Goal: Task Accomplishment & Management: Complete application form

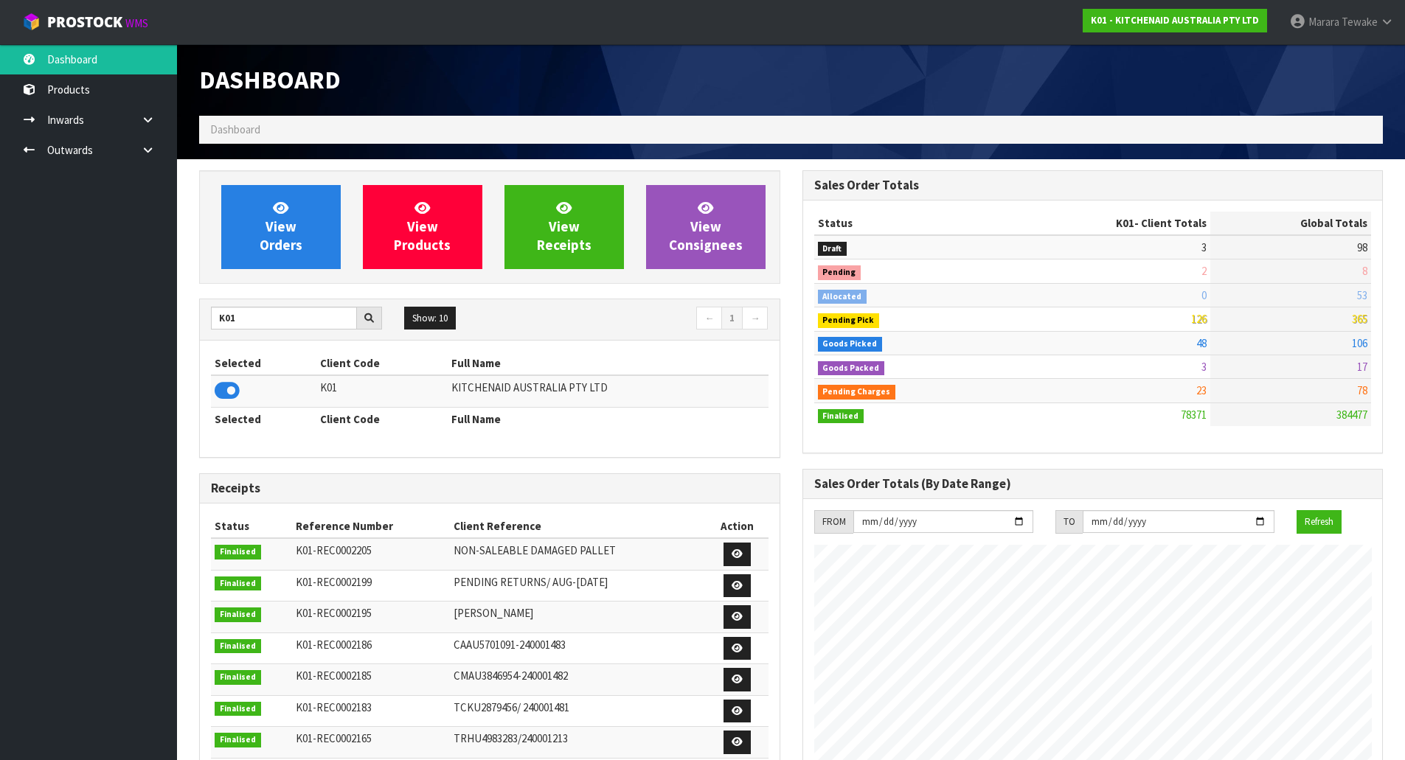
scroll to position [1117, 603]
drag, startPoint x: 256, startPoint y: 320, endPoint x: 184, endPoint y: 303, distance: 74.2
click at [187, 305] on section "View Orders View Products View Receipts View Consignees K01 Show: 10 5 10 25 50…" at bounding box center [791, 729] width 1228 height 1140
type input "E04"
click at [235, 392] on icon at bounding box center [227, 391] width 25 height 22
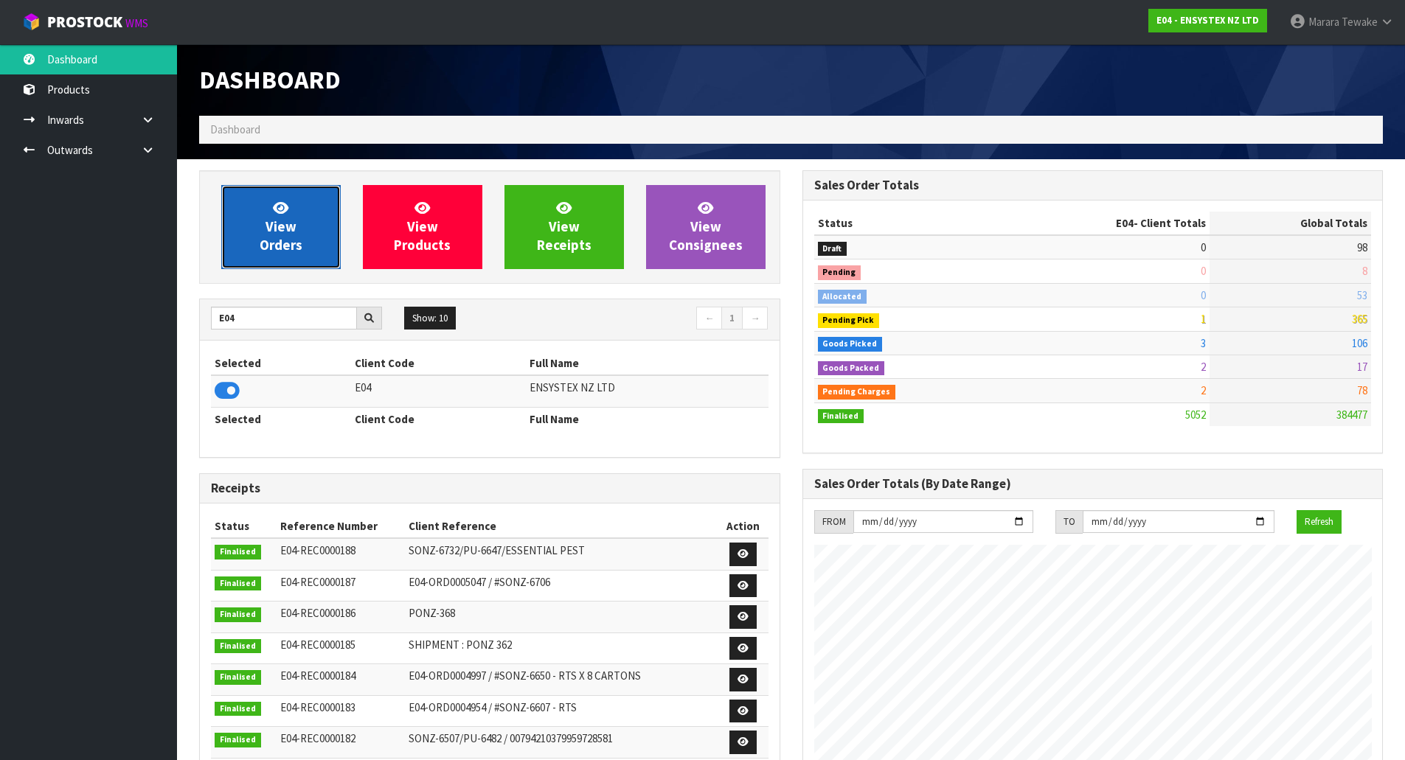
click at [282, 244] on span "View Orders" at bounding box center [281, 226] width 43 height 55
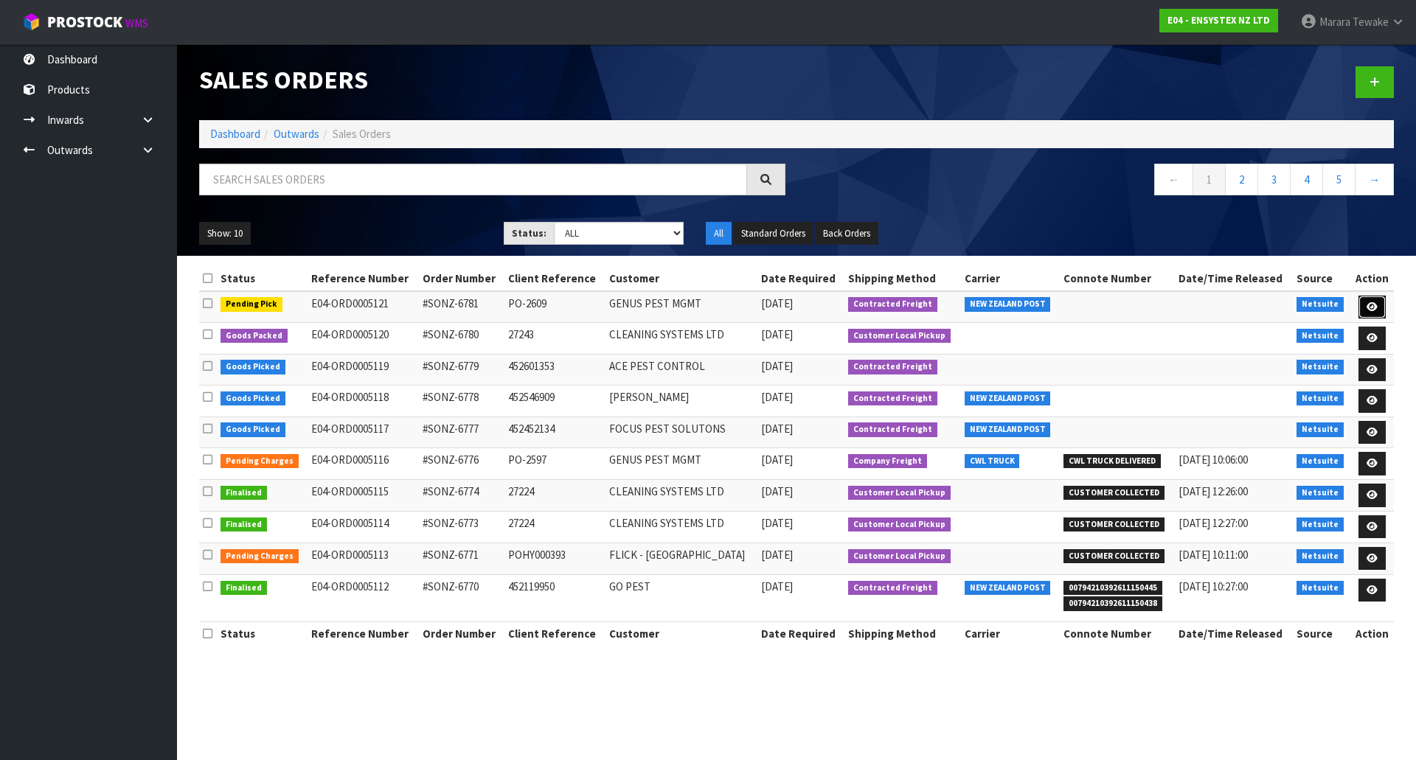
click at [1371, 298] on link at bounding box center [1372, 308] width 27 height 24
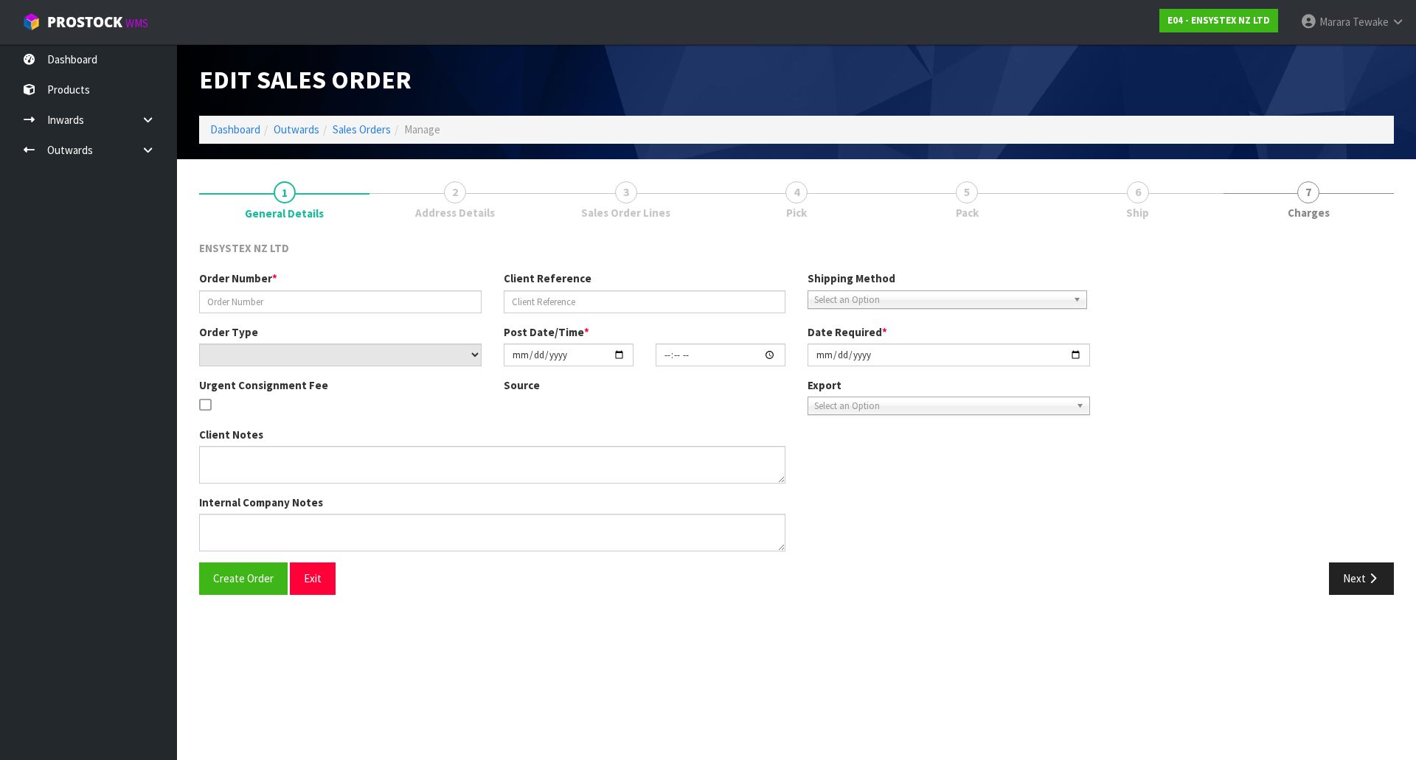
type input "#SONZ-6781"
type input "PO-2609"
select select "number:0"
type input "[DATE]"
type input "11:00:16.000"
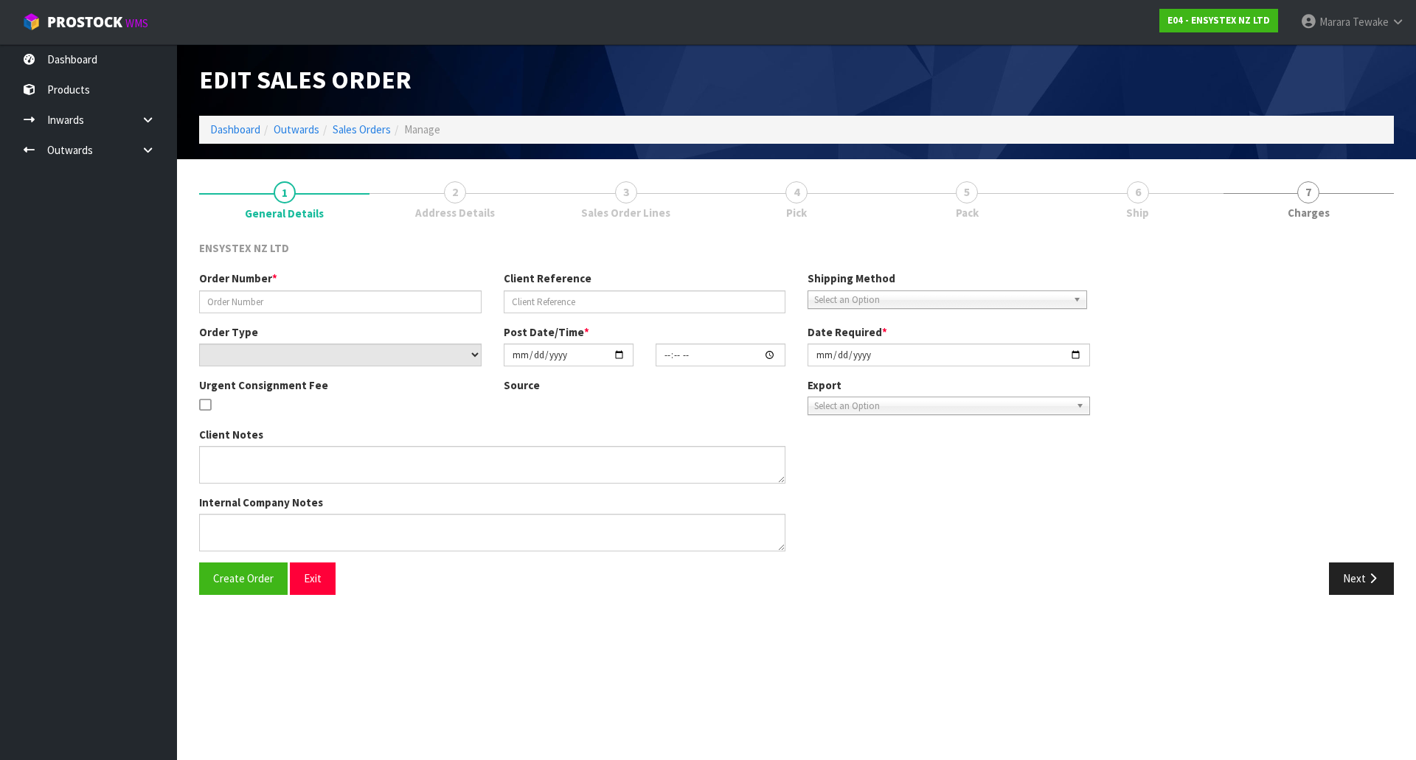
type input "[DATE]"
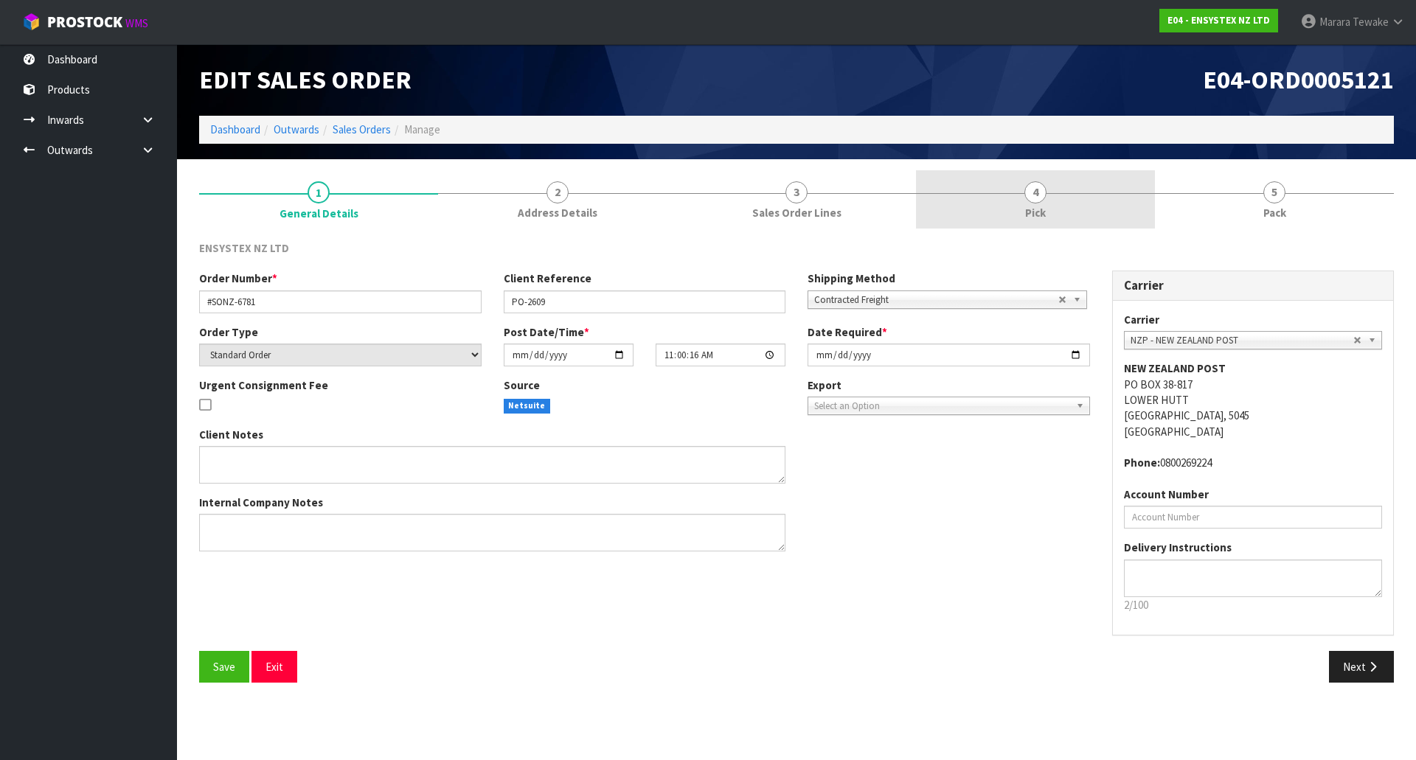
click at [1060, 201] on link "4 Pick" at bounding box center [1035, 199] width 239 height 58
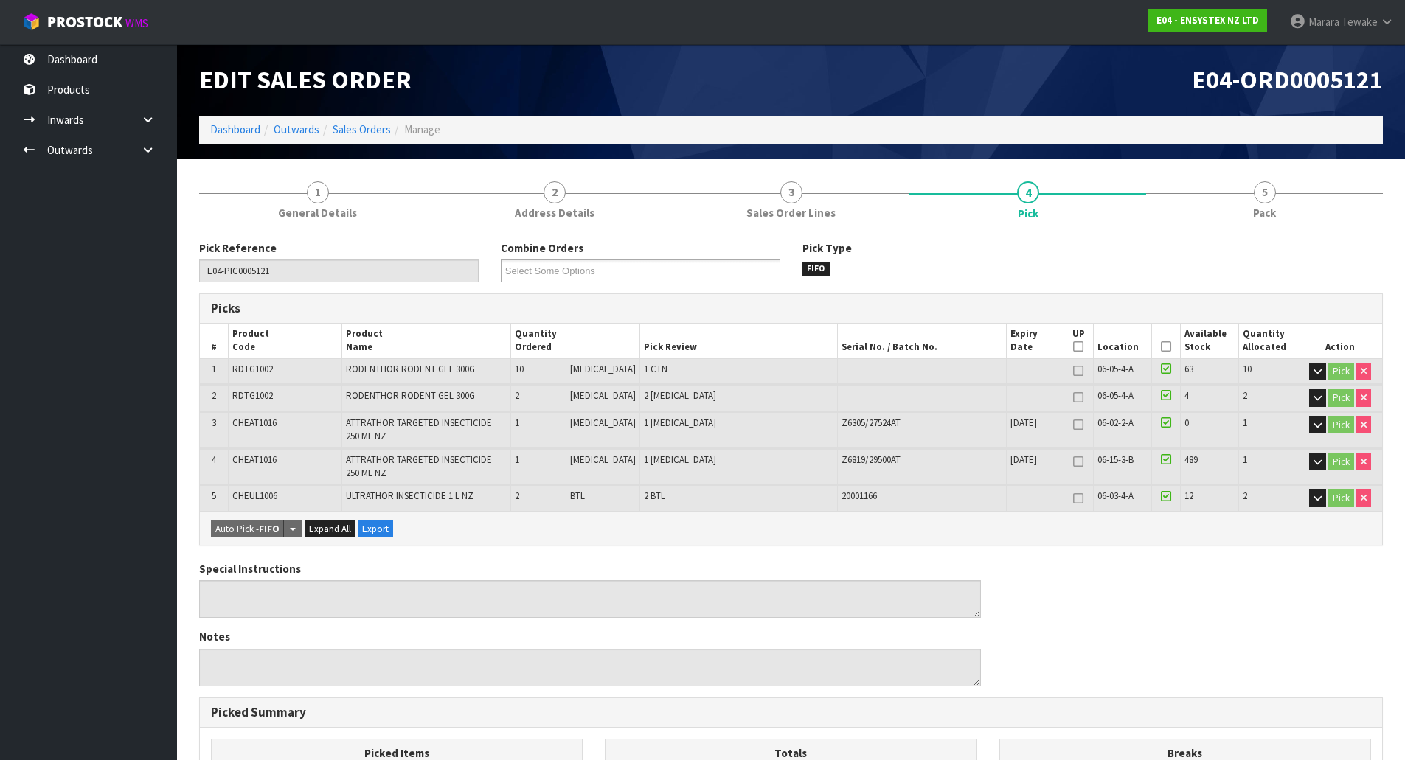
click at [1161, 347] on icon at bounding box center [1166, 347] width 10 height 1
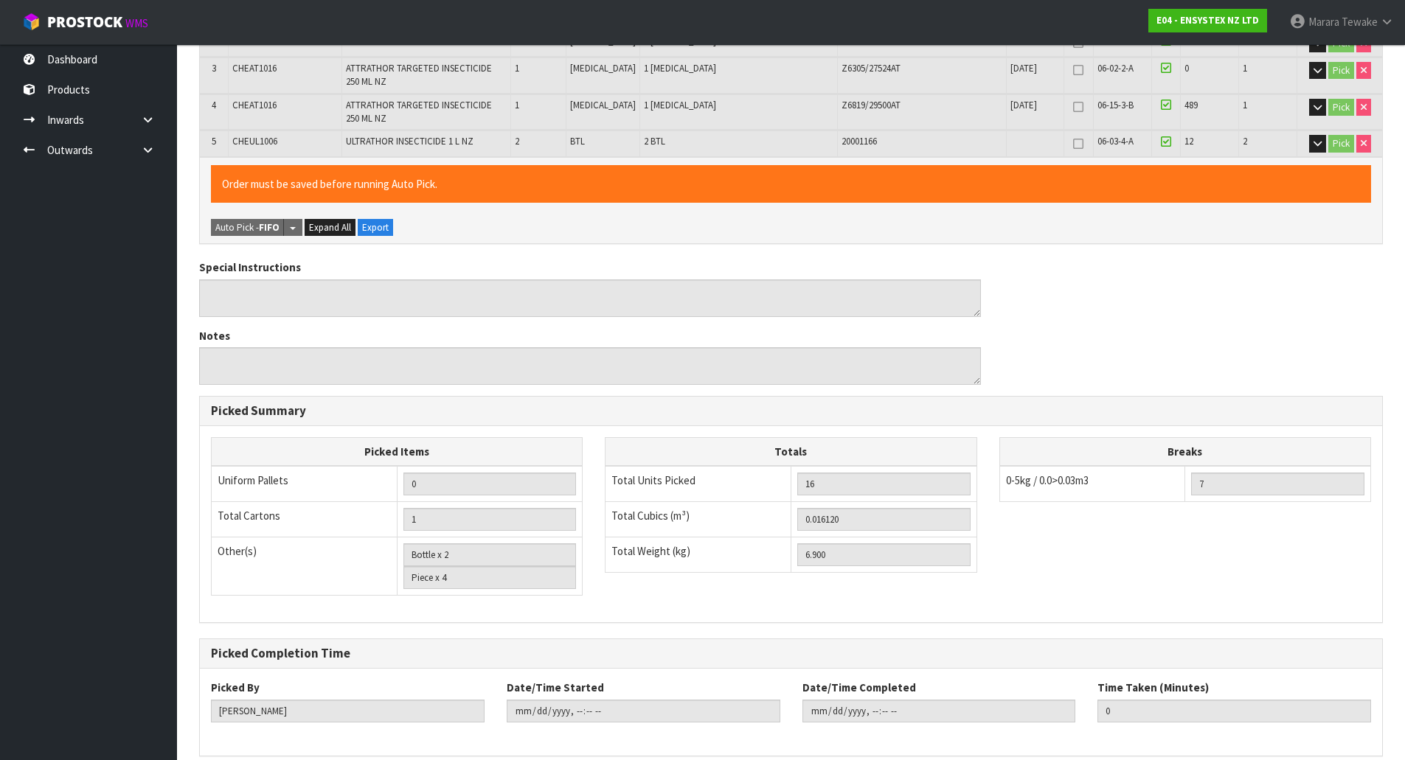
scroll to position [420, 0]
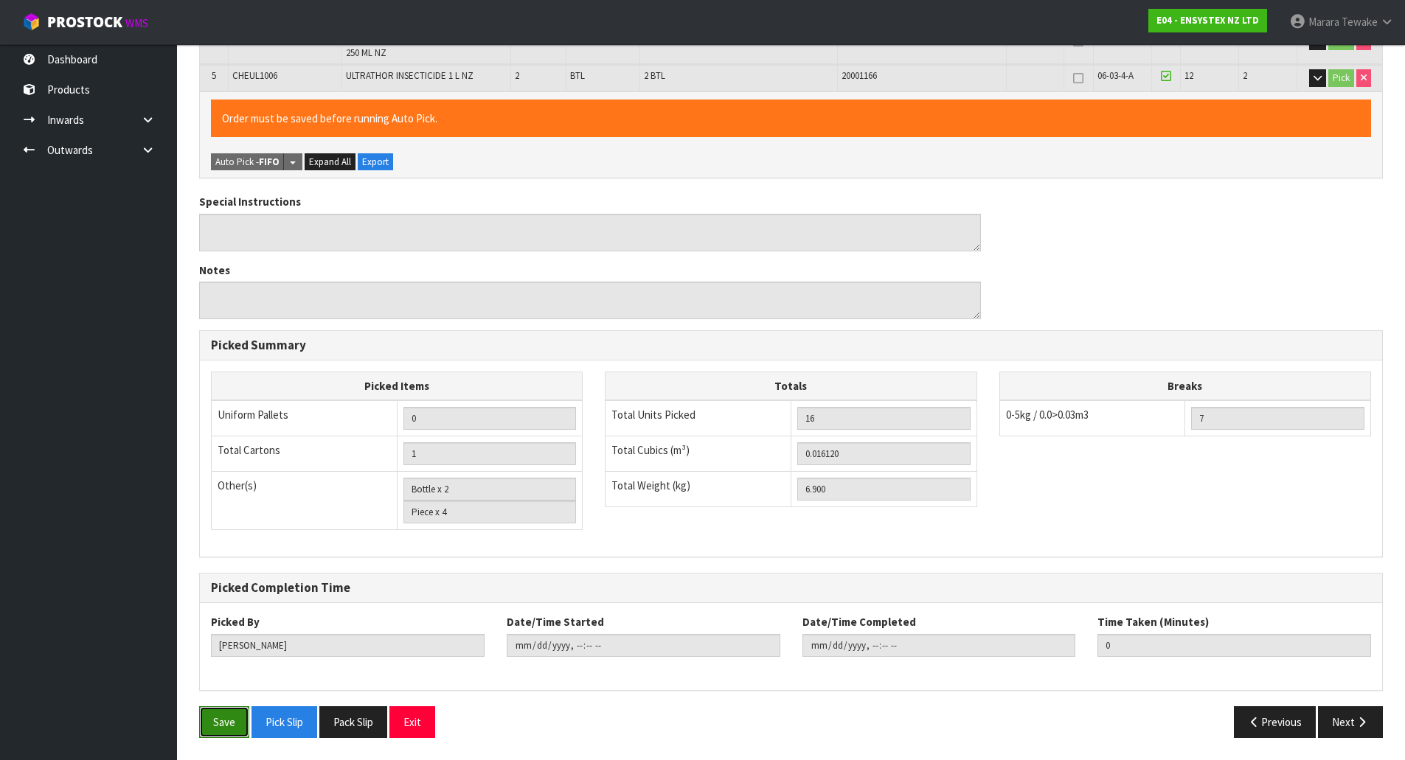
drag, startPoint x: 222, startPoint y: 715, endPoint x: 233, endPoint y: 717, distance: 11.3
click at [231, 717] on button "Save" at bounding box center [224, 723] width 50 height 32
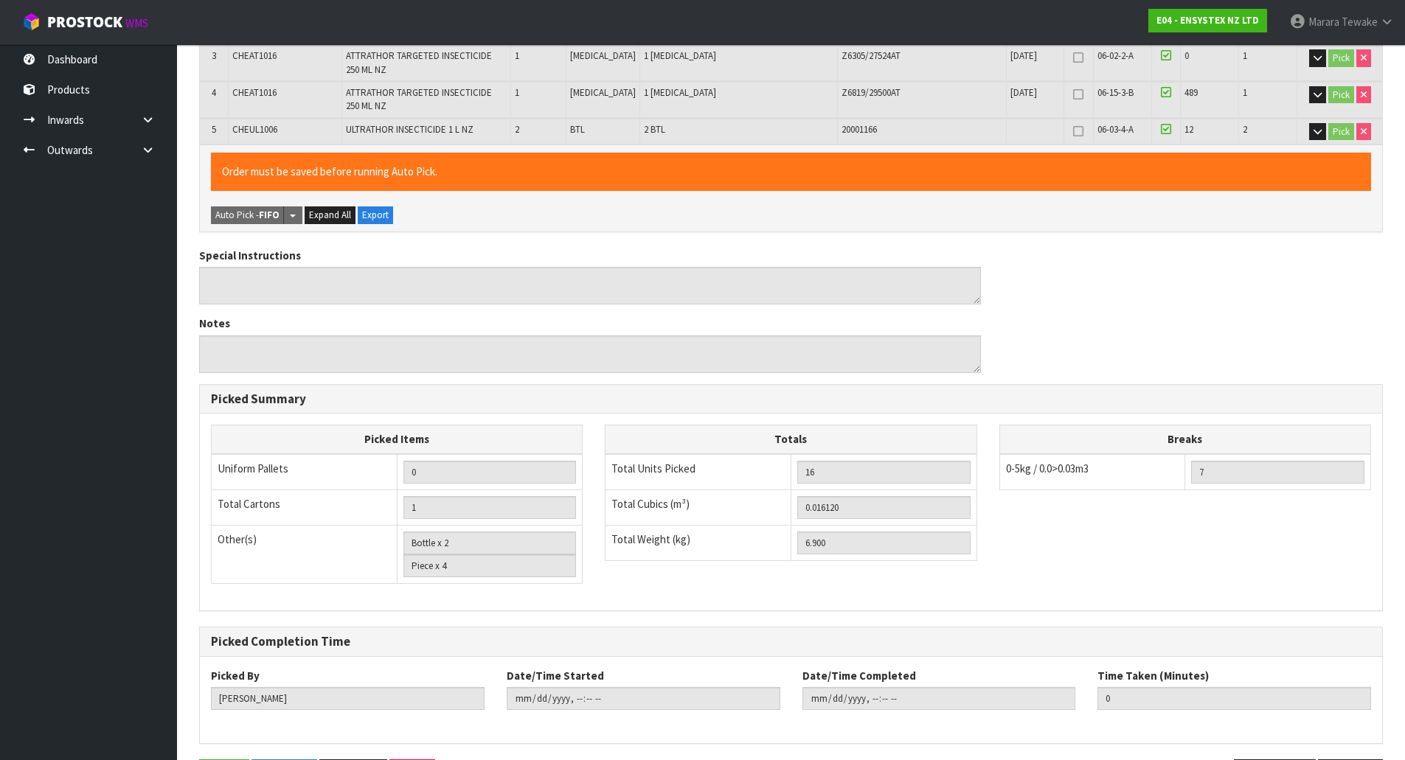
scroll to position [0, 0]
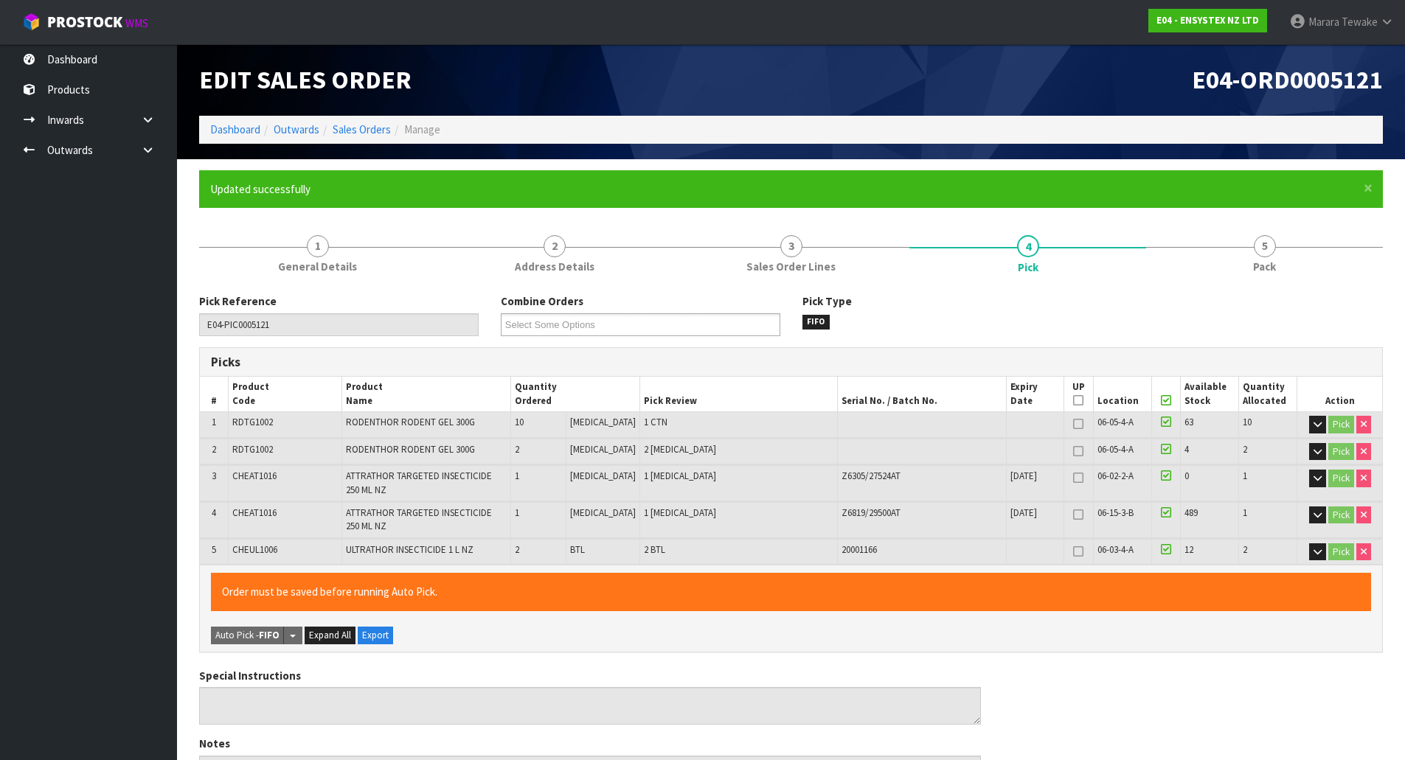
type input "[PERSON_NAME]"
type input "2025-10-07T12:51:25"
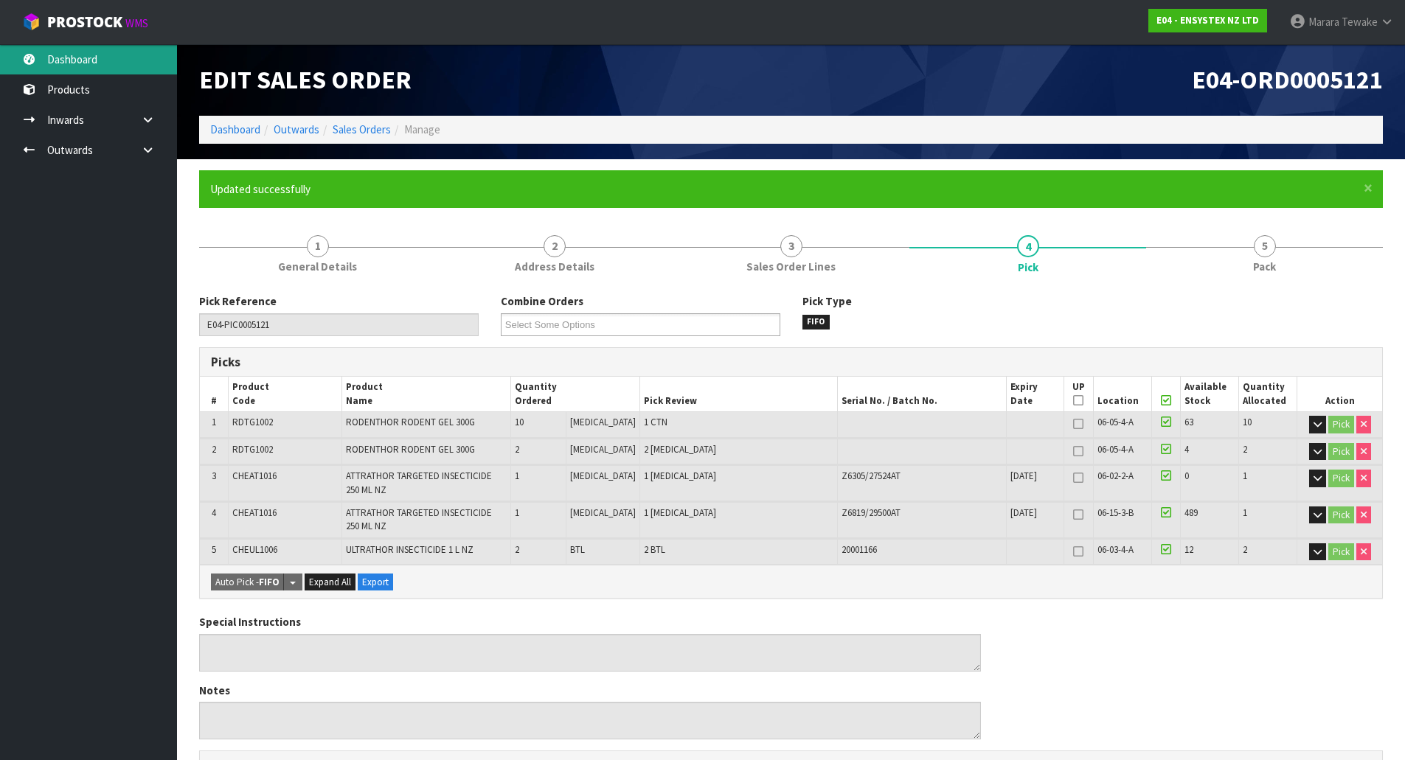
click at [114, 58] on link "Dashboard" at bounding box center [88, 59] width 177 height 30
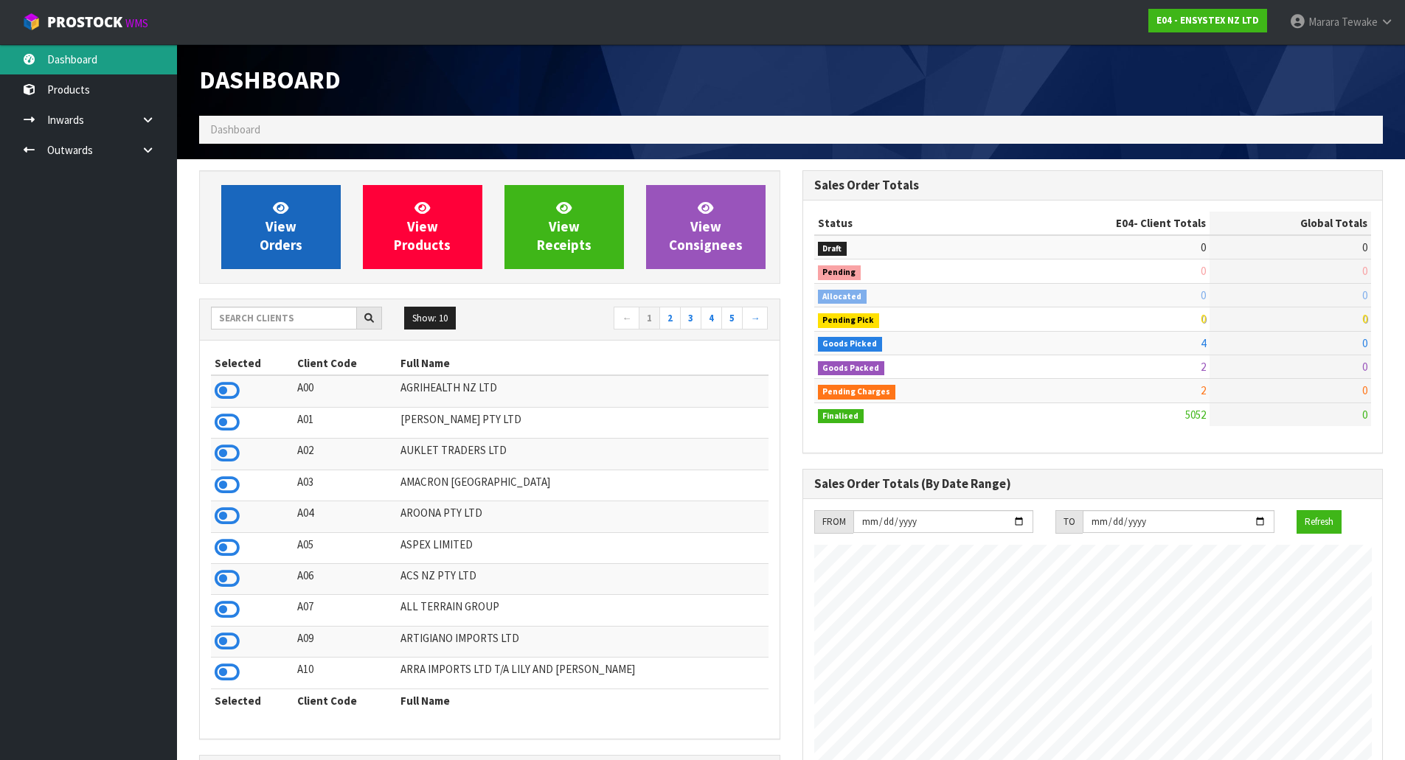
scroll to position [1117, 603]
click at [300, 232] on link "View Orders" at bounding box center [280, 227] width 119 height 84
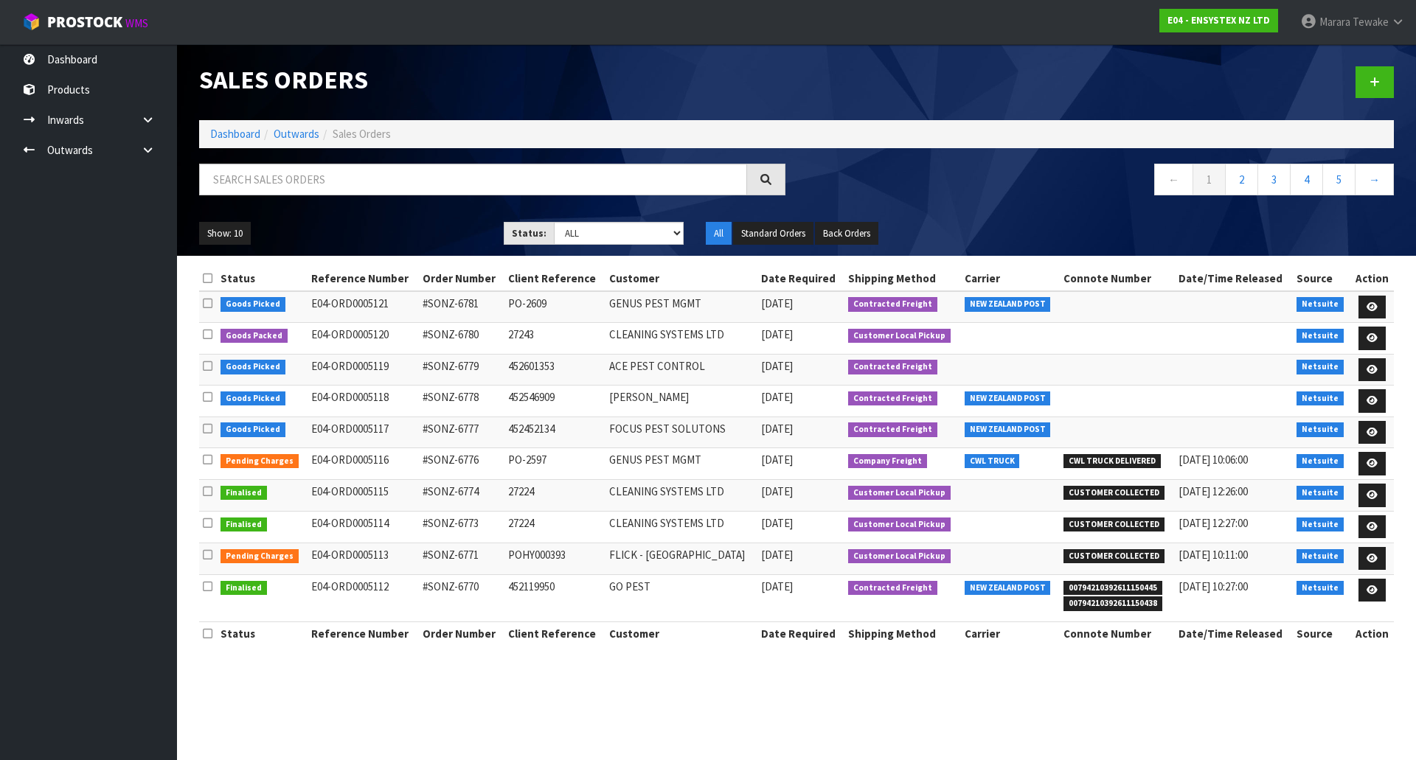
click at [105, 44] on nav "Toggle navigation ProStock WMS E04 - ENSYSTEX NZ LTD Marara Tewake Logout" at bounding box center [708, 22] width 1416 height 45
click at [105, 51] on link "Dashboard" at bounding box center [88, 59] width 177 height 30
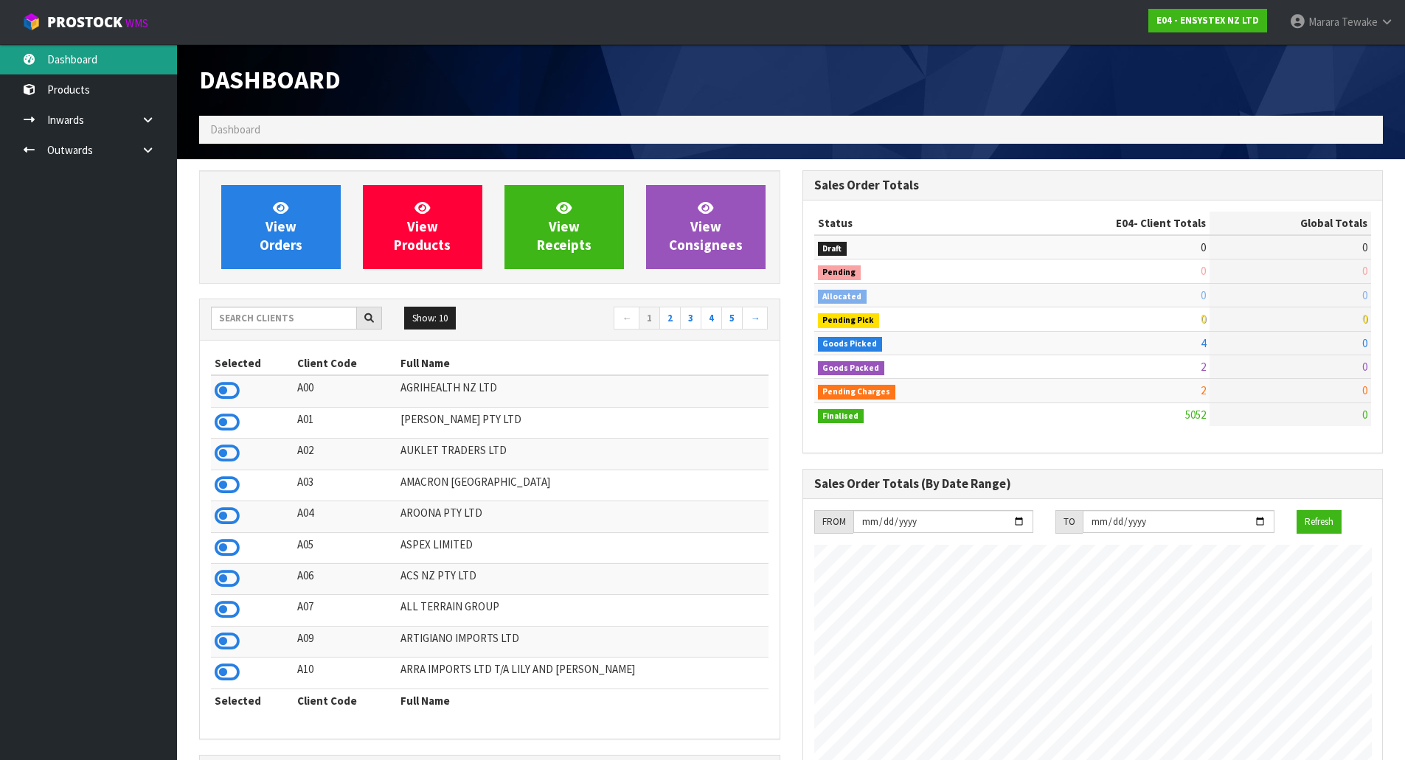
scroll to position [1117, 603]
click at [268, 329] on input "text" at bounding box center [284, 318] width 146 height 23
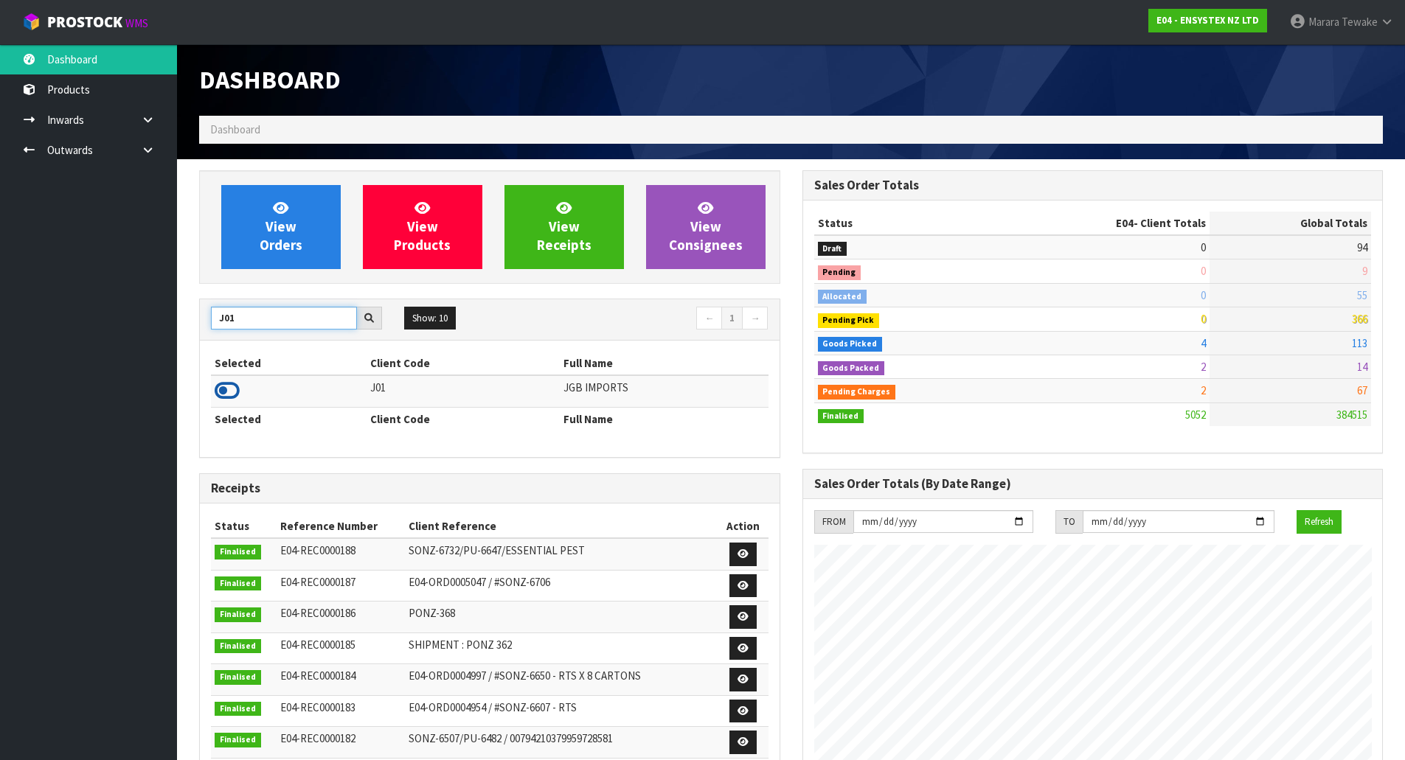
type input "J01"
click at [228, 391] on icon at bounding box center [227, 391] width 25 height 22
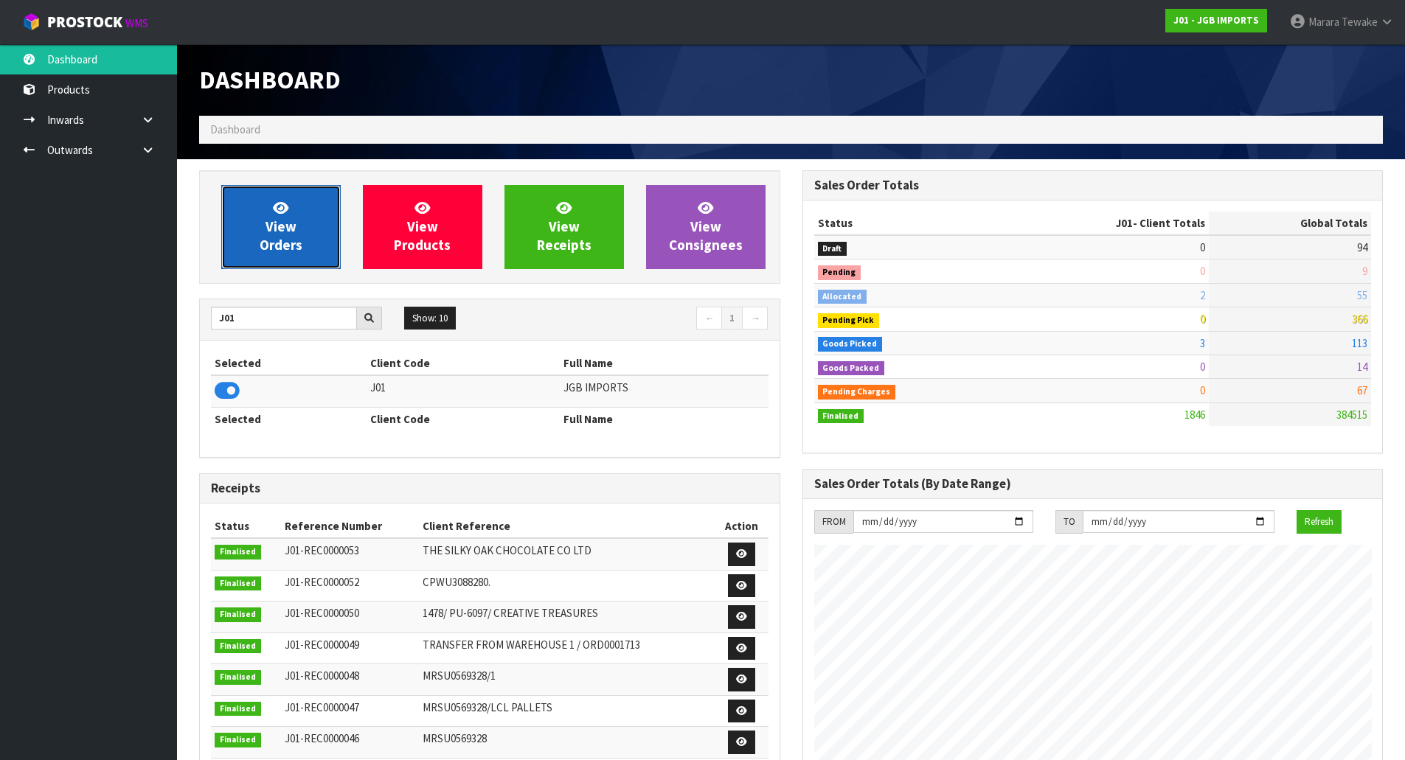
click at [259, 250] on link "View Orders" at bounding box center [280, 227] width 119 height 84
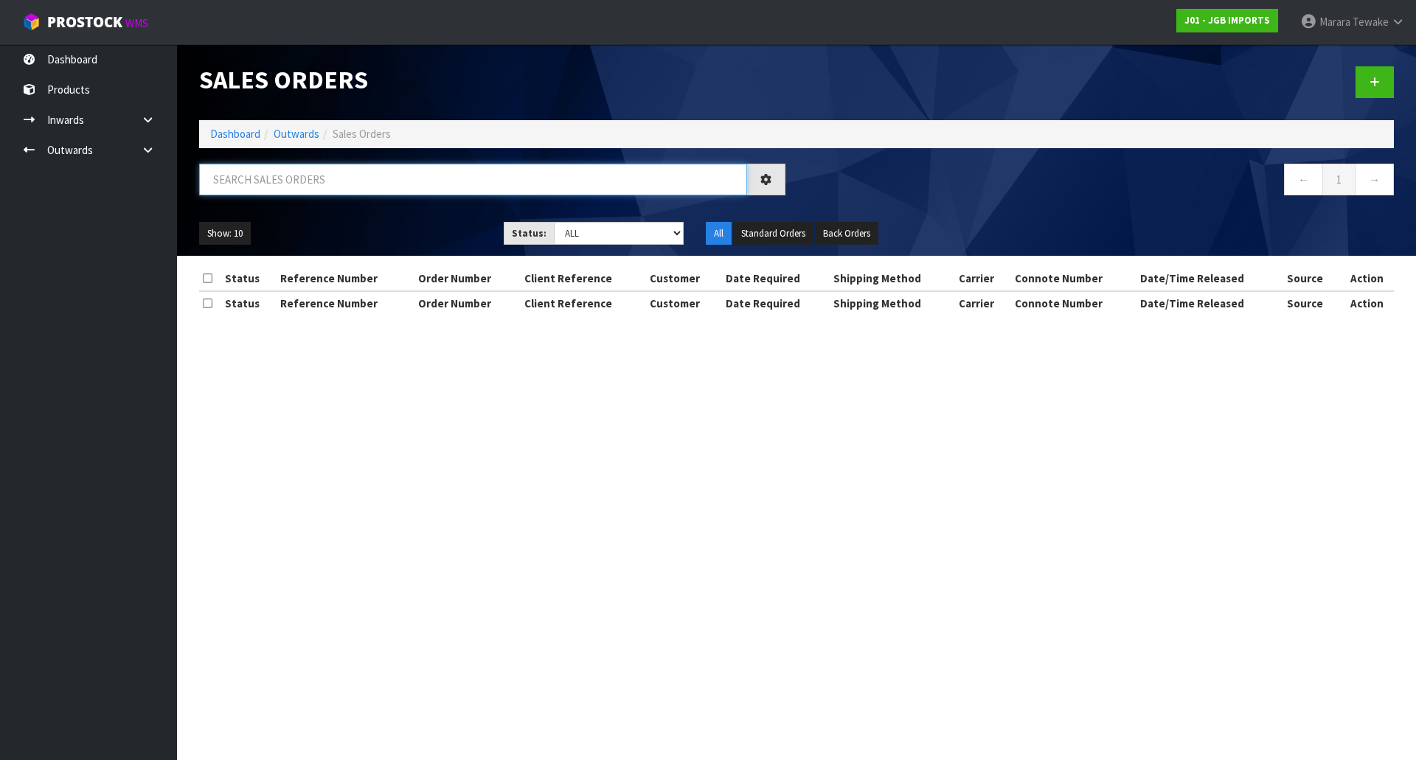
click at [277, 183] on input "text" at bounding box center [473, 180] width 548 height 32
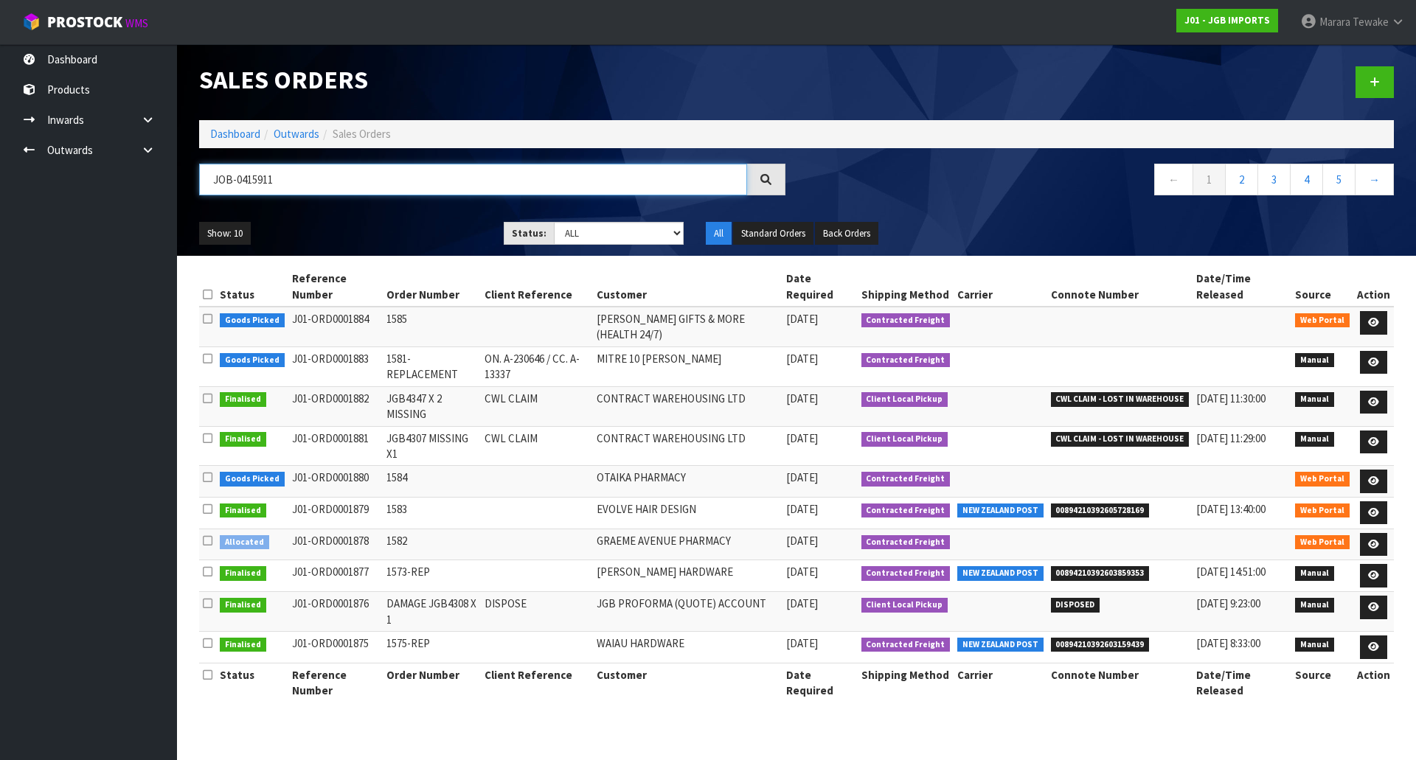
type input "JOB-0415911"
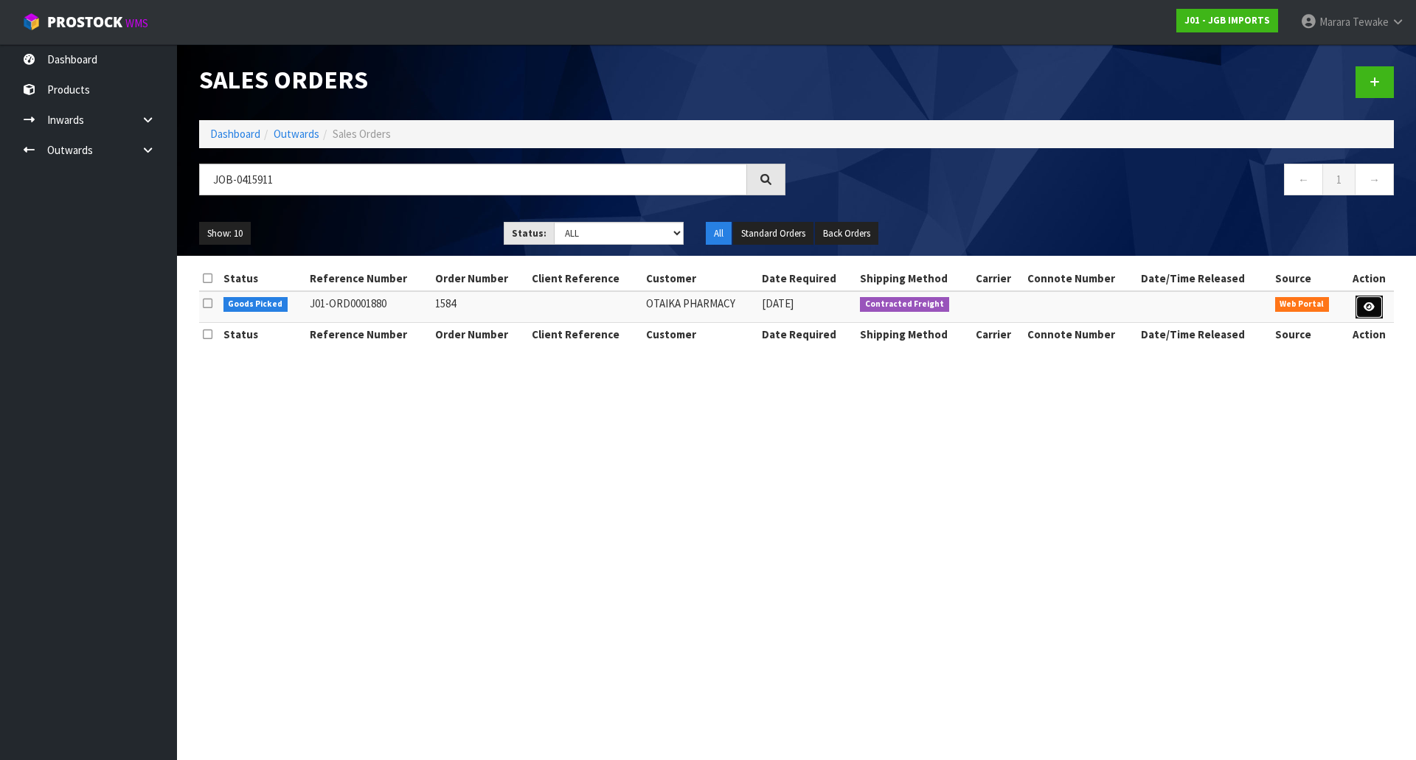
click at [1376, 311] on link at bounding box center [1369, 308] width 27 height 24
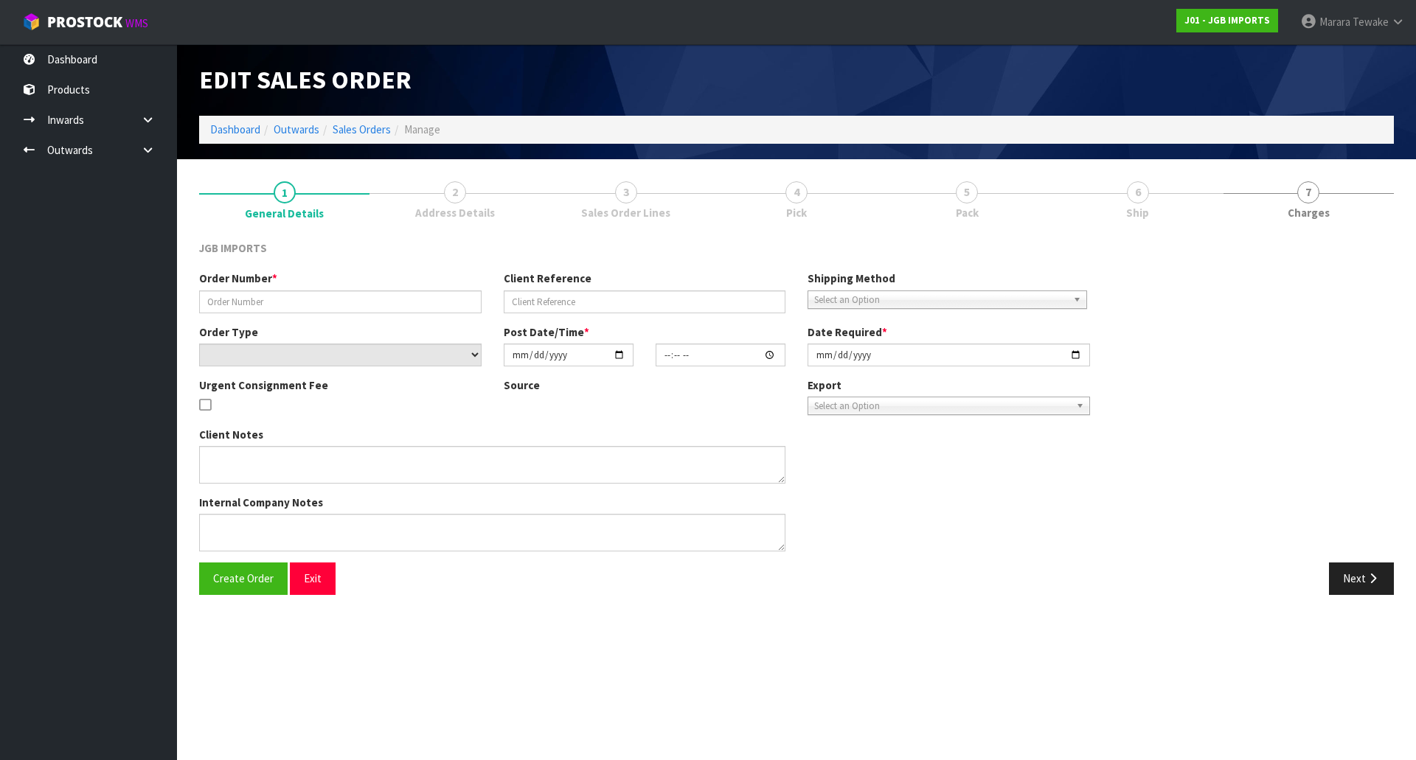
type input "1584"
select select "number:0"
type input "2025-10-03"
type input "13:07:00.000"
type input "[DATE]"
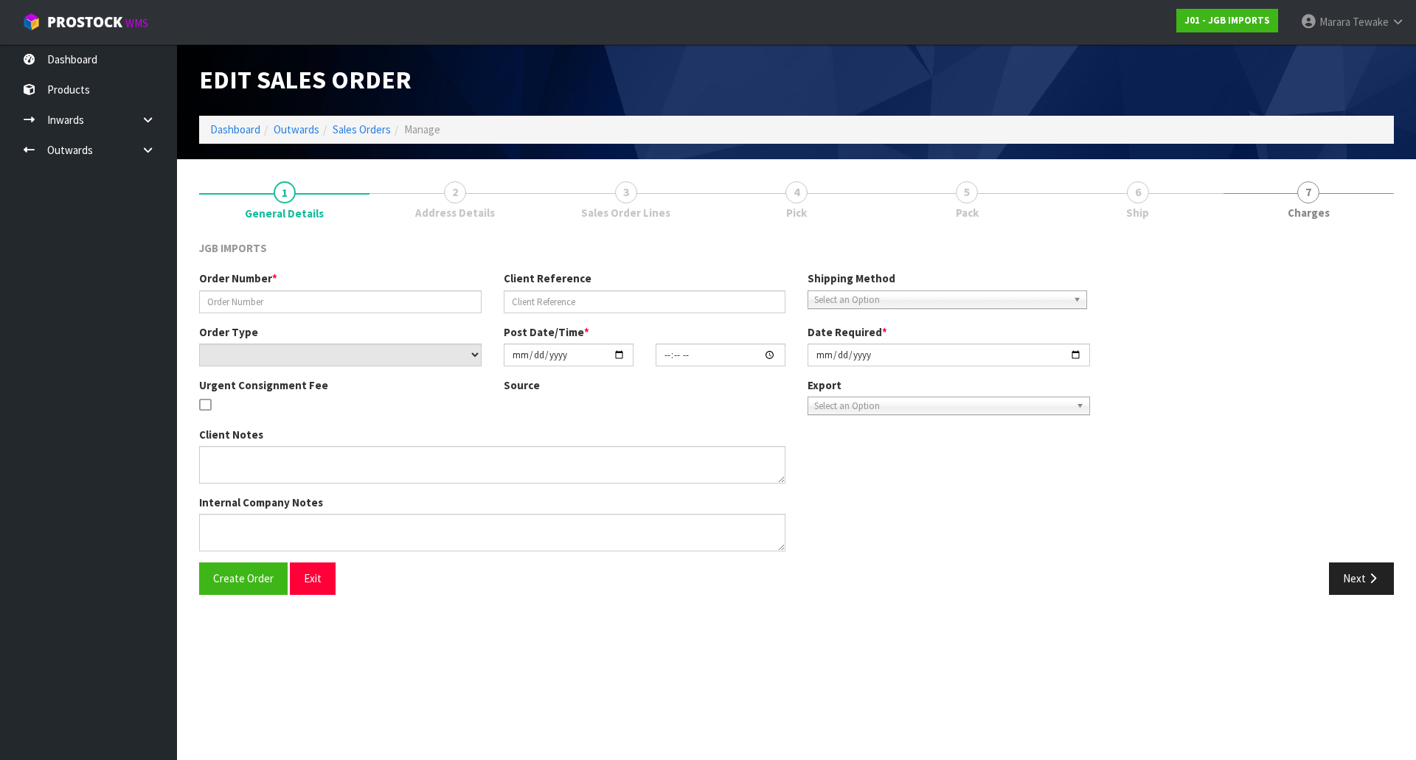
type textarea "PLEASE SEND THIS FREIGHT FREE. I.E.FREIGHT WITH 100% DISCOUNT"
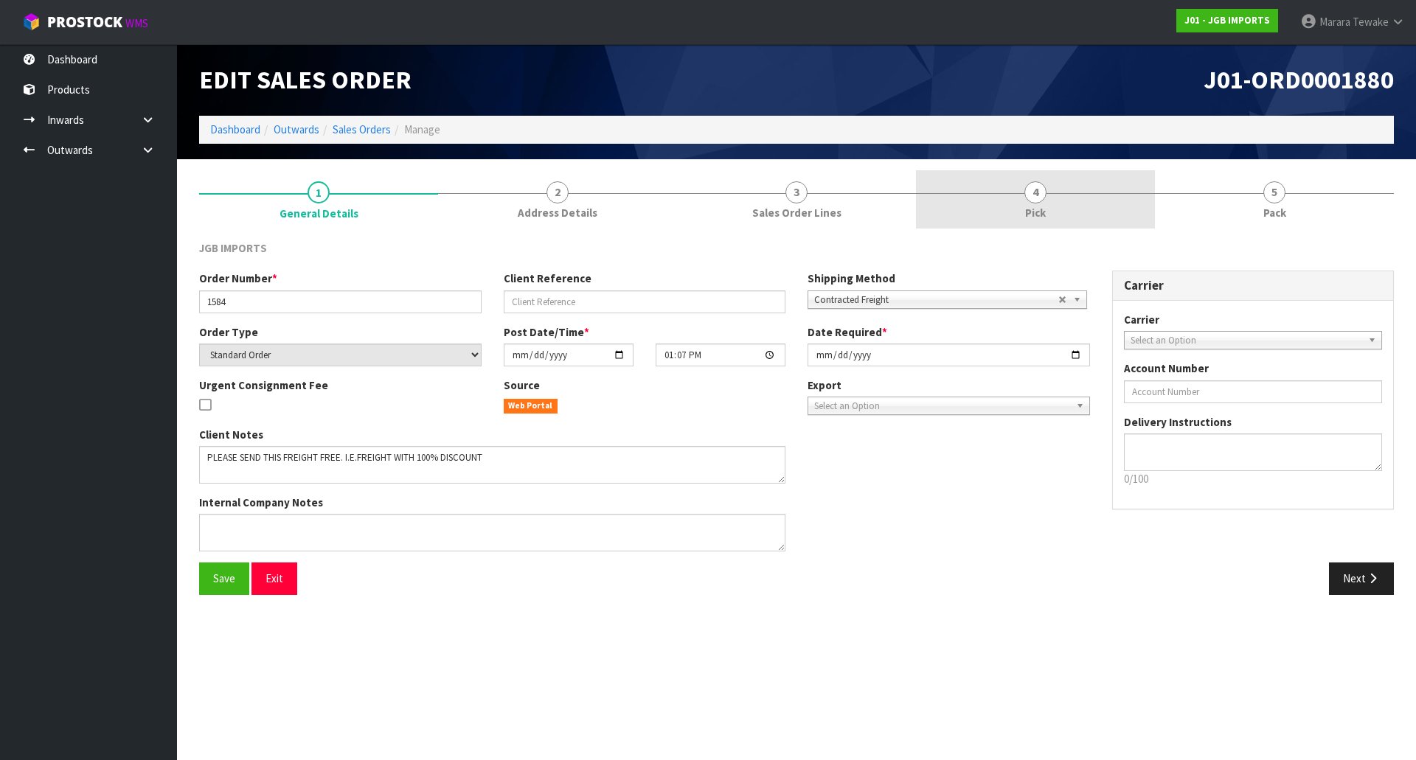
click at [1070, 209] on link "4 Pick" at bounding box center [1035, 199] width 239 height 58
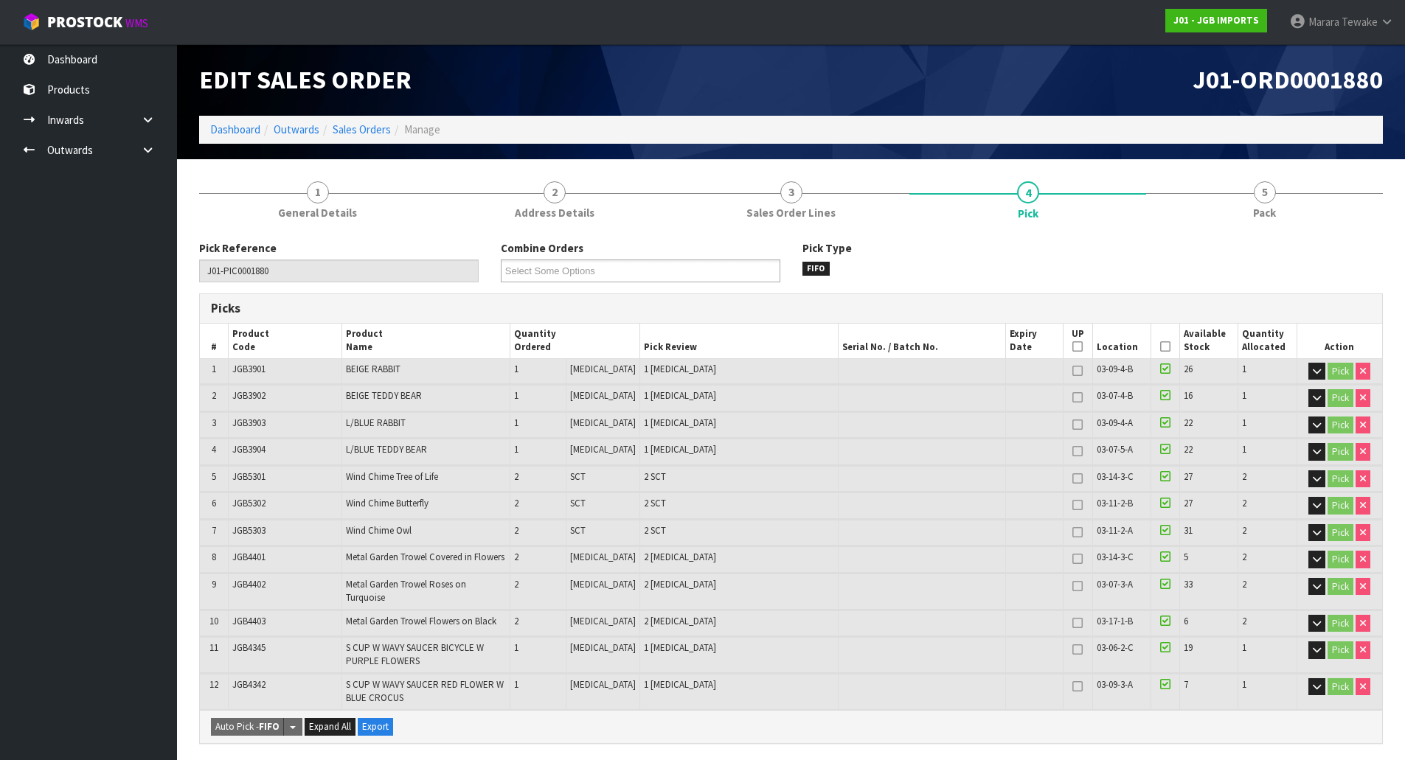
click at [1160, 347] on icon at bounding box center [1165, 347] width 10 height 1
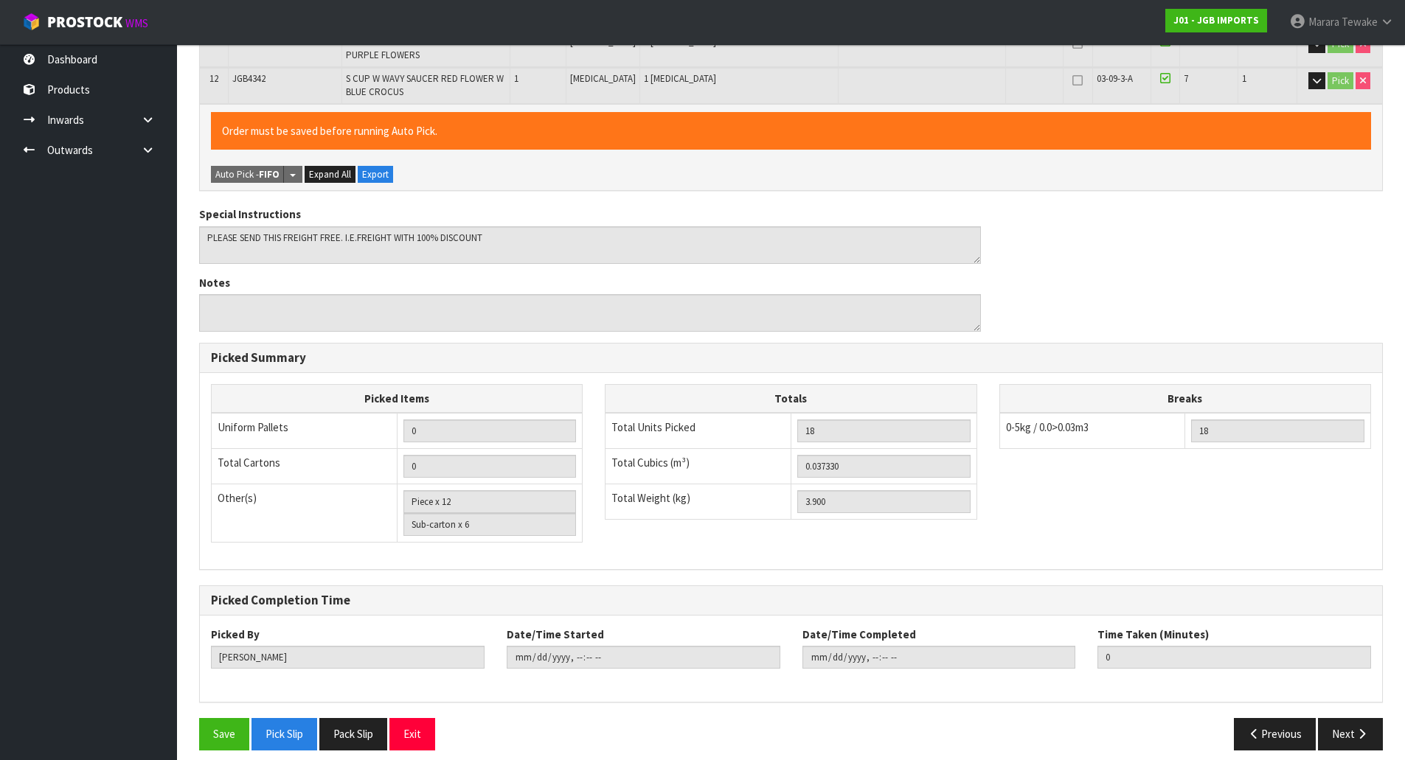
scroll to position [609, 0]
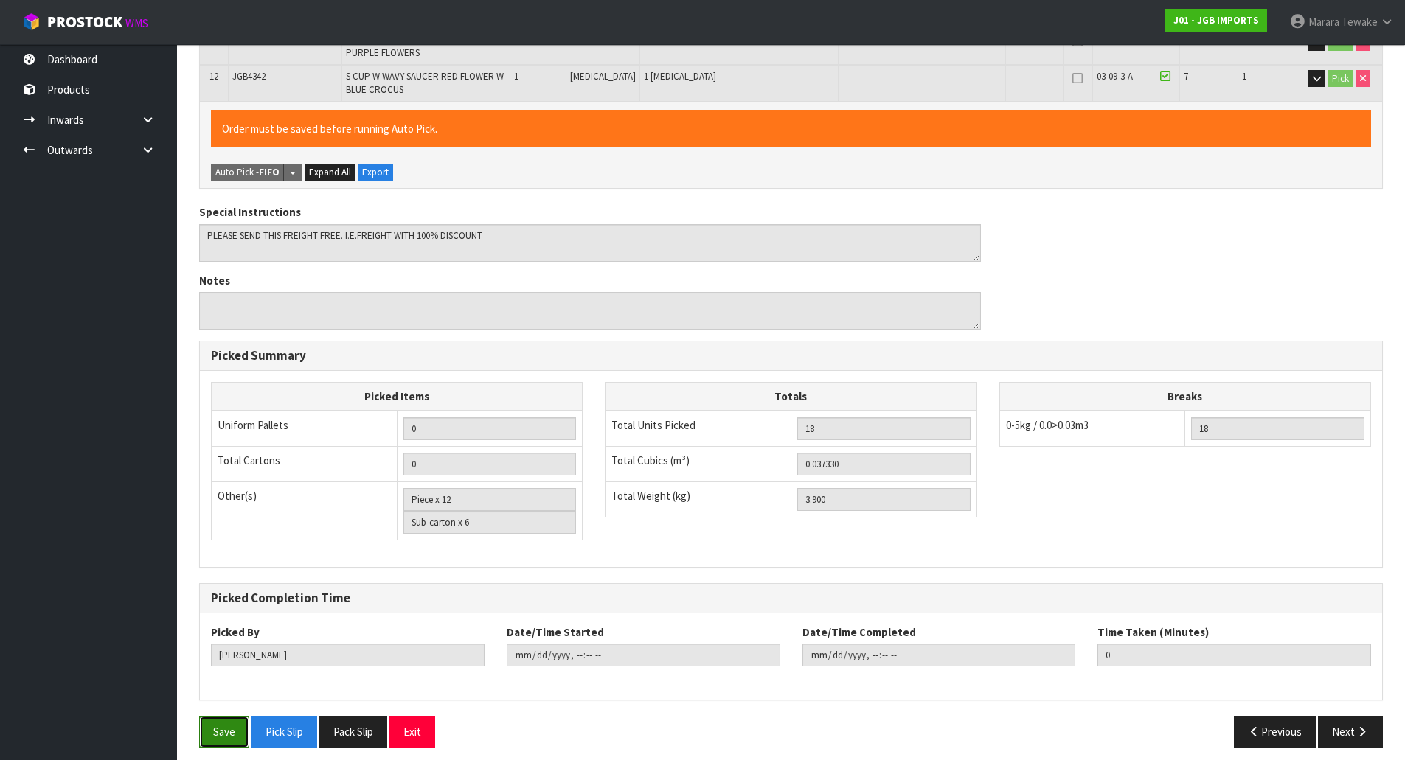
click at [226, 718] on button "Save" at bounding box center [224, 732] width 50 height 32
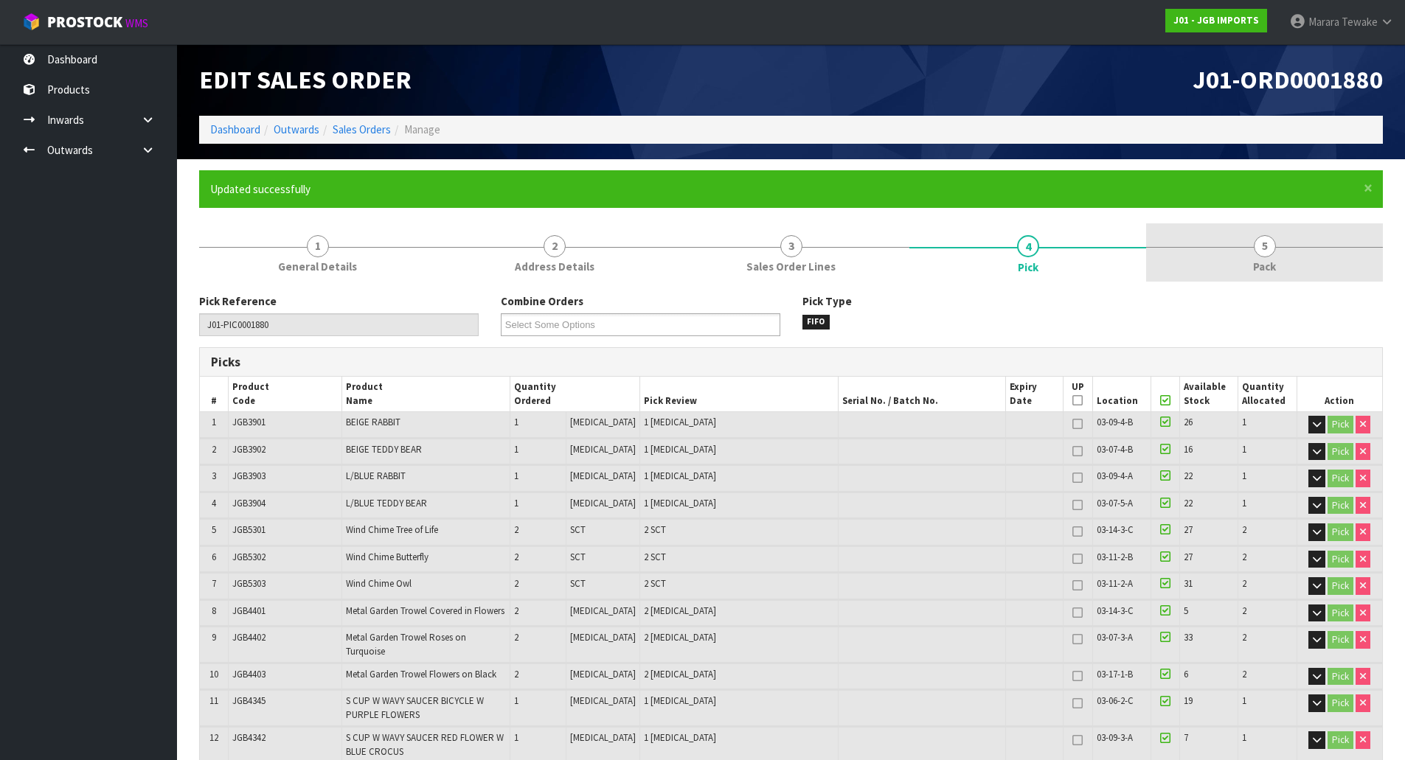
click at [1294, 274] on link "5 Pack" at bounding box center [1264, 252] width 237 height 58
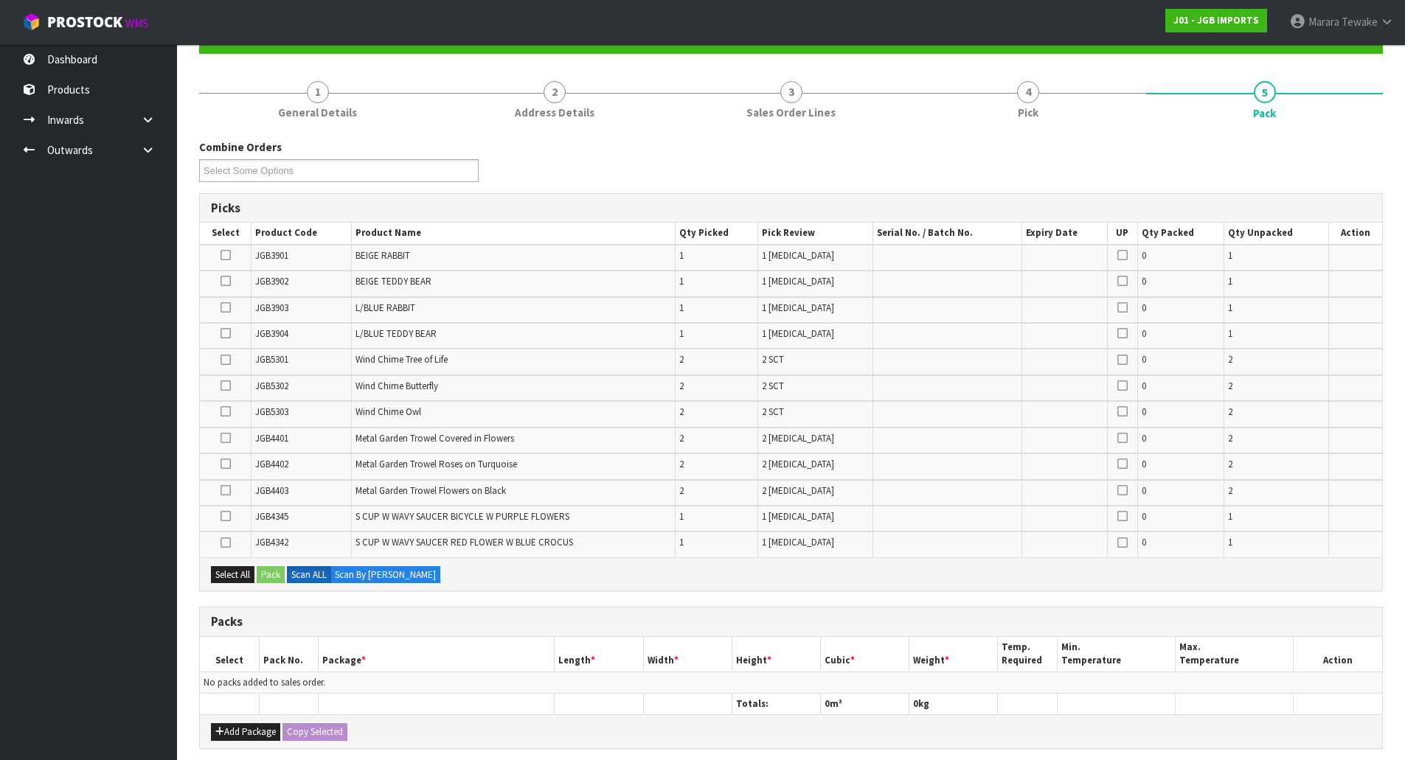
scroll to position [148, 0]
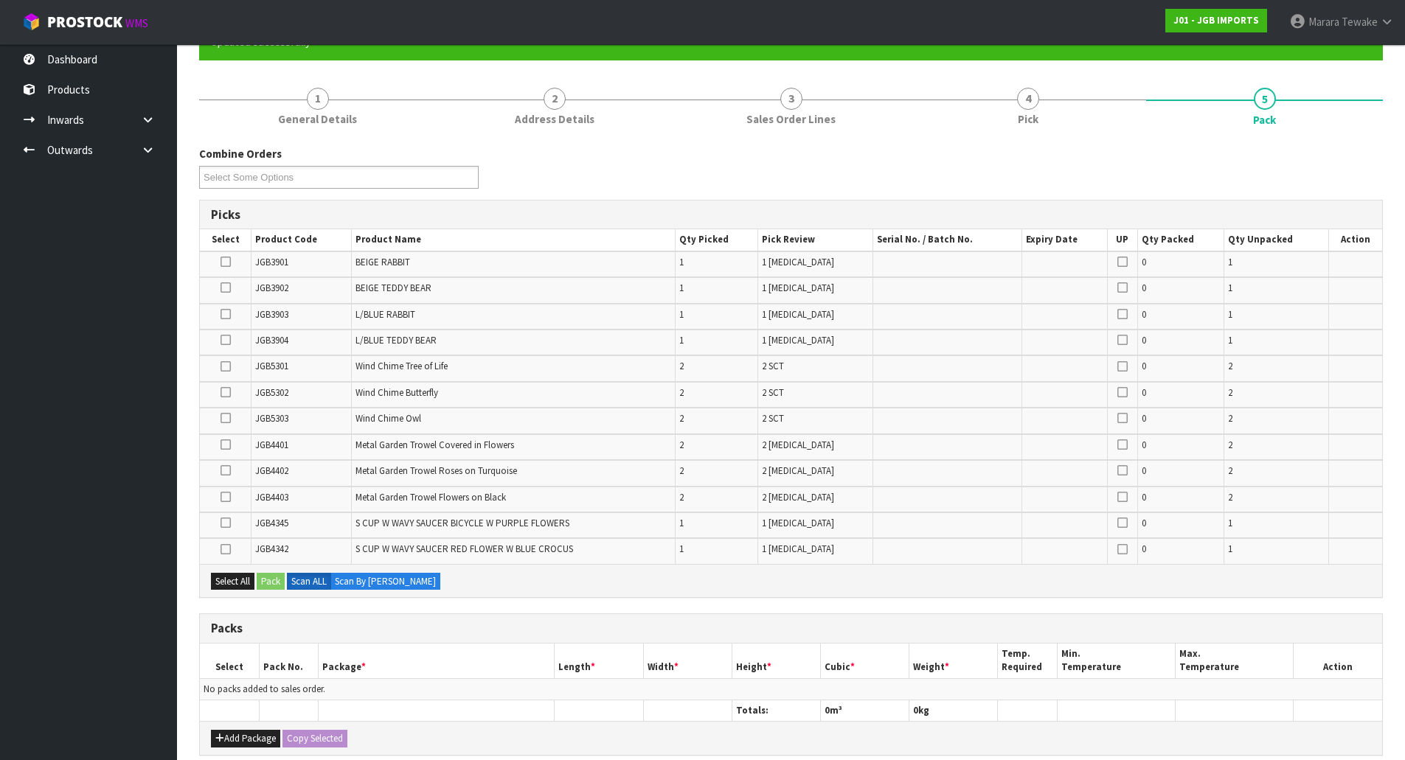
drag, startPoint x: 225, startPoint y: 519, endPoint x: 226, endPoint y: 533, distance: 13.3
click at [226, 523] on icon at bounding box center [226, 523] width 10 height 1
click at [0, 0] on input "checkbox" at bounding box center [0, 0] width 0 height 0
click at [226, 550] on icon at bounding box center [226, 550] width 10 height 1
click at [0, 0] on input "checkbox" at bounding box center [0, 0] width 0 height 0
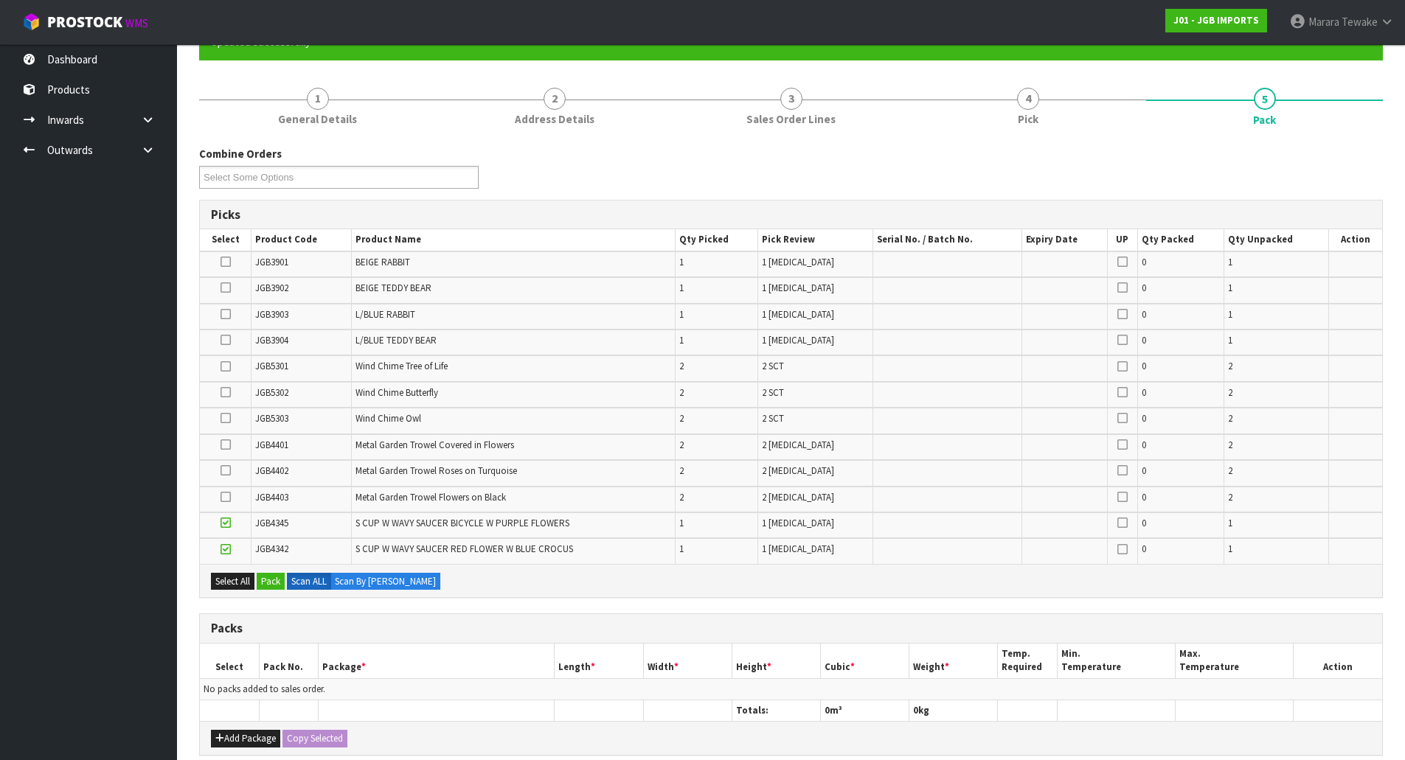
click at [228, 418] on icon at bounding box center [226, 418] width 10 height 1
click at [0, 0] on input "checkbox" at bounding box center [0, 0] width 0 height 0
drag, startPoint x: 228, startPoint y: 394, endPoint x: 237, endPoint y: 389, distance: 9.9
click at [229, 393] on icon at bounding box center [226, 392] width 10 height 1
click at [0, 0] on input "checkbox" at bounding box center [0, 0] width 0 height 0
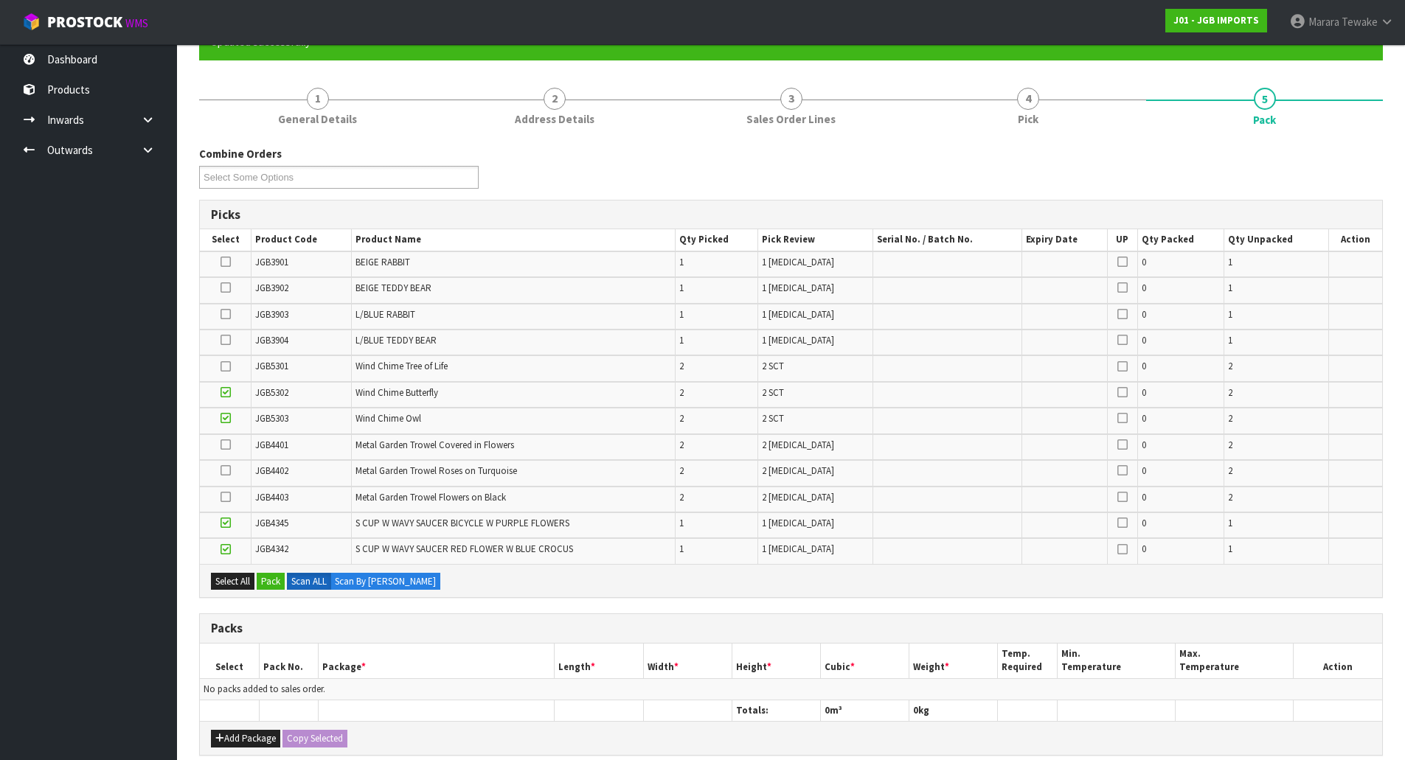
click at [229, 367] on icon at bounding box center [226, 367] width 10 height 1
click at [0, 0] on input "checkbox" at bounding box center [0, 0] width 0 height 0
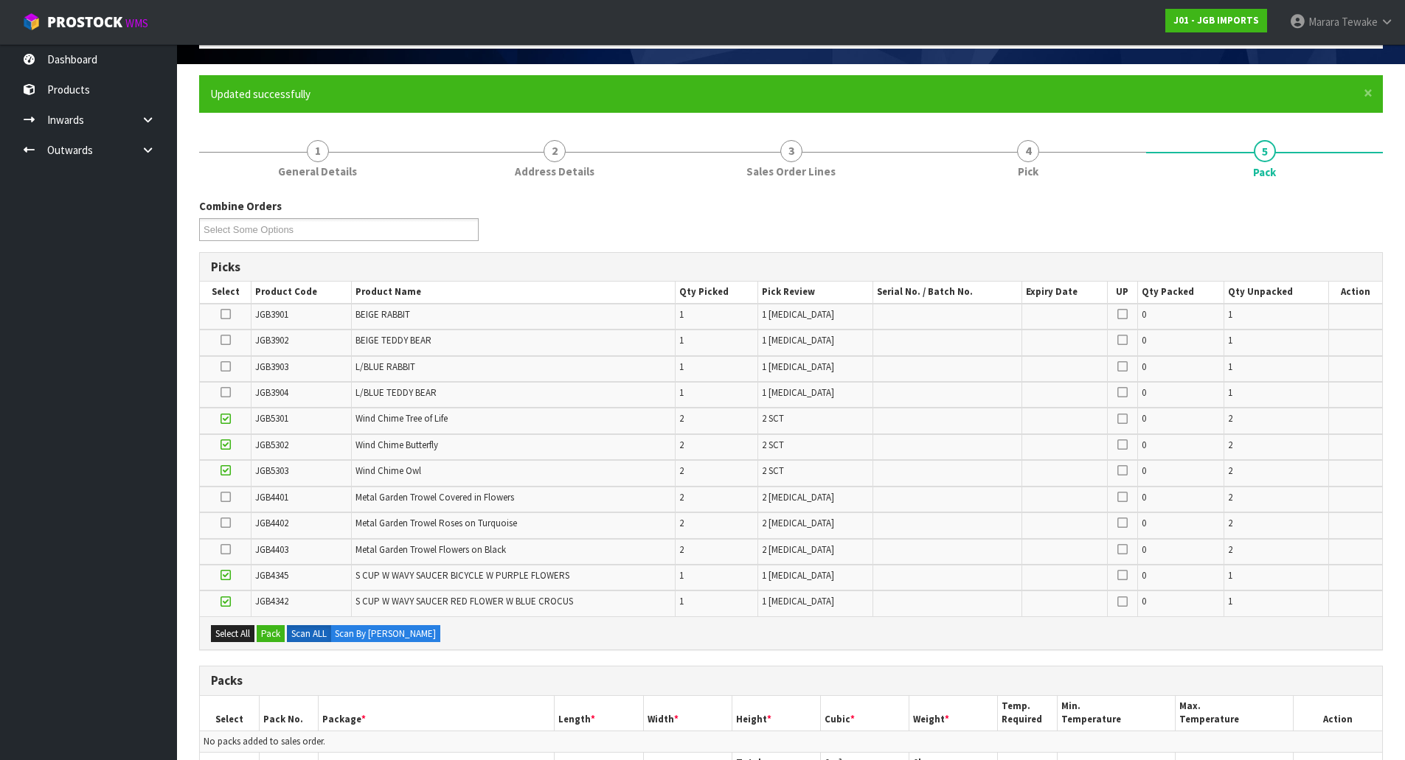
scroll to position [74, 0]
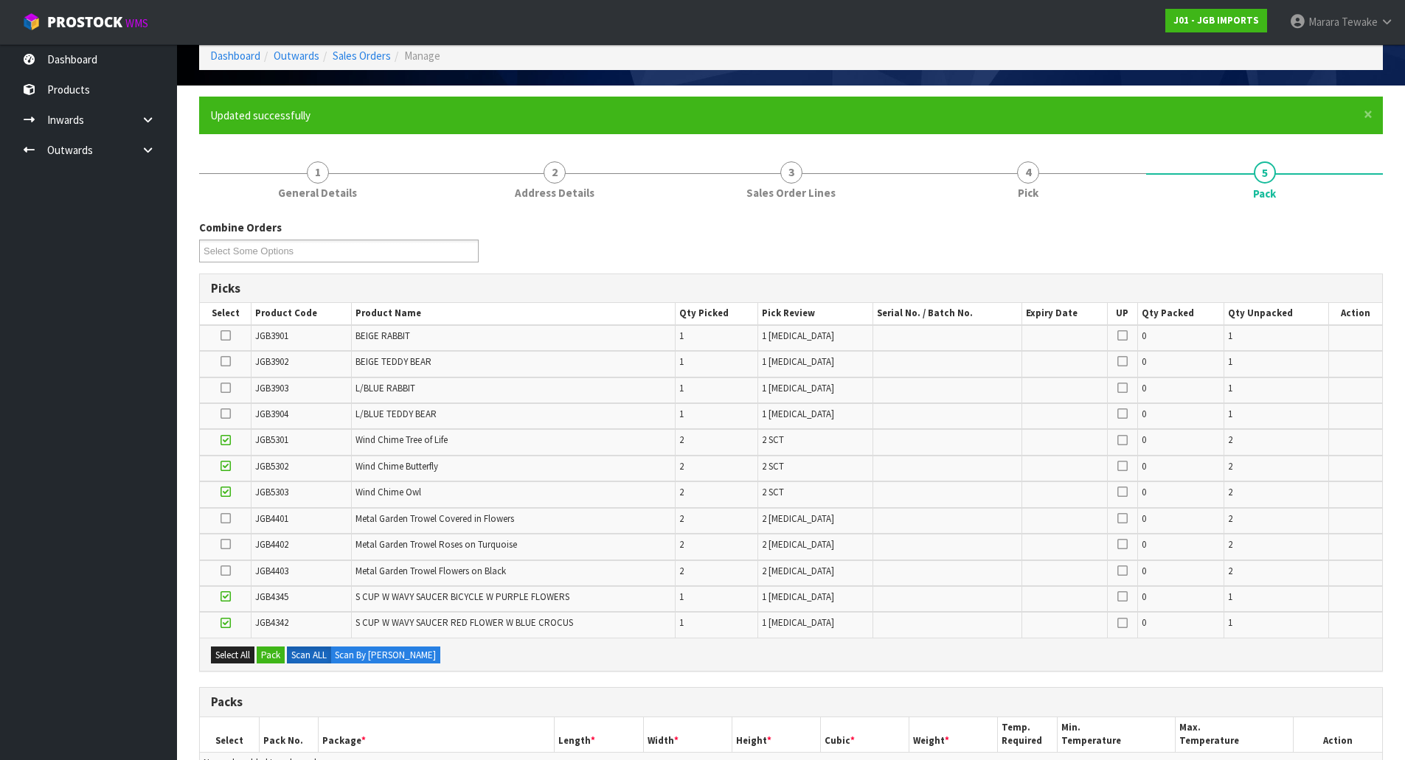
click at [227, 414] on icon at bounding box center [226, 414] width 10 height 1
click at [0, 0] on input "checkbox" at bounding box center [0, 0] width 0 height 0
click at [226, 389] on icon at bounding box center [226, 388] width 10 height 1
click at [0, 0] on input "checkbox" at bounding box center [0, 0] width 0 height 0
click at [225, 362] on icon at bounding box center [226, 361] width 10 height 1
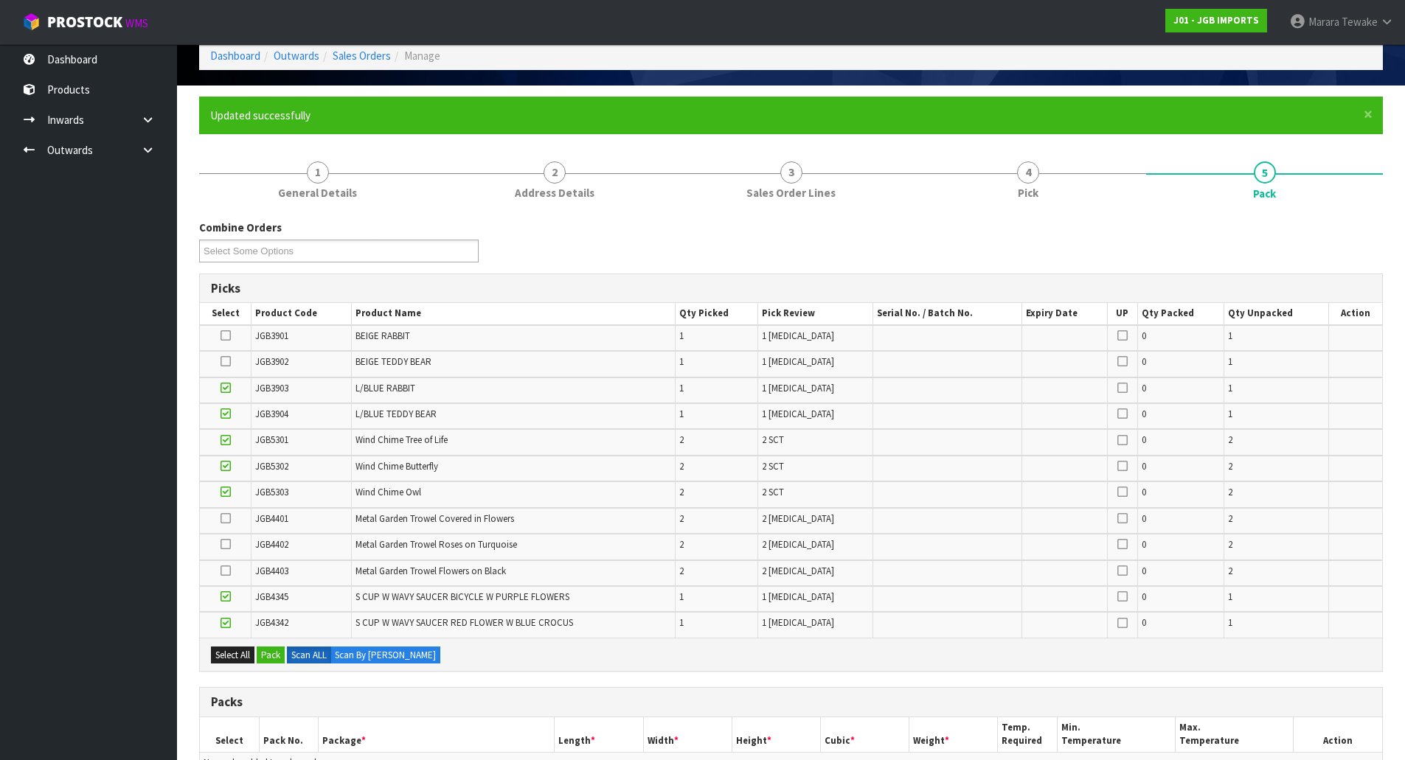
click at [0, 0] on input "checkbox" at bounding box center [0, 0] width 0 height 0
click at [226, 336] on icon at bounding box center [226, 336] width 10 height 1
click at [0, 0] on input "checkbox" at bounding box center [0, 0] width 0 height 0
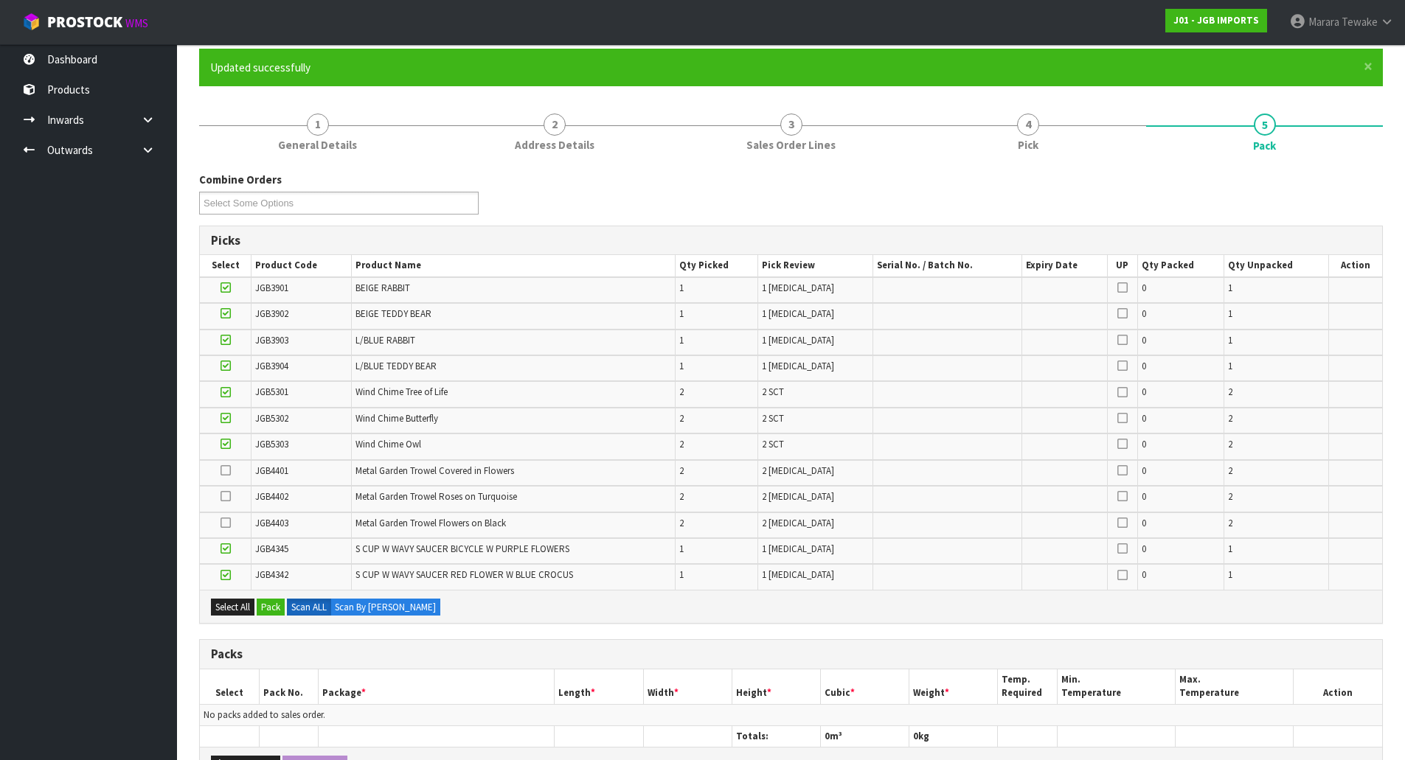
scroll to position [148, 0]
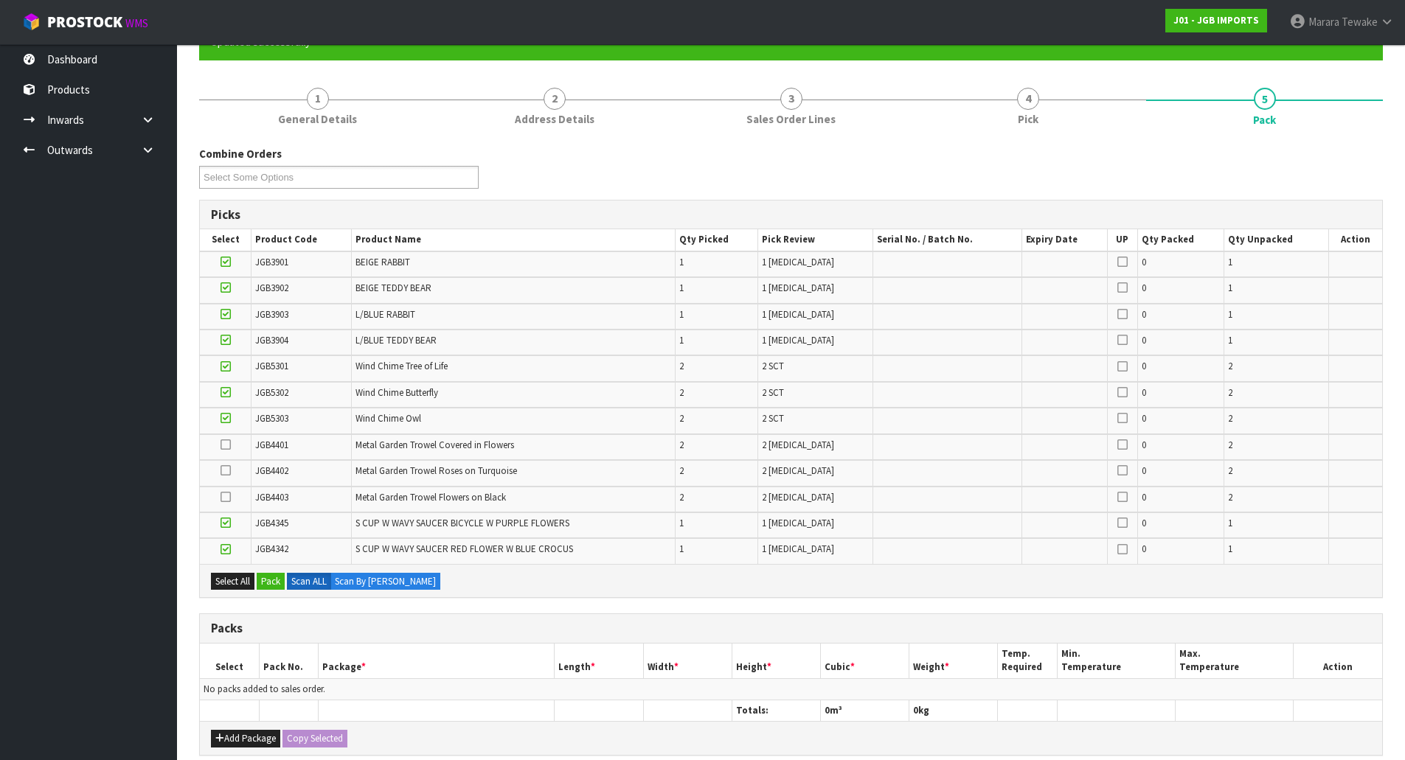
click at [223, 446] on icon at bounding box center [226, 445] width 10 height 1
click at [0, 0] on input "checkbox" at bounding box center [0, 0] width 0 height 0
drag, startPoint x: 226, startPoint y: 468, endPoint x: 231, endPoint y: 479, distance: 12.9
click at [228, 471] on icon at bounding box center [226, 471] width 10 height 1
click at [0, 0] on input "checkbox" at bounding box center [0, 0] width 0 height 0
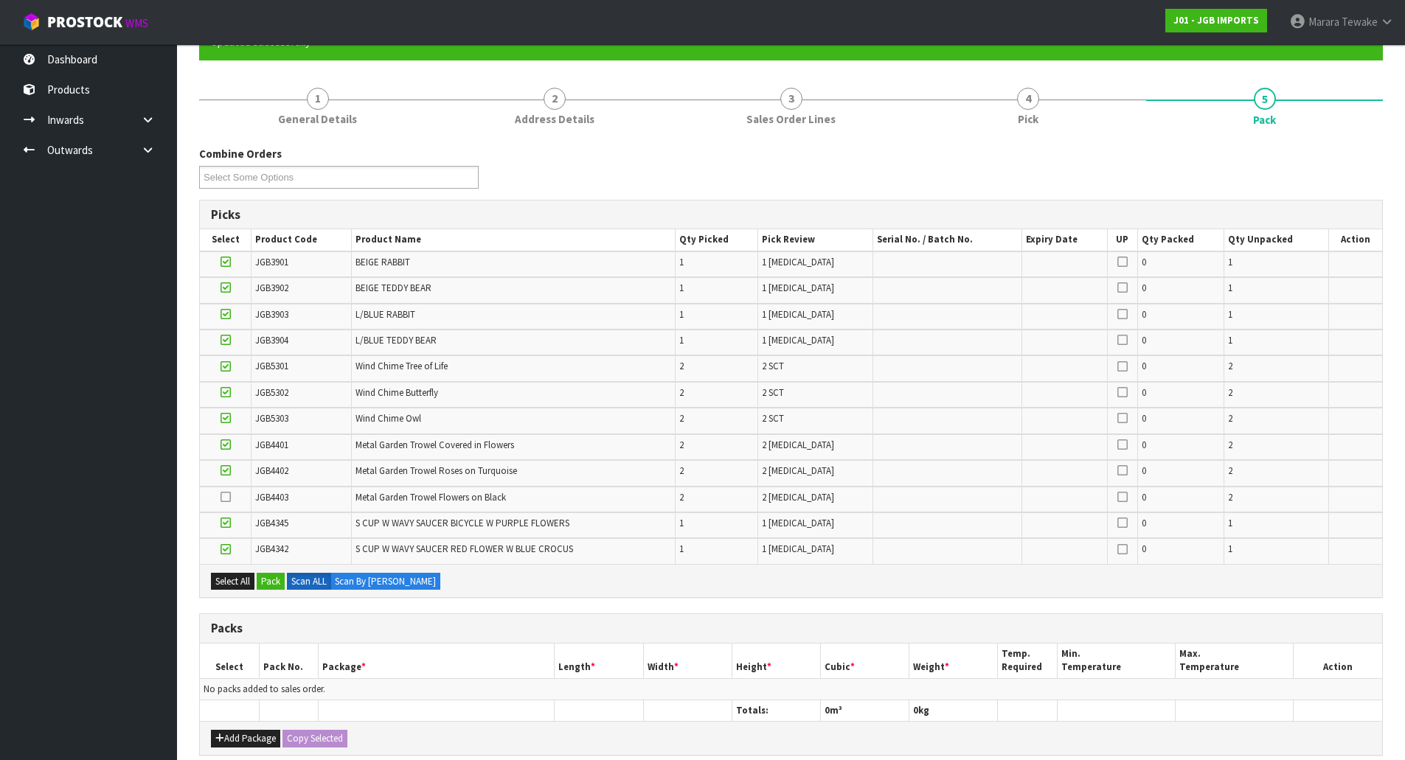
drag, startPoint x: 230, startPoint y: 492, endPoint x: 240, endPoint y: 496, distance: 11.0
click at [230, 497] on icon at bounding box center [226, 497] width 10 height 1
click at [0, 0] on input "checkbox" at bounding box center [0, 0] width 0 height 0
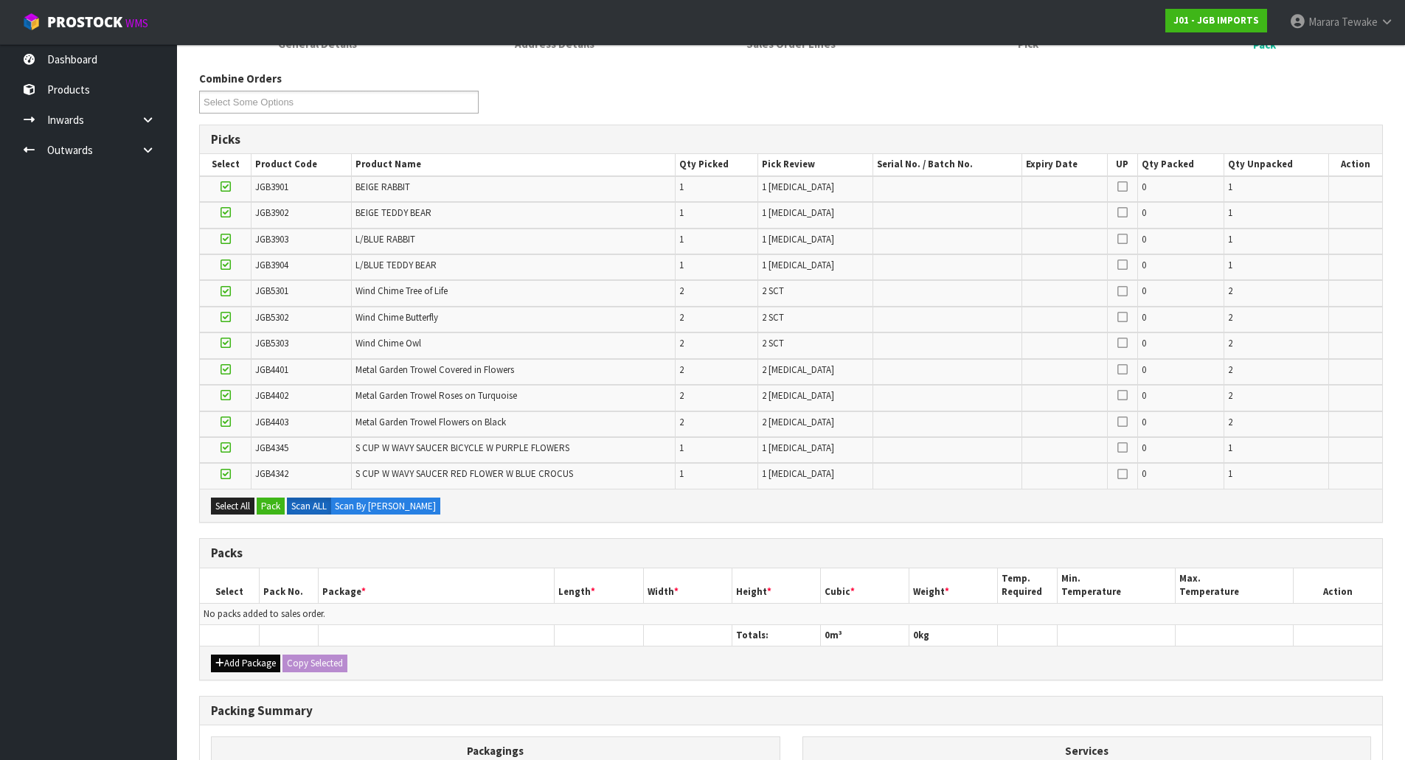
scroll to position [416, 0]
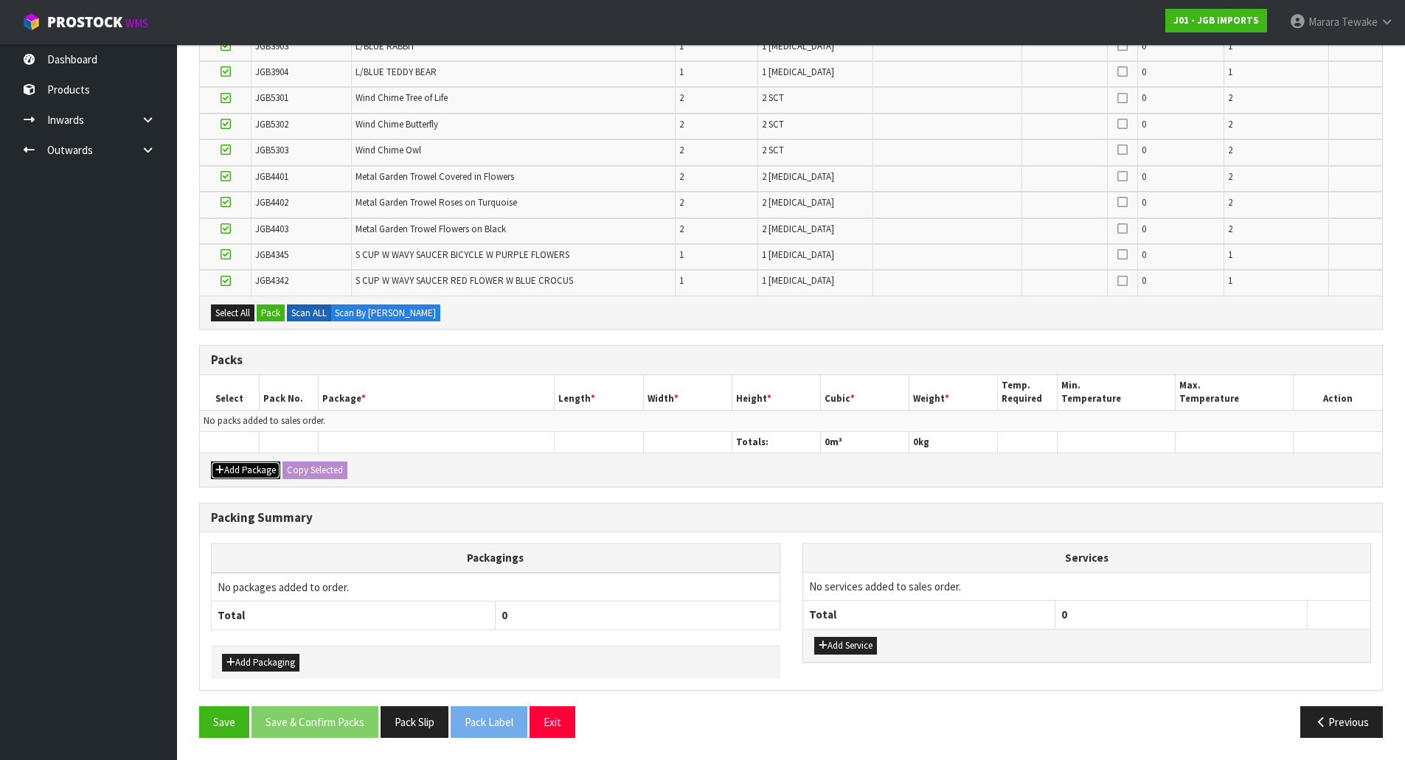
click at [260, 473] on button "Add Package" at bounding box center [245, 471] width 69 height 18
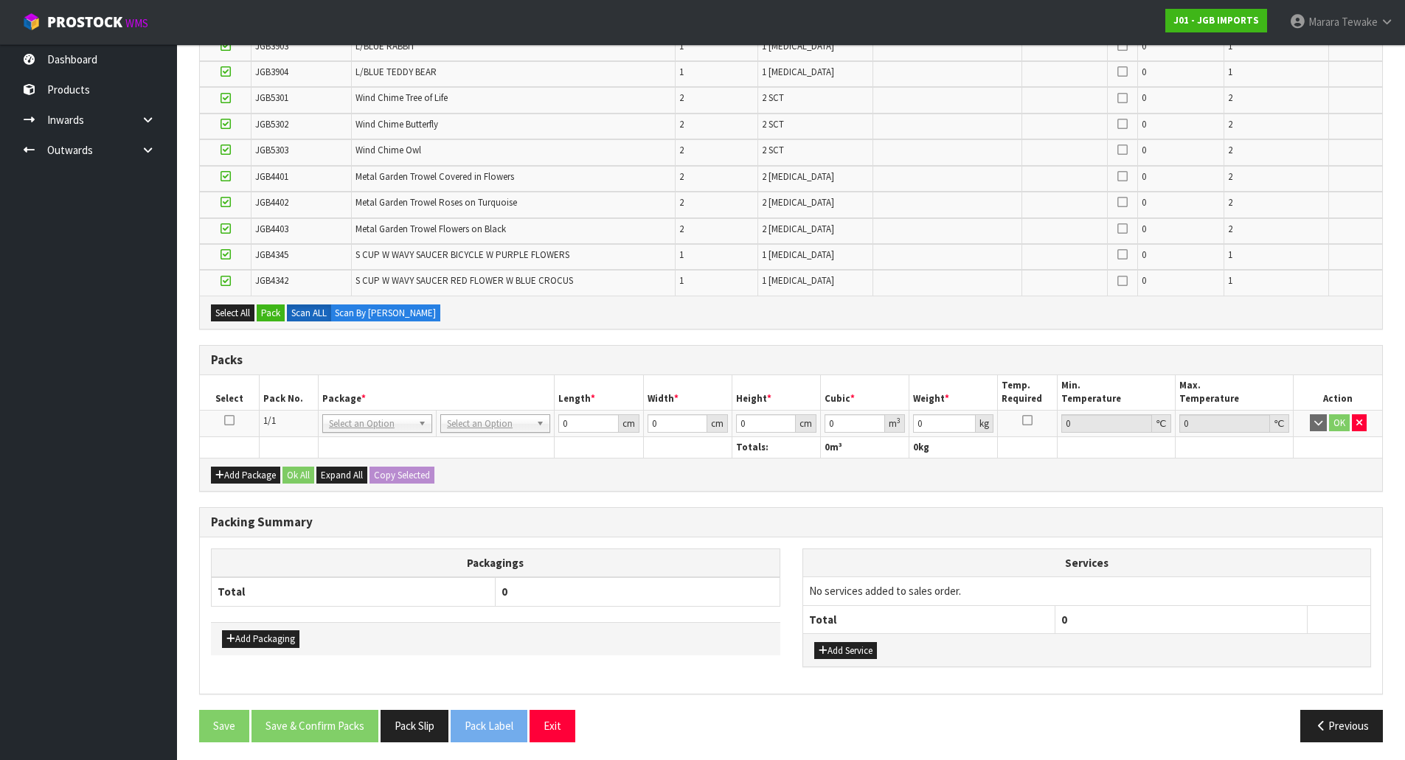
click at [226, 421] on icon at bounding box center [229, 420] width 10 height 1
click at [270, 318] on button "Pack" at bounding box center [271, 314] width 28 height 18
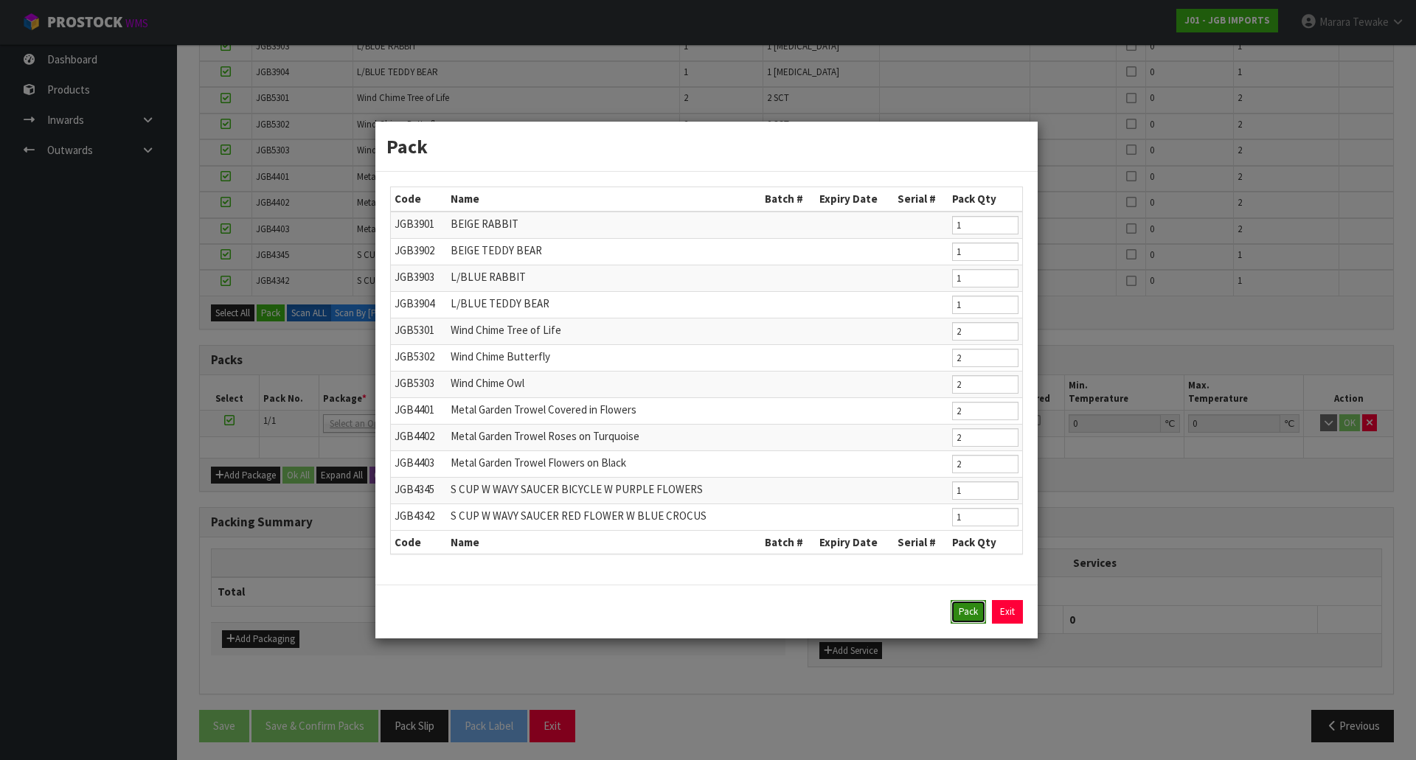
click at [968, 615] on button "Pack" at bounding box center [968, 612] width 35 height 24
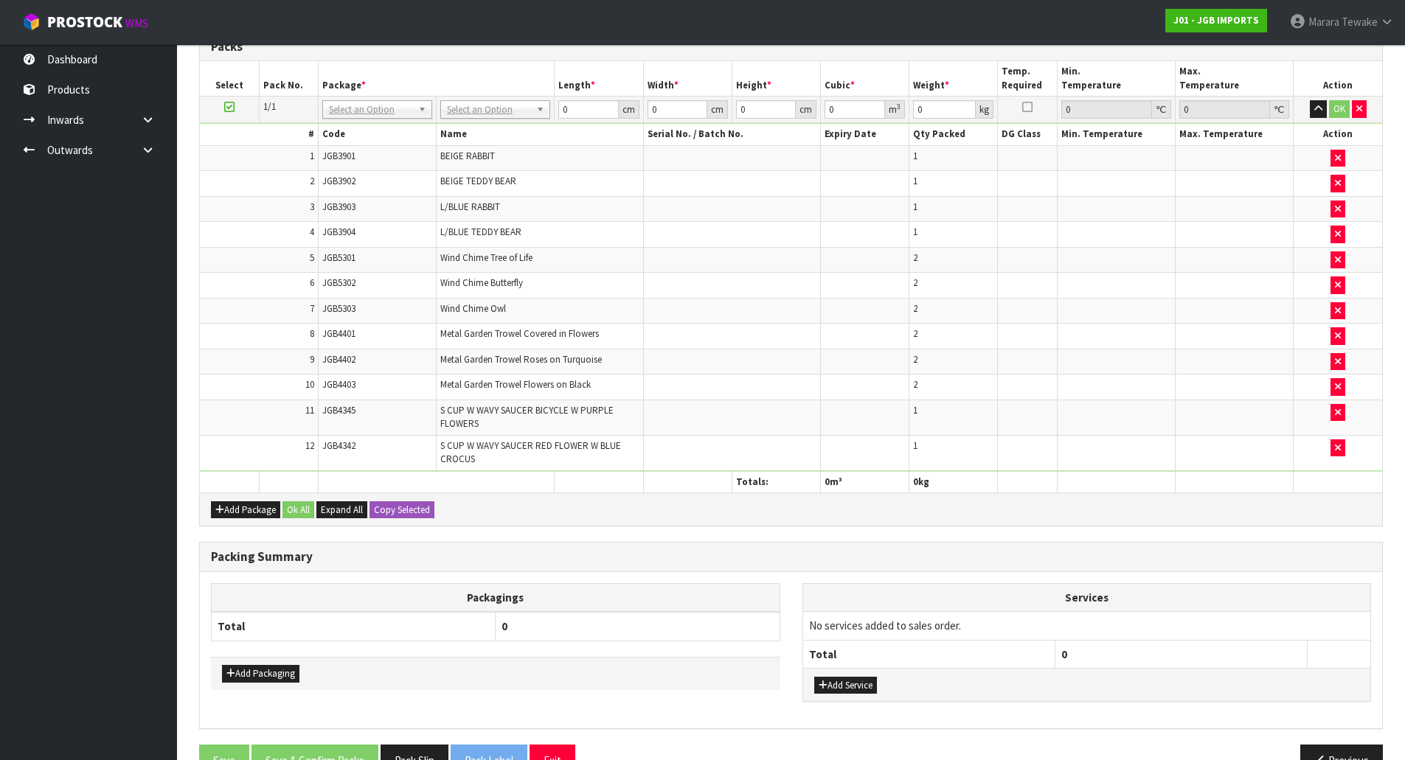
drag, startPoint x: 485, startPoint y: 111, endPoint x: 486, endPoint y: 133, distance: 21.4
click at [486, 133] on input "text" at bounding box center [495, 130] width 103 height 18
type input "oc"
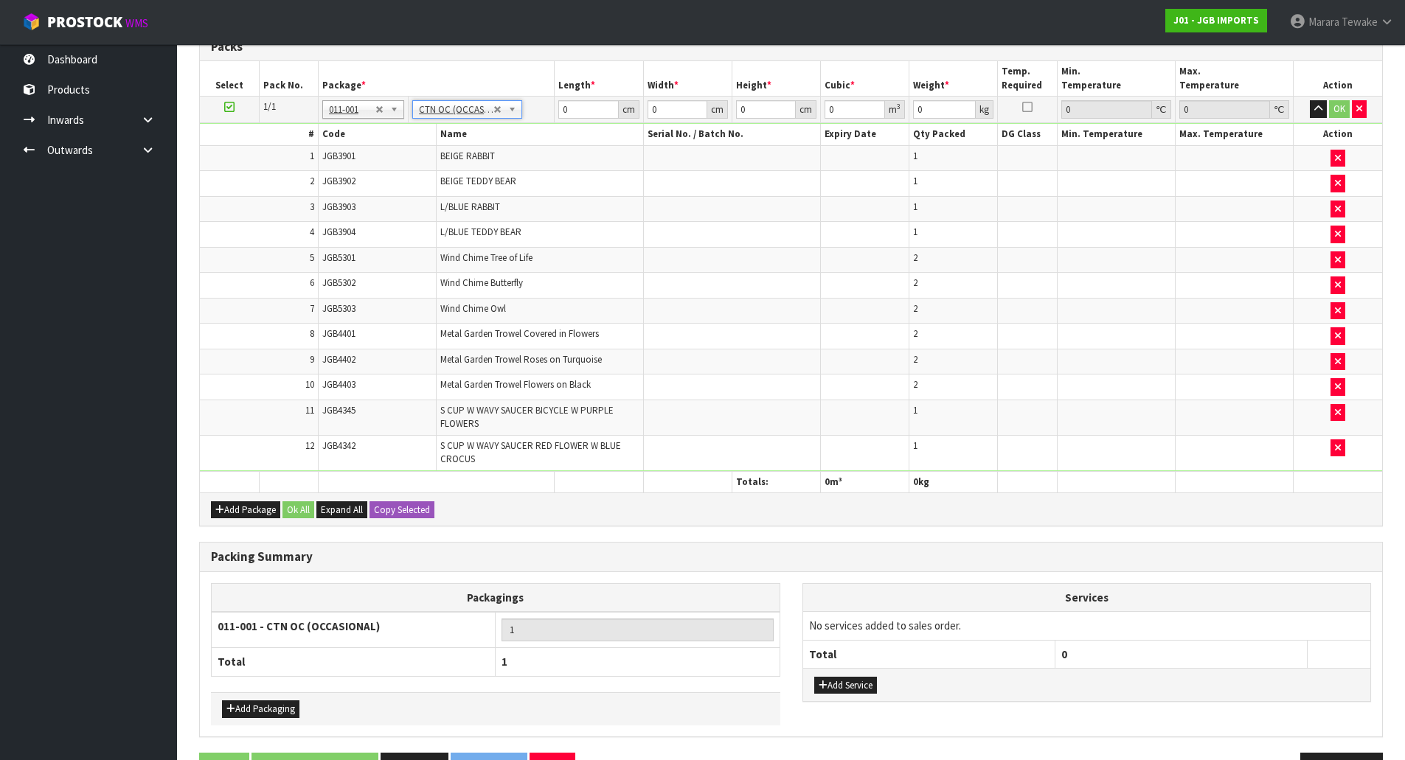
type input "3.9"
drag, startPoint x: 579, startPoint y: 108, endPoint x: 524, endPoint y: 74, distance: 64.7
click at [541, 94] on table "Select Pack No. Package * Length * Width * Height * Cubic * Weight * Temp. Requ…" at bounding box center [791, 276] width 1182 height 431
type input "36"
type input "27"
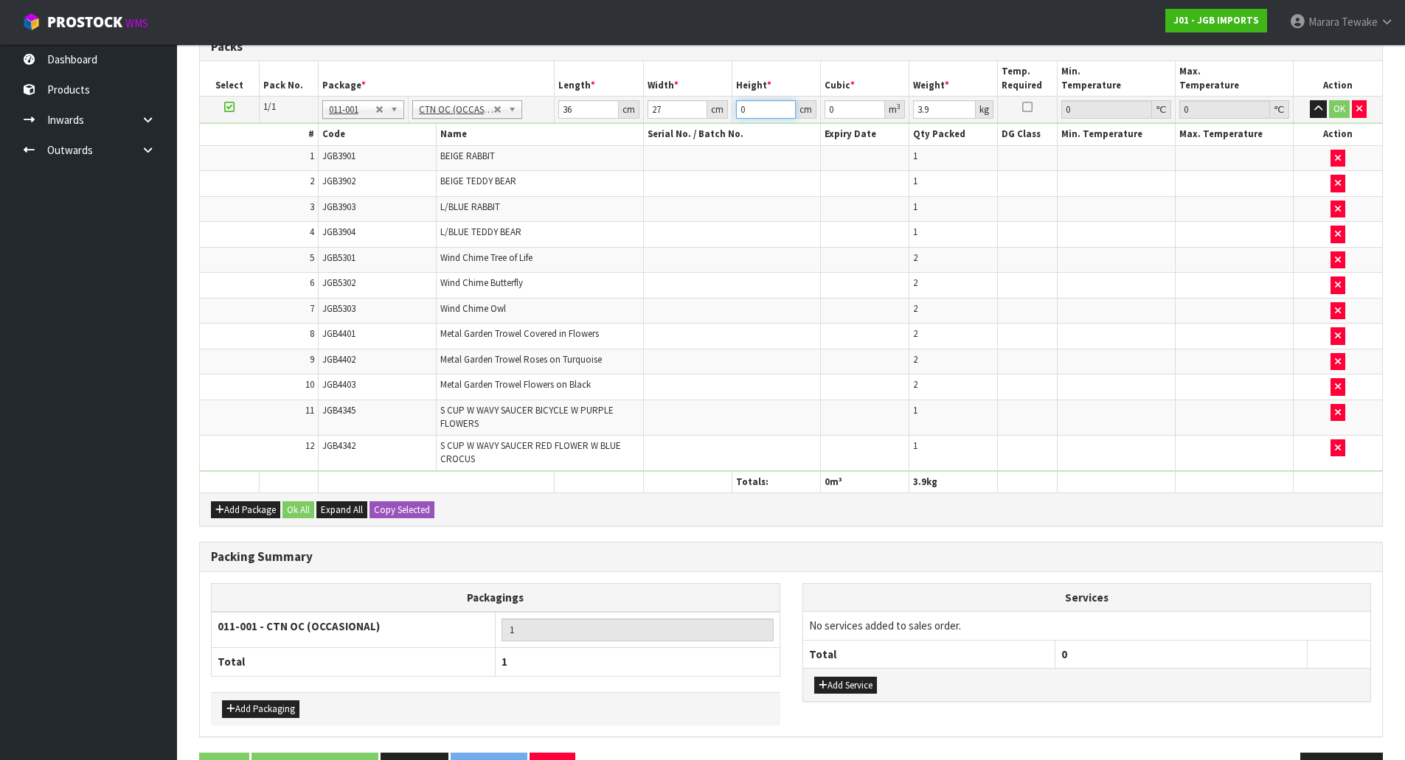
type input "2"
type input "0.001944"
type input "28"
type input "0.027216"
type input "28"
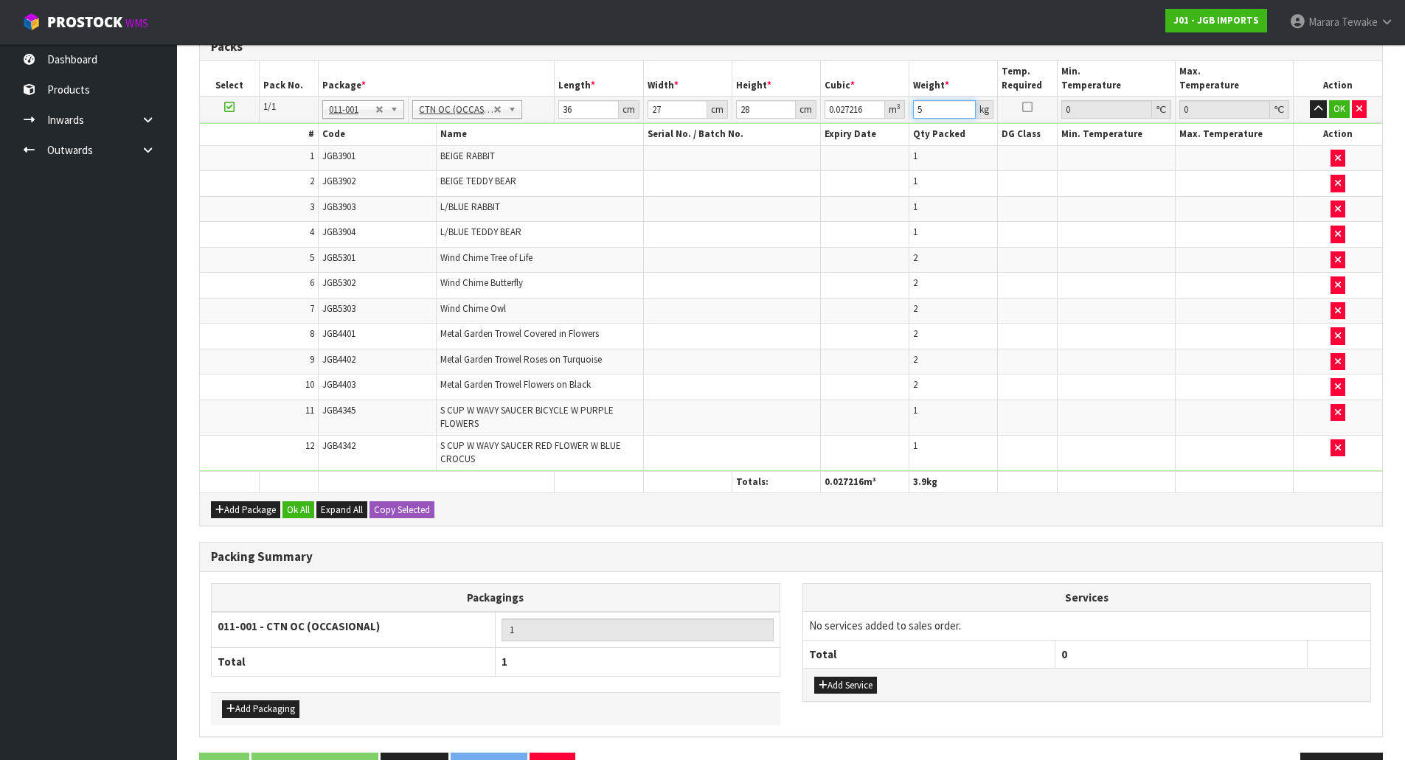
type input "5"
click at [1310, 100] on button "button" at bounding box center [1318, 109] width 17 height 18
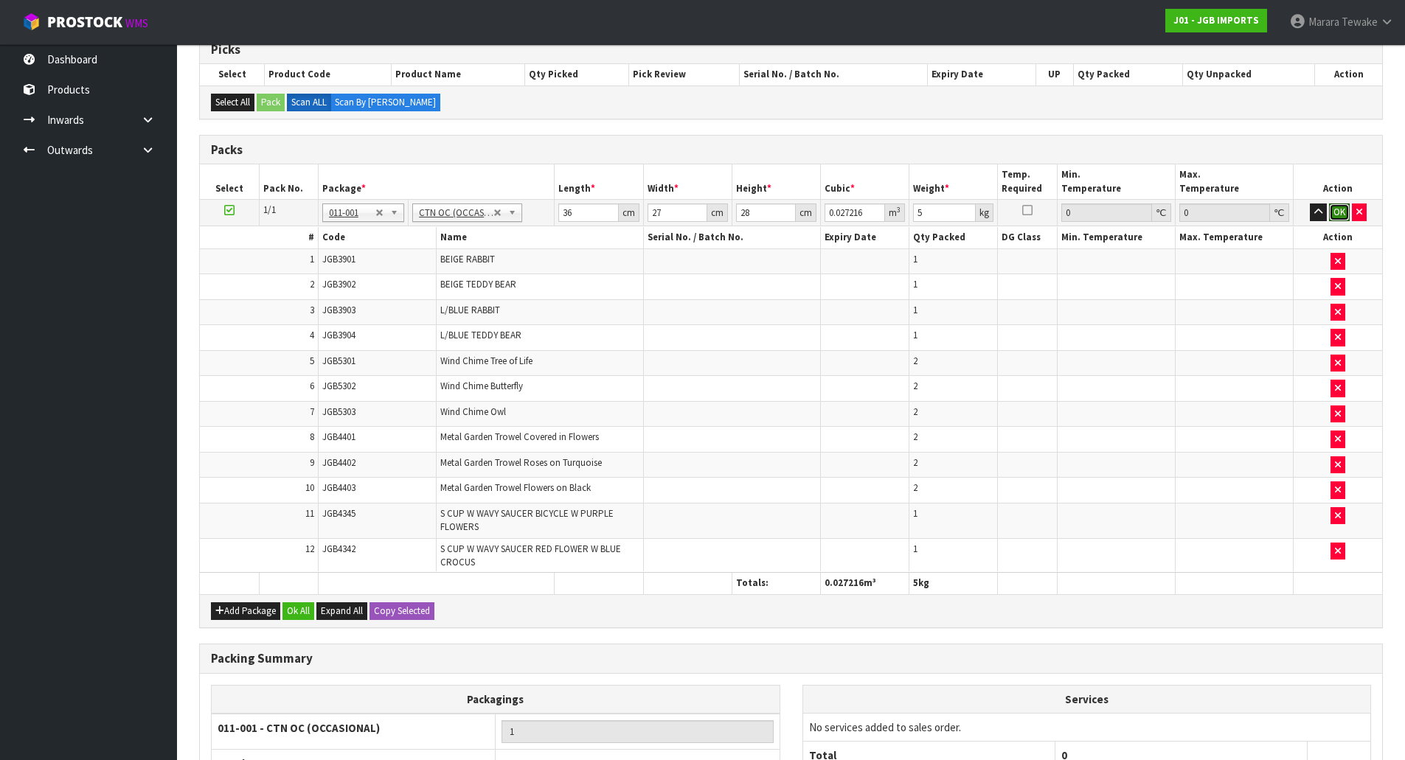
scroll to position [329, 0]
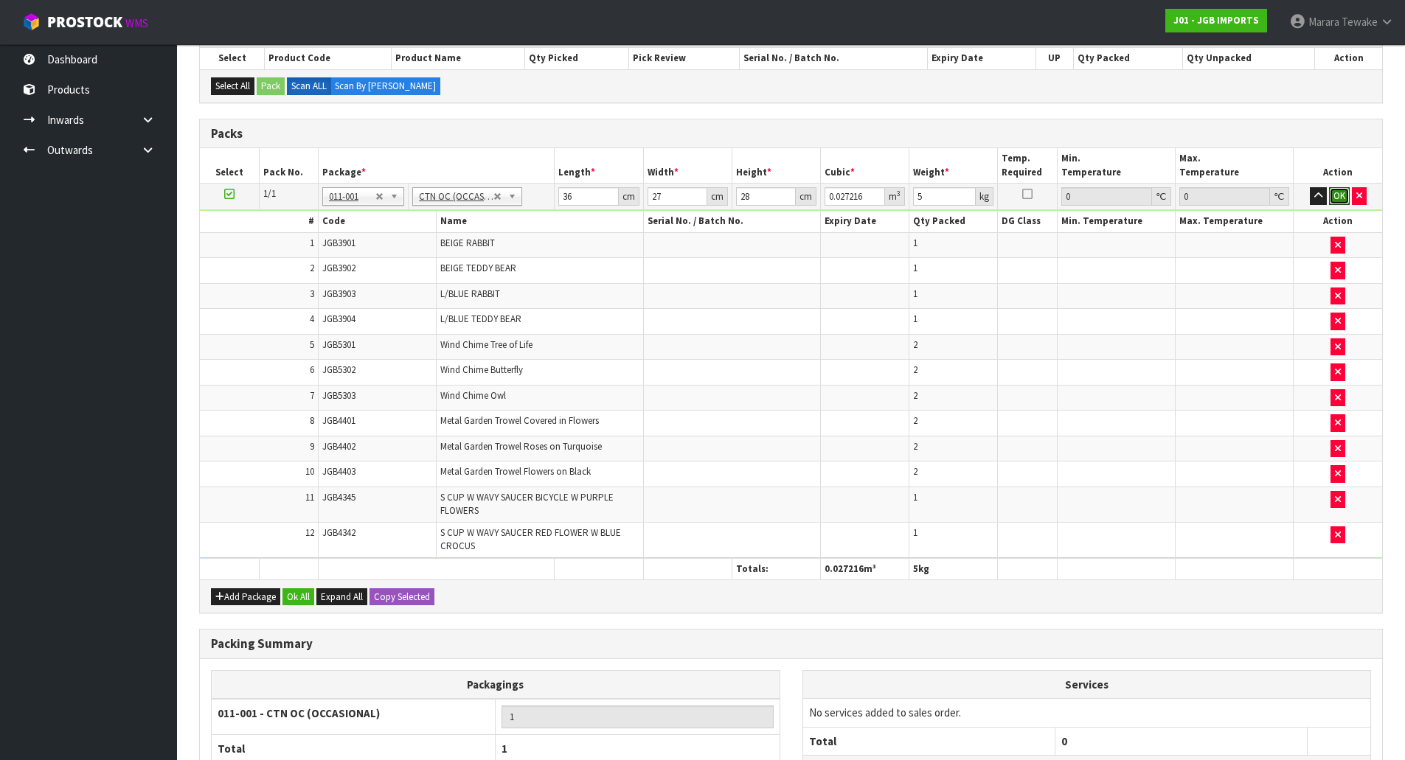
click button "OK" at bounding box center [1339, 196] width 21 height 18
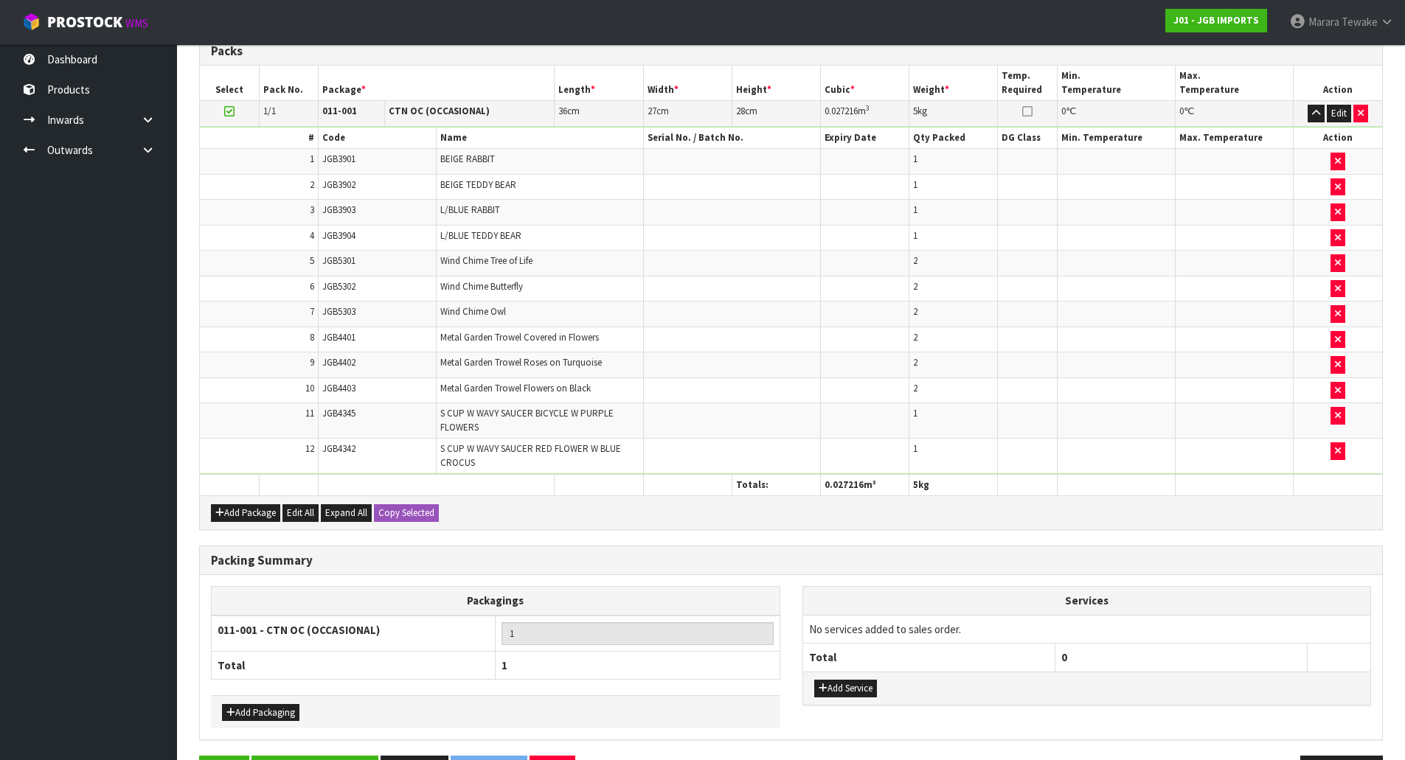
scroll to position [462, 0]
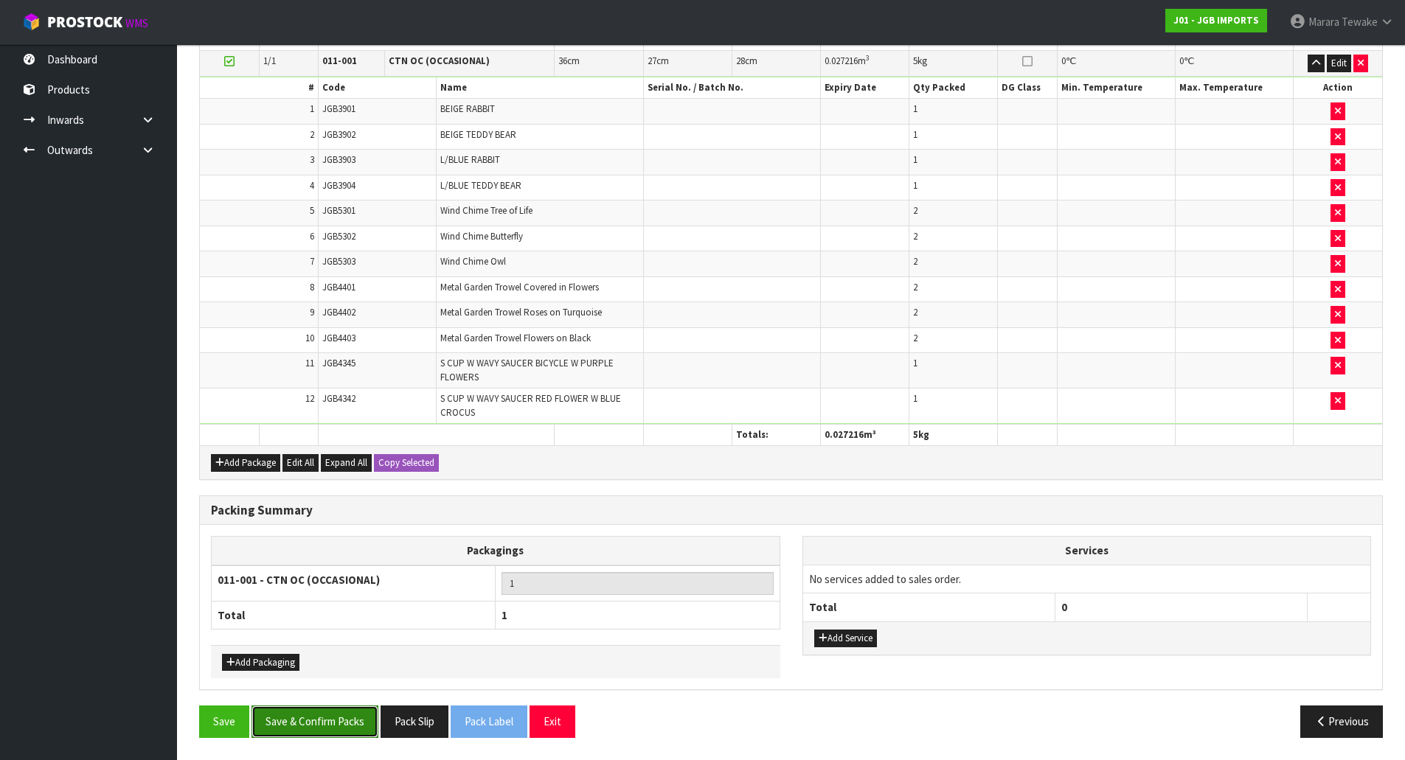
click at [341, 724] on button "Save & Confirm Packs" at bounding box center [315, 722] width 127 height 32
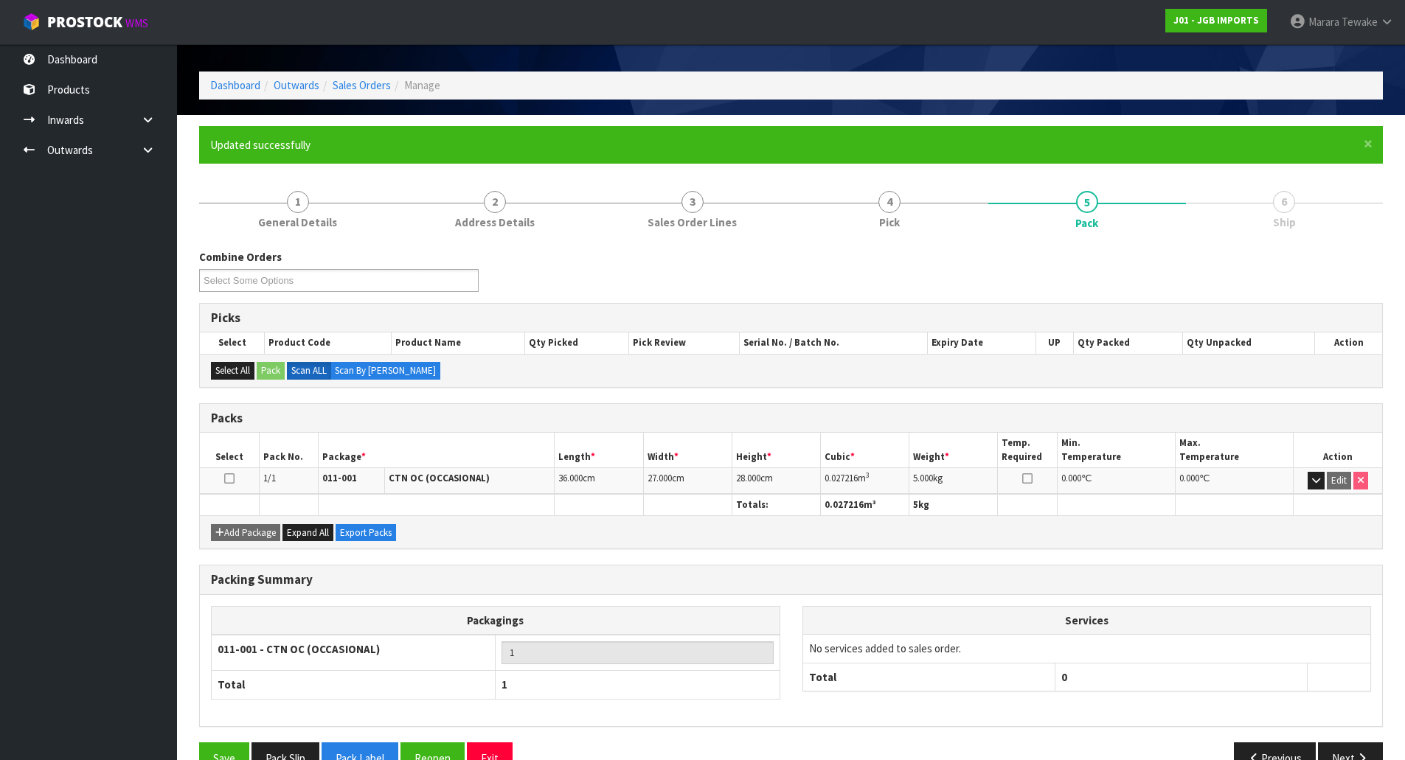
scroll to position [80, 0]
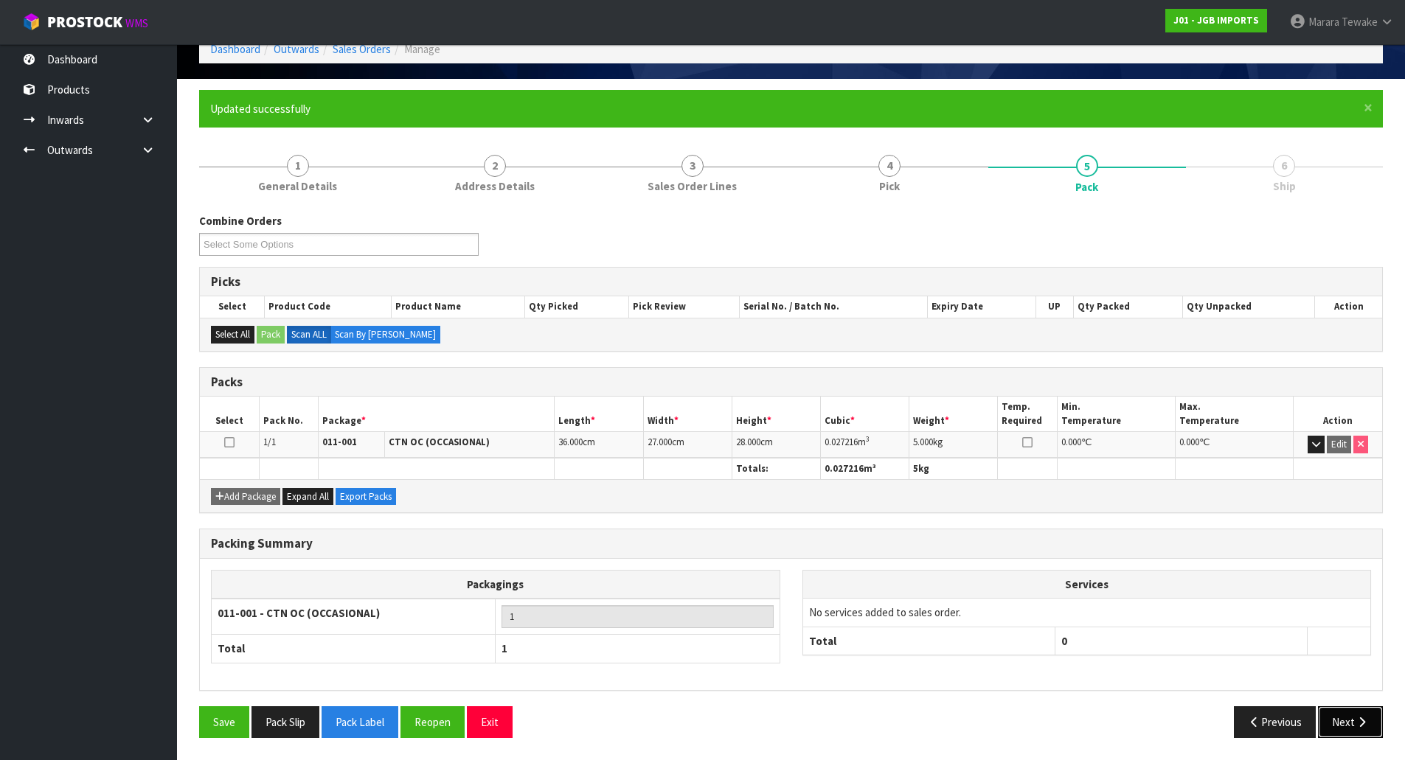
click at [1348, 727] on button "Next" at bounding box center [1350, 723] width 65 height 32
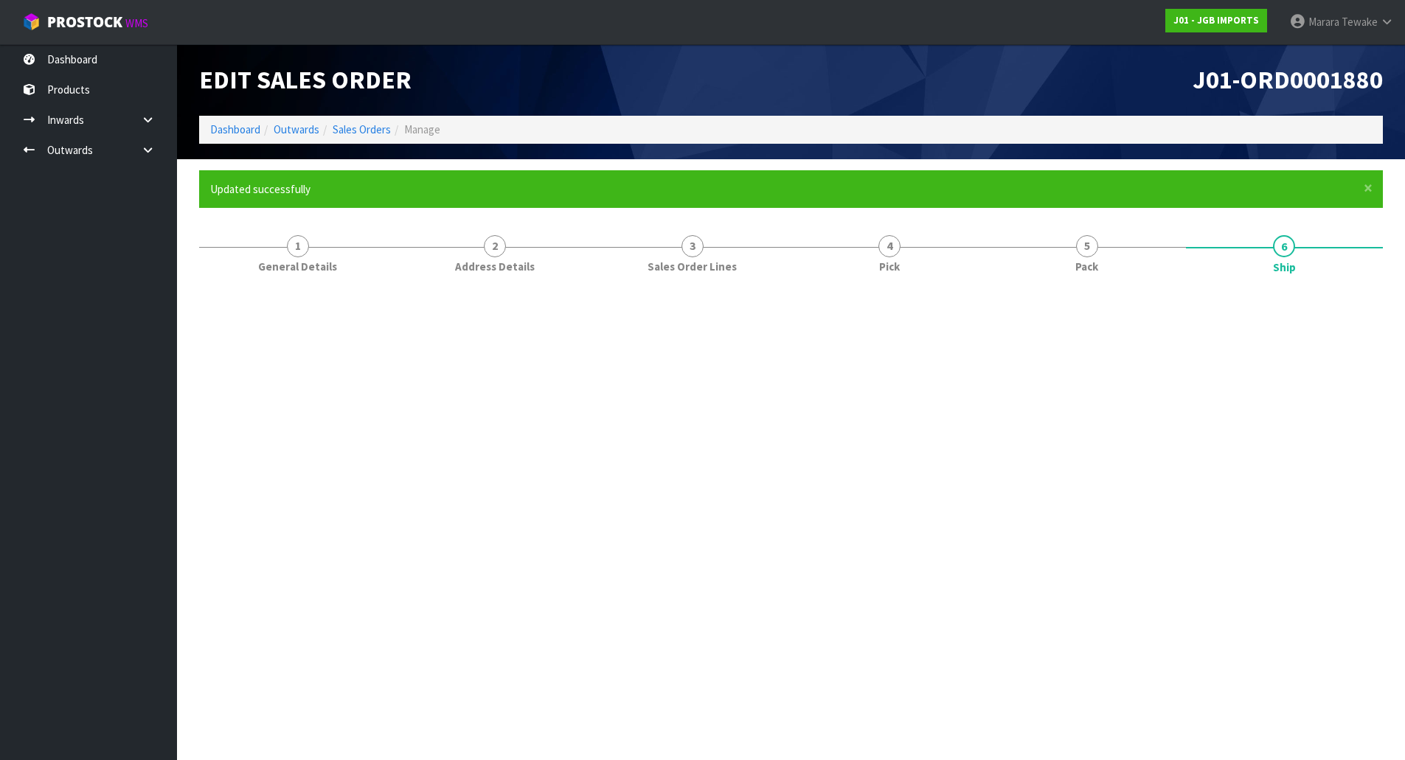
scroll to position [0, 0]
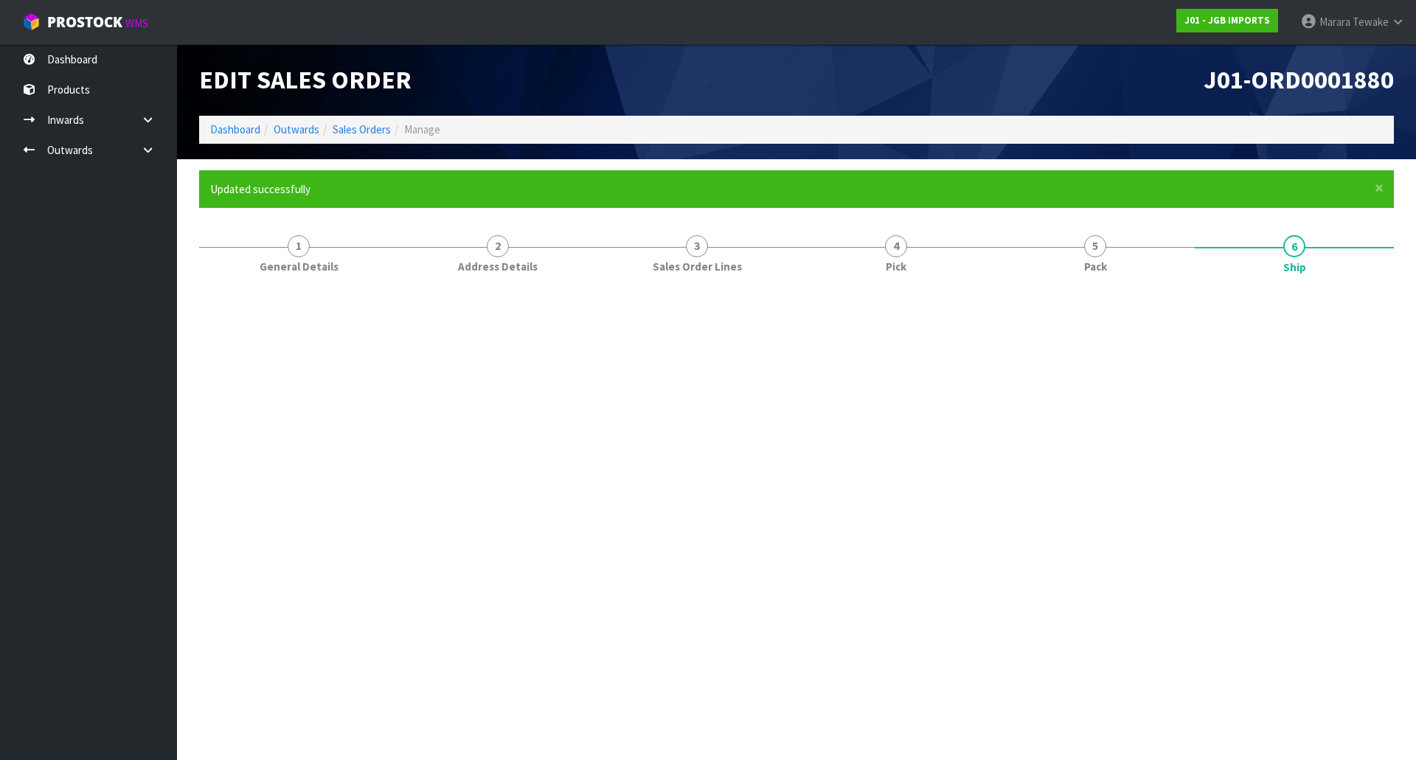
click at [1348, 715] on section "Edit Sales Order J01-ORD0001880 Dashboard Outwards Sales Orders Manage × Close …" at bounding box center [708, 380] width 1416 height 760
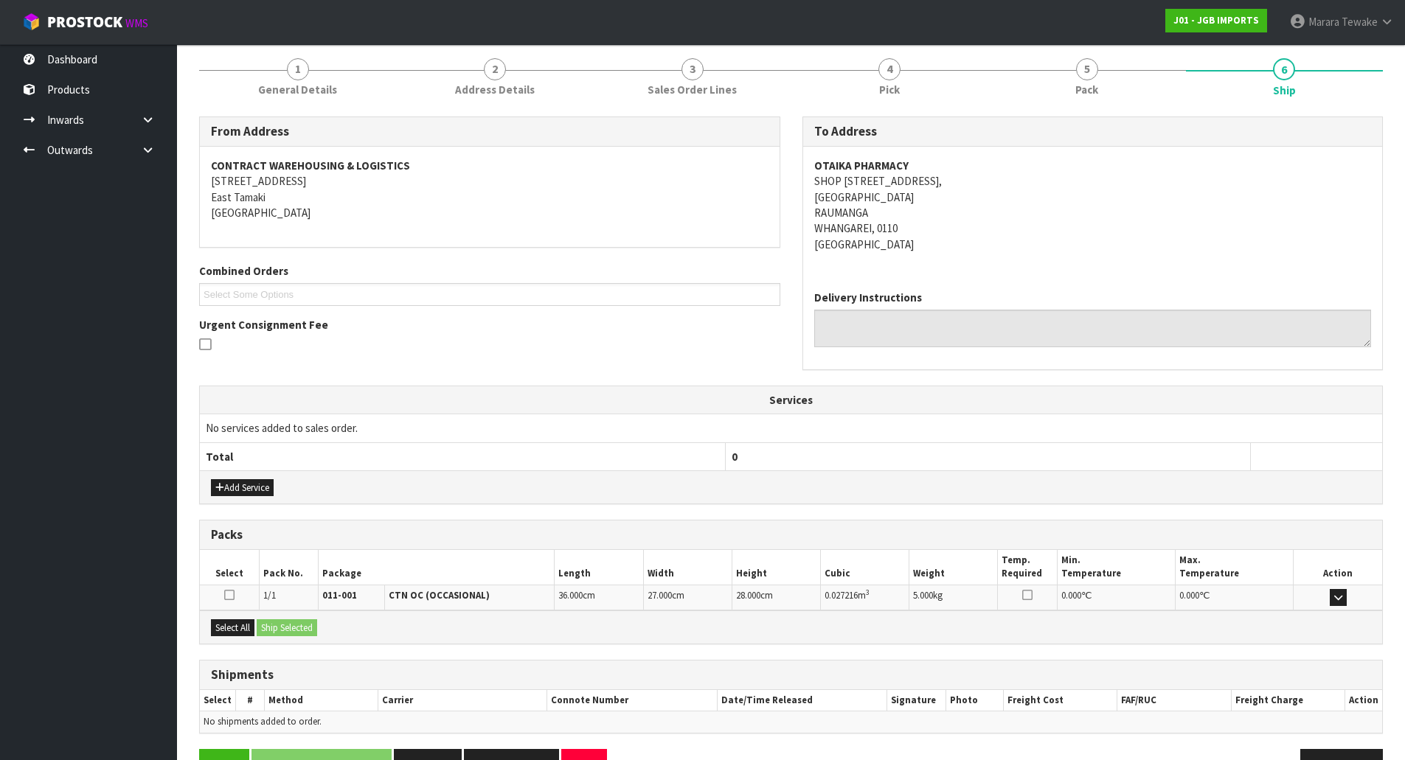
scroll to position [220, 0]
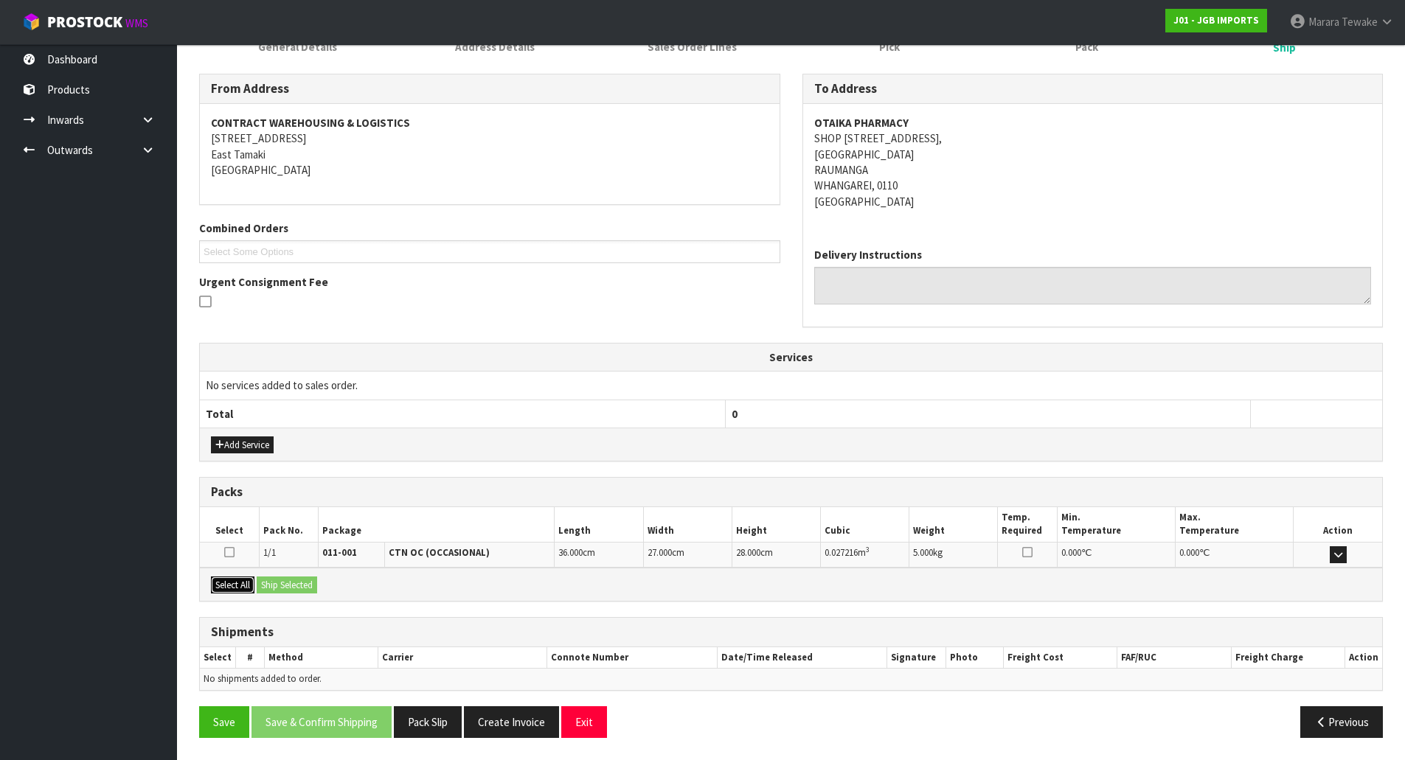
click at [233, 580] on button "Select All" at bounding box center [233, 586] width 44 height 18
click at [266, 578] on button "Ship Selected" at bounding box center [287, 586] width 60 height 18
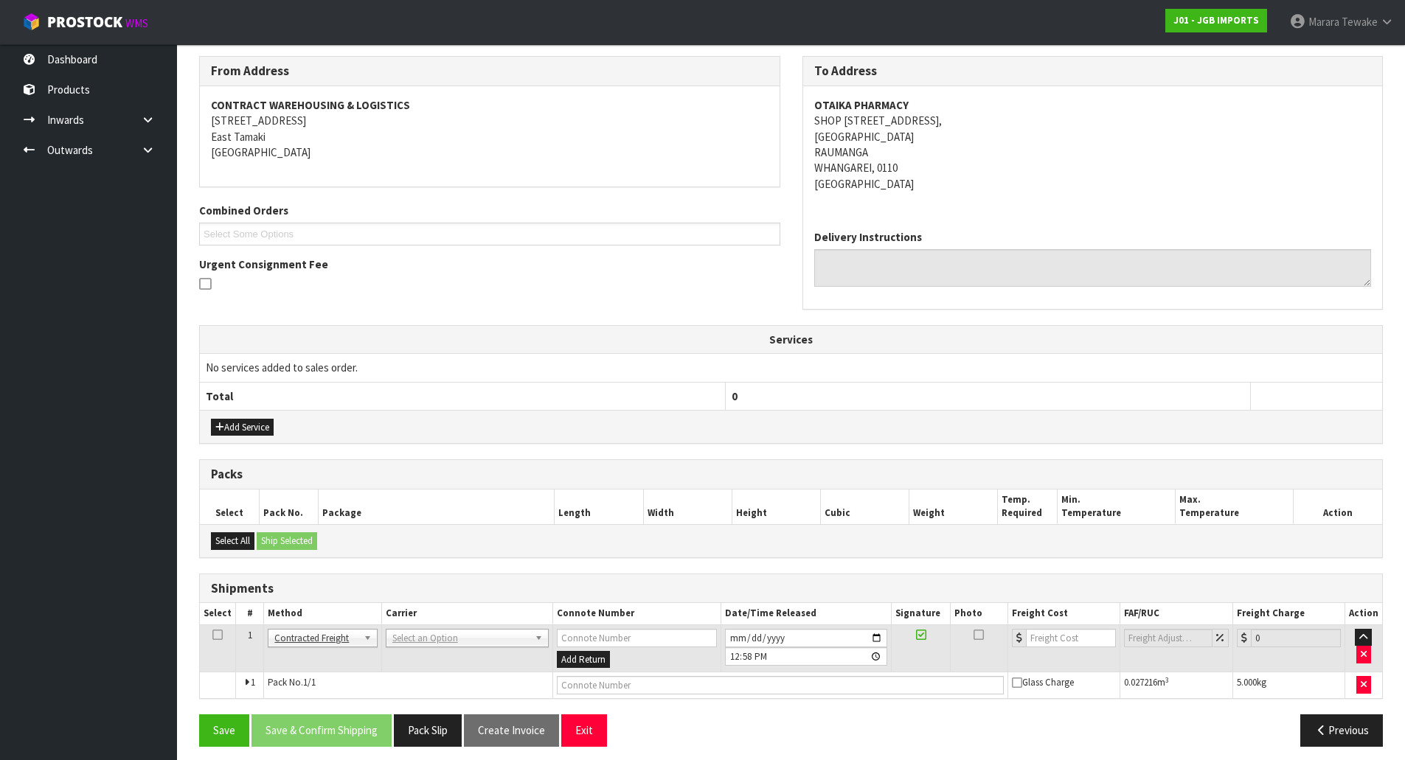
scroll to position [246, 0]
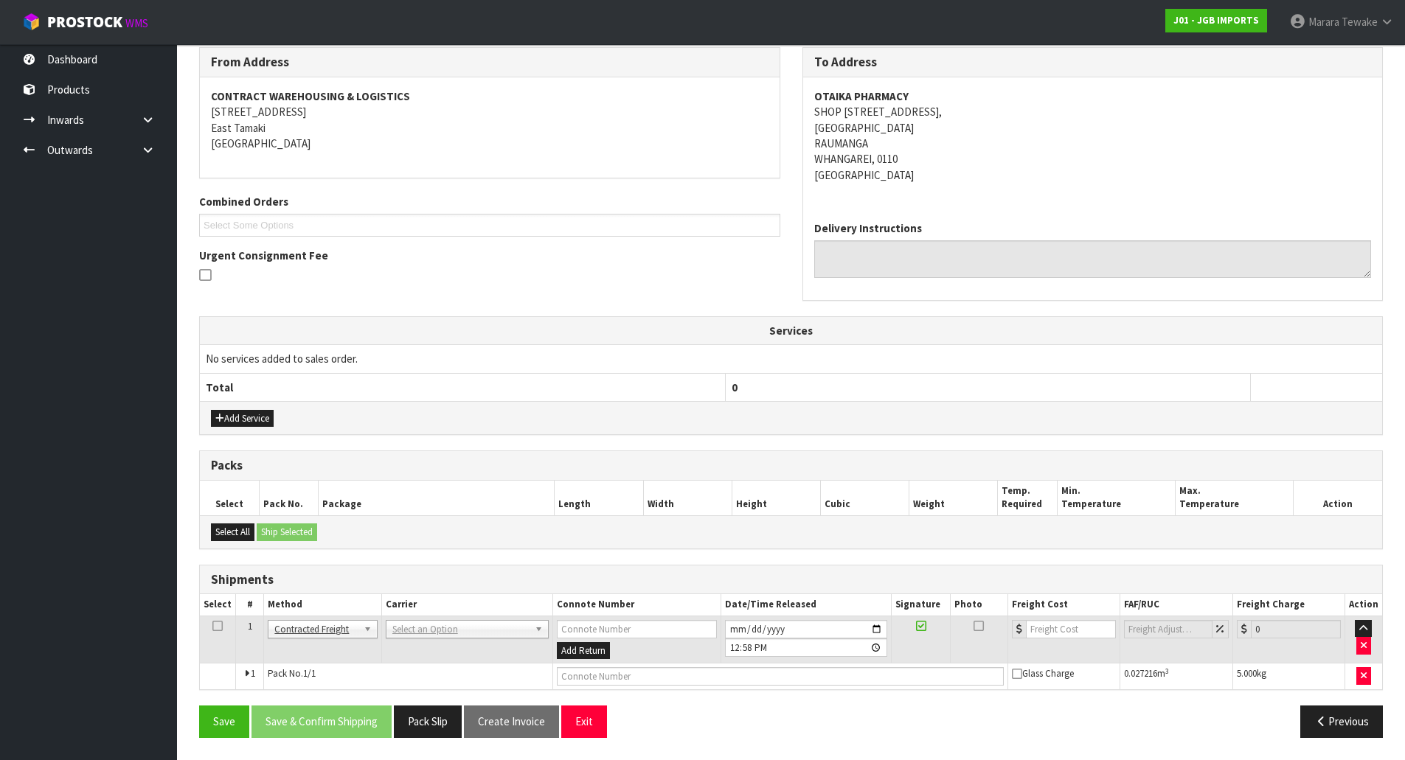
drag, startPoint x: 406, startPoint y: 629, endPoint x: 395, endPoint y: 640, distance: 15.1
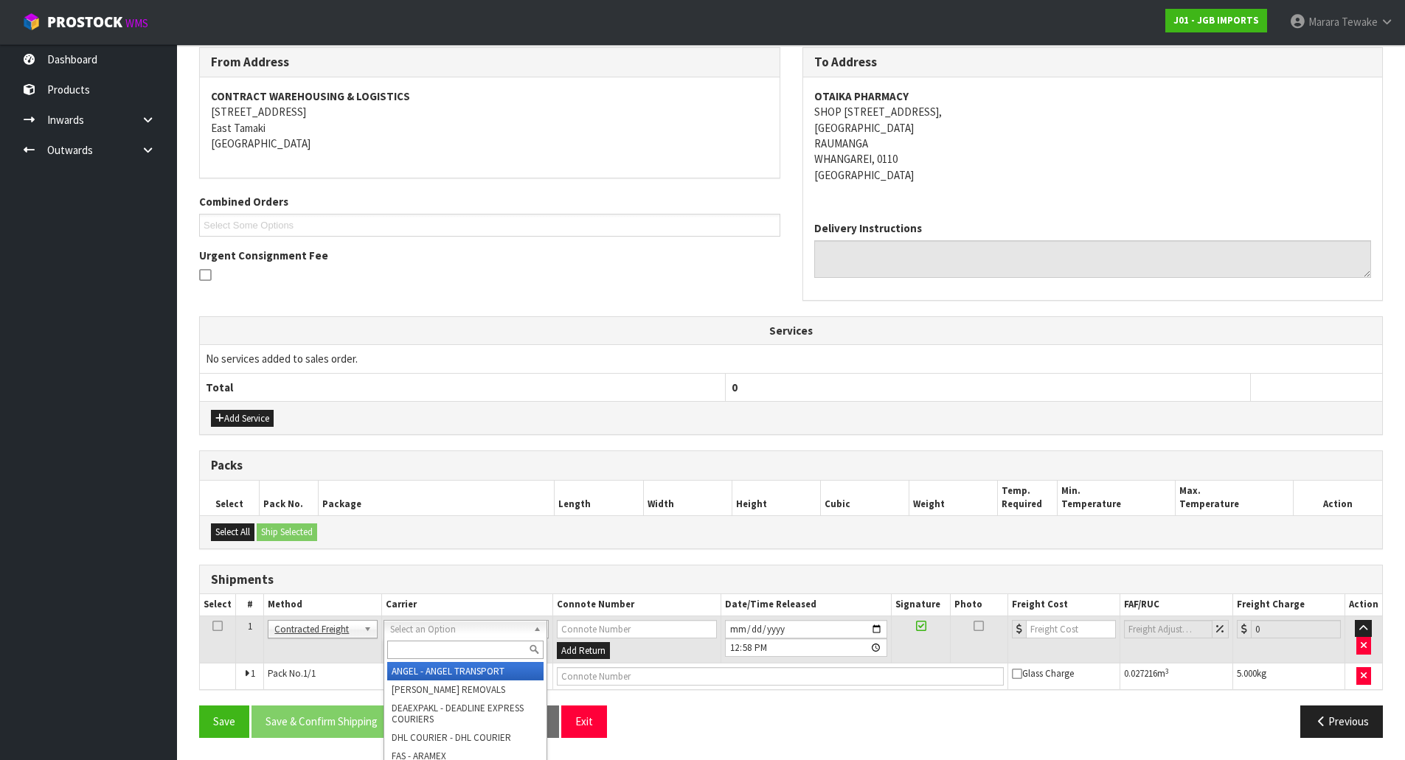
click at [395, 641] on input "text" at bounding box center [465, 650] width 156 height 18
type input "nzp"
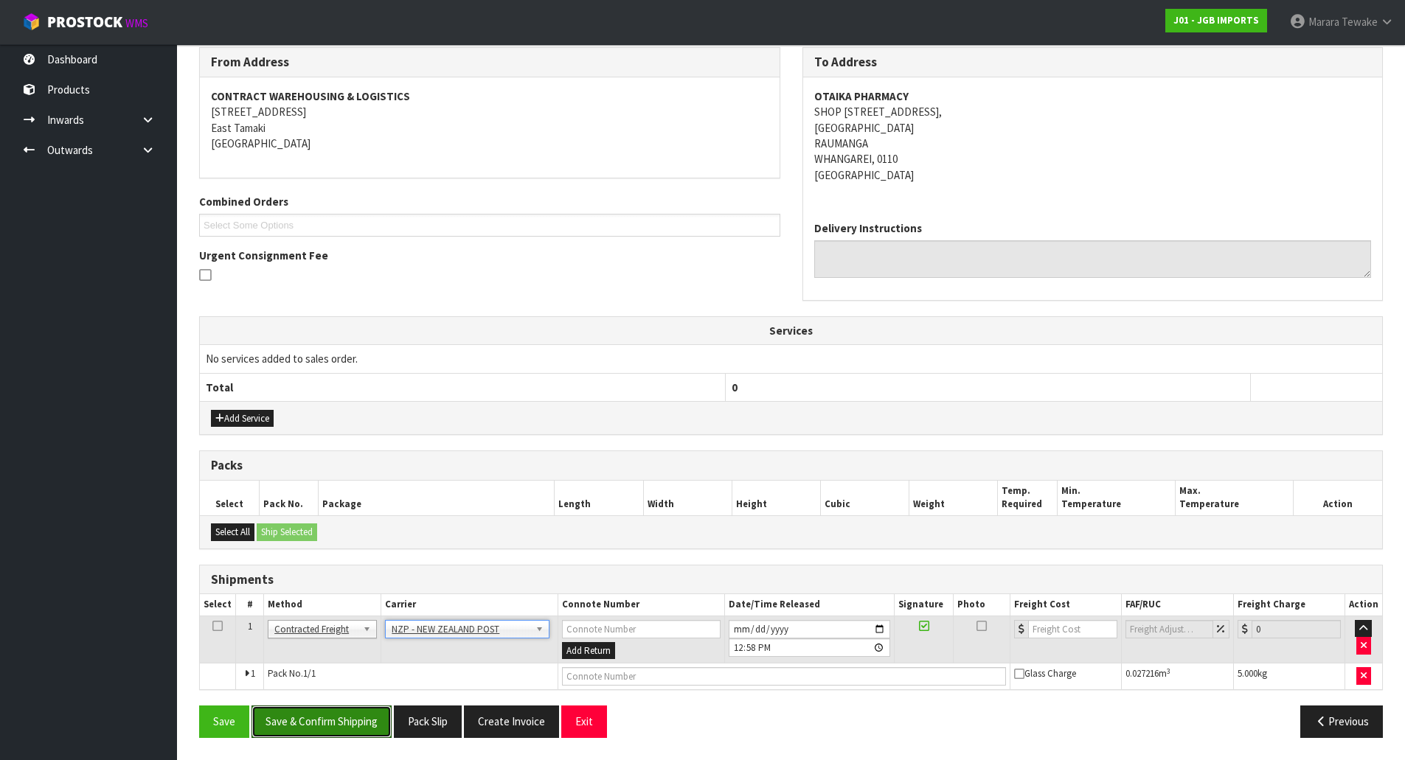
drag, startPoint x: 367, startPoint y: 730, endPoint x: 9, endPoint y: 668, distance: 363.8
click at [367, 730] on button "Save & Confirm Shipping" at bounding box center [322, 722] width 140 height 32
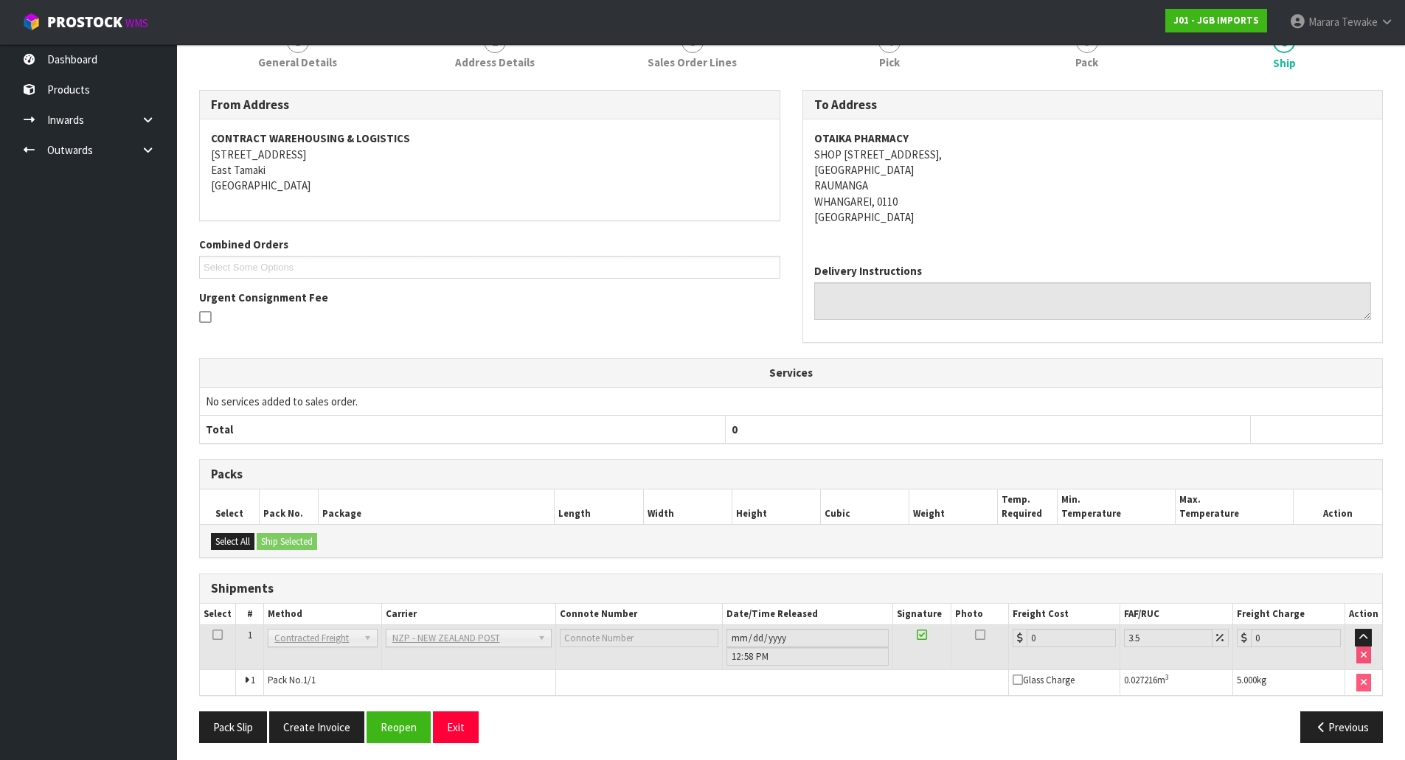
scroll to position [225, 0]
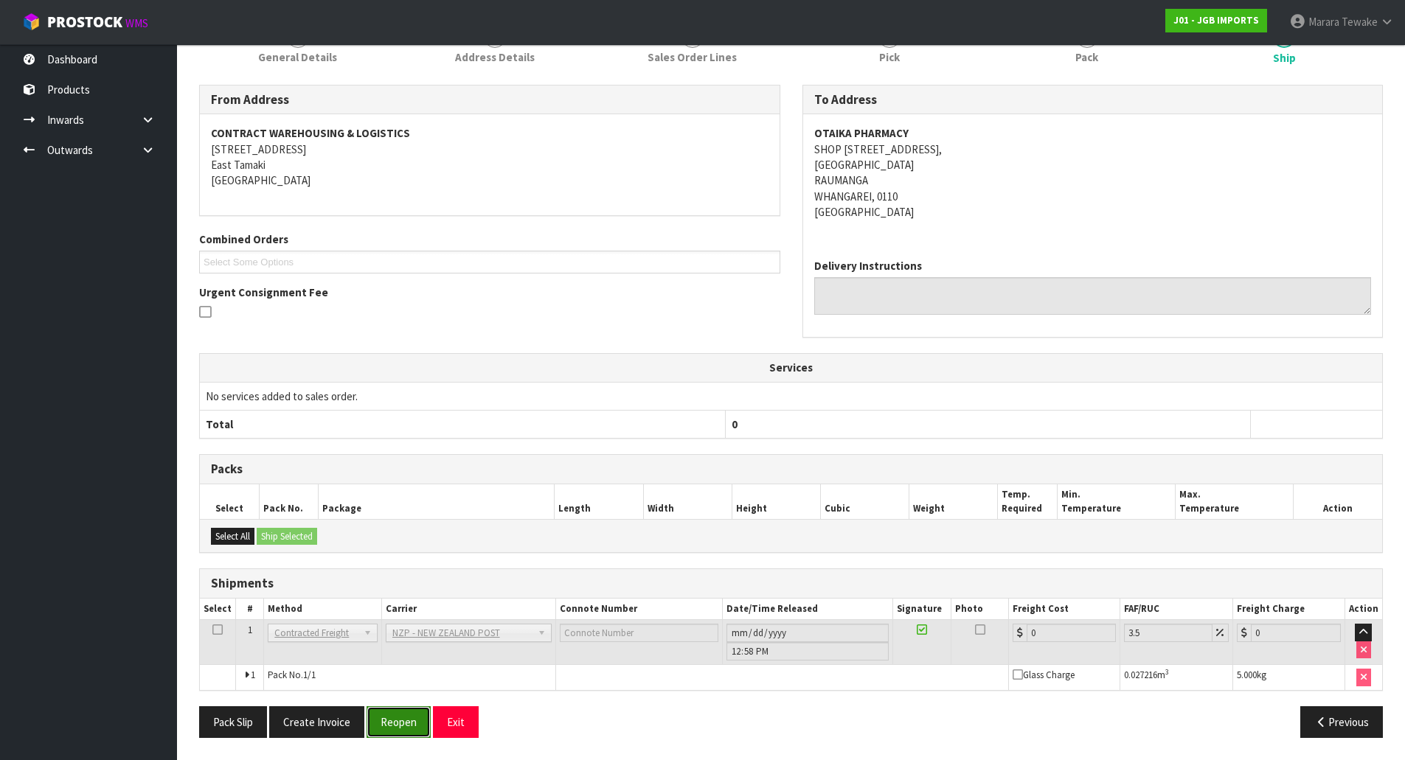
click at [404, 716] on button "Reopen" at bounding box center [399, 723] width 64 height 32
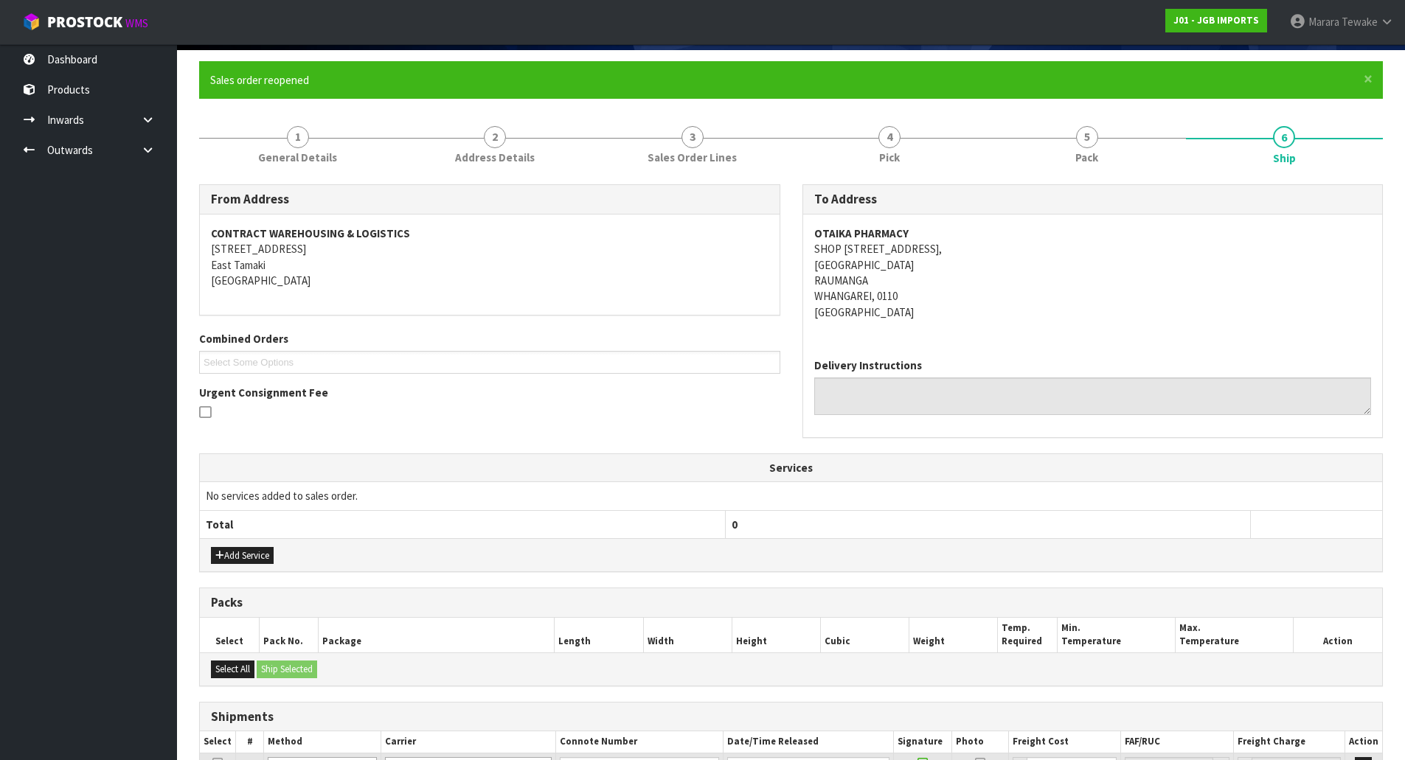
scroll to position [246, 0]
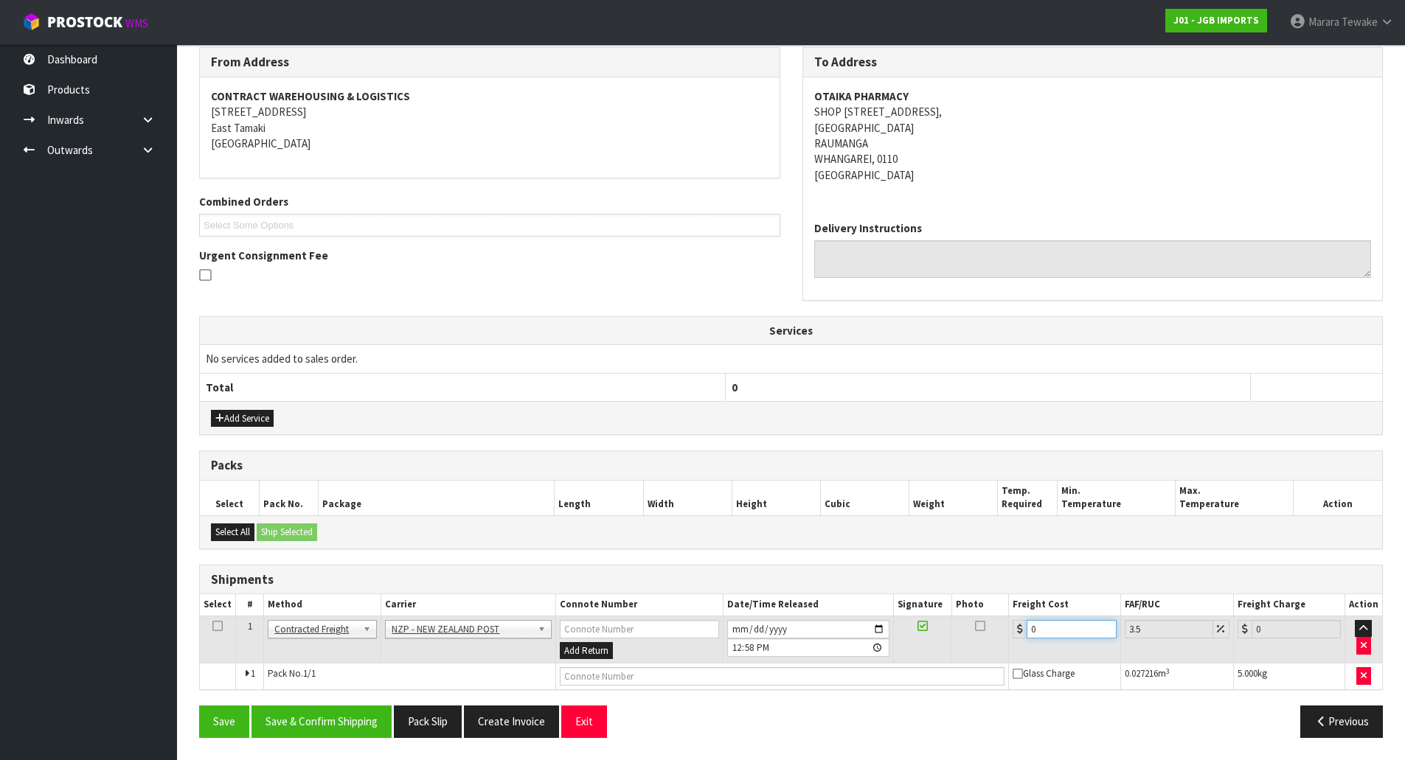
drag, startPoint x: 1071, startPoint y: 637, endPoint x: 976, endPoint y: 622, distance: 96.3
click at [984, 626] on tr "1 Client Local Pickup Customer Local Pickup Company Freight Contracted Freight …" at bounding box center [791, 640] width 1182 height 48
type input "7"
type input "7.24"
type input "7.3"
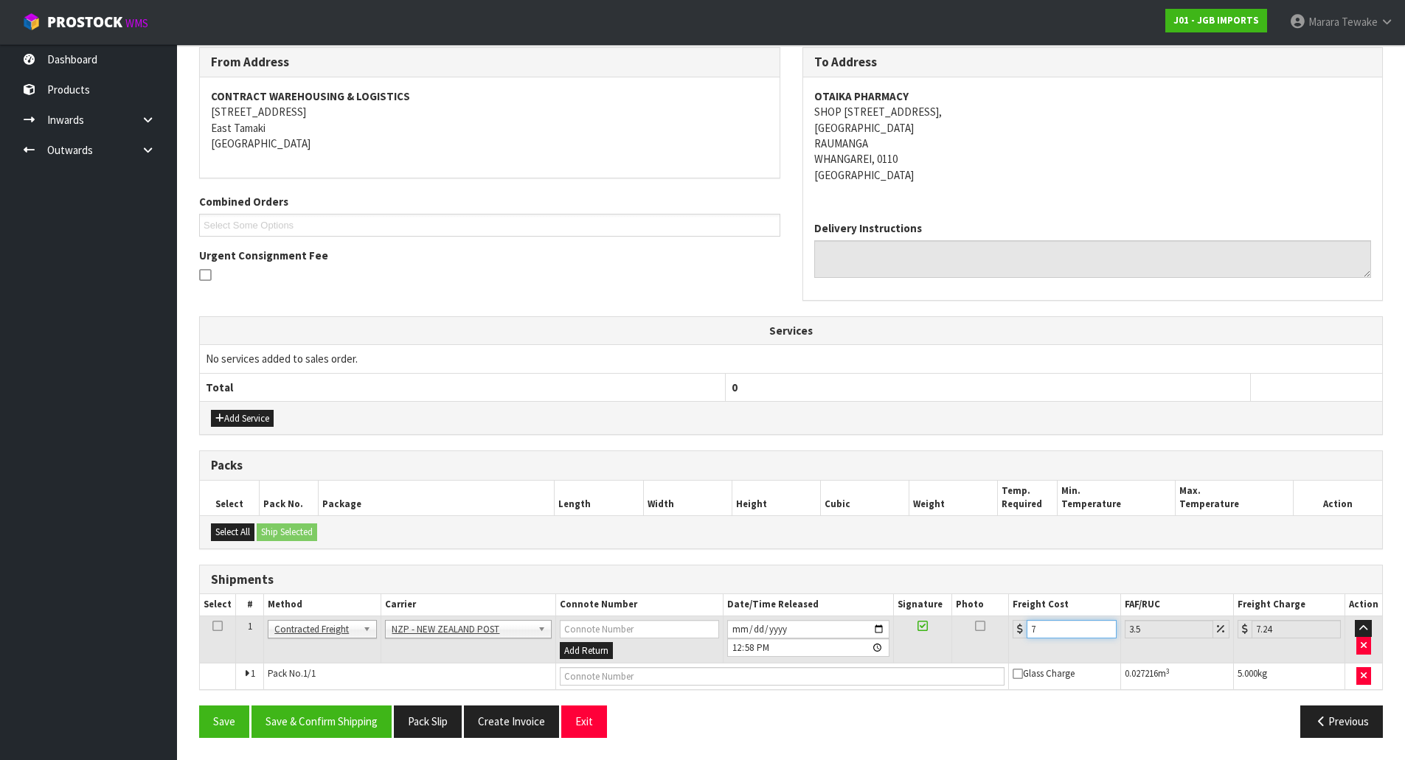
type input "7.56"
type input "7.31"
type input "7.57"
type input "7.31"
click at [323, 720] on button "Save & Confirm Shipping" at bounding box center [322, 722] width 140 height 32
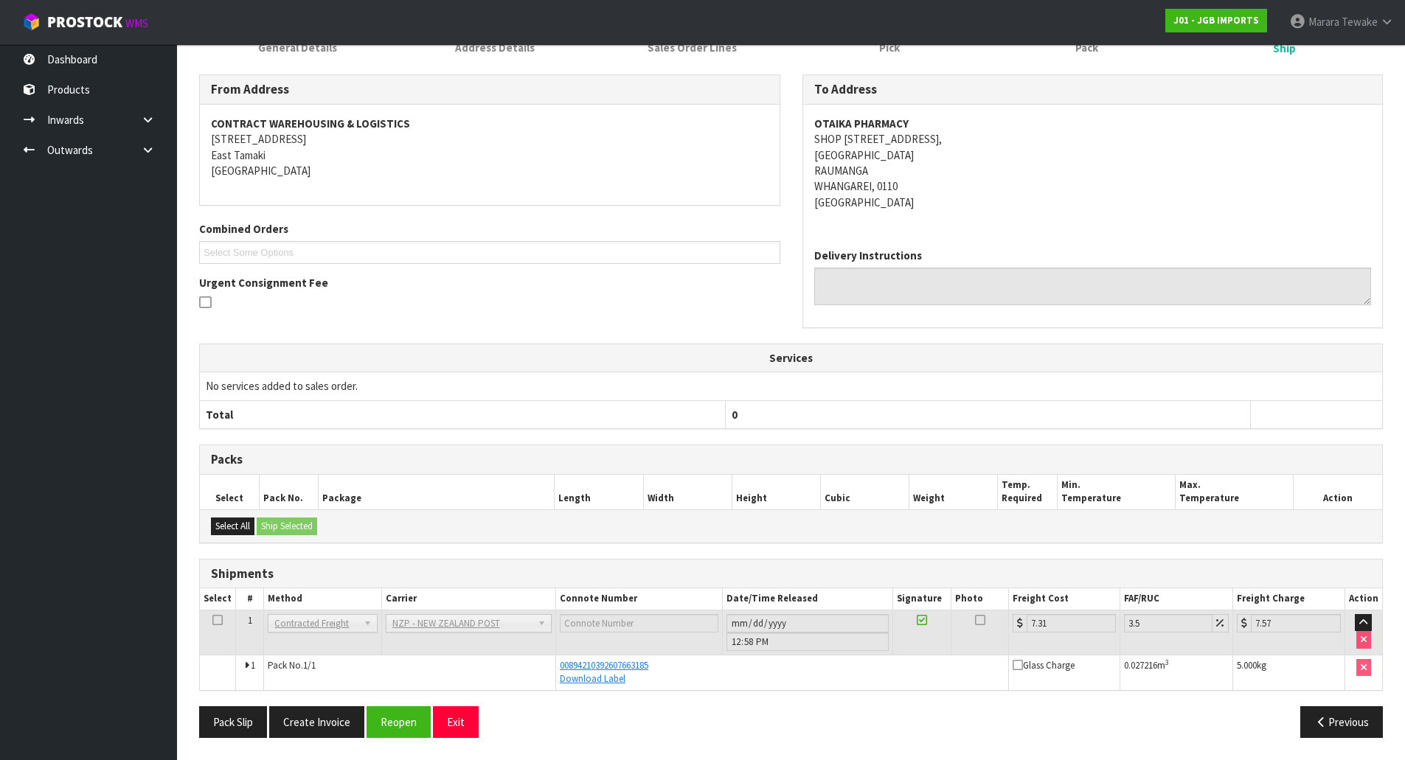
scroll to position [0, 0]
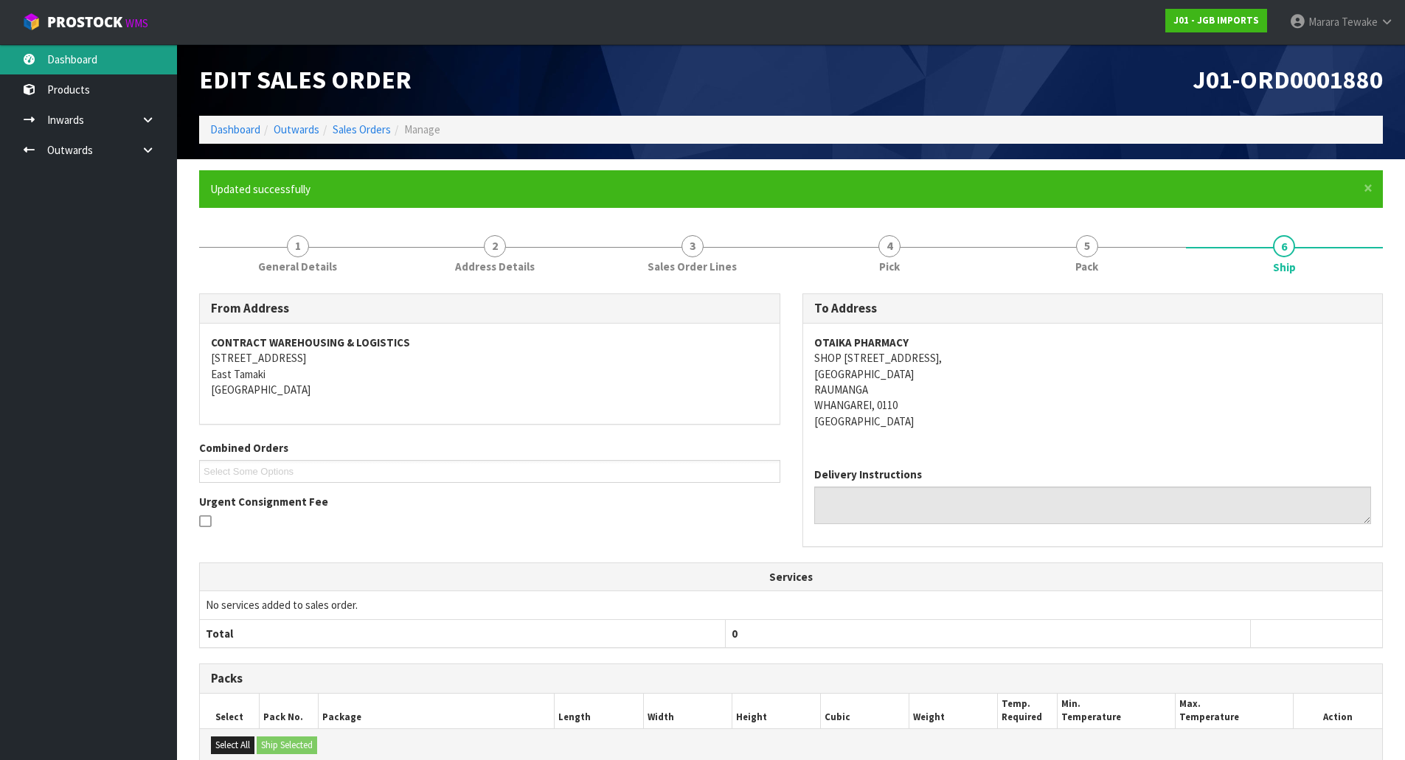
click at [94, 60] on link "Dashboard" at bounding box center [88, 59] width 177 height 30
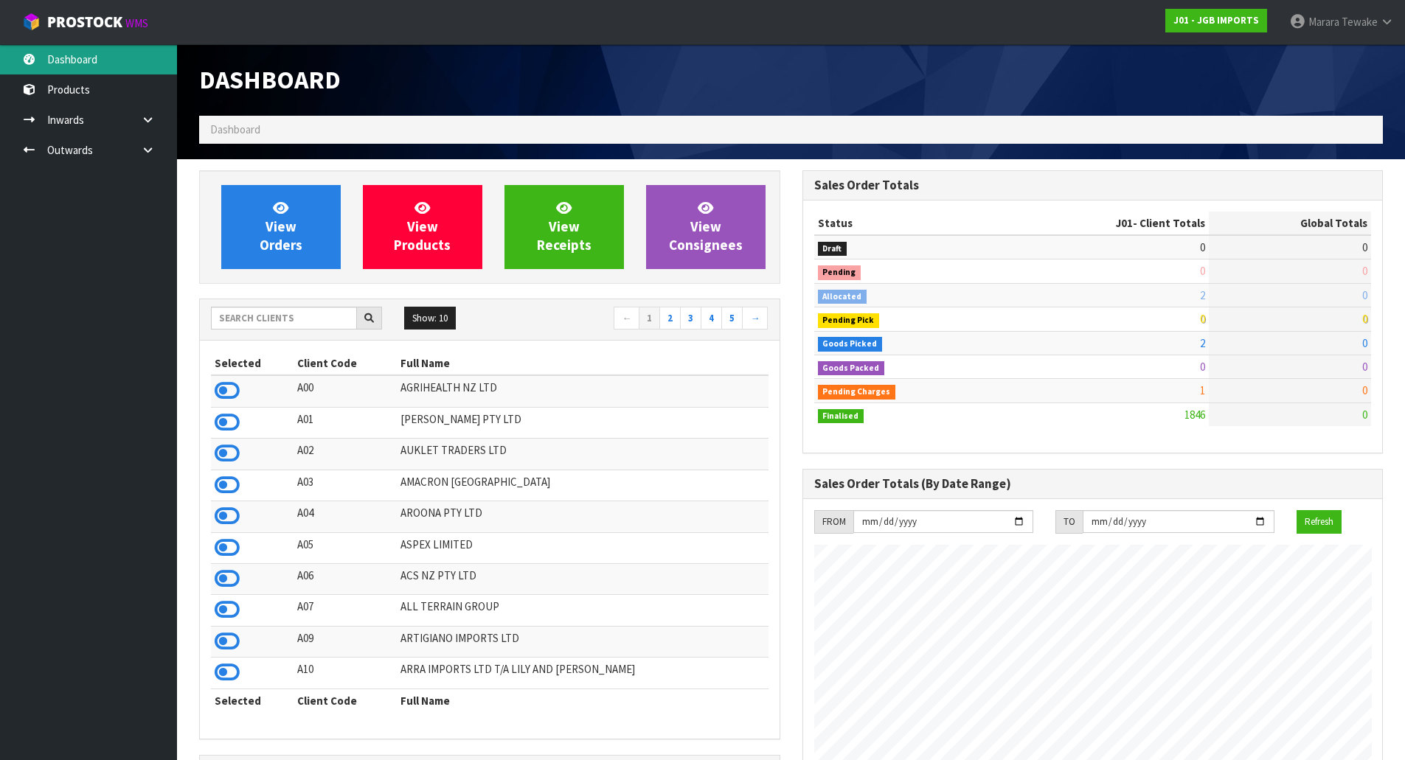
scroll to position [1117, 603]
click at [304, 308] on input "text" at bounding box center [284, 318] width 146 height 23
click at [265, 313] on input "text" at bounding box center [284, 318] width 146 height 23
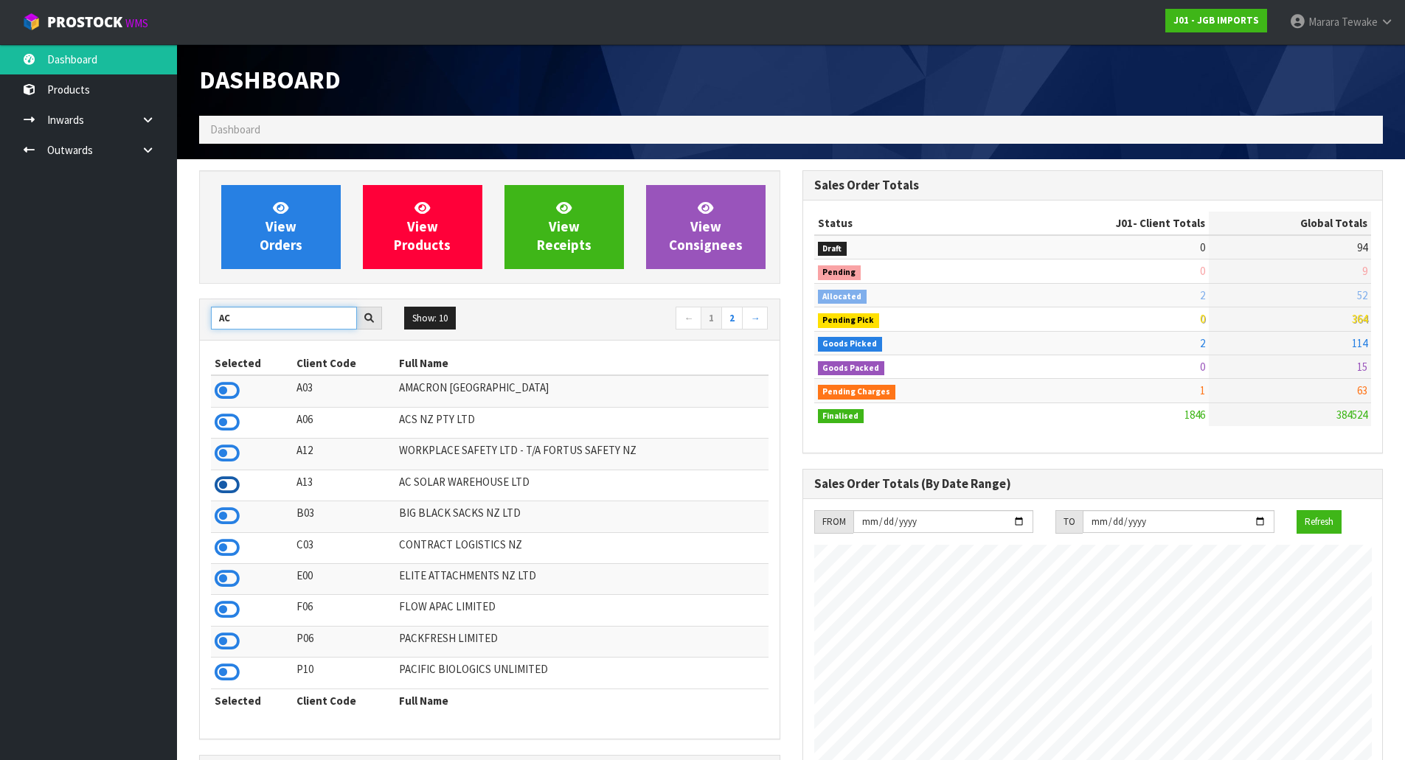
type input "AC"
click at [235, 489] on icon at bounding box center [227, 485] width 25 height 22
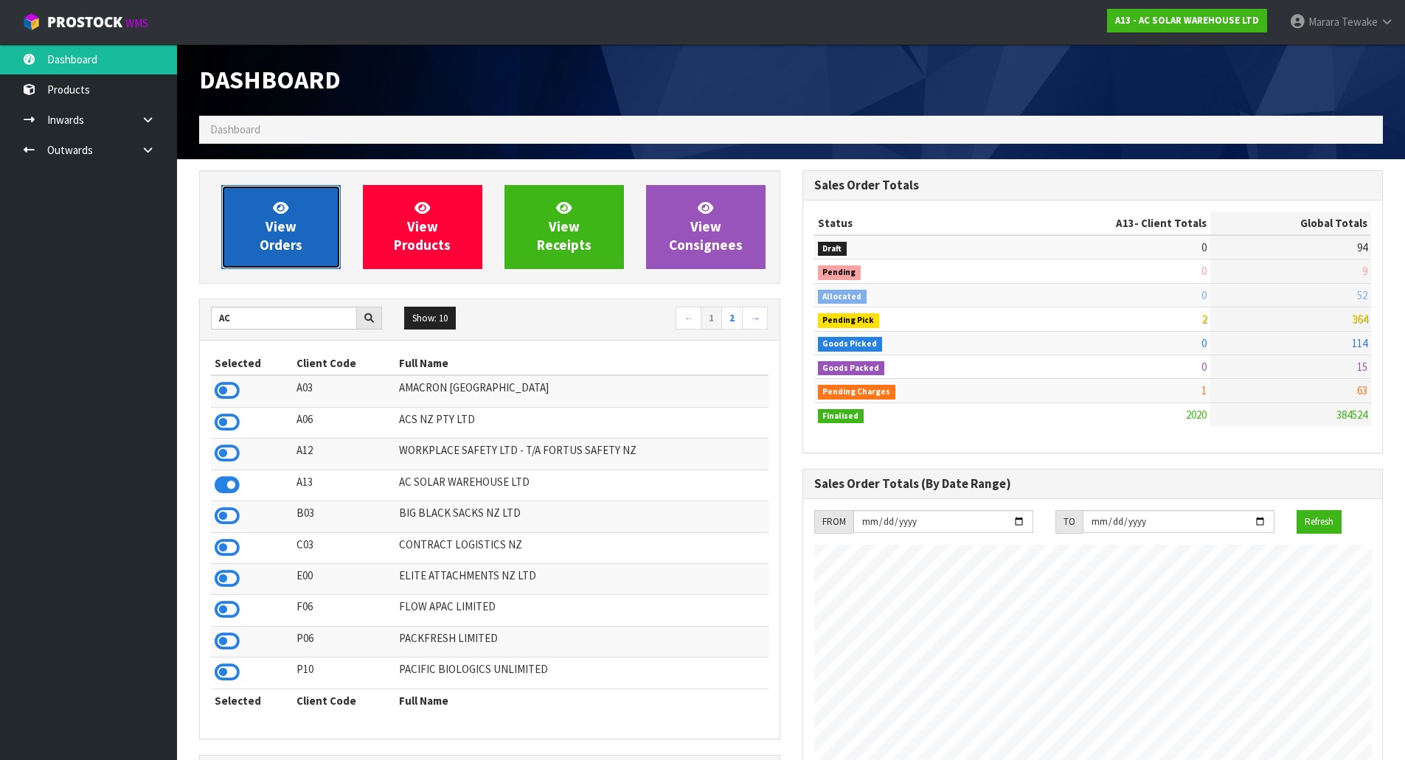
click at [294, 258] on link "View Orders" at bounding box center [280, 227] width 119 height 84
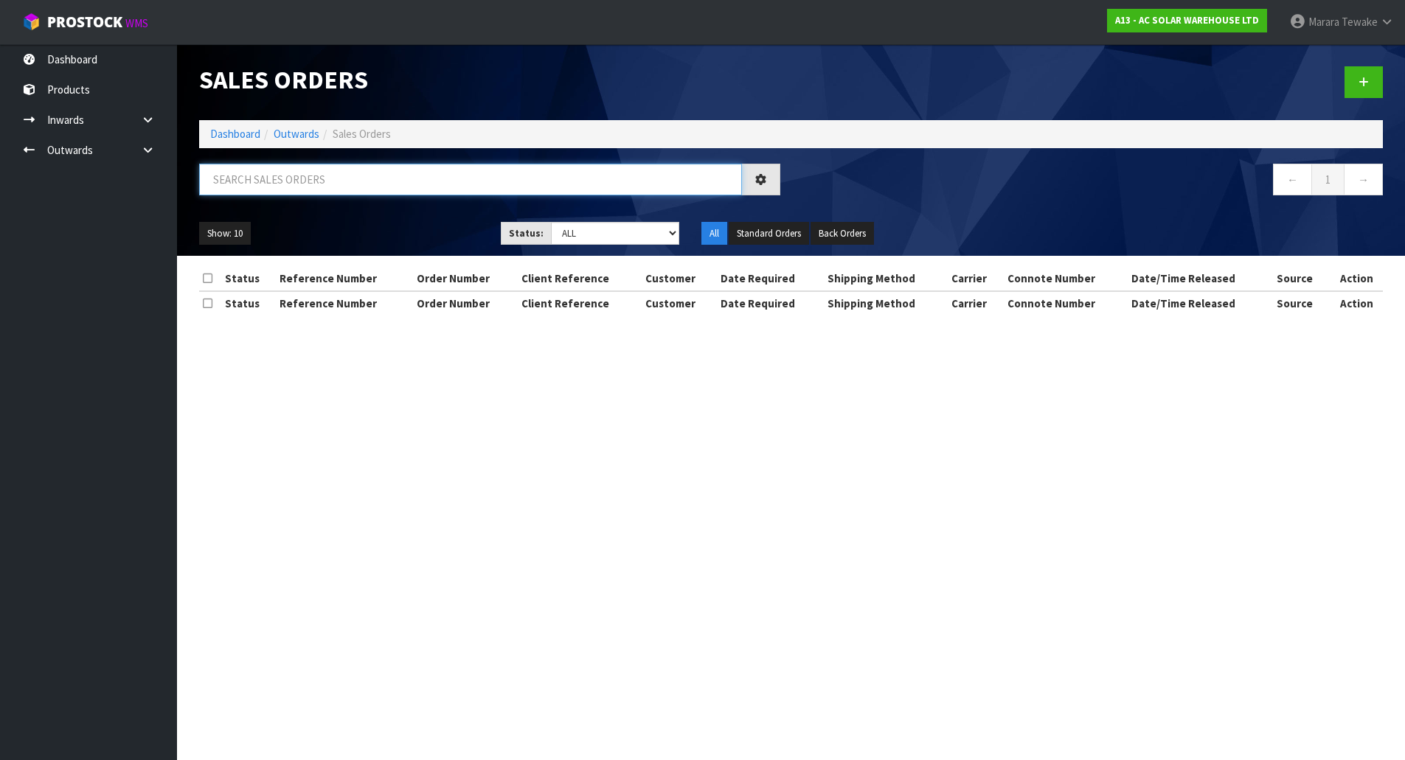
click at [309, 185] on input "text" at bounding box center [470, 180] width 543 height 32
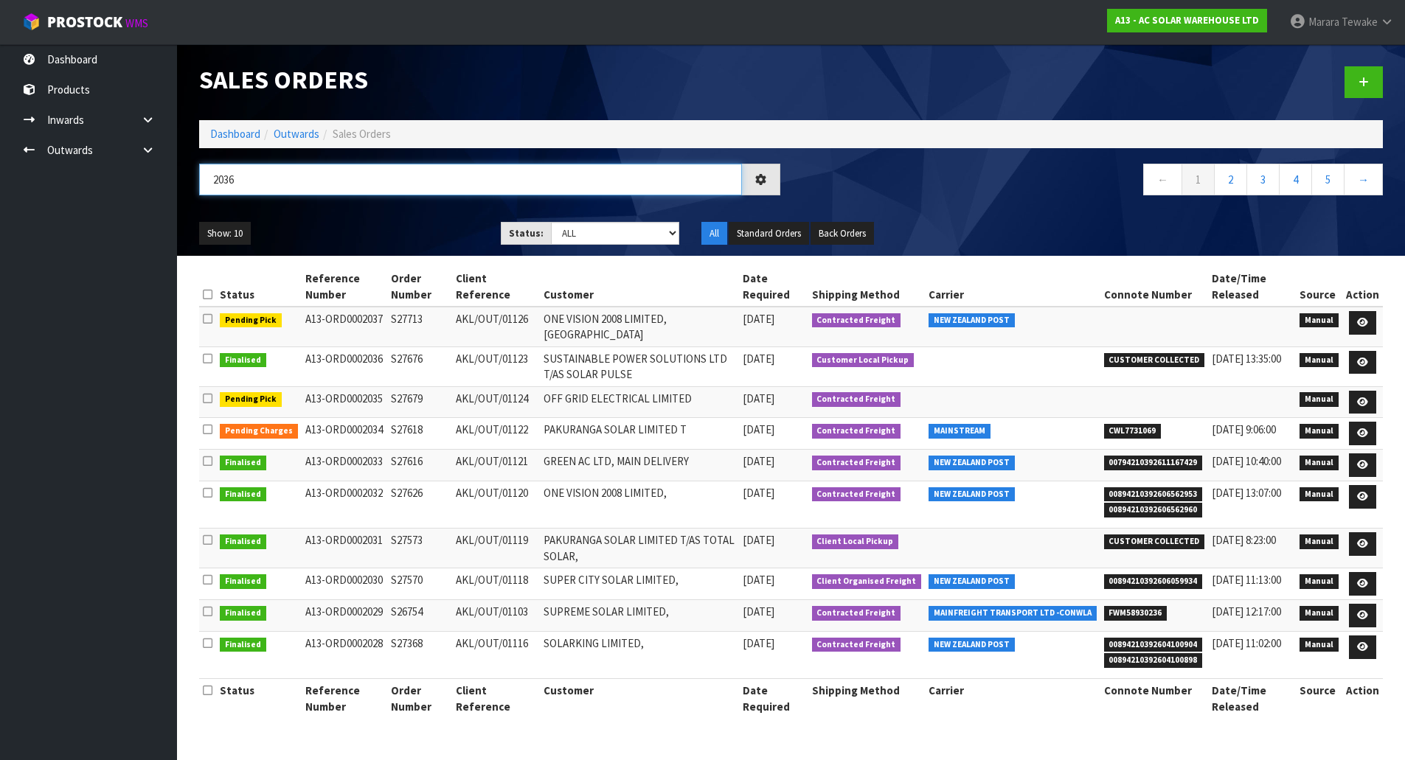
type input "2036"
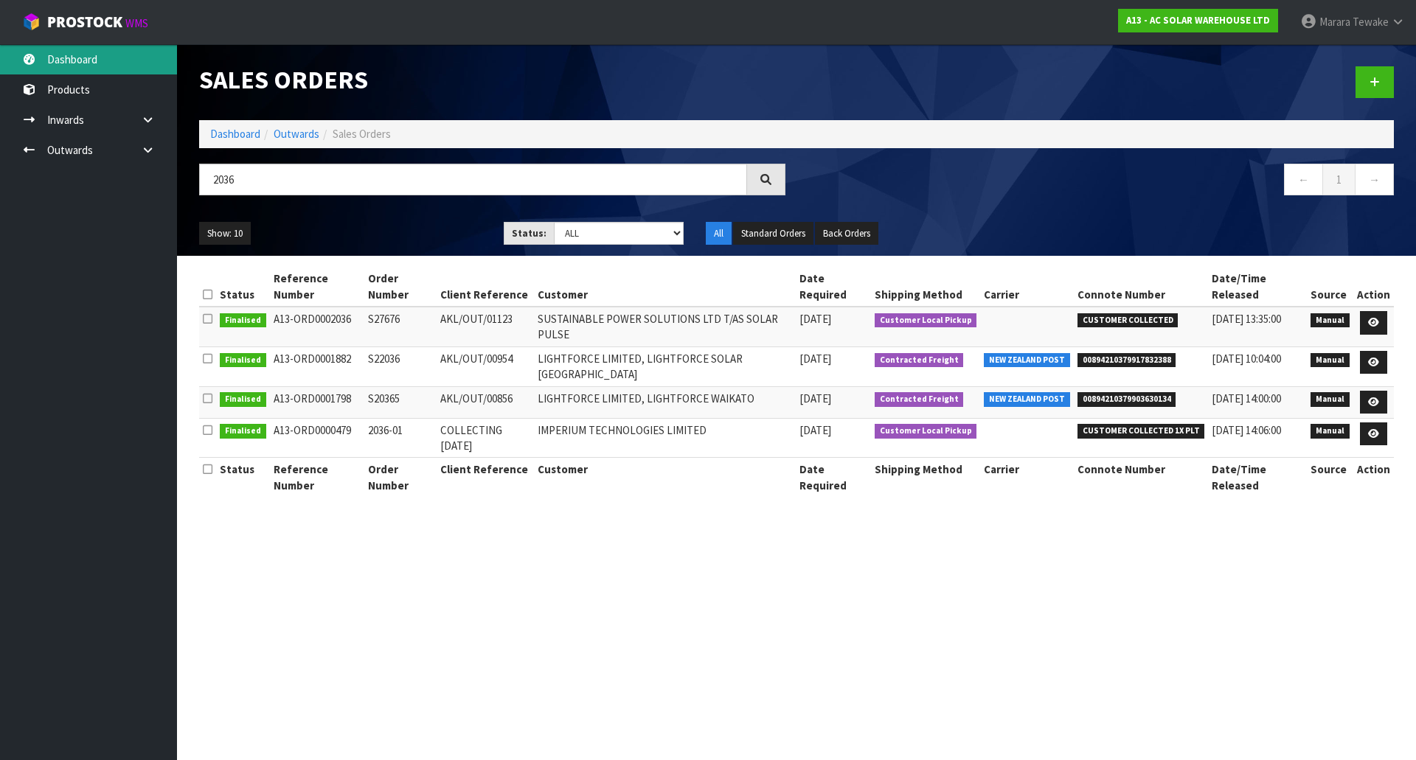
click at [108, 66] on link "Dashboard" at bounding box center [88, 59] width 177 height 30
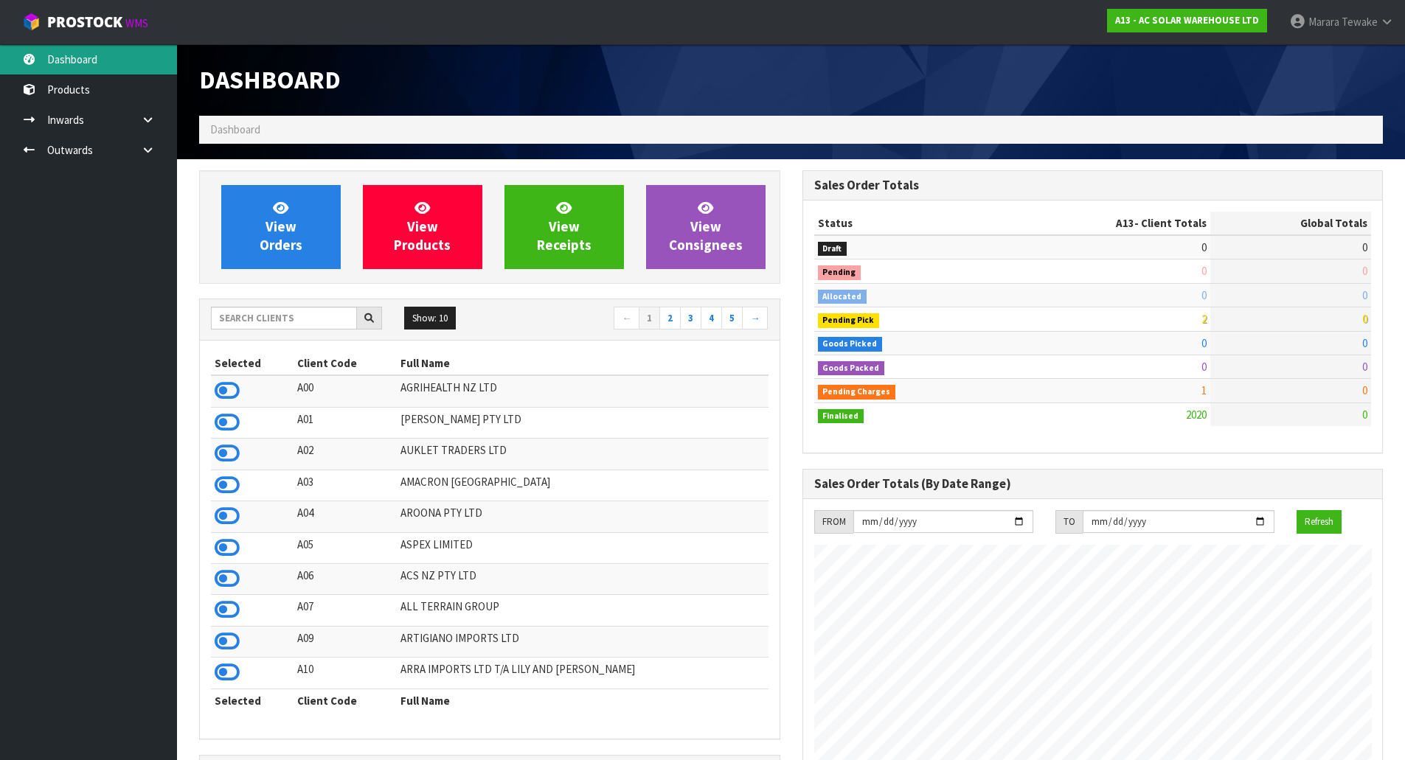
scroll to position [1125, 603]
click at [287, 327] on input "text" at bounding box center [284, 318] width 146 height 23
click at [334, 319] on input "text" at bounding box center [284, 318] width 146 height 23
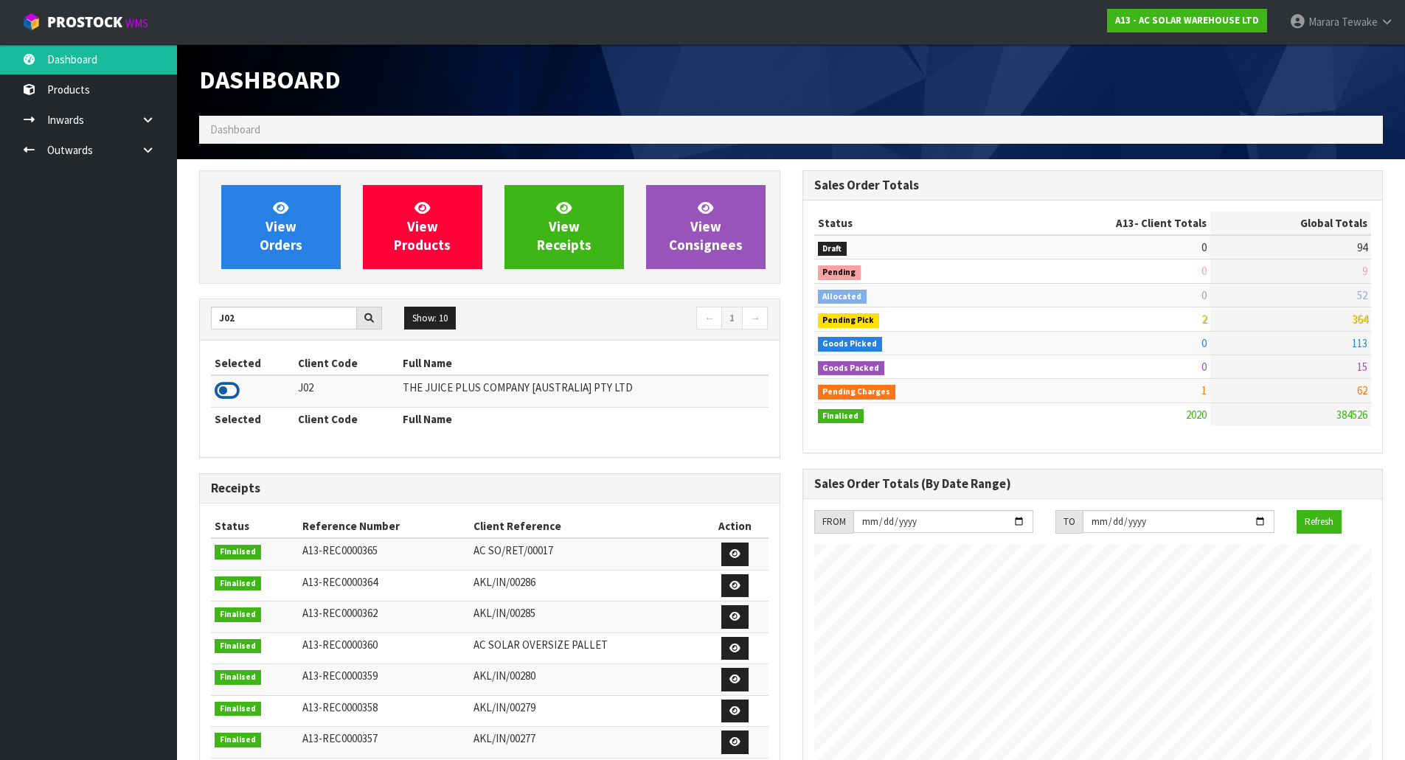
click at [221, 389] on icon at bounding box center [227, 391] width 25 height 22
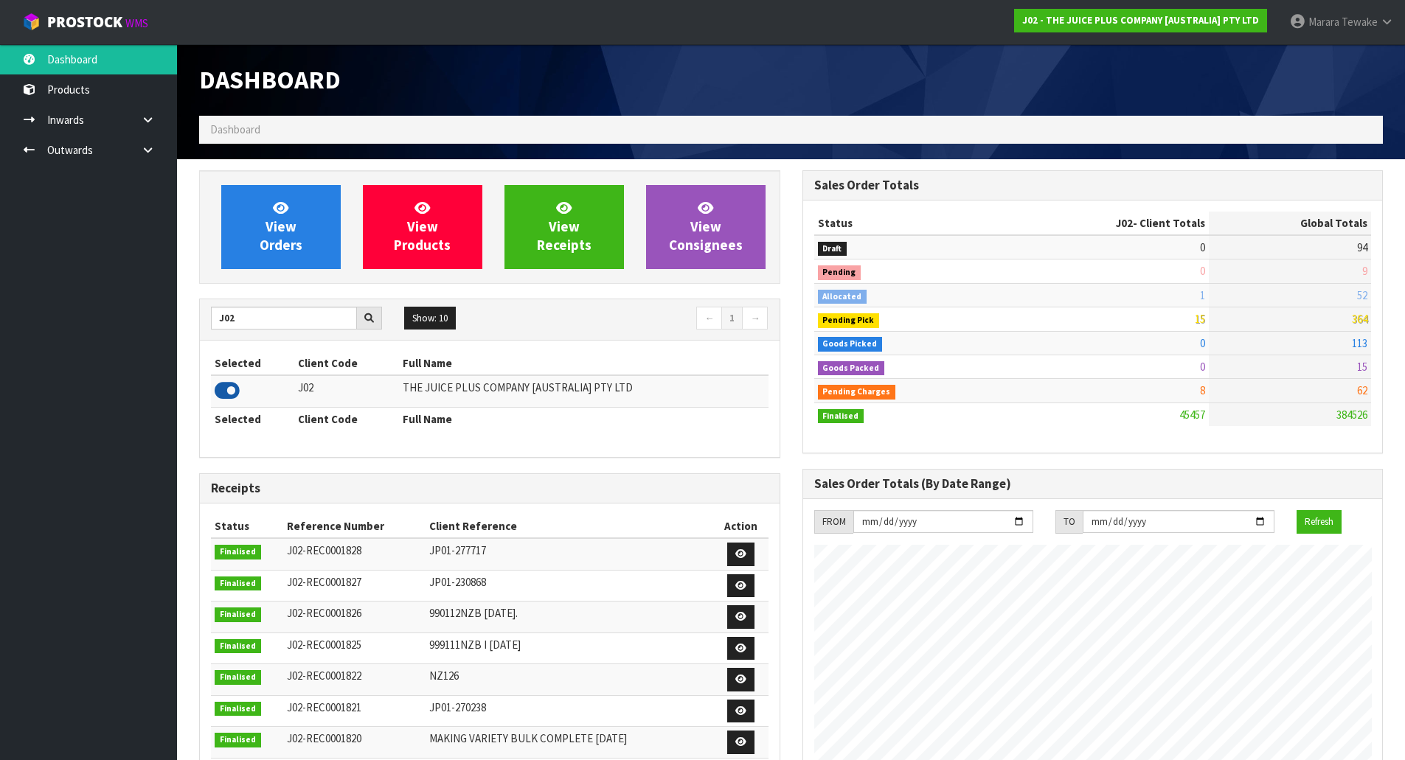
scroll to position [1117, 603]
drag, startPoint x: 265, startPoint y: 324, endPoint x: 178, endPoint y: 272, distance: 101.2
click at [178, 272] on section "View Orders View Products View Receipts View Consignees J02 Show: 10 5 10 25 50…" at bounding box center [791, 729] width 1228 height 1140
click at [225, 391] on icon at bounding box center [227, 391] width 25 height 22
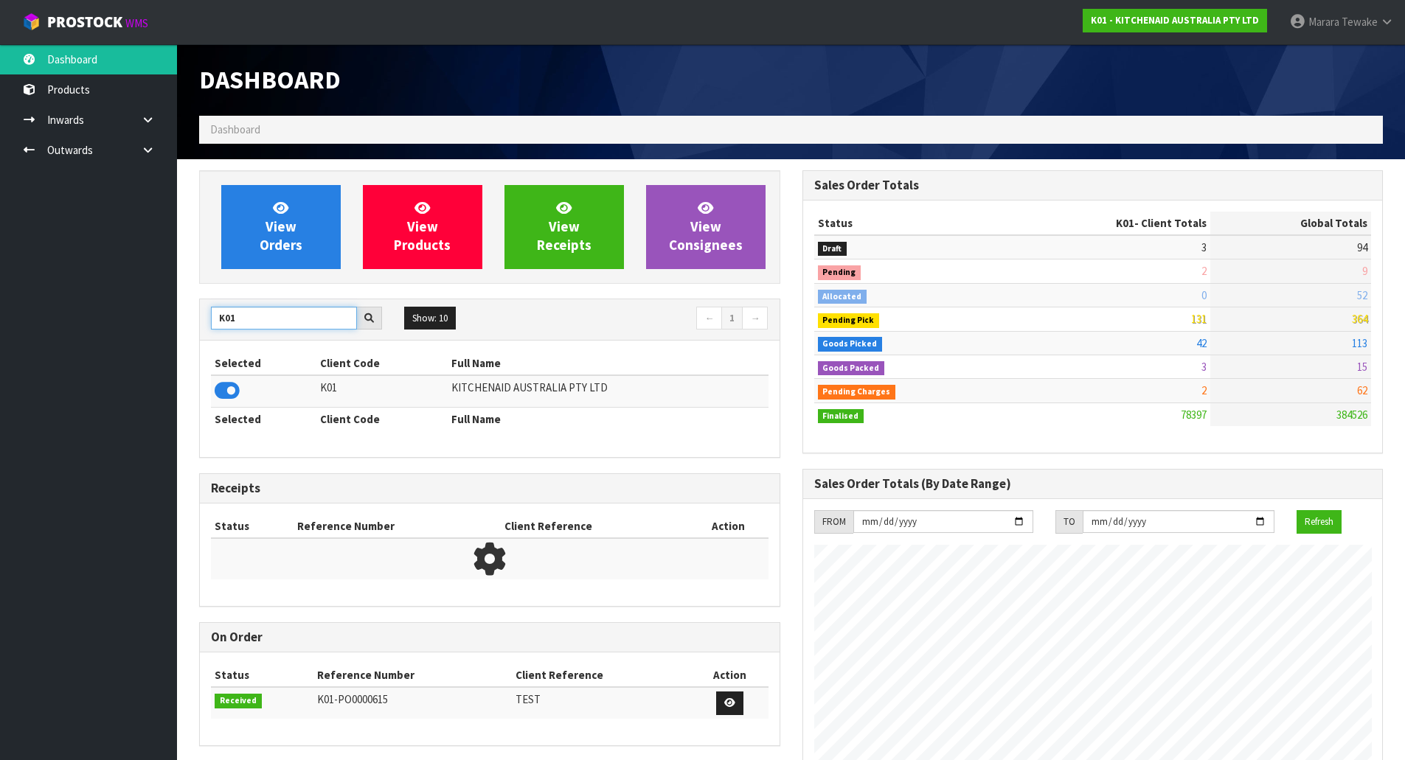
drag, startPoint x: 247, startPoint y: 320, endPoint x: 202, endPoint y: 299, distance: 49.5
click at [204, 304] on div "K01 Show: 10 5 10 25 50 ← 1 →" at bounding box center [490, 319] width 580 height 41
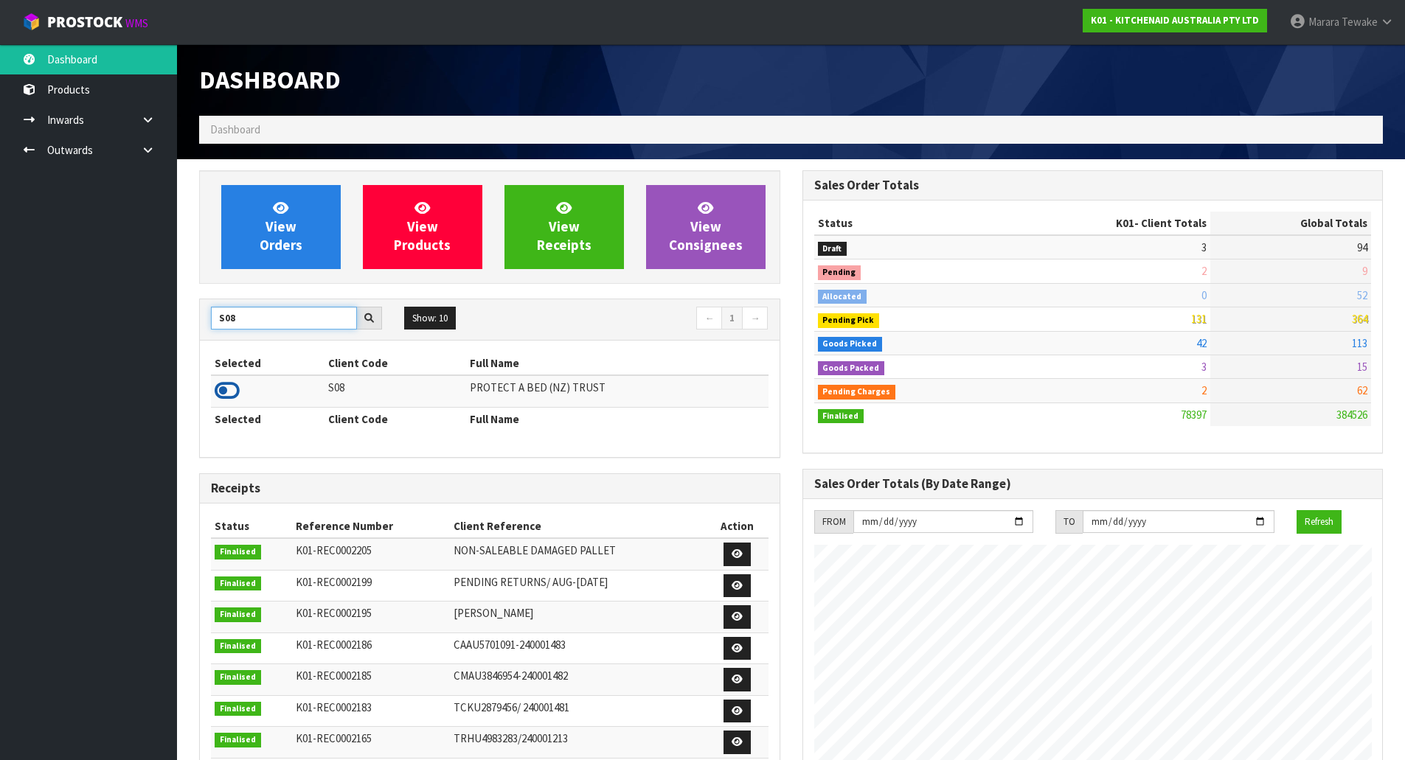
type input "S08"
drag, startPoint x: 226, startPoint y: 382, endPoint x: 227, endPoint y: 393, distance: 11.2
click at [227, 393] on icon at bounding box center [227, 391] width 25 height 22
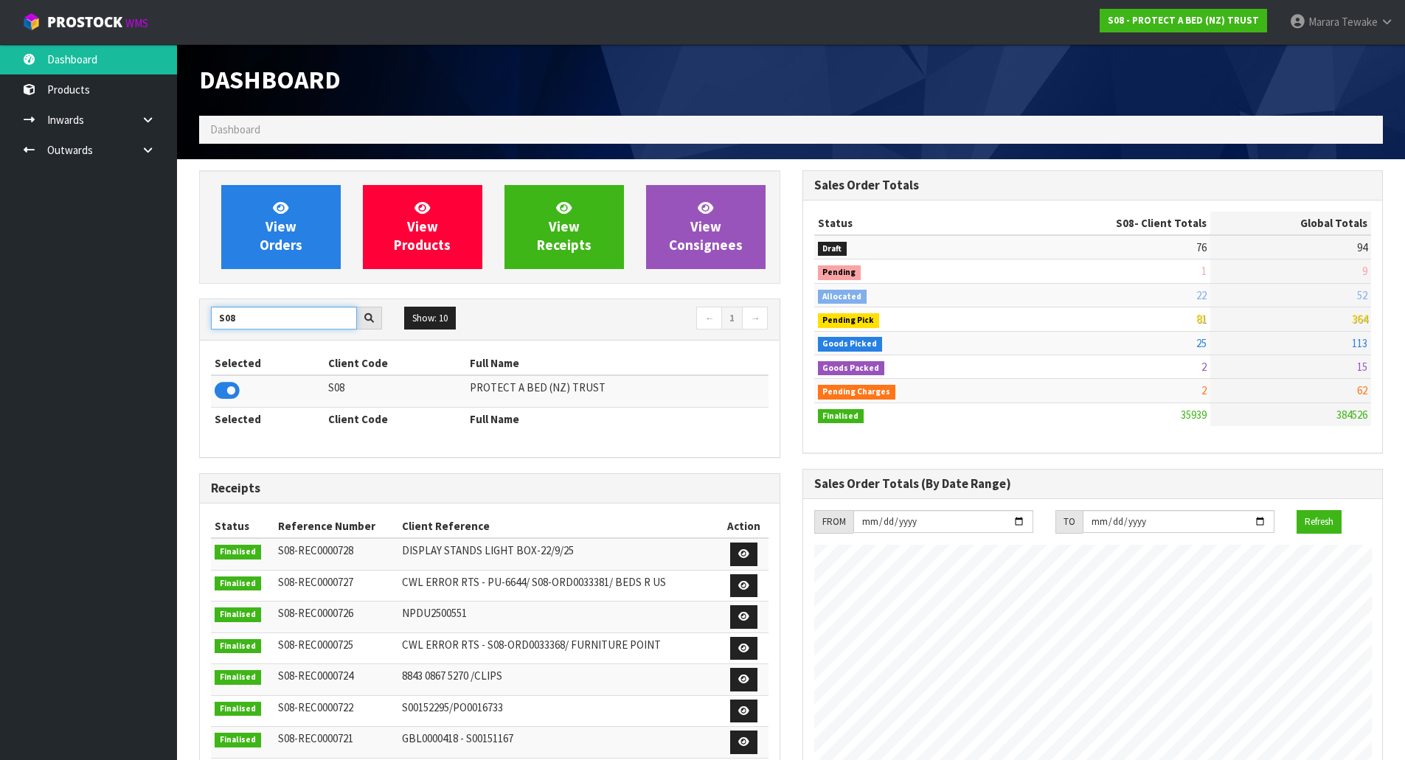
drag, startPoint x: 231, startPoint y: 311, endPoint x: 187, endPoint y: 292, distance: 47.6
click at [200, 297] on div "View Orders View Products View Receipts View Consignees S08 Show: 10 5 10 25 50…" at bounding box center [489, 598] width 603 height 856
click at [215, 387] on icon at bounding box center [227, 391] width 25 height 22
drag, startPoint x: 254, startPoint y: 323, endPoint x: 175, endPoint y: 307, distance: 80.6
click at [175, 307] on body "Toggle navigation ProStock WMS C11 - LIFETIME BRANDS NZ PTY LTD Marara Tewake L…" at bounding box center [702, 380] width 1405 height 760
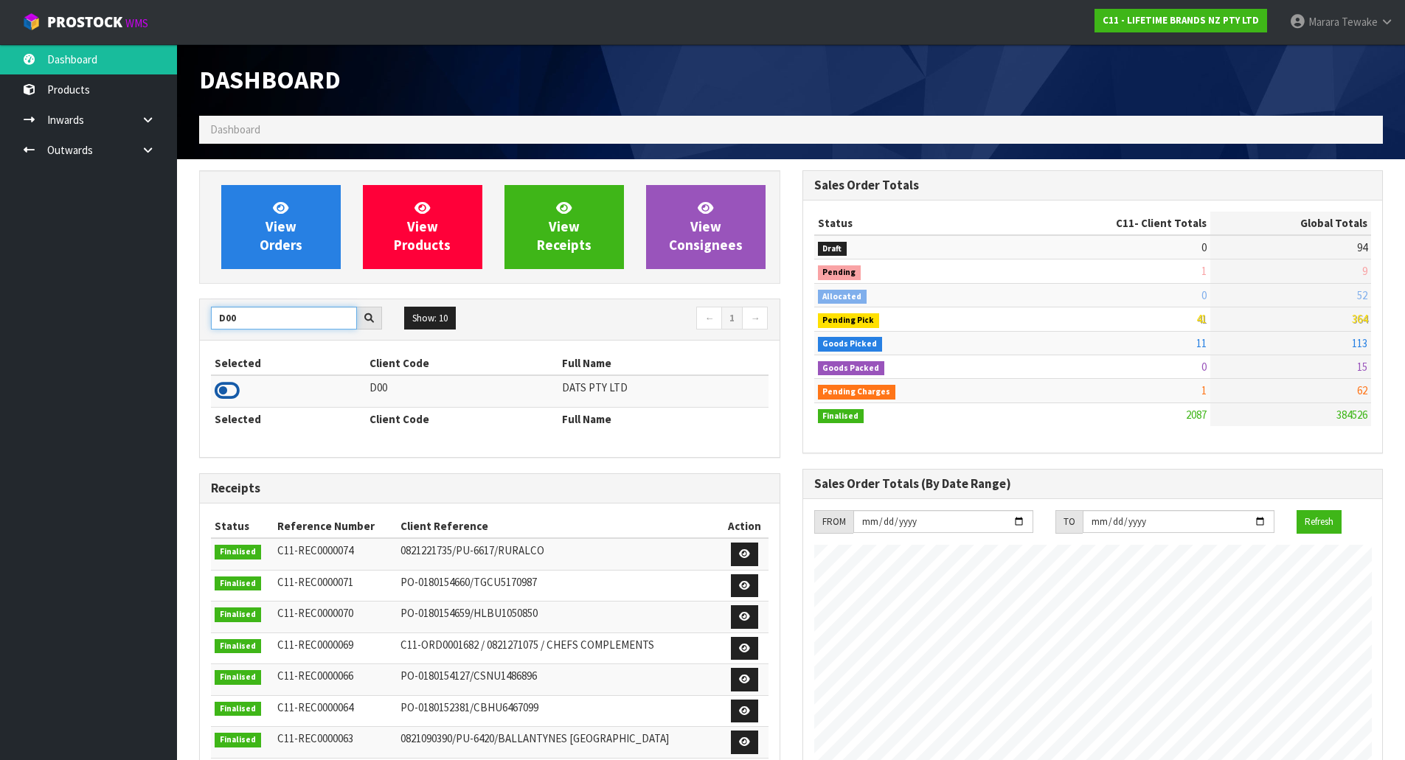
type input "D00"
click at [232, 390] on icon at bounding box center [227, 391] width 25 height 22
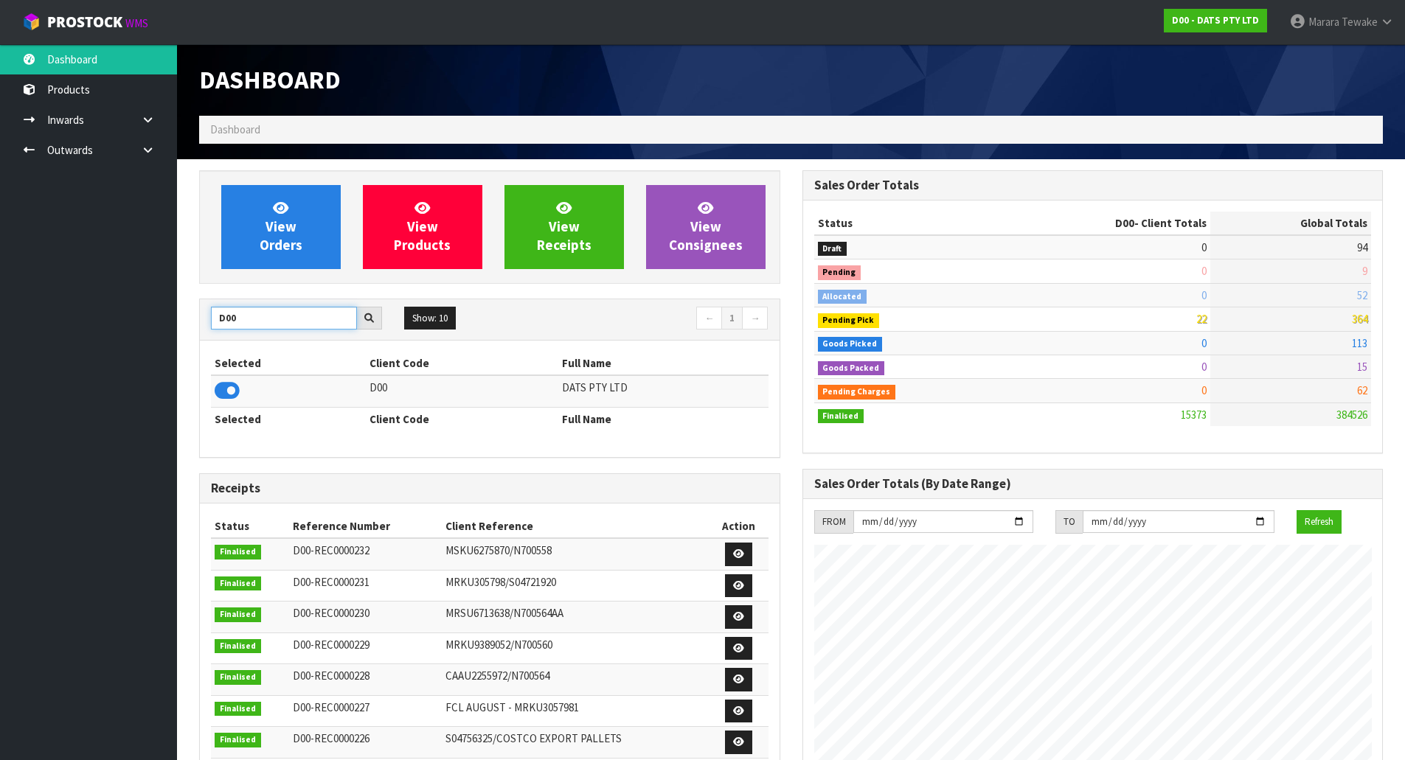
drag, startPoint x: 244, startPoint y: 320, endPoint x: 175, endPoint y: 311, distance: 70.0
click at [177, 312] on section "View Orders View Products View Receipts View Consignees D00 Show: 10 5 10 25 50…" at bounding box center [791, 729] width 1228 height 1140
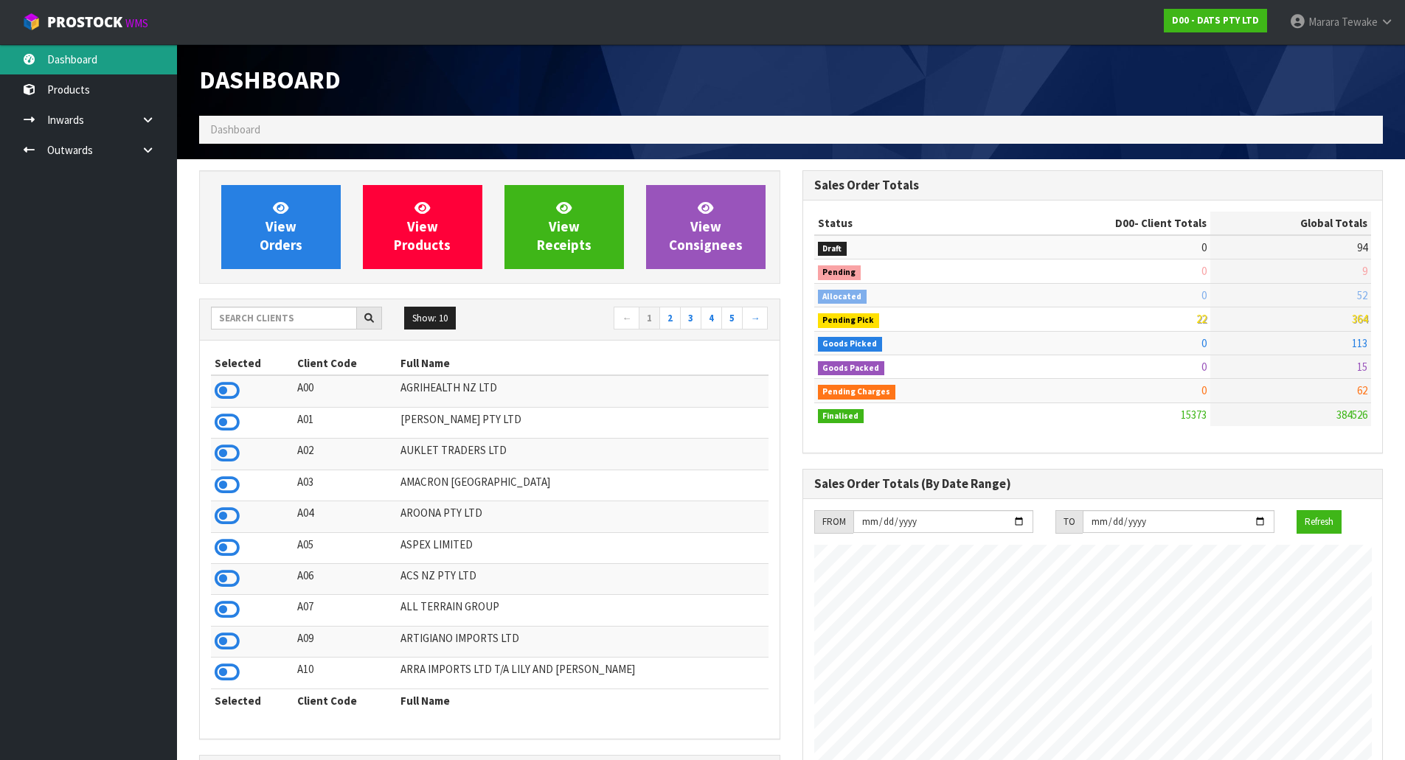
click at [100, 55] on link "Dashboard" at bounding box center [88, 59] width 177 height 30
click at [94, 58] on link "Dashboard" at bounding box center [88, 59] width 177 height 30
click at [297, 319] on input "text" at bounding box center [284, 318] width 146 height 23
type input "G08"
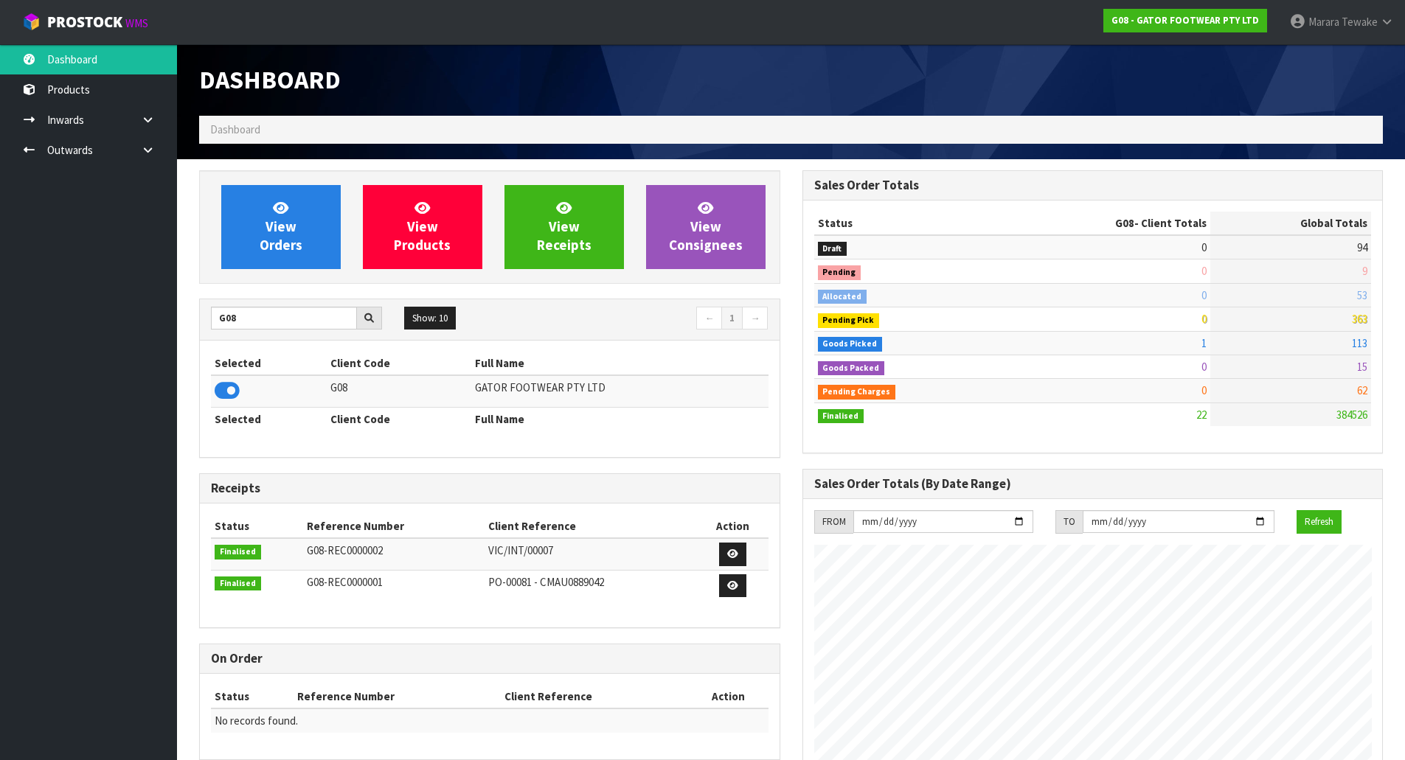
scroll to position [1006, 603]
click at [298, 254] on link "View Orders" at bounding box center [280, 227] width 119 height 84
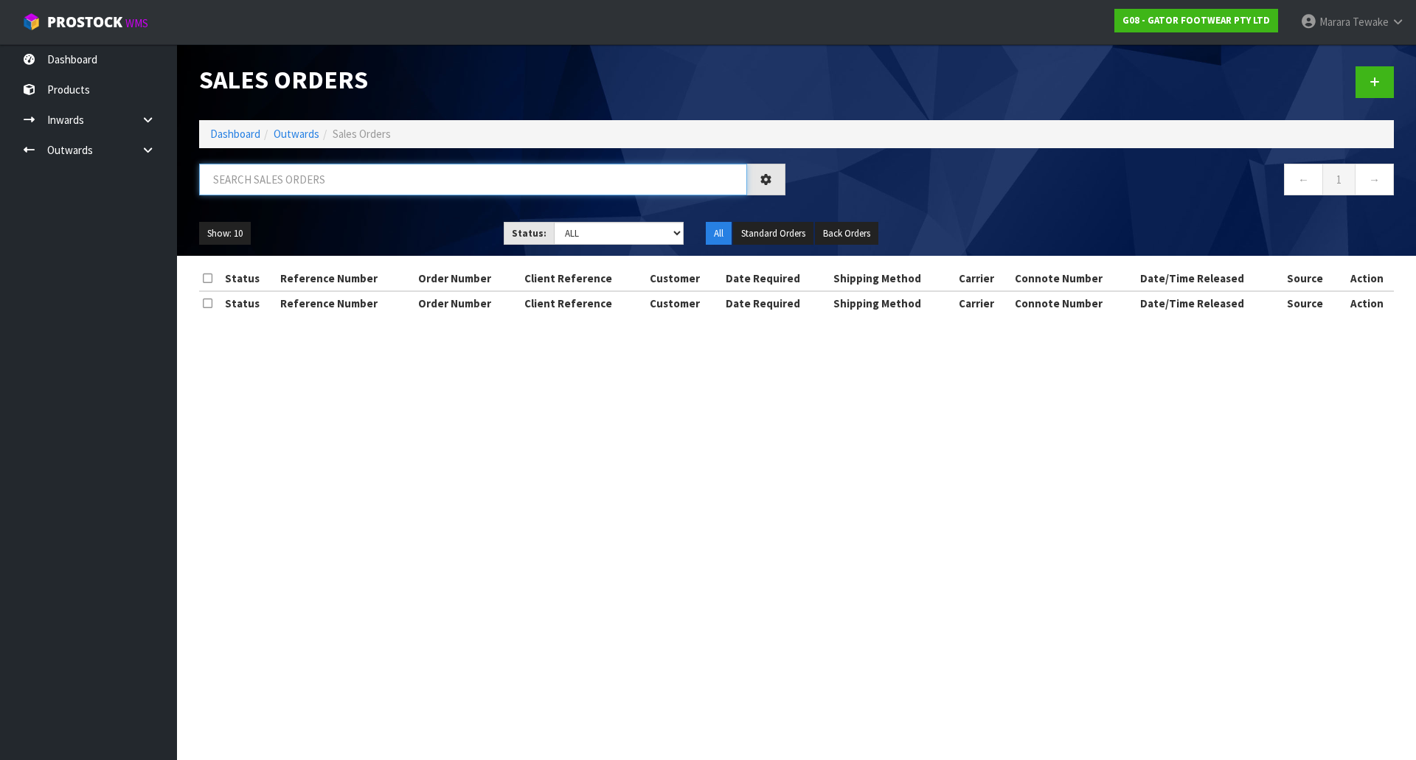
click at [322, 189] on input "text" at bounding box center [473, 180] width 548 height 32
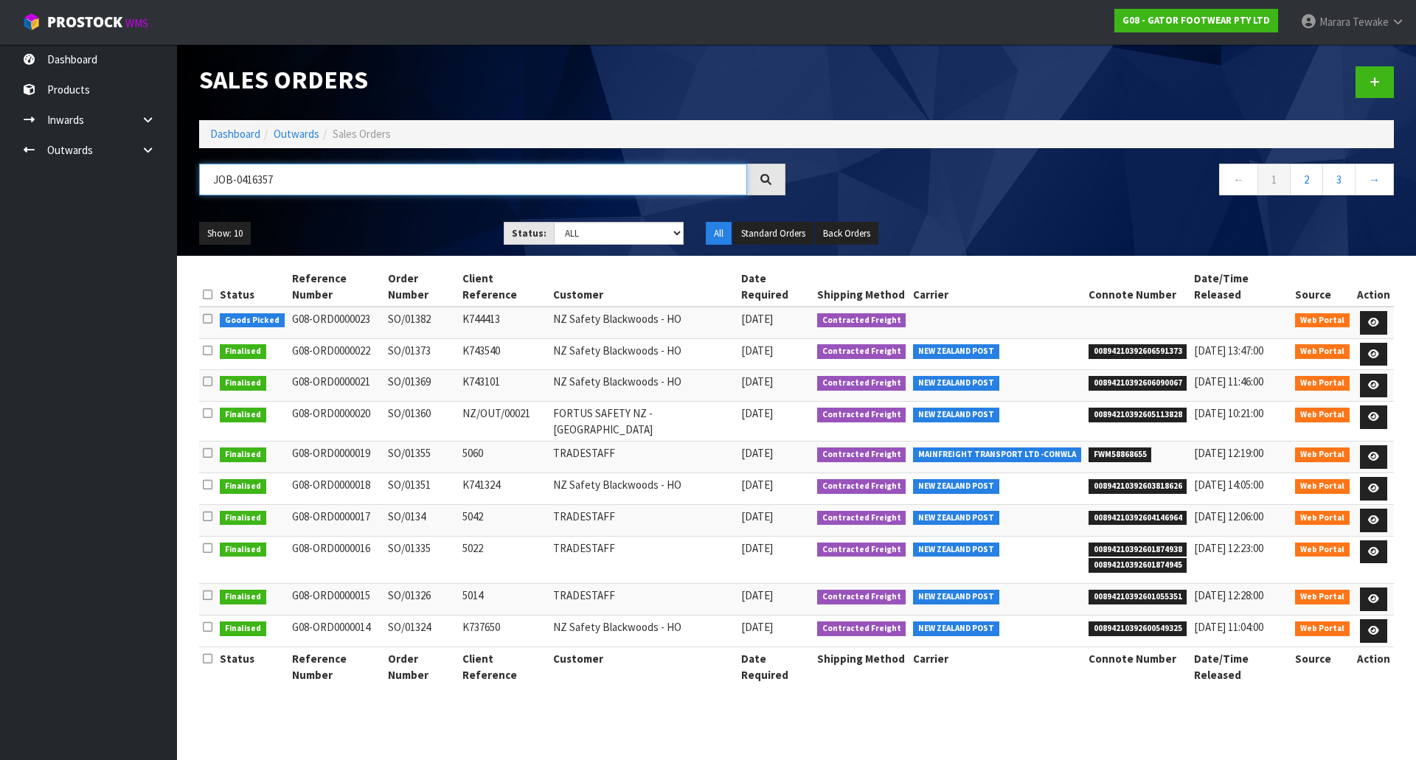
type input "JOB-0416357"
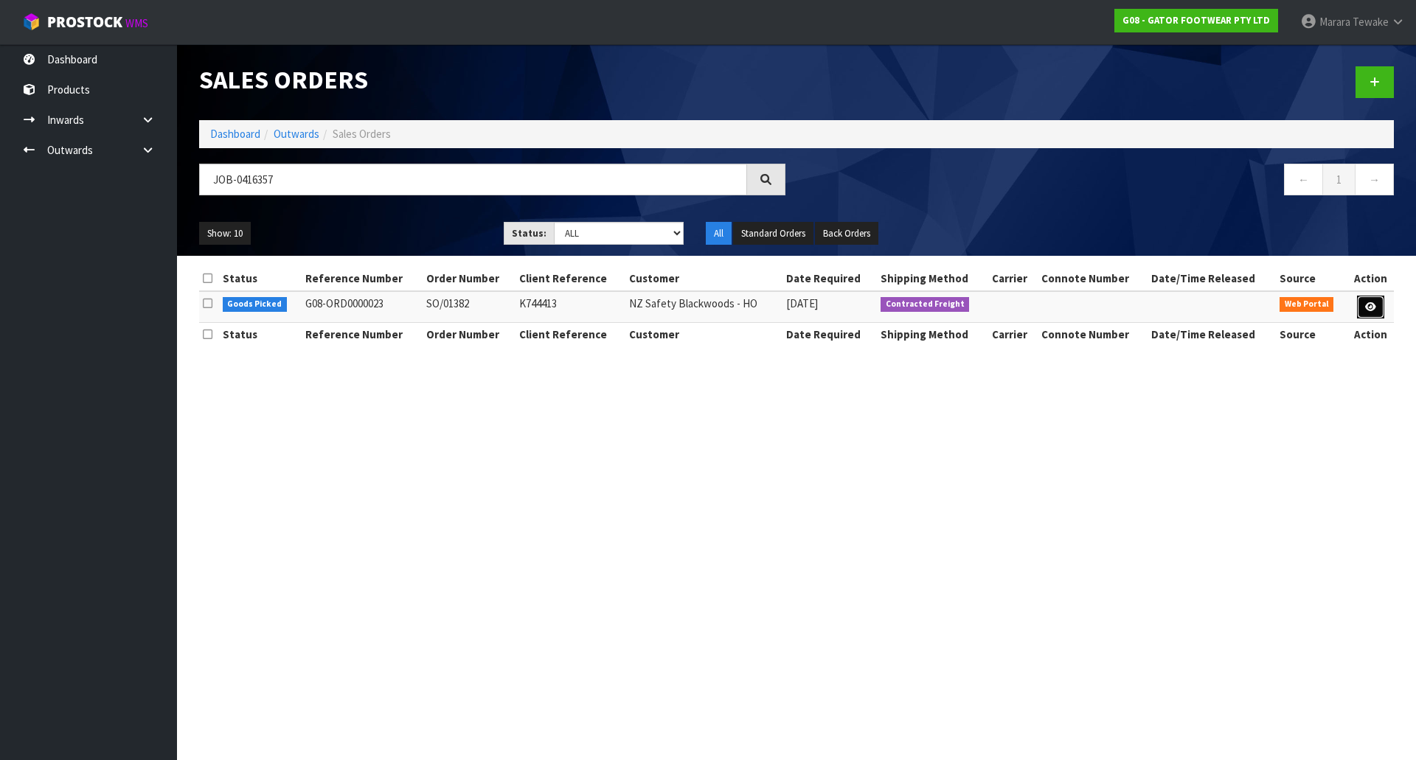
click at [1370, 297] on link at bounding box center [1370, 308] width 27 height 24
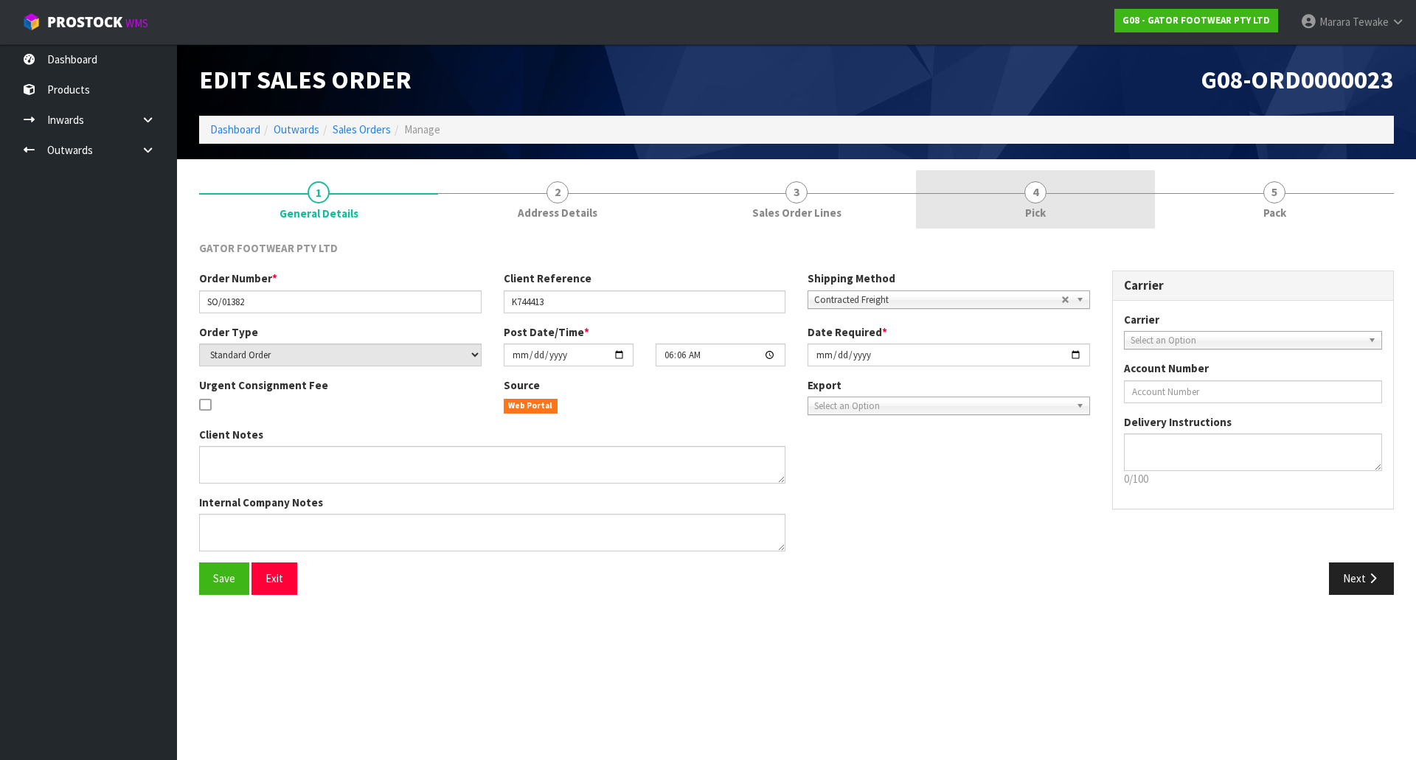
click at [1086, 210] on link "4 Pick" at bounding box center [1035, 199] width 239 height 58
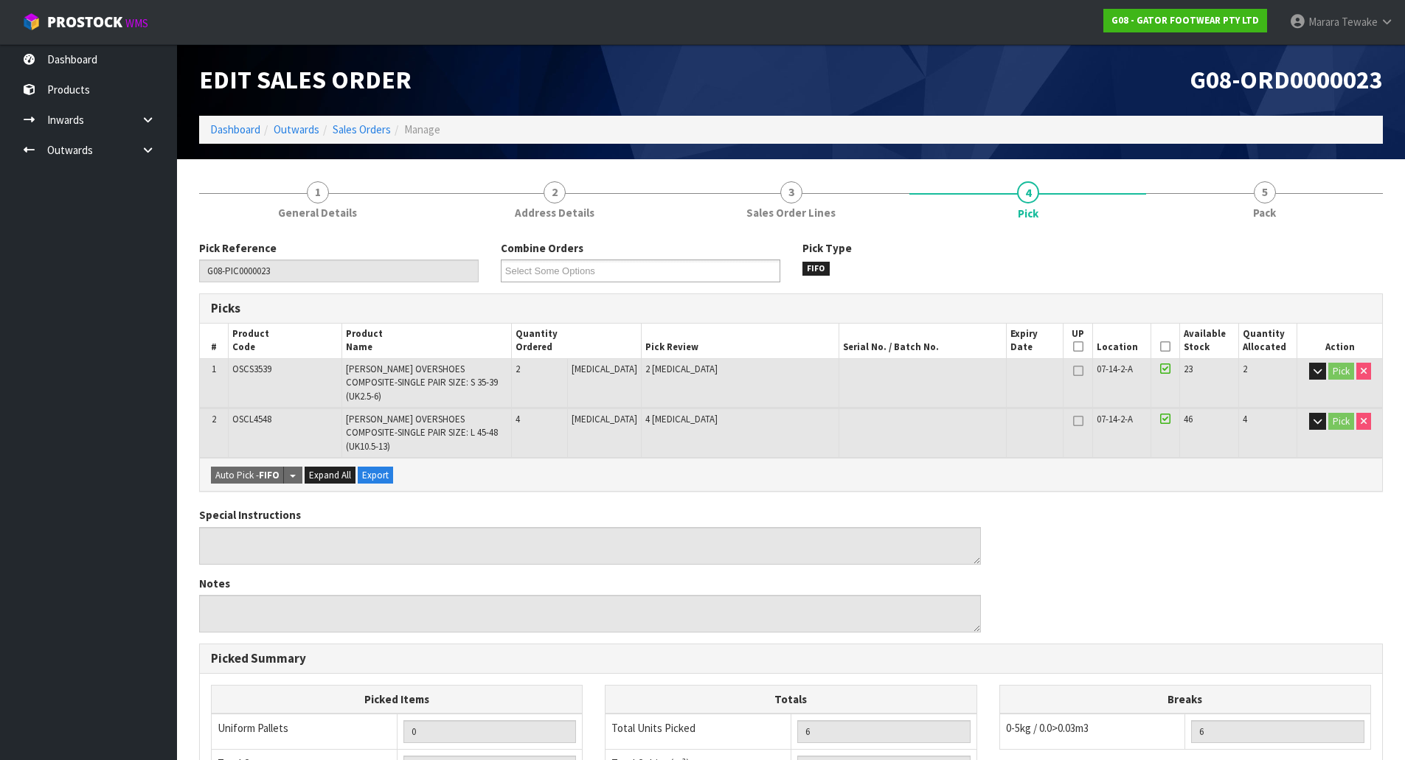
click at [1163, 347] on icon at bounding box center [1165, 347] width 10 height 1
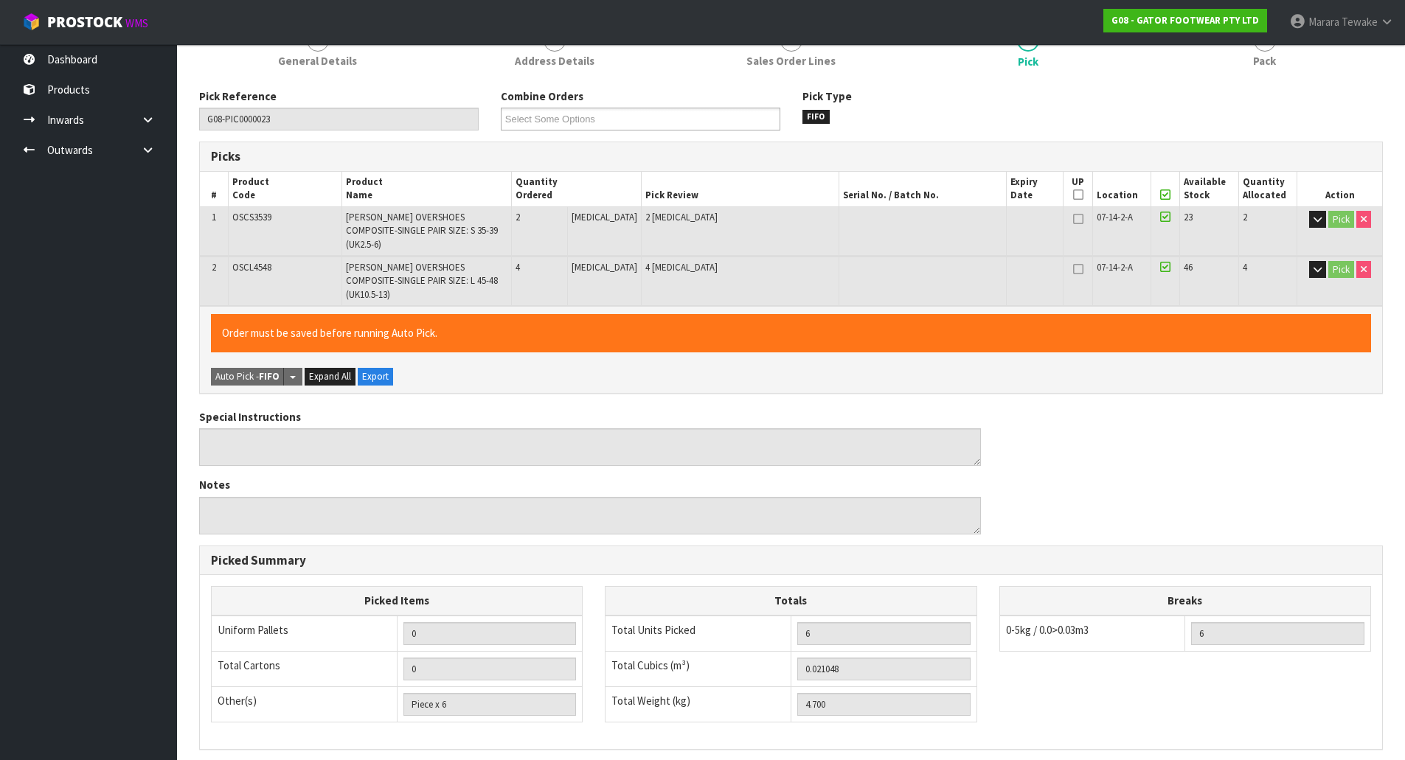
scroll to position [316, 0]
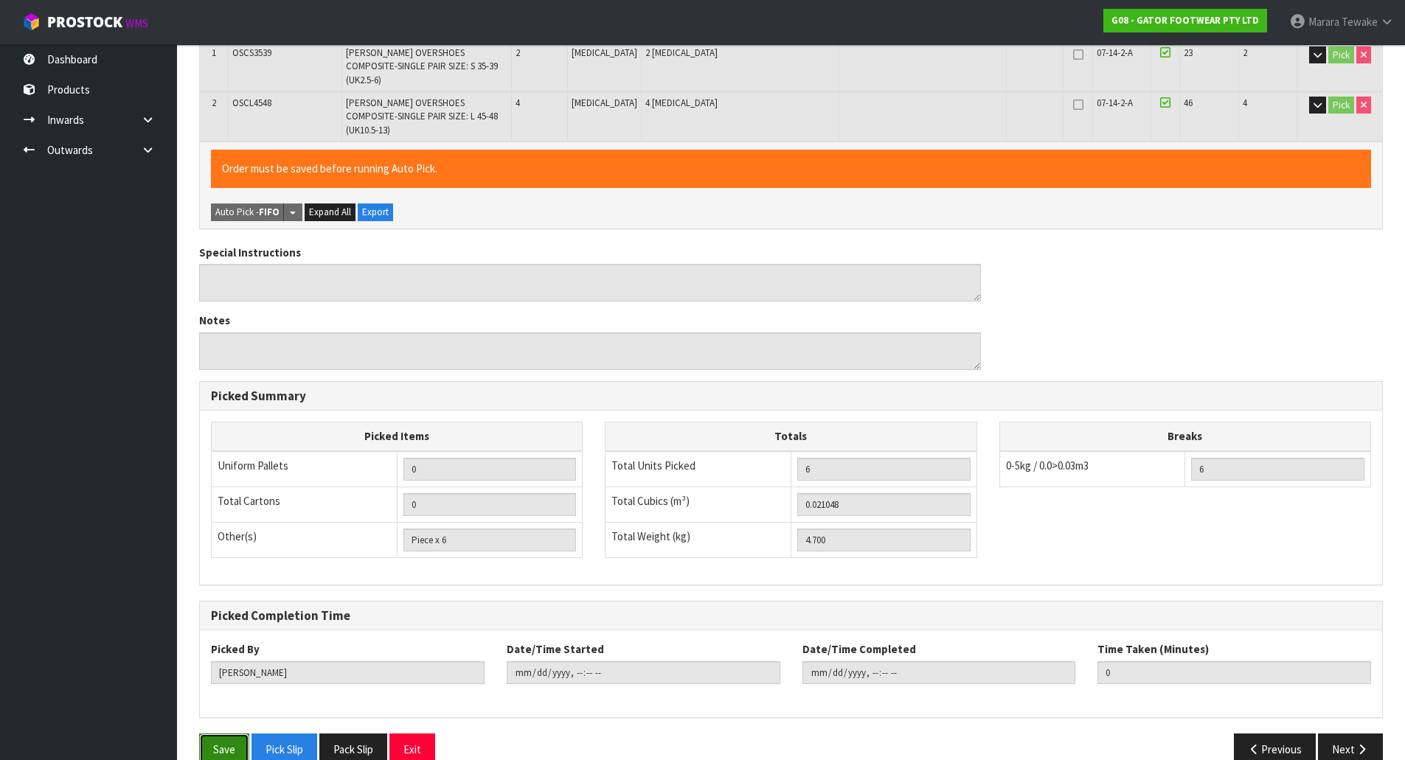
click at [245, 734] on button "Save" at bounding box center [224, 750] width 50 height 32
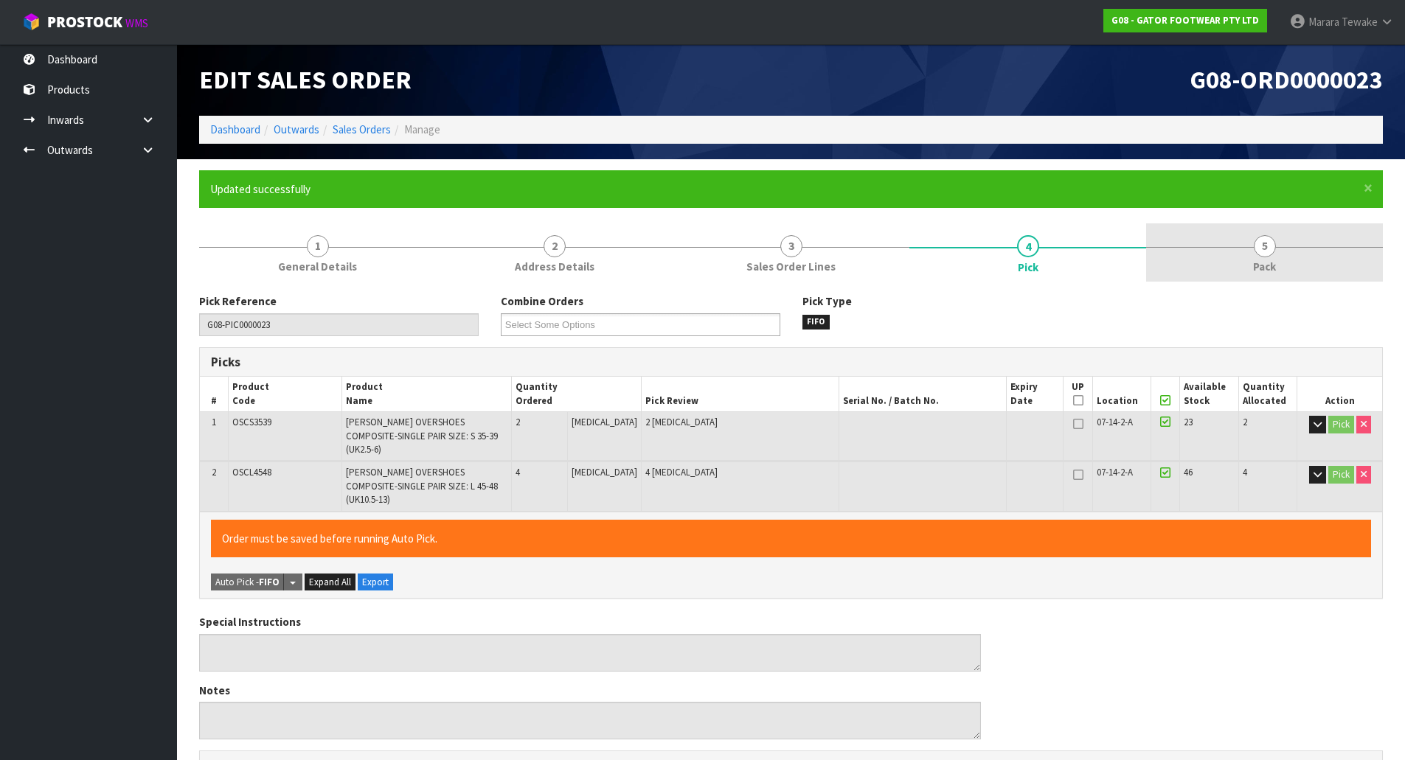
type input "[PERSON_NAME]"
type input "2025-10-07T13:35:18"
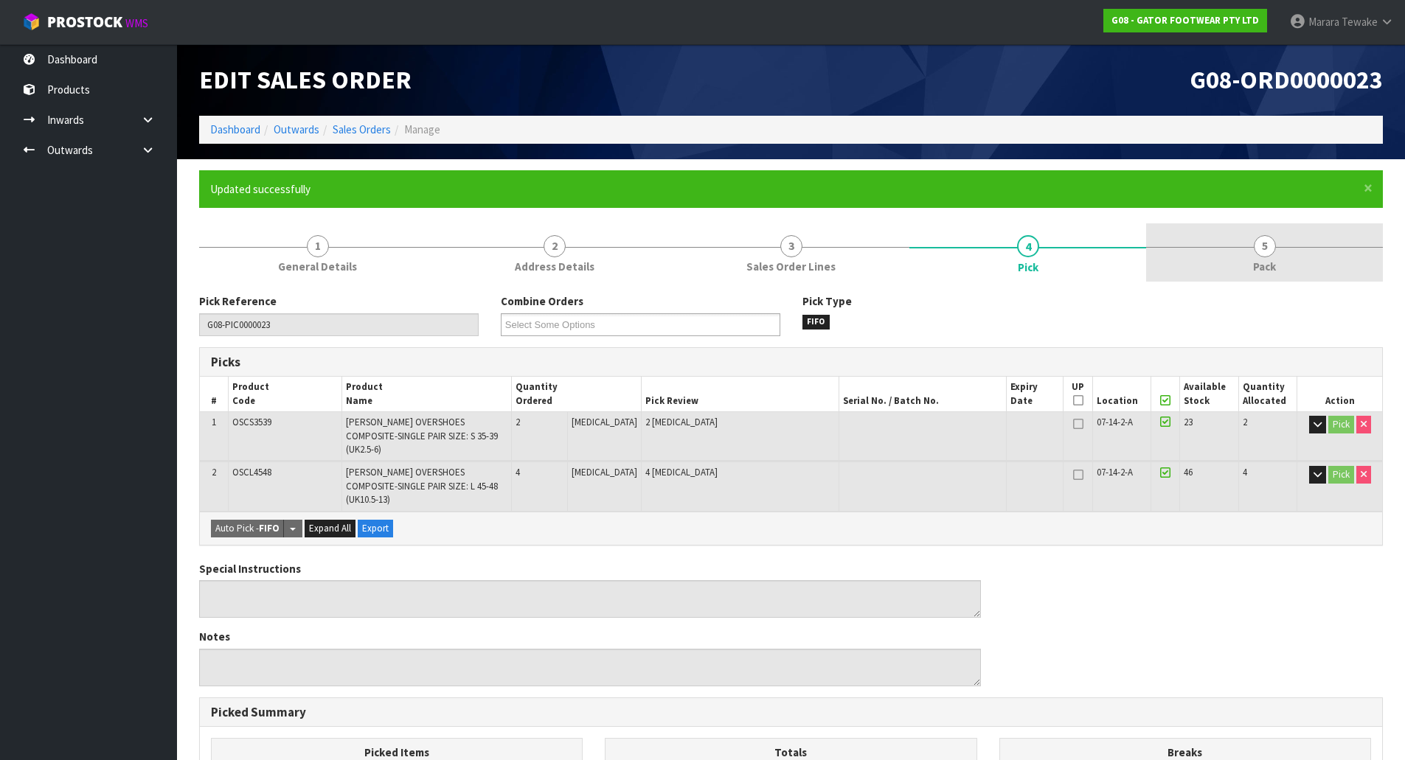
click at [1280, 259] on link "5 Pack" at bounding box center [1264, 252] width 237 height 58
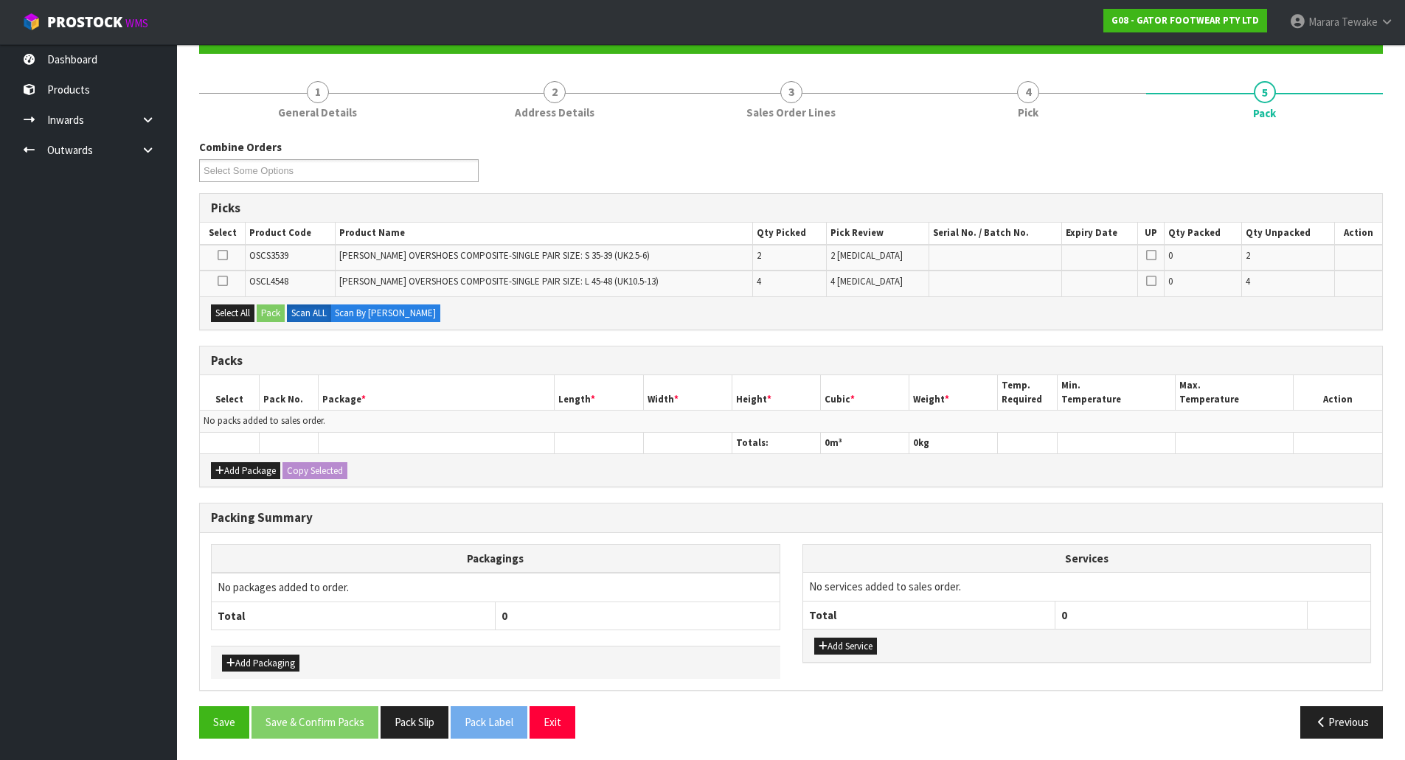
scroll to position [155, 0]
click at [239, 316] on button "Select All" at bounding box center [233, 313] width 44 height 18
click at [269, 311] on button "Pack" at bounding box center [271, 313] width 28 height 18
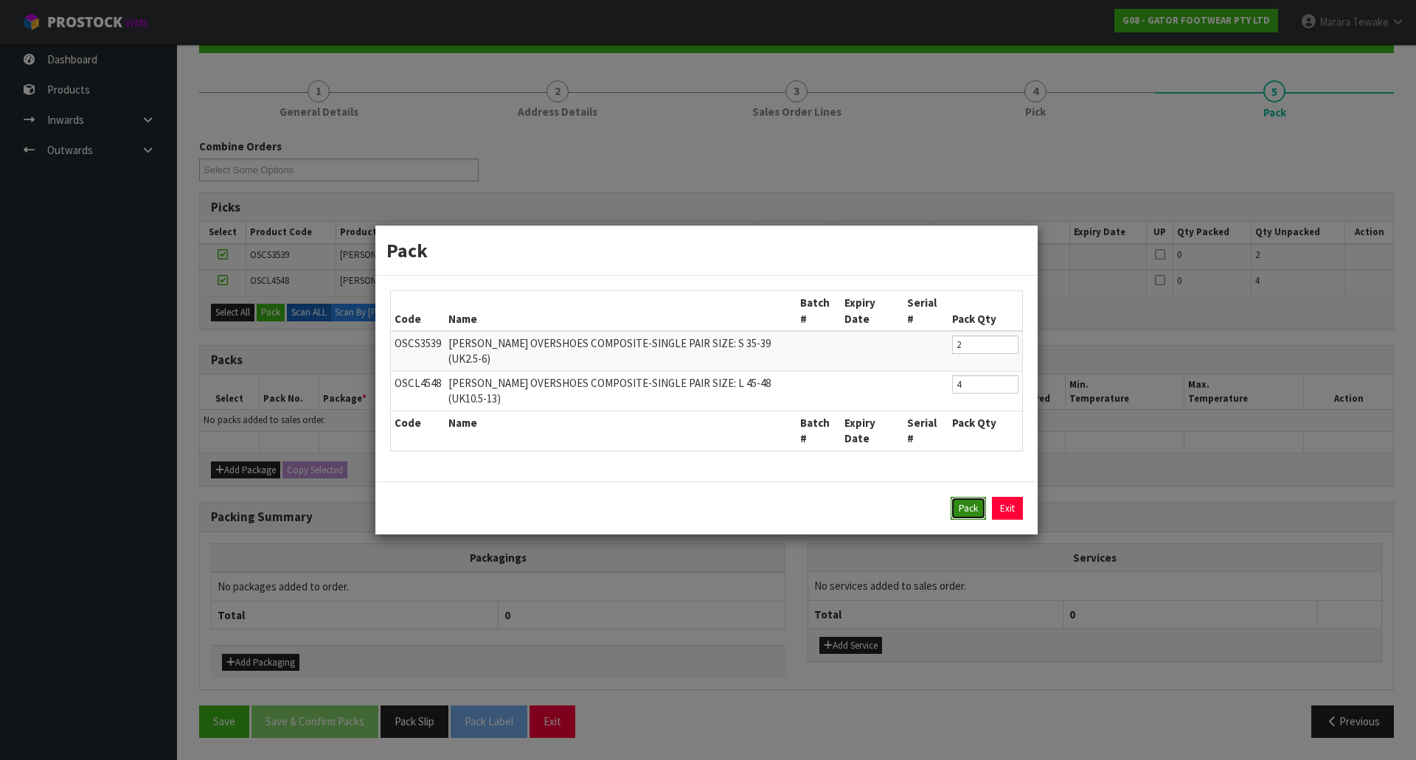
drag, startPoint x: 974, startPoint y: 513, endPoint x: 951, endPoint y: 503, distance: 25.1
click at [974, 513] on button "Pack" at bounding box center [968, 509] width 35 height 24
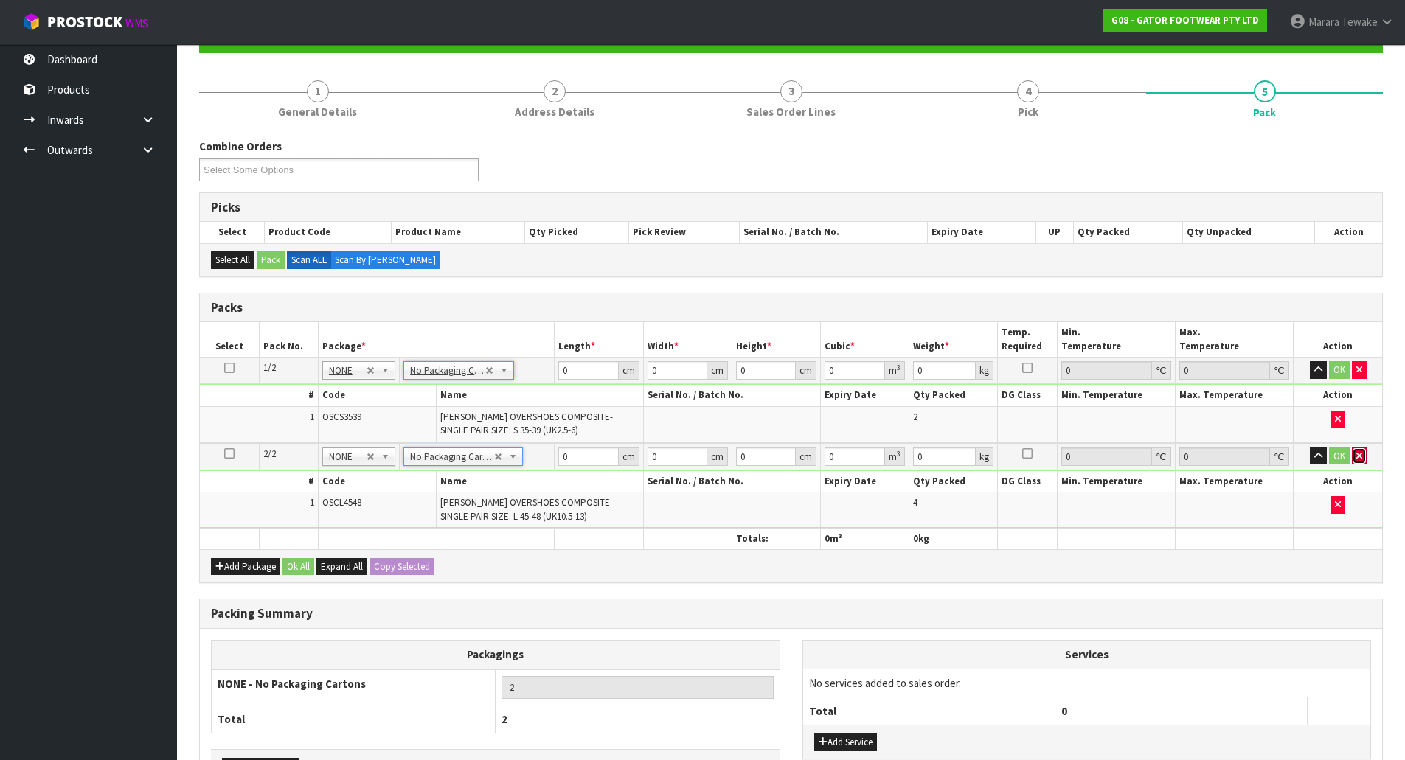
click at [1361, 454] on icon "button" at bounding box center [1359, 456] width 6 height 10
type input "1"
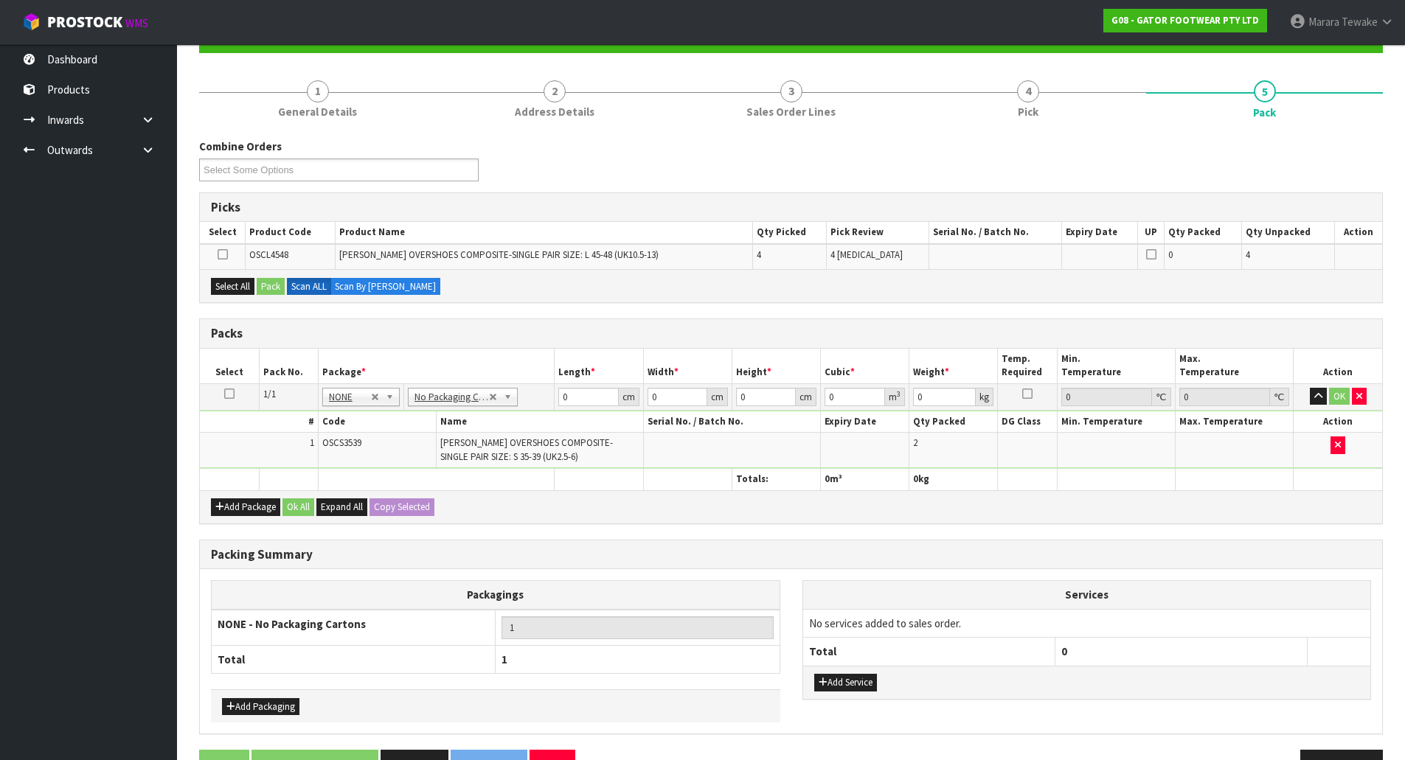
click at [229, 394] on icon at bounding box center [229, 394] width 10 height 1
drag, startPoint x: 231, startPoint y: 288, endPoint x: 266, endPoint y: 282, distance: 35.2
click at [234, 288] on button "Select All" at bounding box center [233, 287] width 44 height 18
click at [267, 283] on button "Pack" at bounding box center [271, 287] width 28 height 18
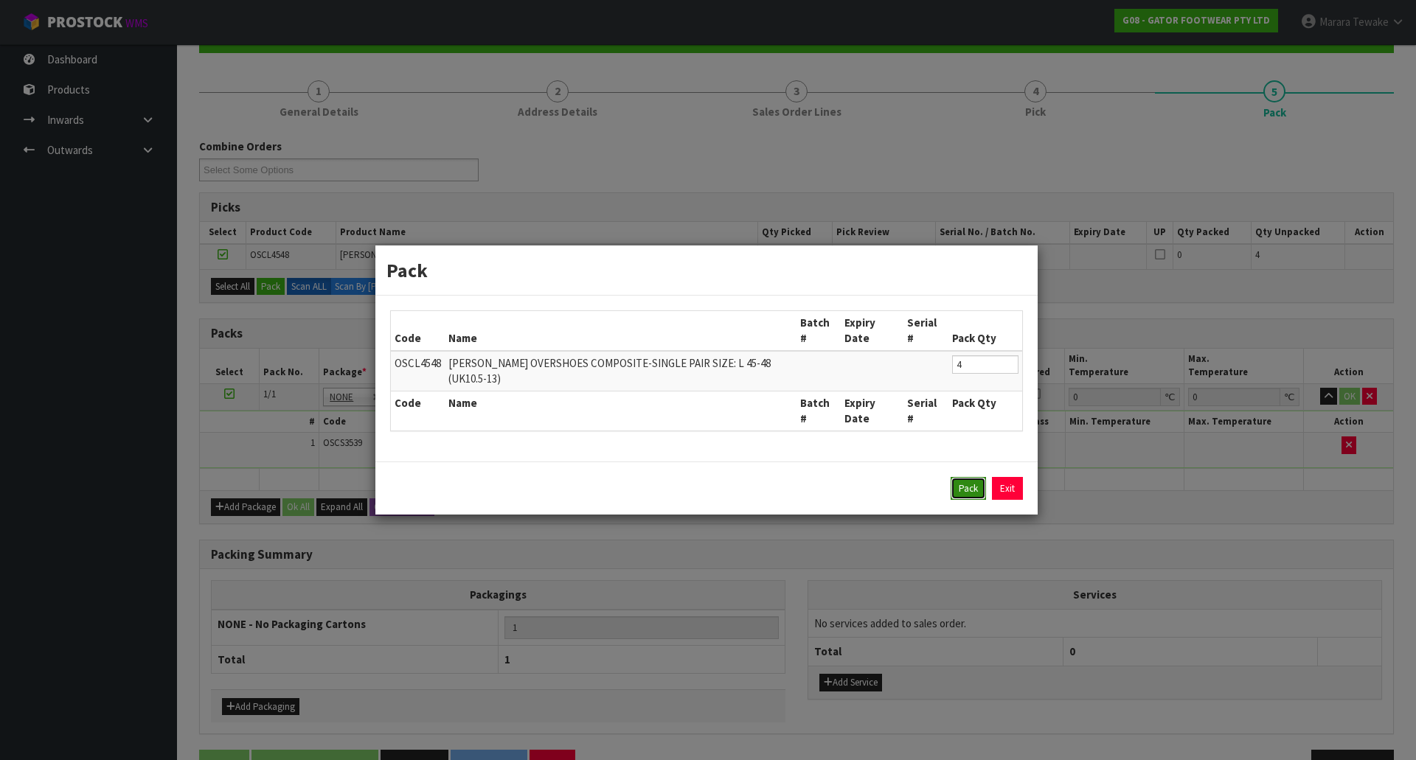
click at [968, 485] on button "Pack" at bounding box center [968, 489] width 35 height 24
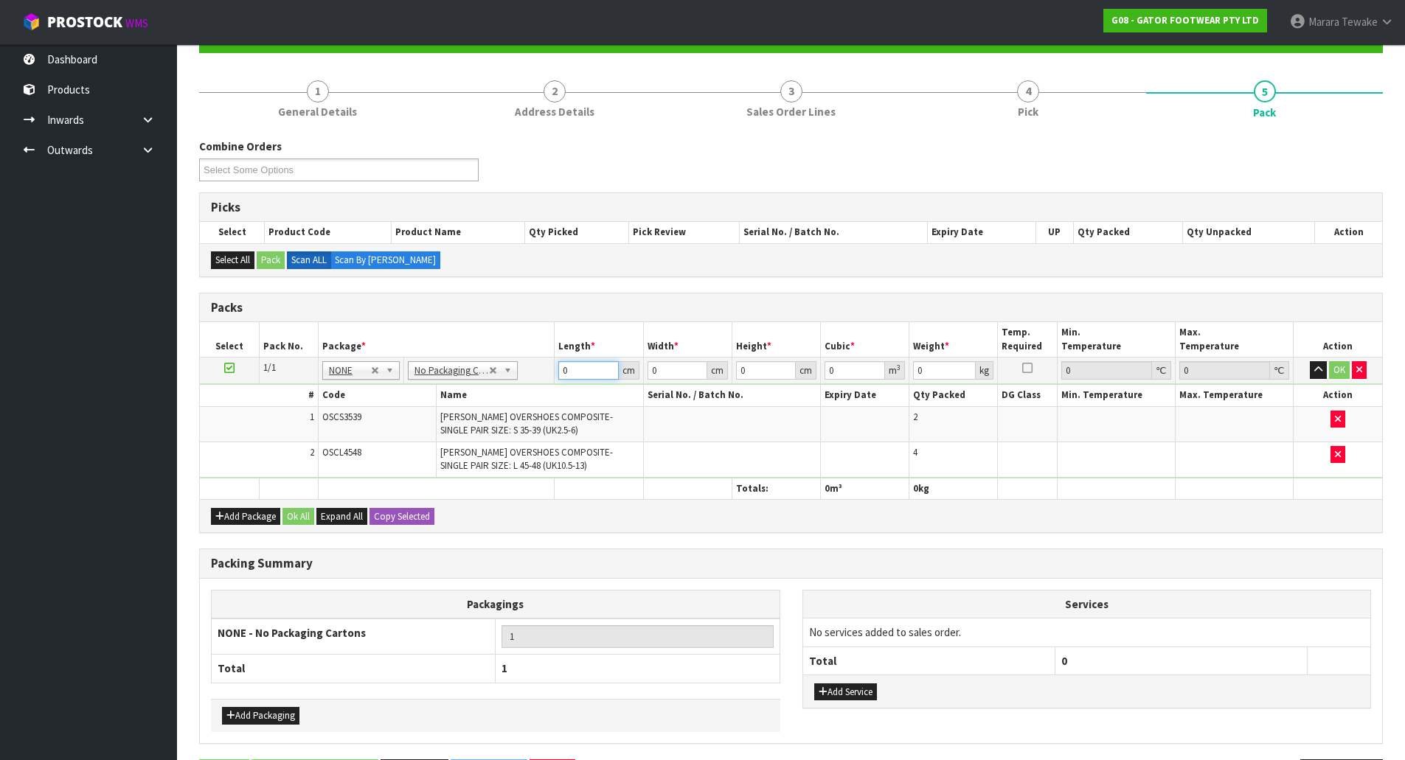
drag, startPoint x: 578, startPoint y: 372, endPoint x: 524, endPoint y: 330, distance: 68.3
click at [546, 362] on tr "1/1 NONE 007-001 007-002 007-004 007-009 007-013 007-014 007-015 007-017 007-01…" at bounding box center [791, 371] width 1182 height 27
type input "65"
type input "62"
type input "4"
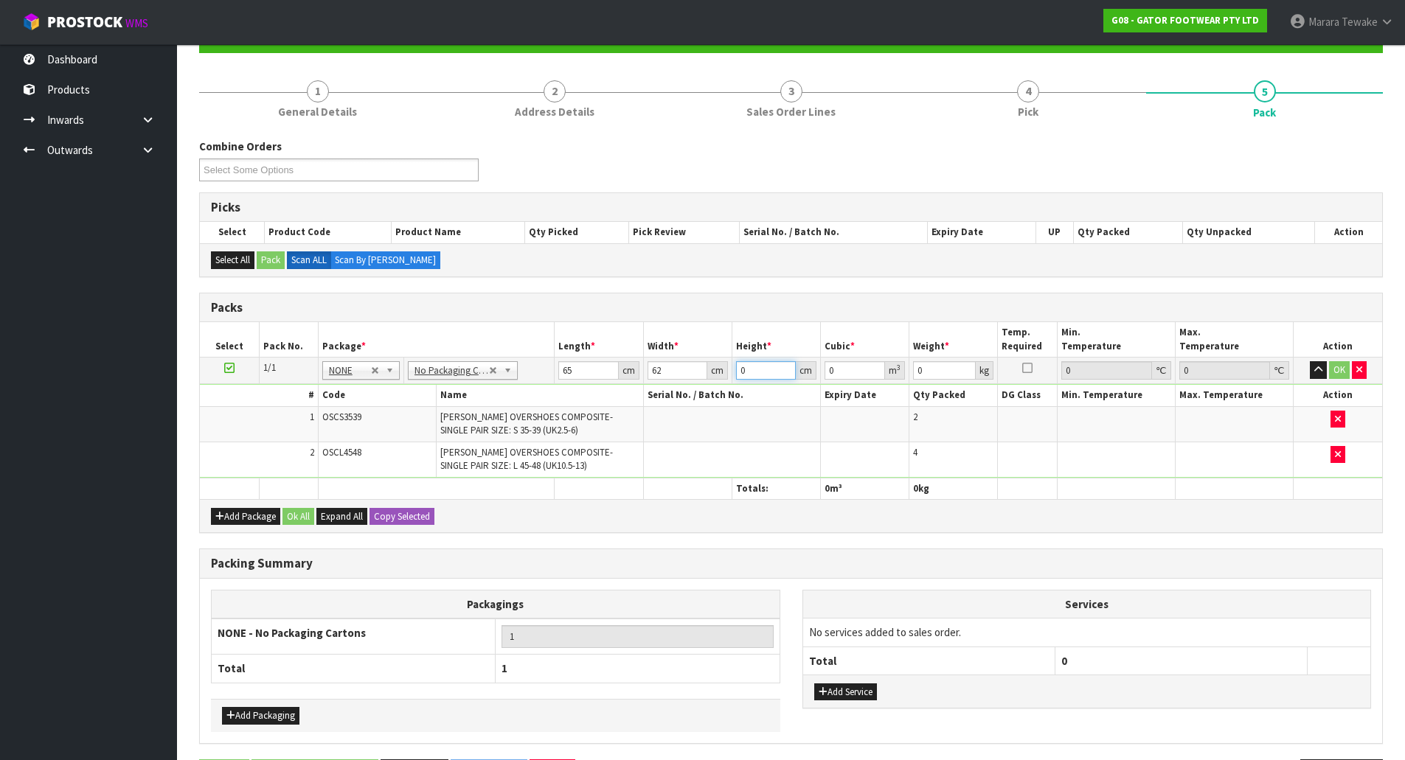
type input "0.01612"
type input "41"
type input "0.16523"
type input "41"
type input "5"
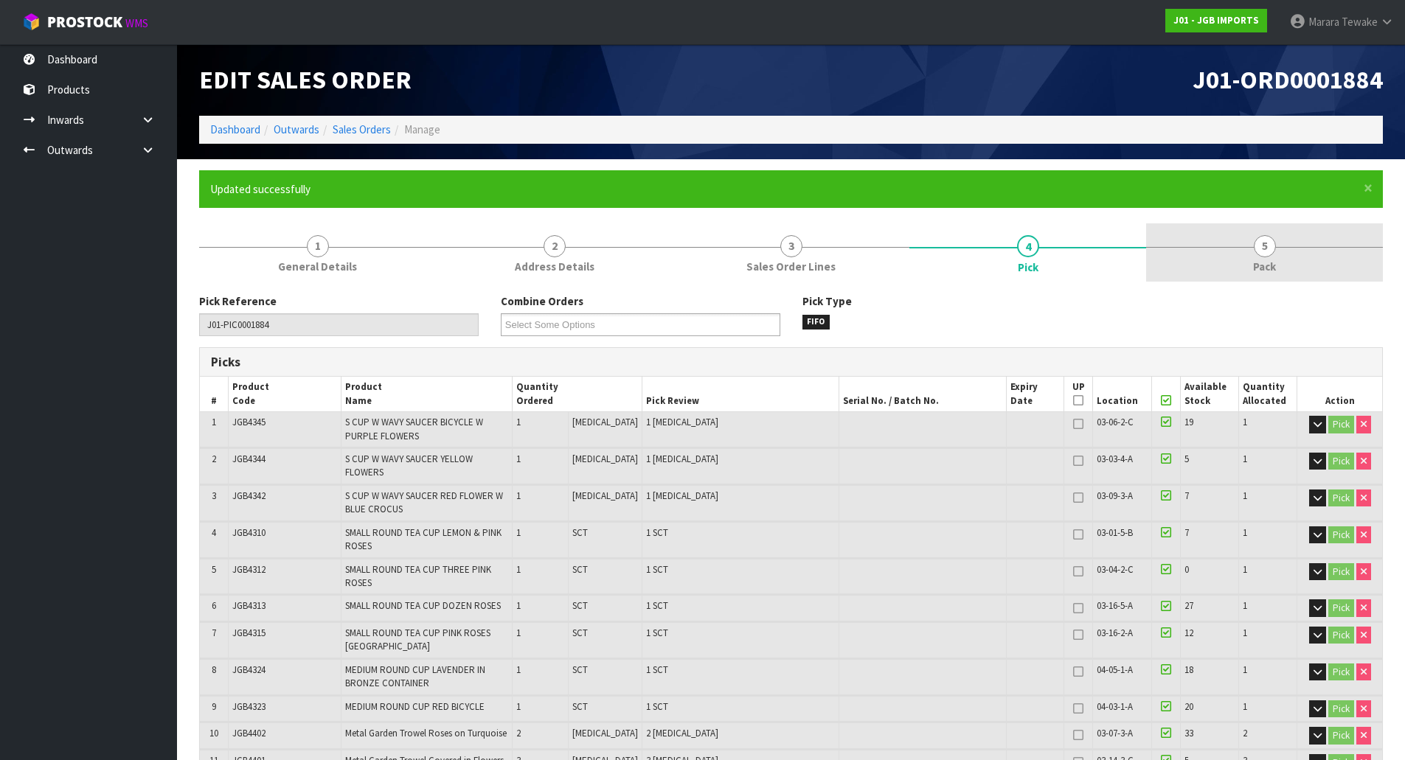
click at [1285, 249] on link "5 Pack" at bounding box center [1264, 252] width 237 height 58
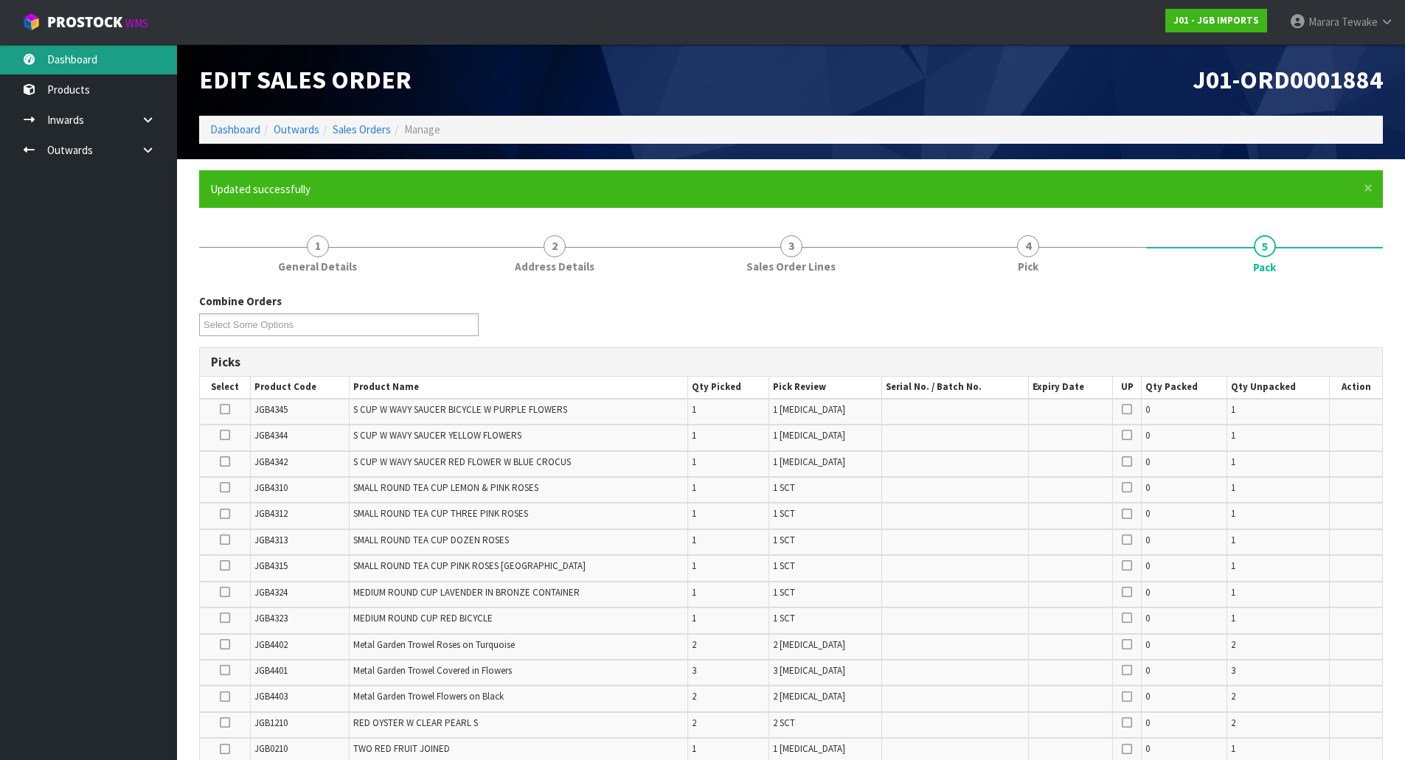
click at [131, 71] on link "Dashboard" at bounding box center [88, 59] width 177 height 30
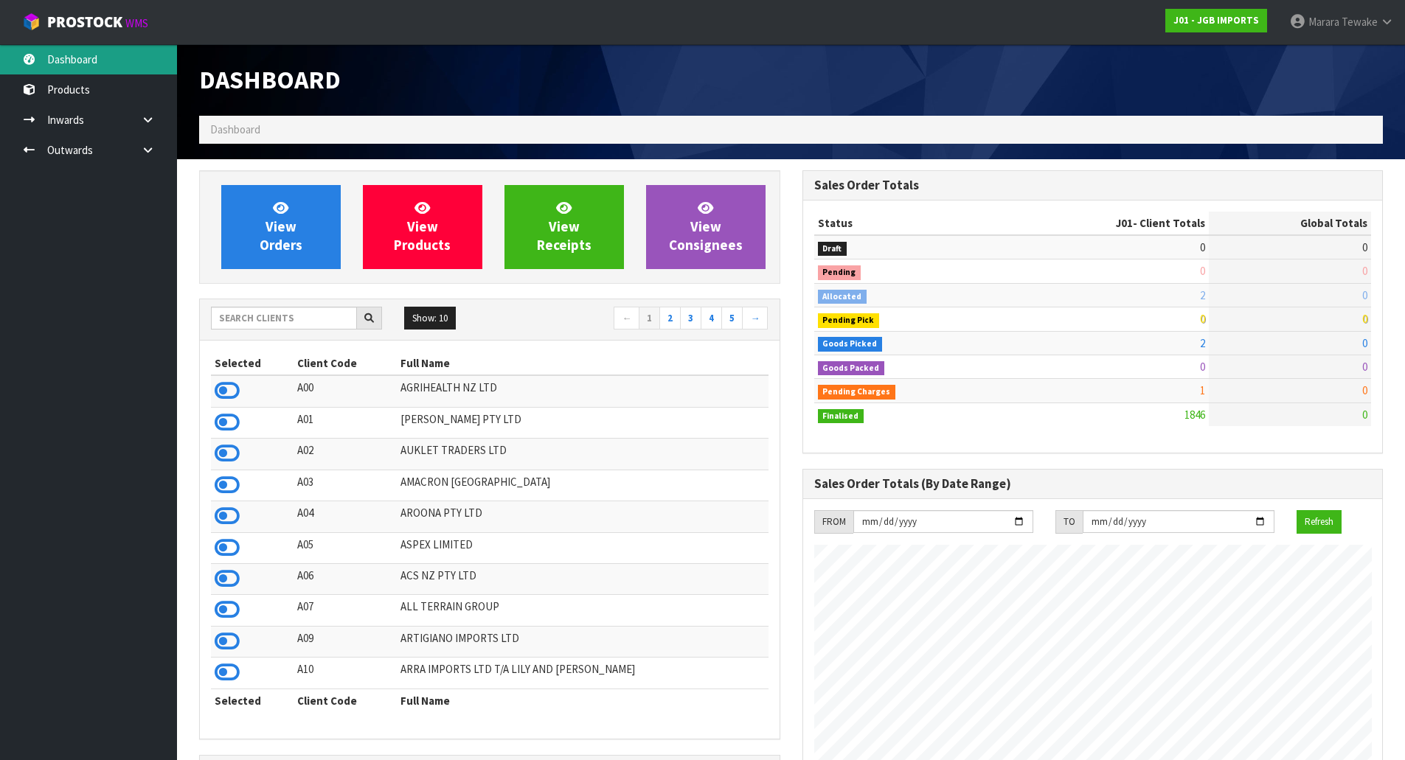
scroll to position [1117, 603]
click at [304, 316] on input "text" at bounding box center [284, 318] width 146 height 23
type input "F06"
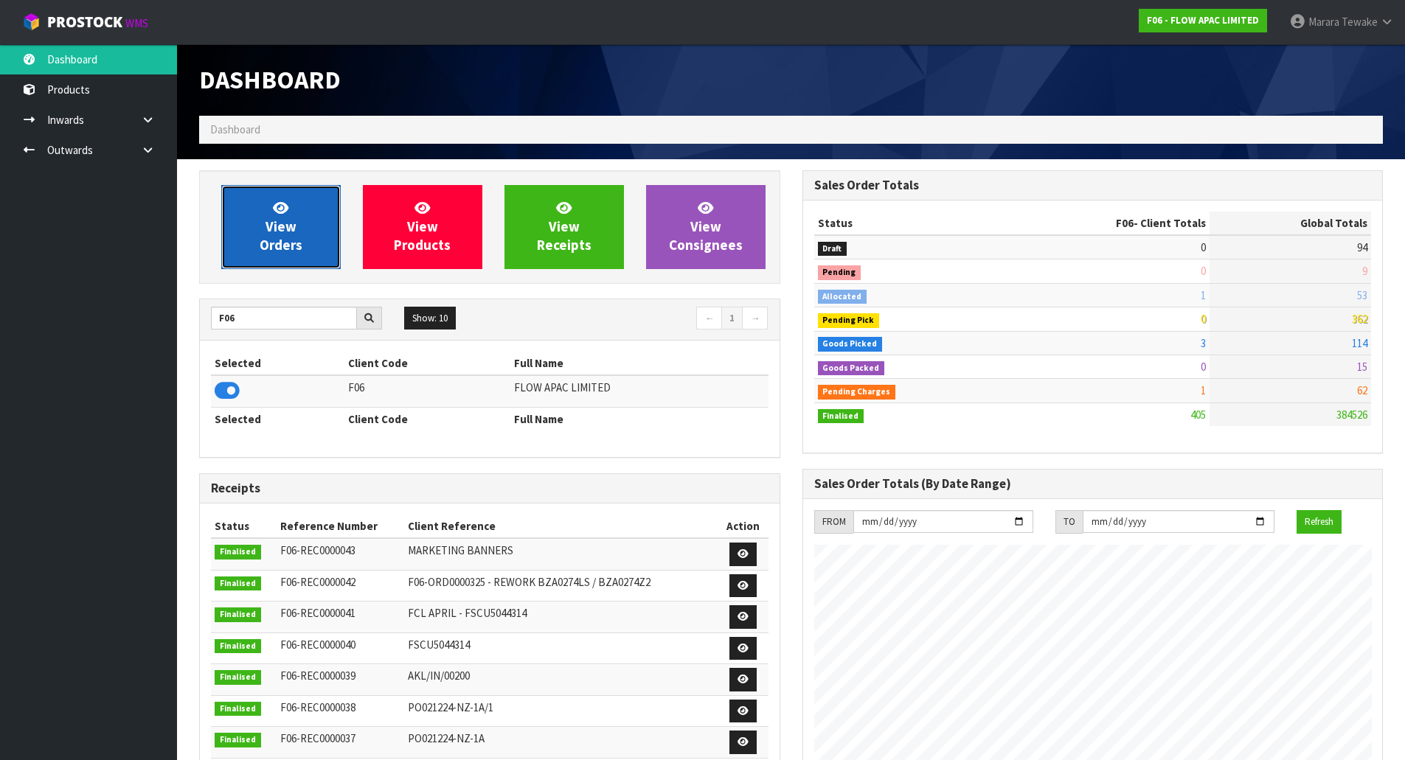
click at [273, 229] on span "View Orders" at bounding box center [281, 226] width 43 height 55
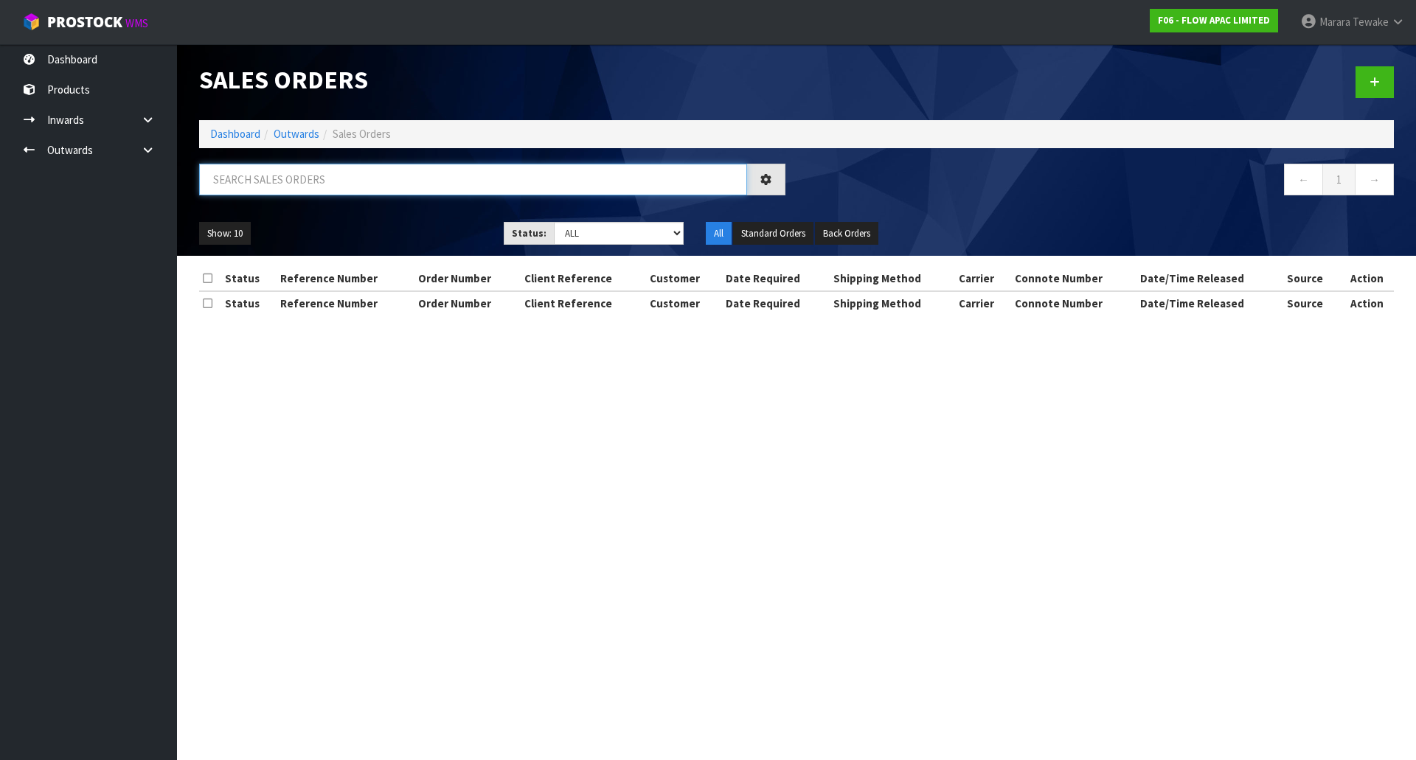
click at [285, 187] on input "text" at bounding box center [473, 180] width 548 height 32
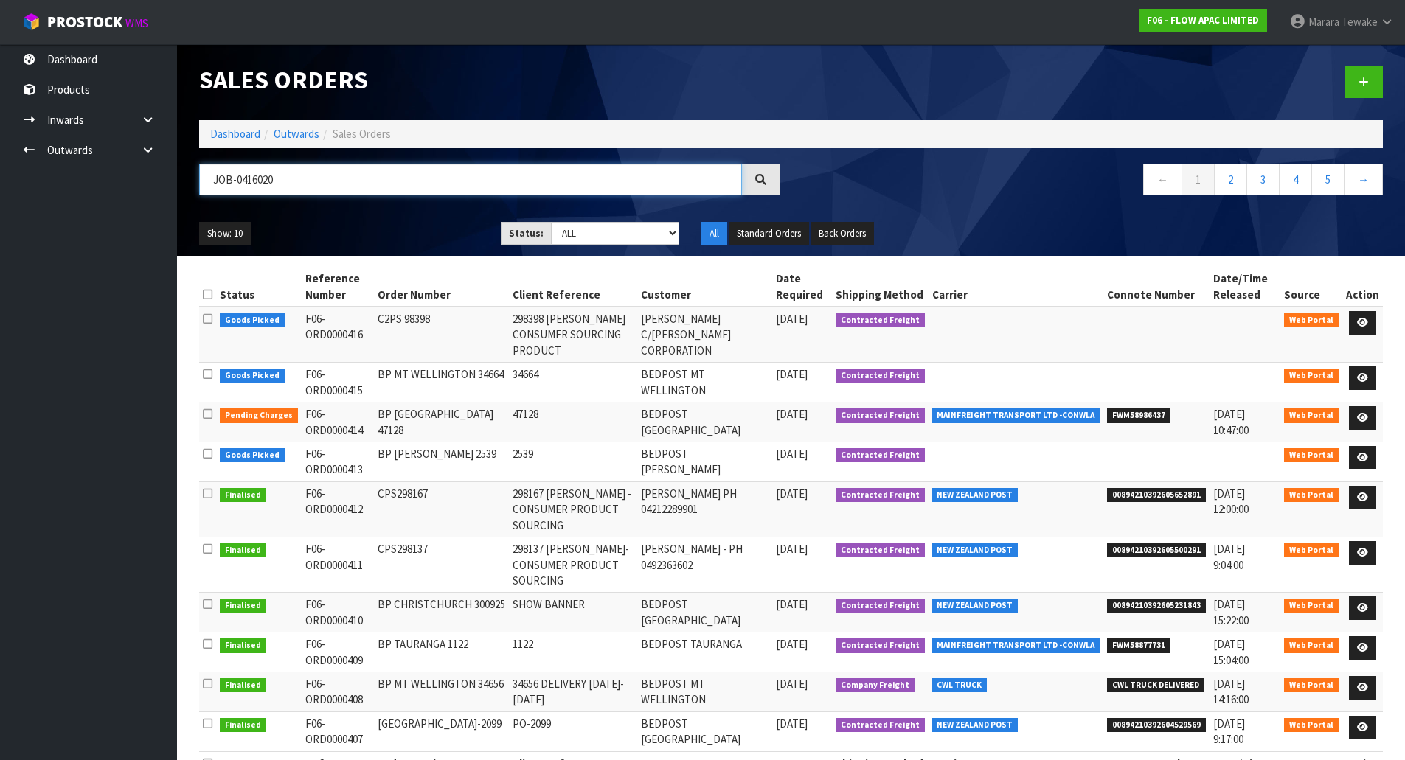
type input "JOB-0416020"
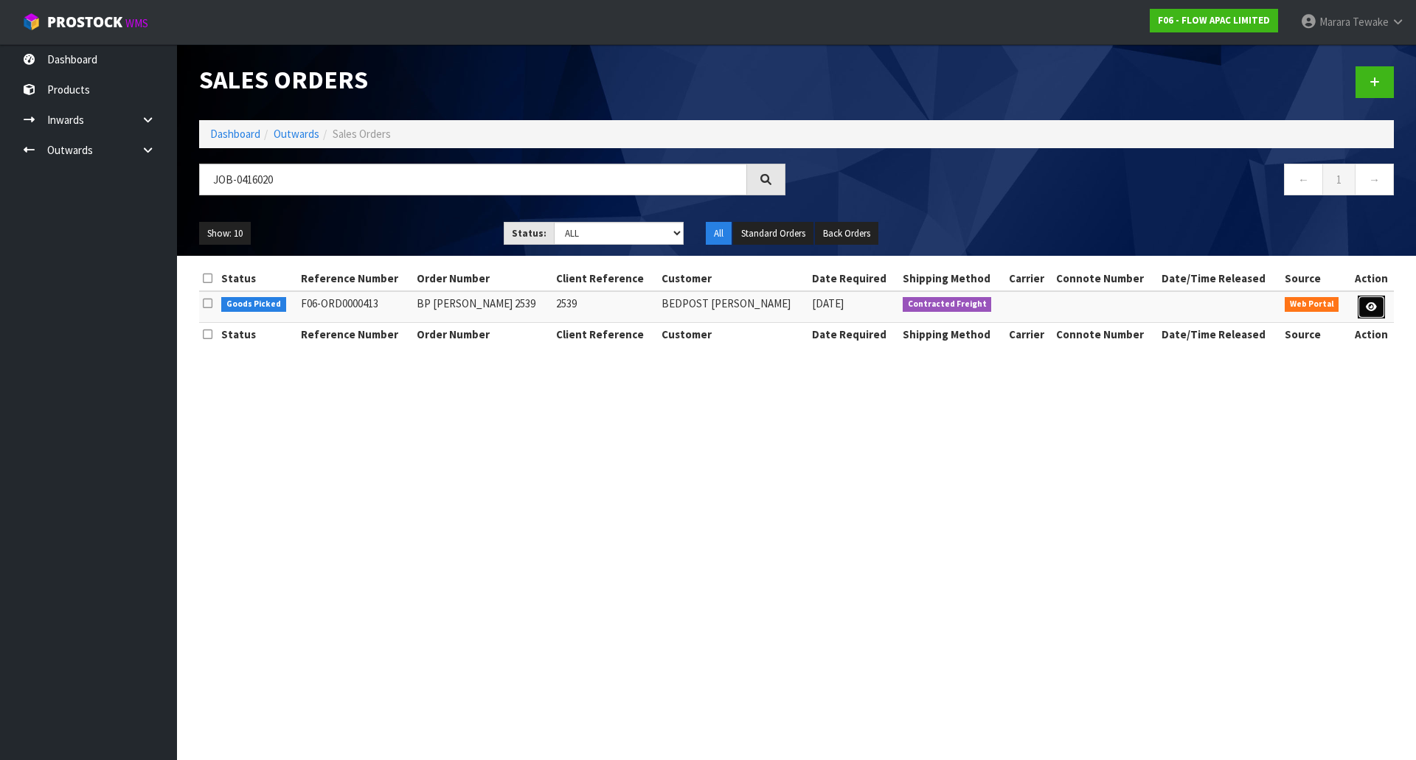
click at [1376, 303] on link at bounding box center [1371, 308] width 27 height 24
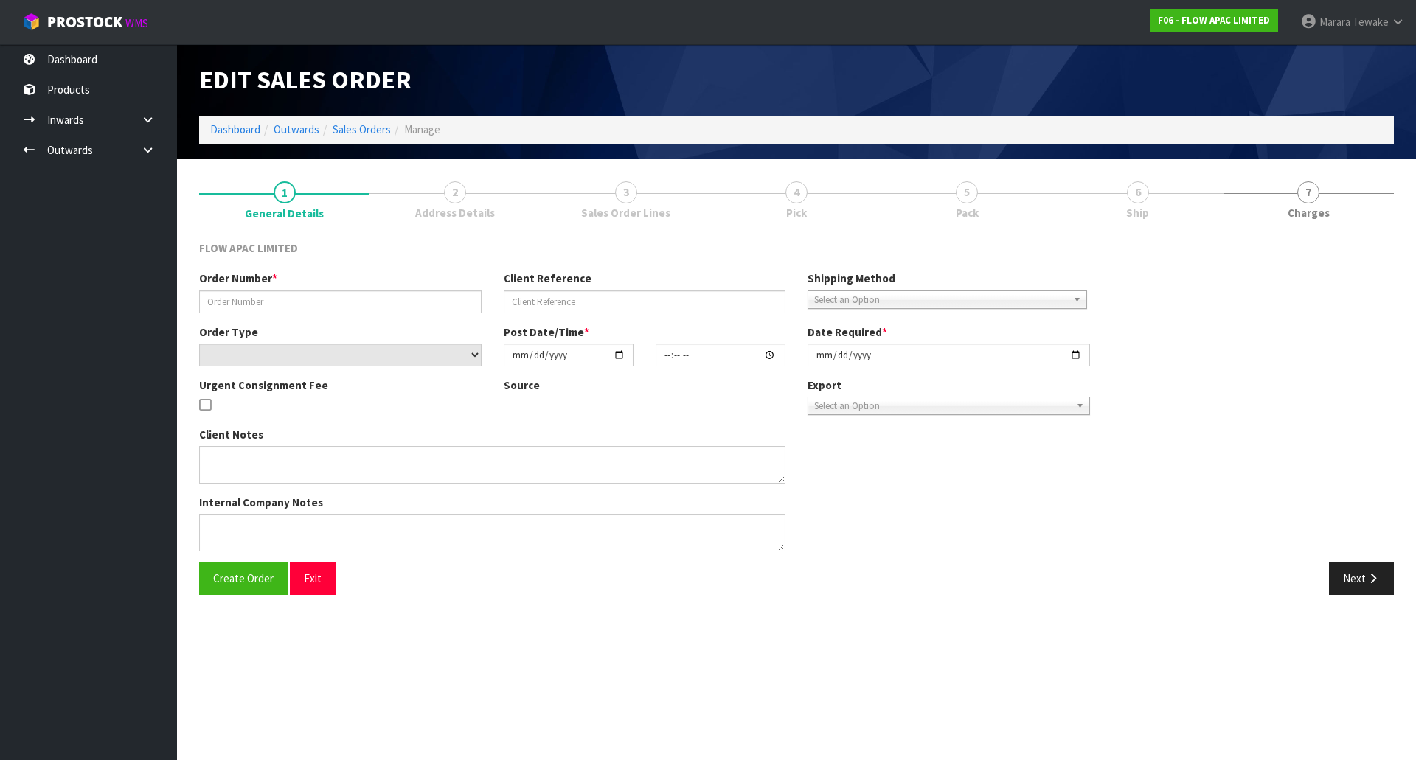
type input "BP [PERSON_NAME] 2539"
type input "2539"
select select "number:0"
type input "[DATE]"
type input "22:50:00.000"
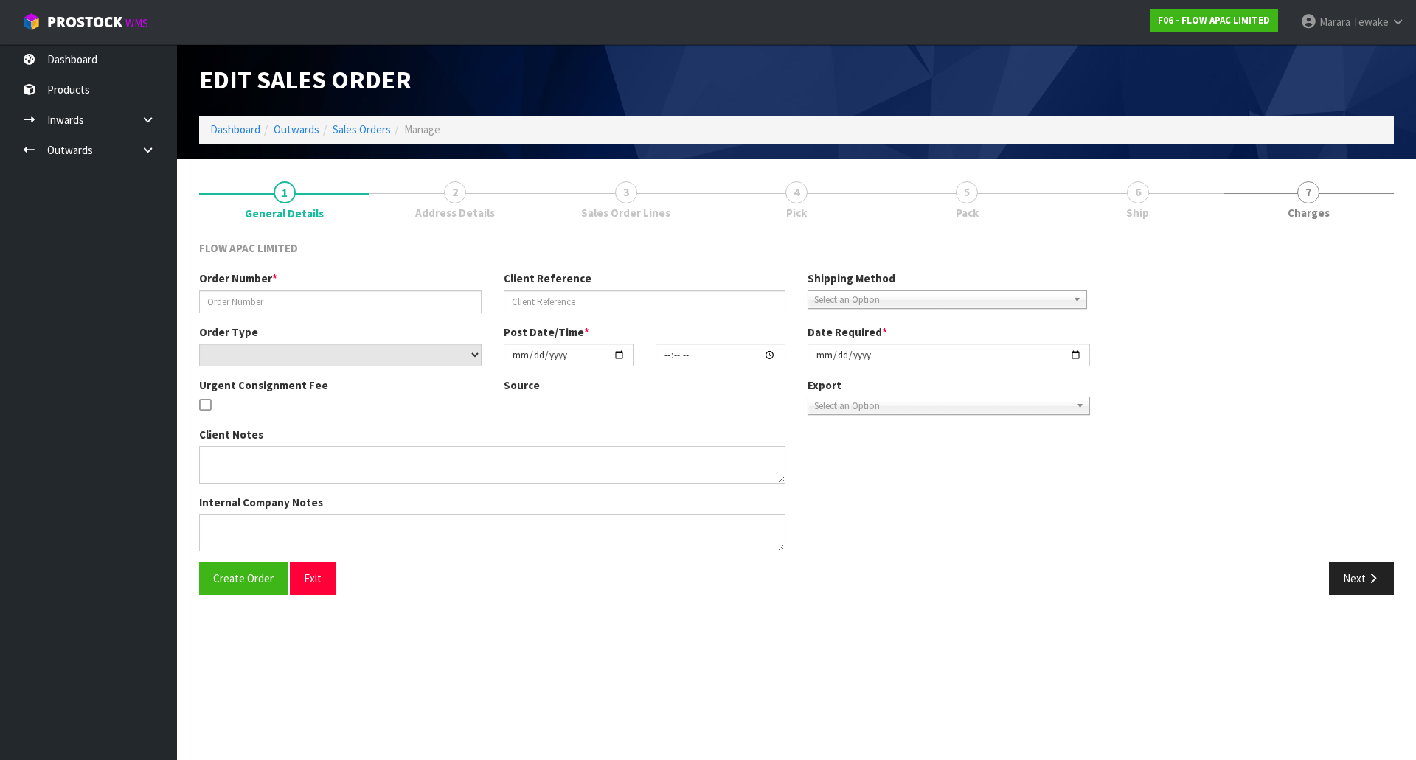
type input "[DATE]"
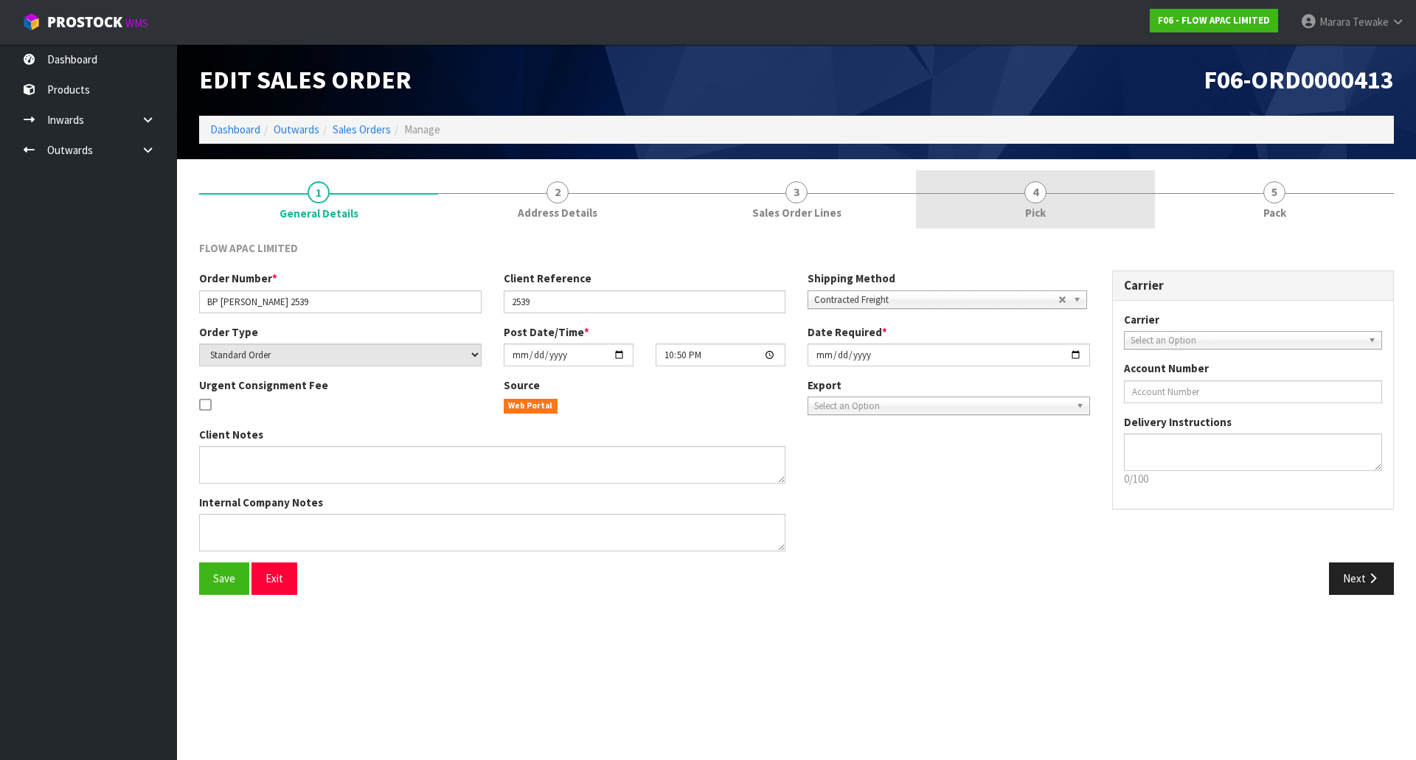
click at [1057, 194] on link "4 Pick" at bounding box center [1035, 199] width 239 height 58
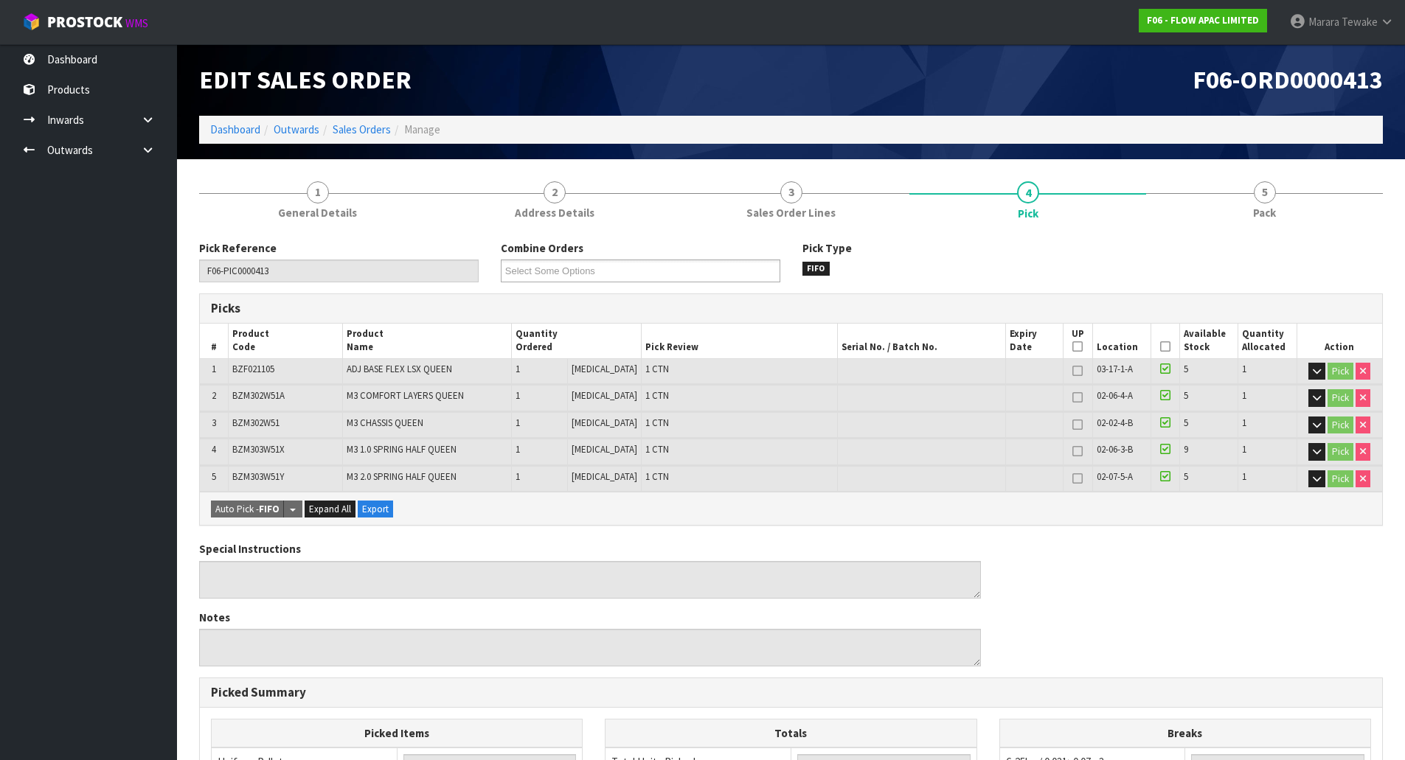
click at [1160, 347] on icon at bounding box center [1165, 347] width 10 height 1
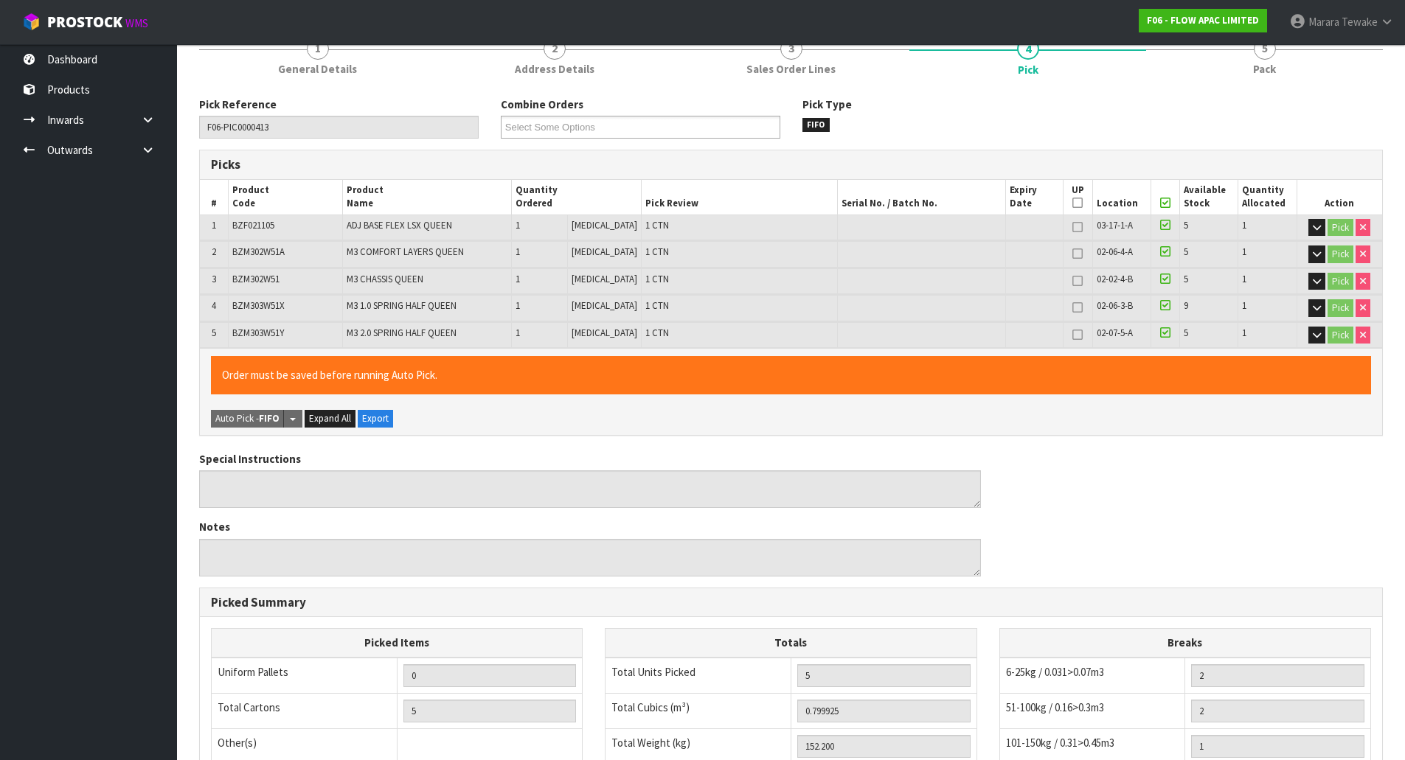
scroll to position [378, 0]
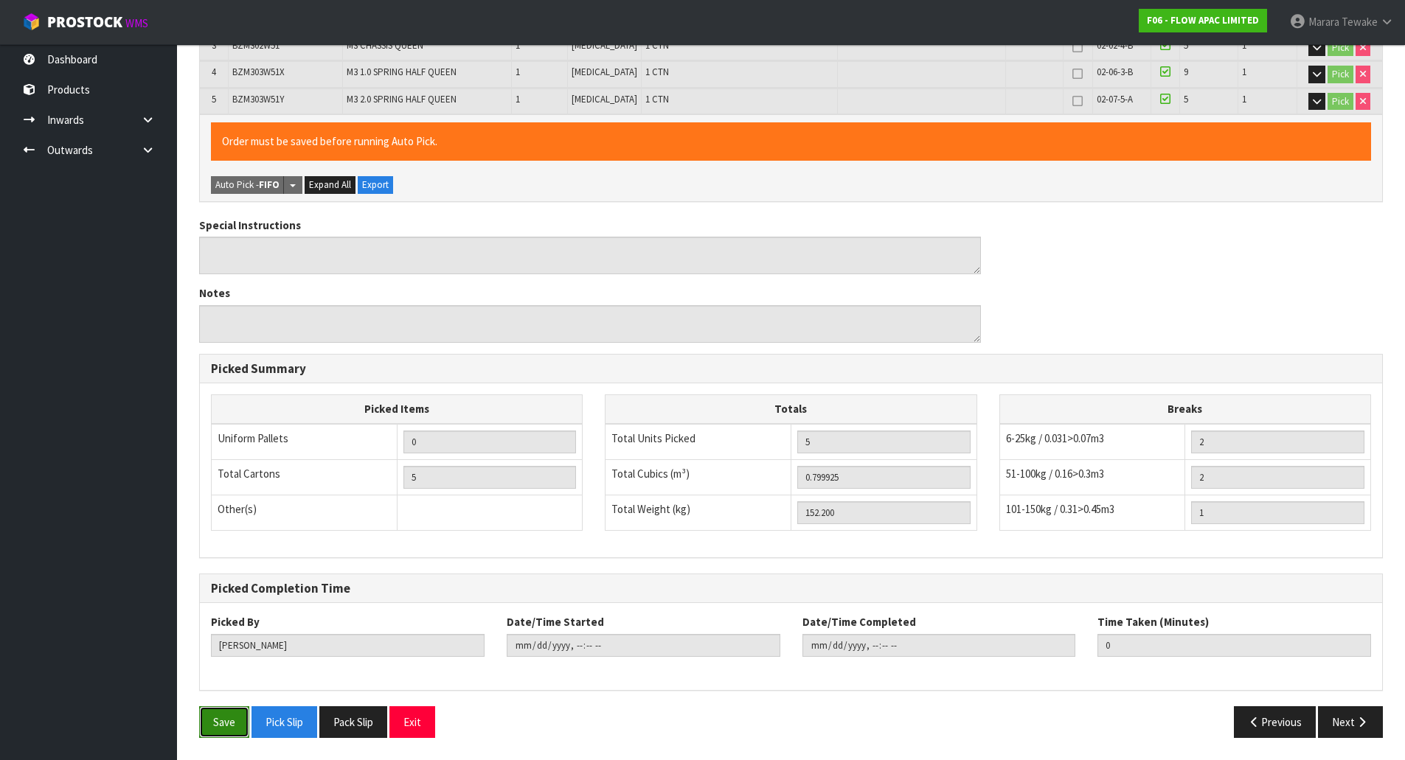
click at [221, 711] on button "Save" at bounding box center [224, 723] width 50 height 32
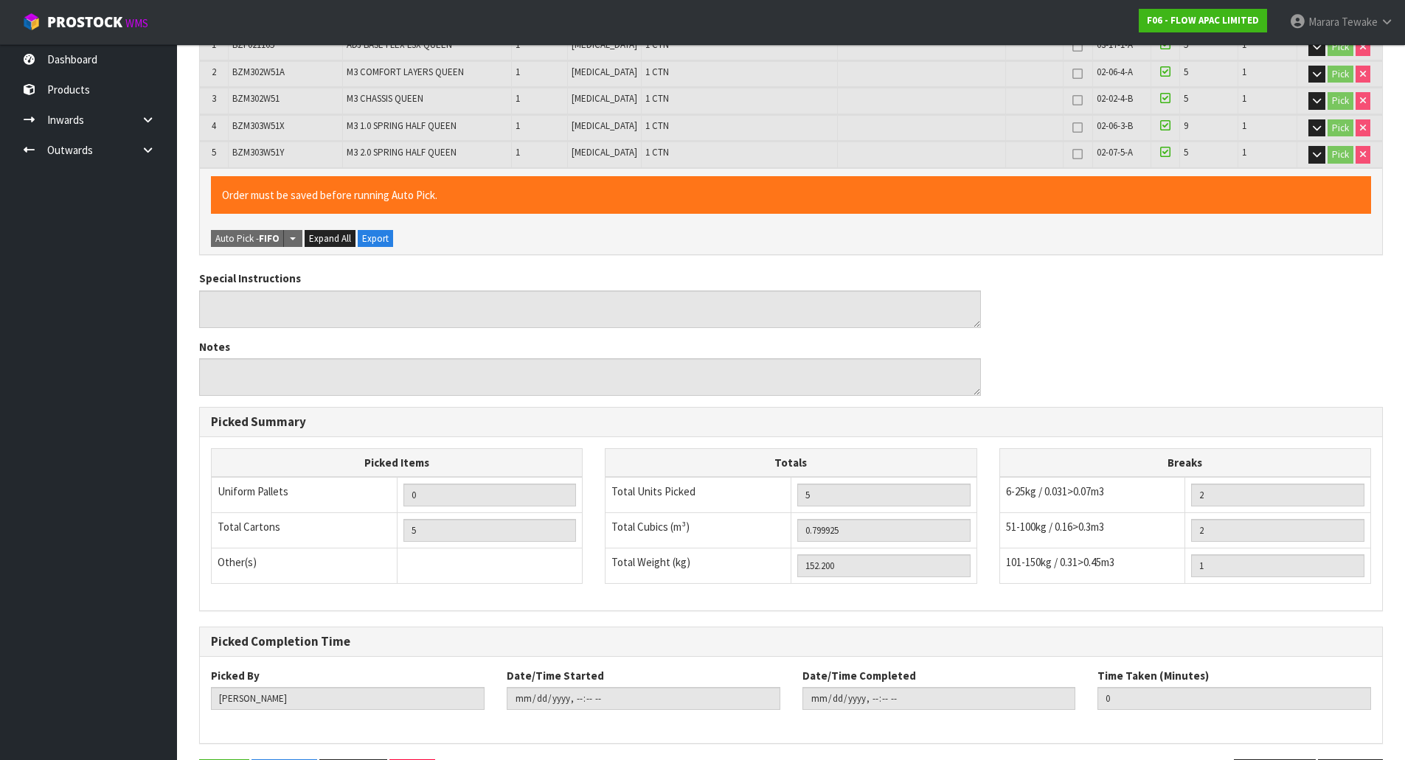
scroll to position [0, 0]
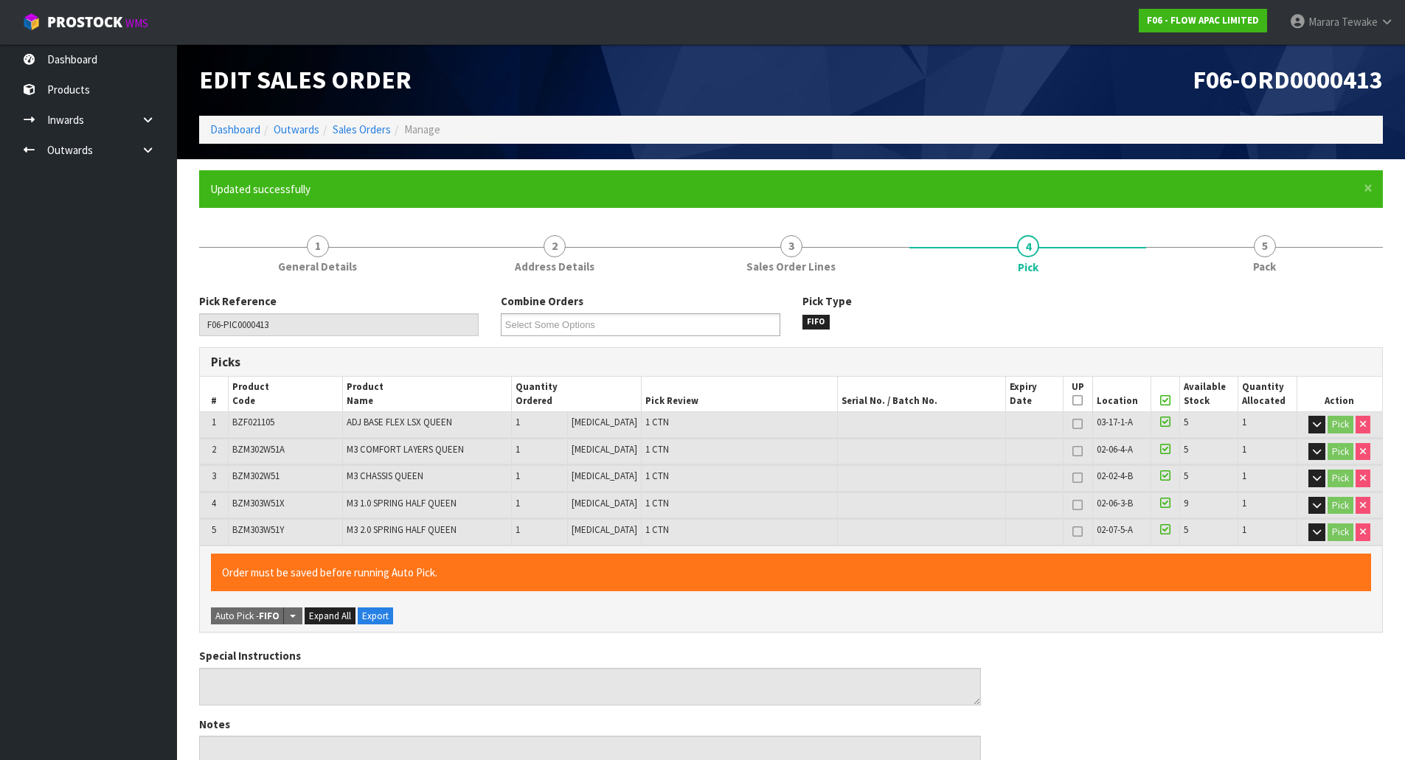
type input "[PERSON_NAME]"
type input "[DATE]T13:19:48"
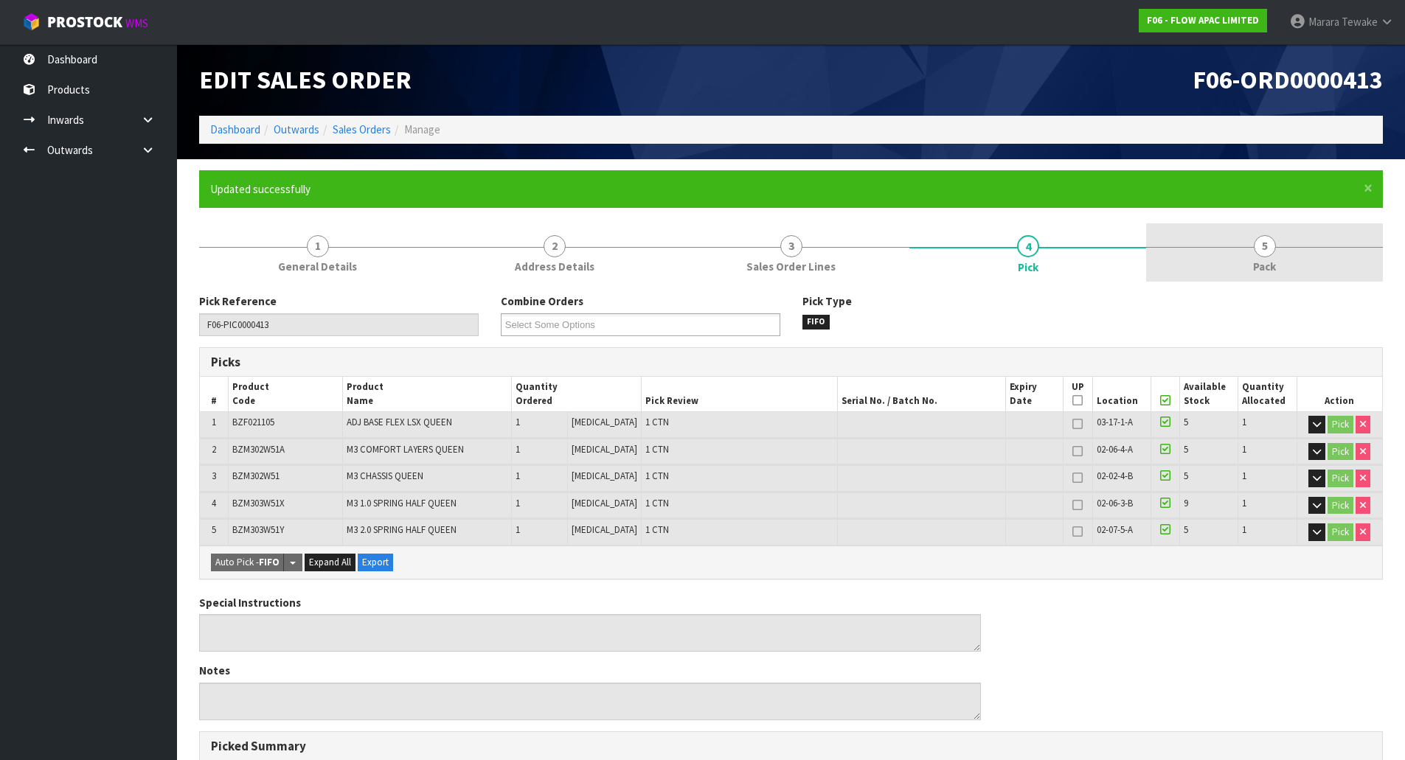
click at [1273, 250] on span "5" at bounding box center [1265, 246] width 22 height 22
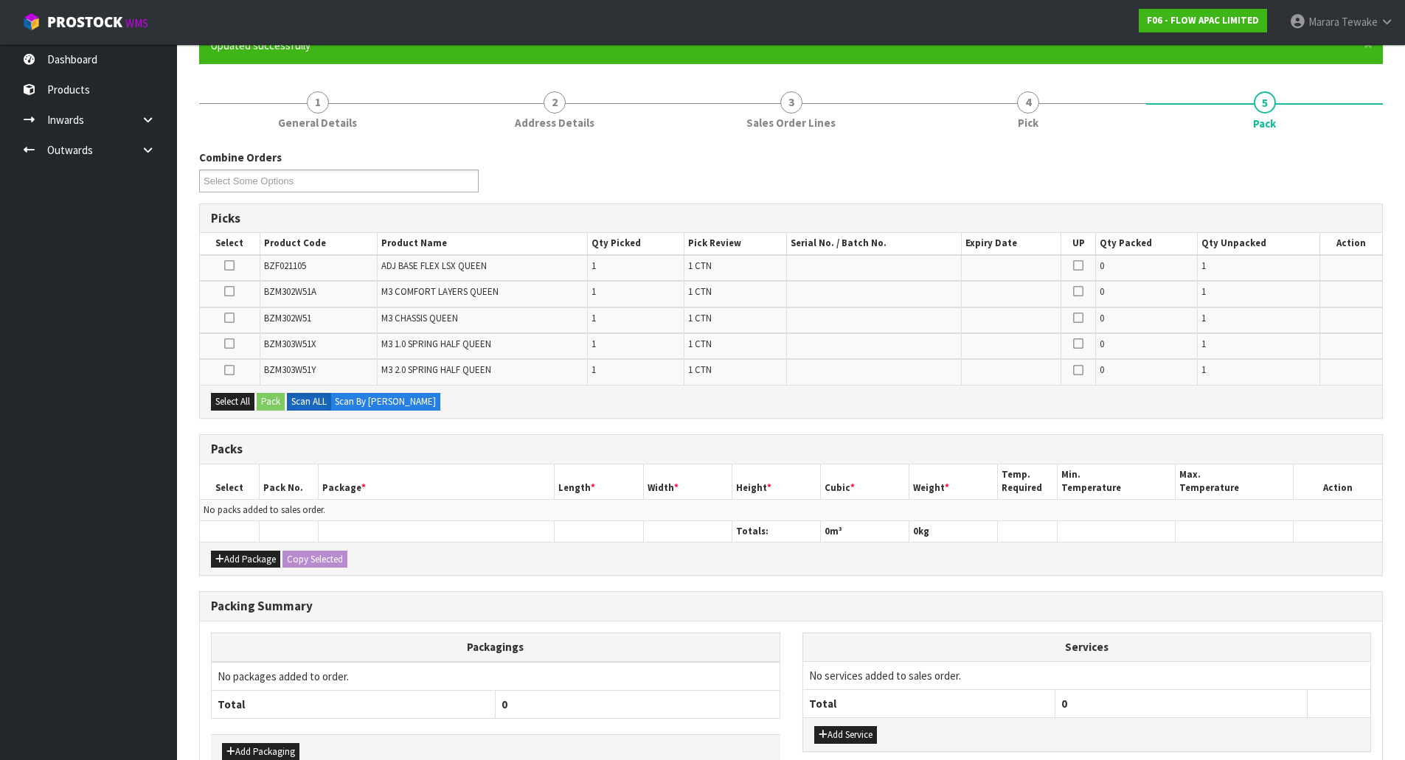
scroll to position [221, 0]
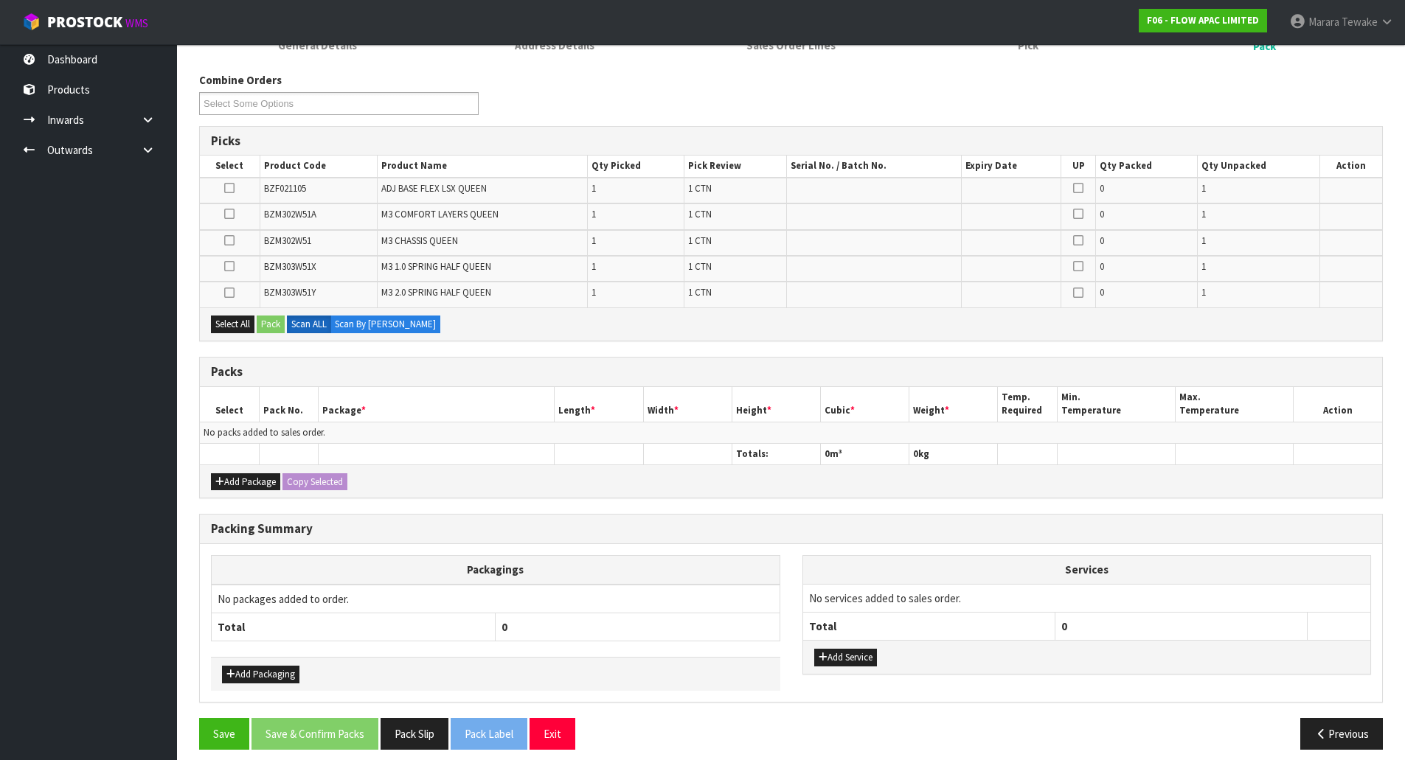
click at [227, 188] on icon at bounding box center [229, 188] width 10 height 1
click at [0, 0] on input "checkbox" at bounding box center [0, 0] width 0 height 0
click at [271, 325] on button "Pack" at bounding box center [271, 325] width 28 height 18
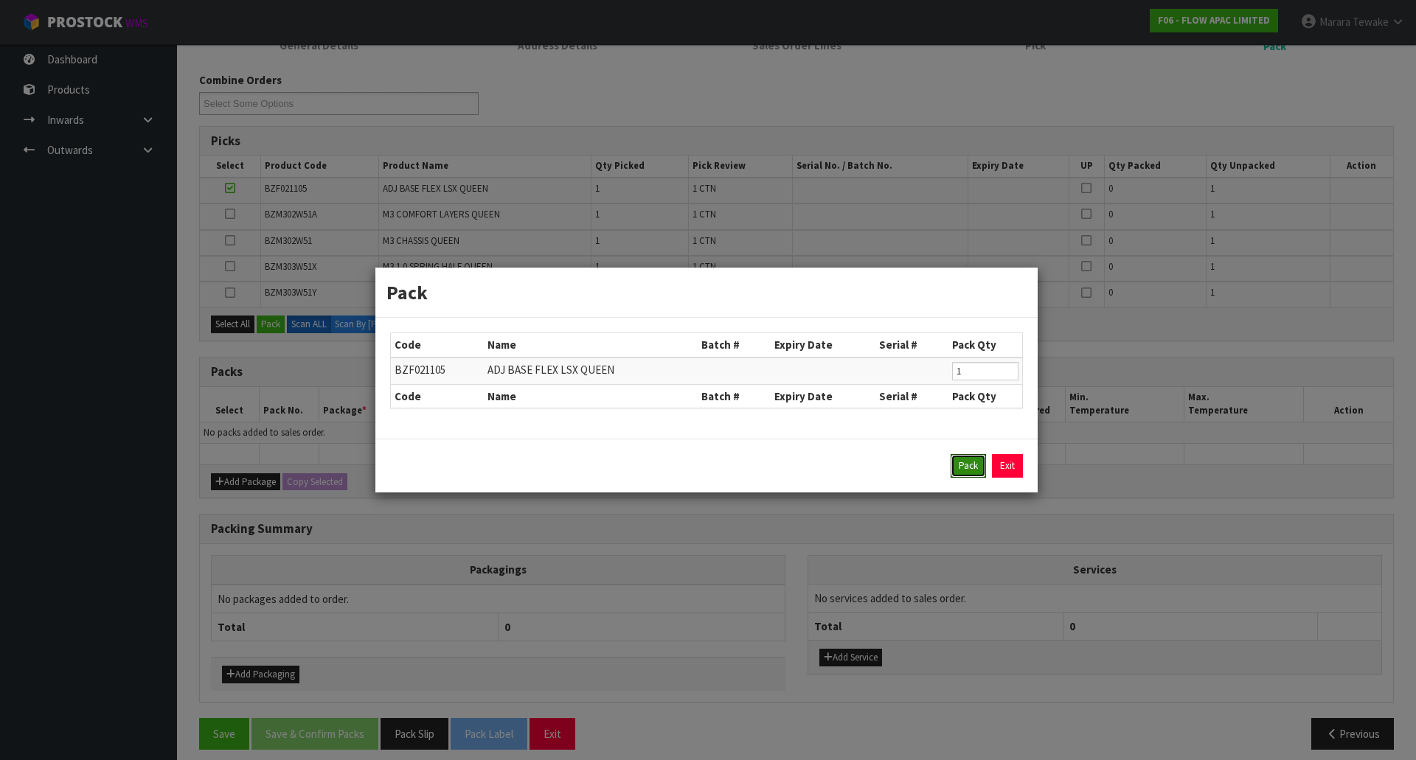
click at [968, 472] on button "Pack" at bounding box center [968, 466] width 35 height 24
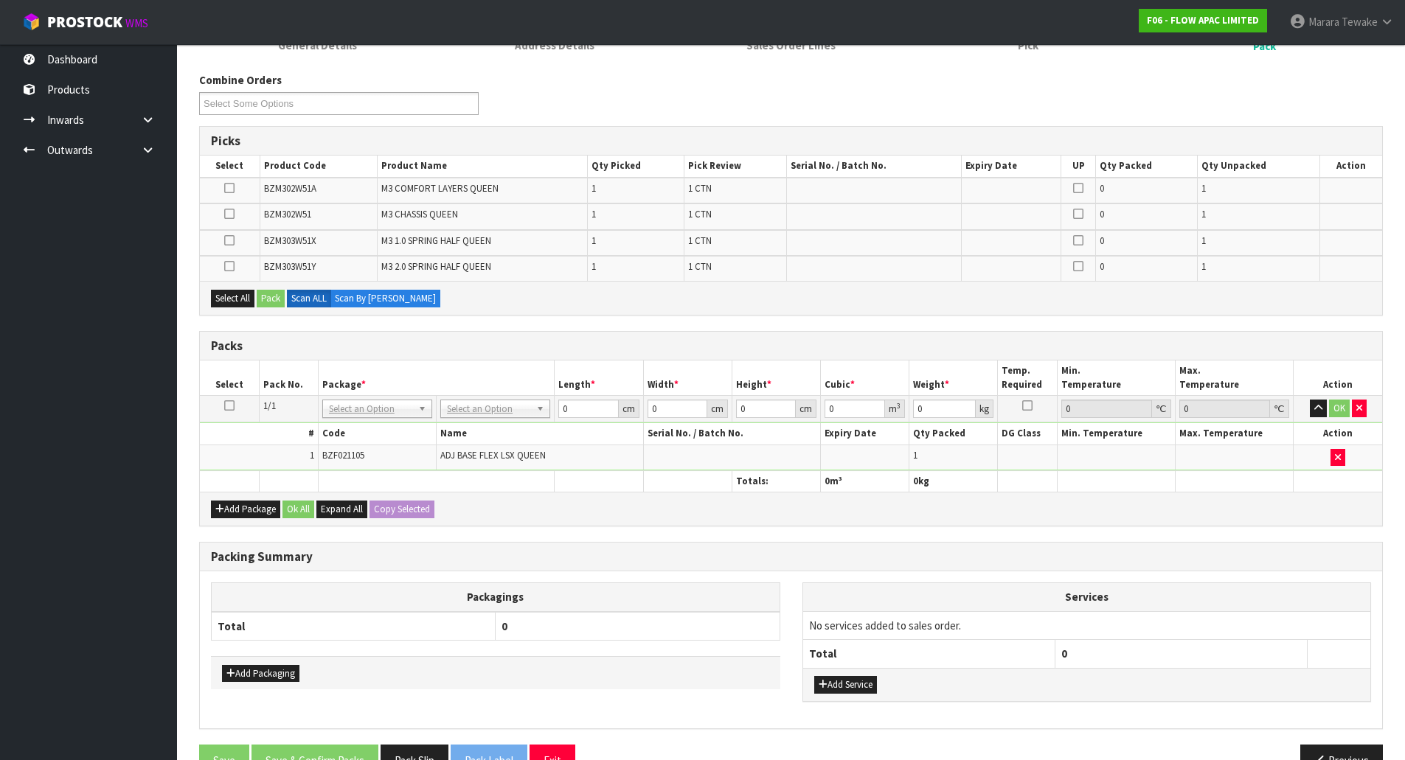
click at [230, 188] on icon at bounding box center [229, 188] width 10 height 1
click at [0, 0] on input "checkbox" at bounding box center [0, 0] width 0 height 0
click at [274, 297] on button "Pack" at bounding box center [271, 299] width 28 height 18
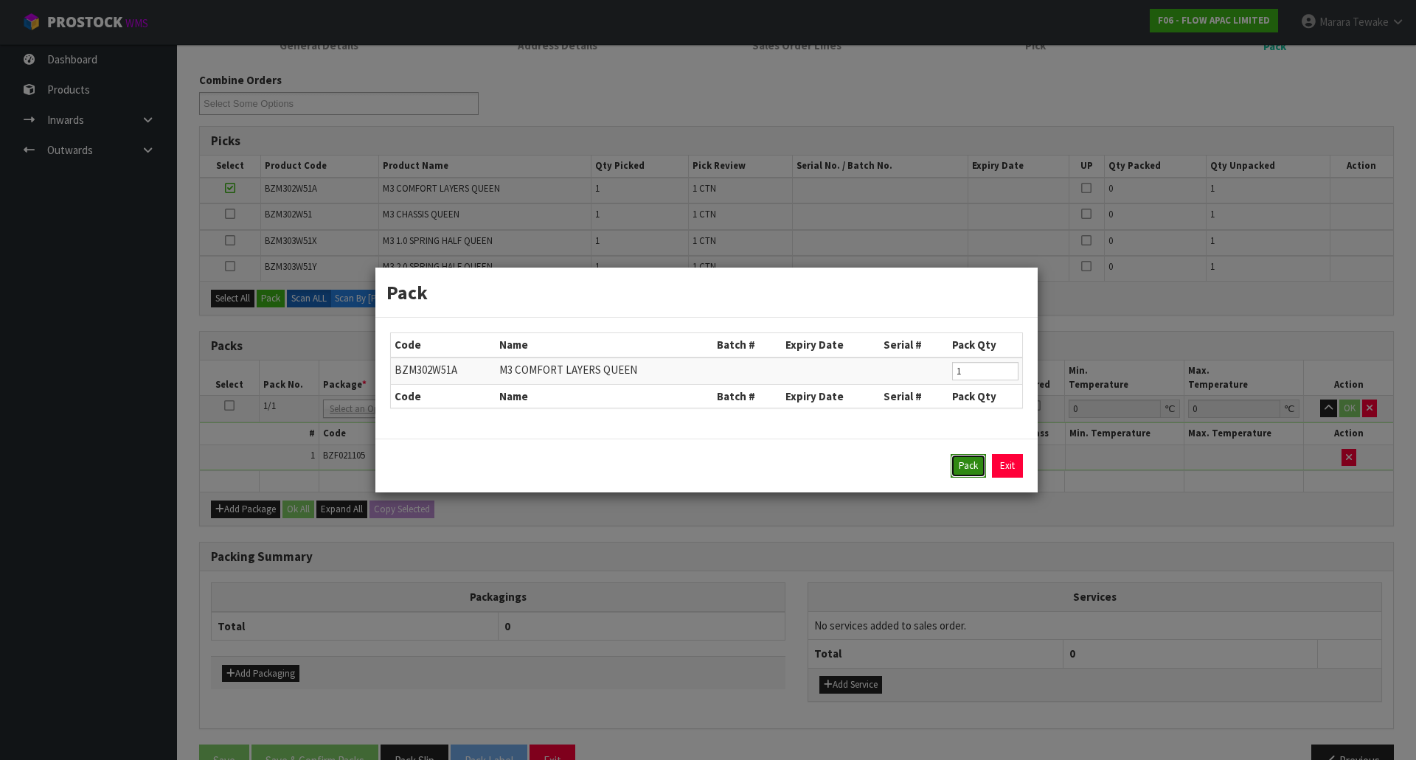
click at [954, 471] on button "Pack" at bounding box center [968, 466] width 35 height 24
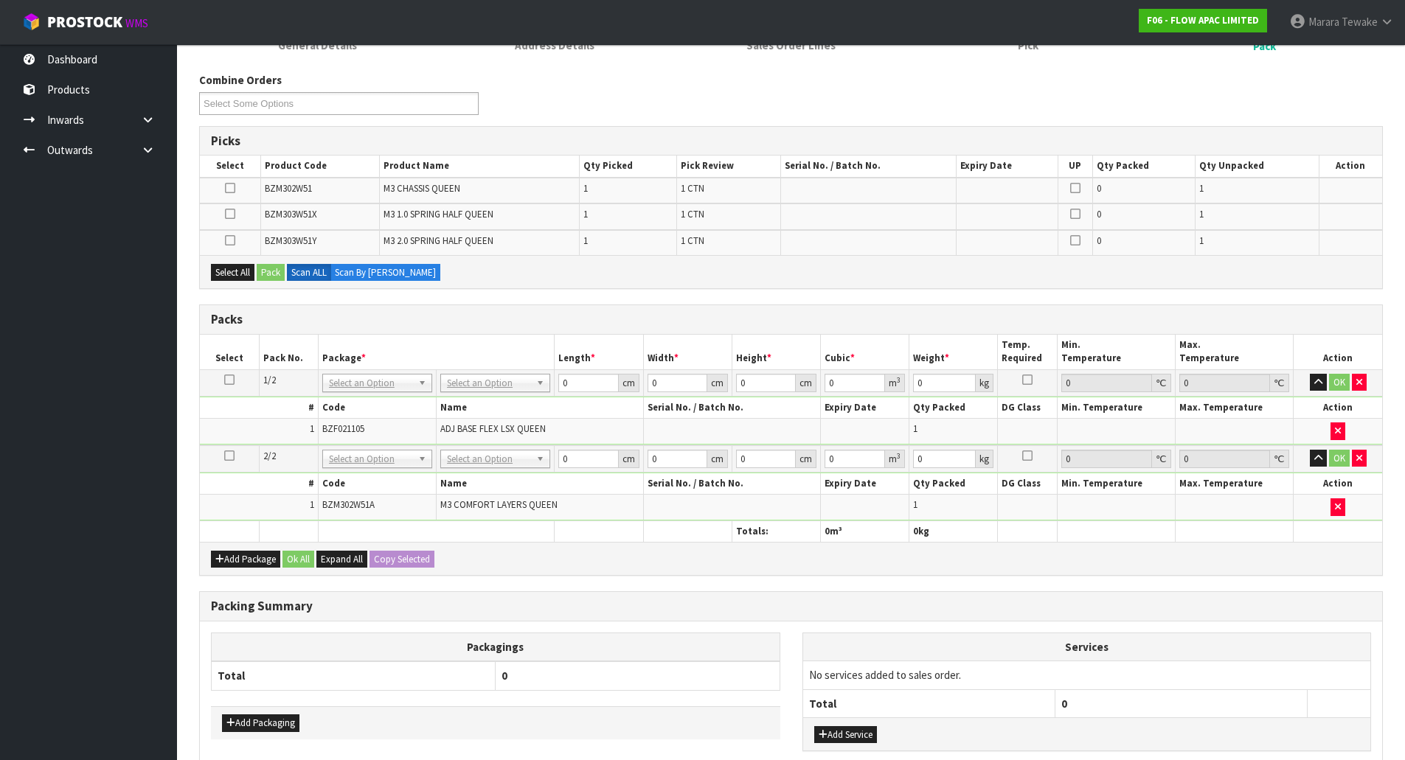
click at [231, 214] on icon at bounding box center [230, 214] width 10 height 1
click at [0, 0] on input "checkbox" at bounding box center [0, 0] width 0 height 0
click at [270, 277] on button "Pack" at bounding box center [271, 273] width 28 height 18
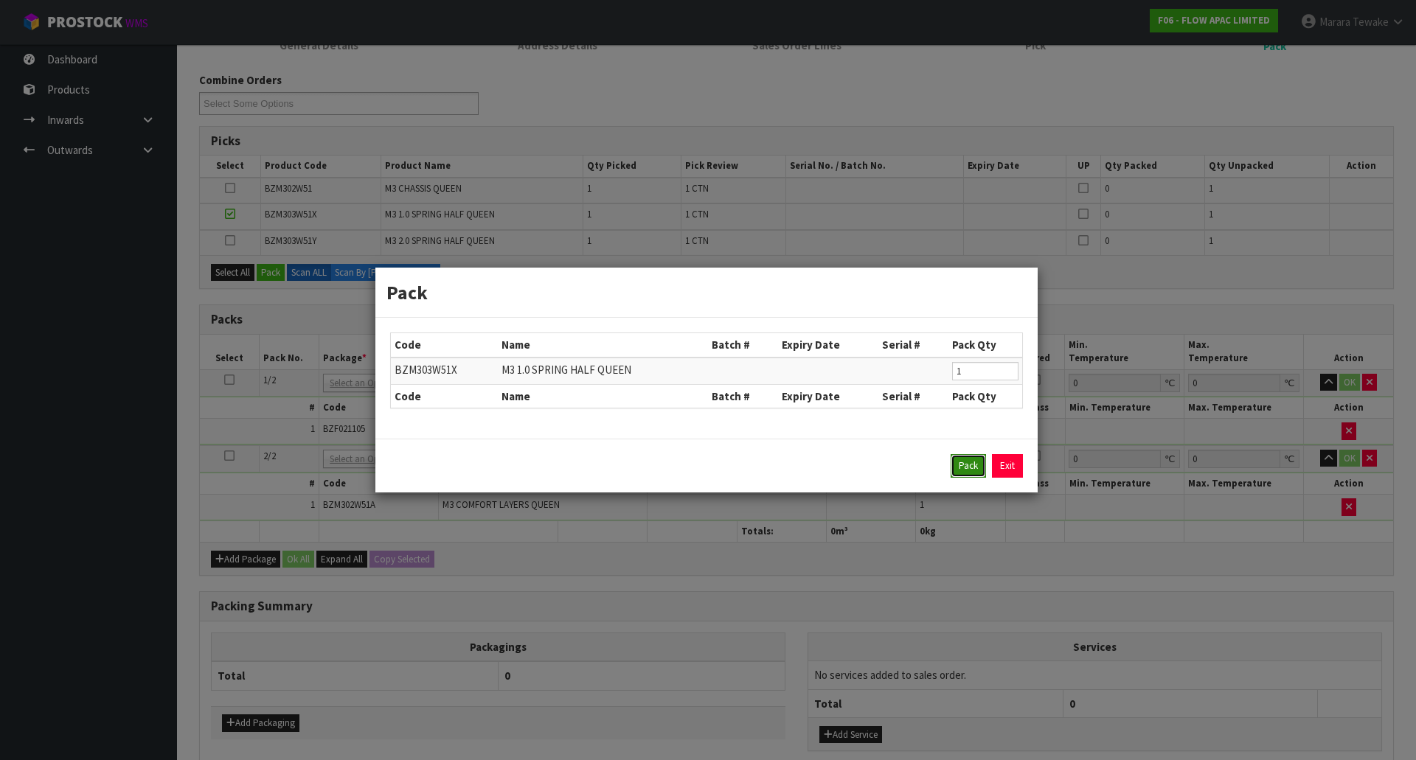
click at [974, 460] on button "Pack" at bounding box center [968, 466] width 35 height 24
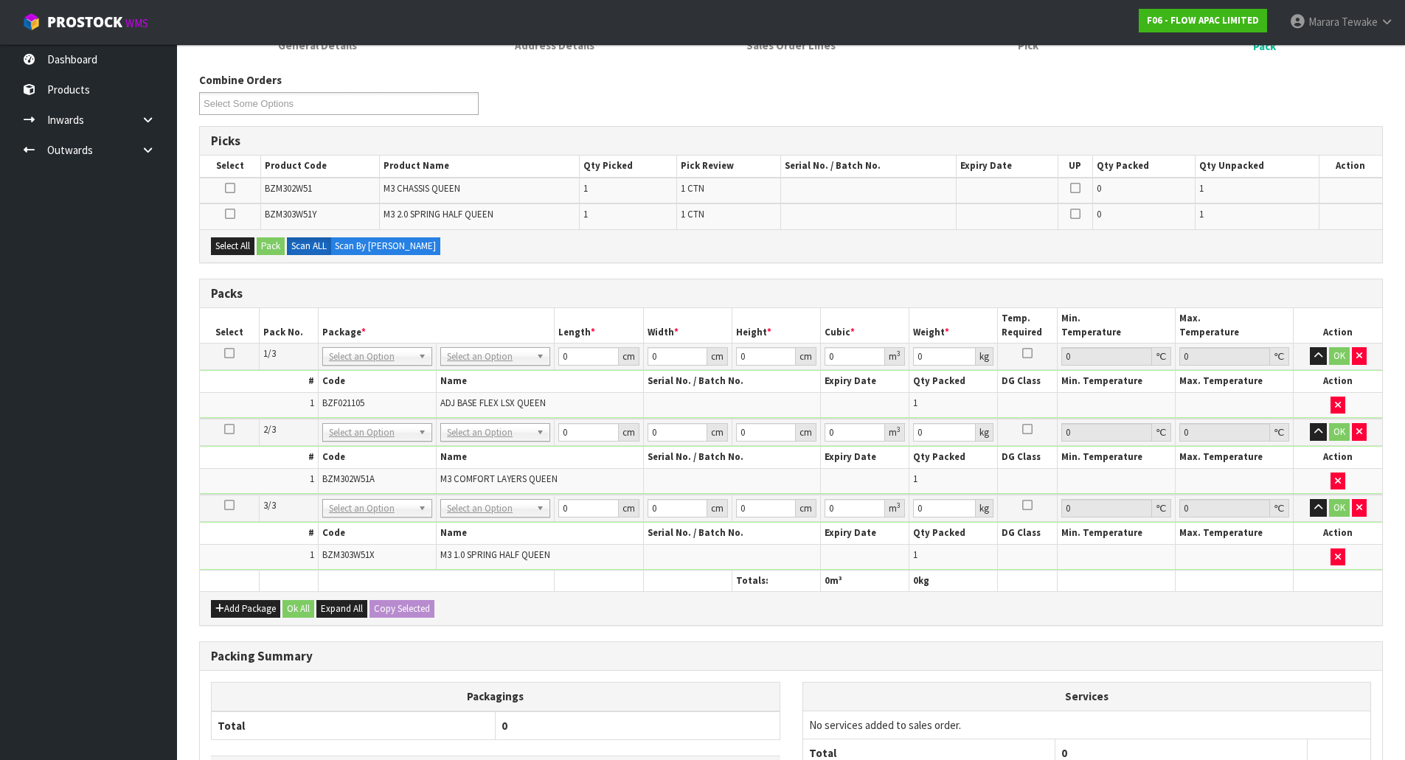
click at [230, 215] on icon at bounding box center [230, 214] width 10 height 1
click at [0, 0] on input "checkbox" at bounding box center [0, 0] width 0 height 0
click at [275, 245] on button "Pack" at bounding box center [271, 247] width 28 height 18
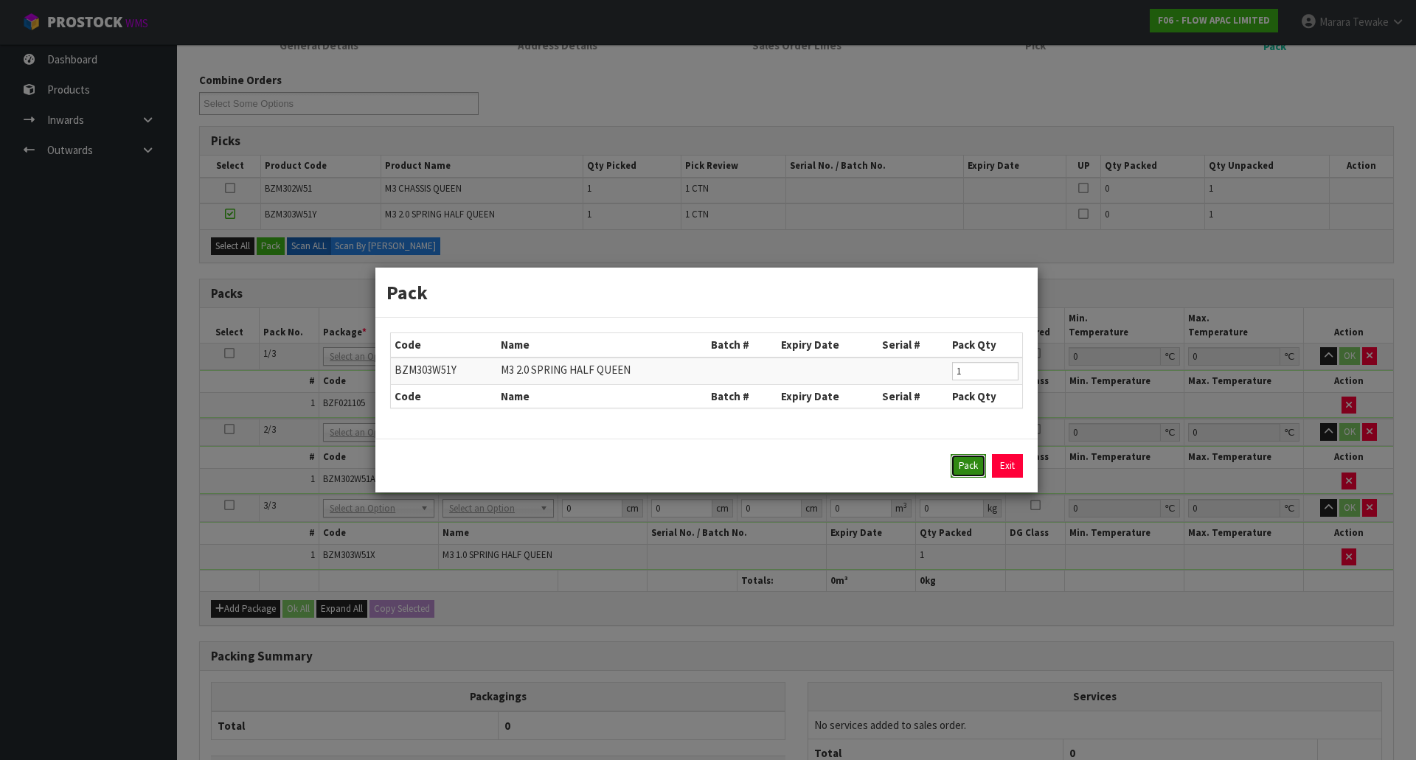
click at [967, 462] on button "Pack" at bounding box center [968, 466] width 35 height 24
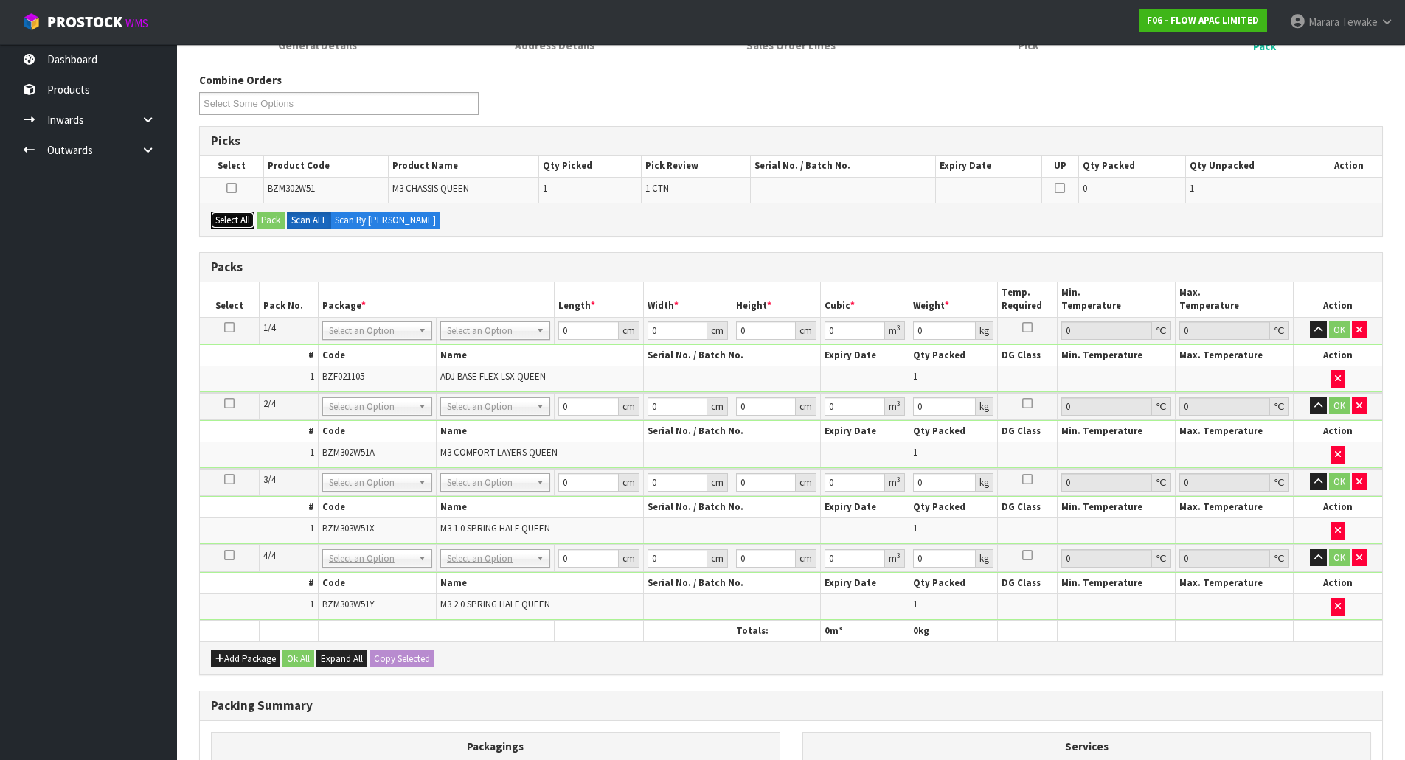
click at [243, 226] on button "Select All" at bounding box center [233, 221] width 44 height 18
click at [276, 223] on button "Pack" at bounding box center [271, 221] width 28 height 18
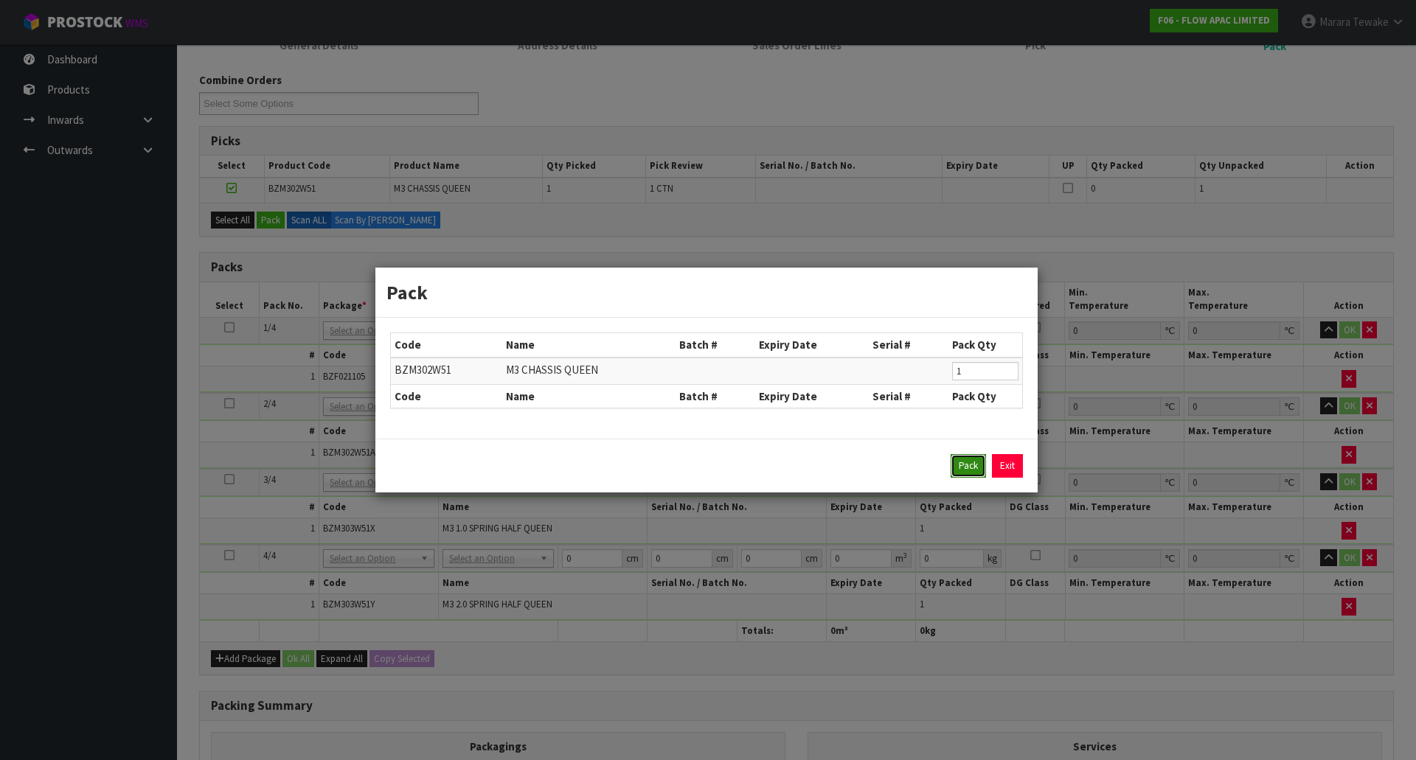
click at [983, 474] on button "Pack" at bounding box center [968, 466] width 35 height 24
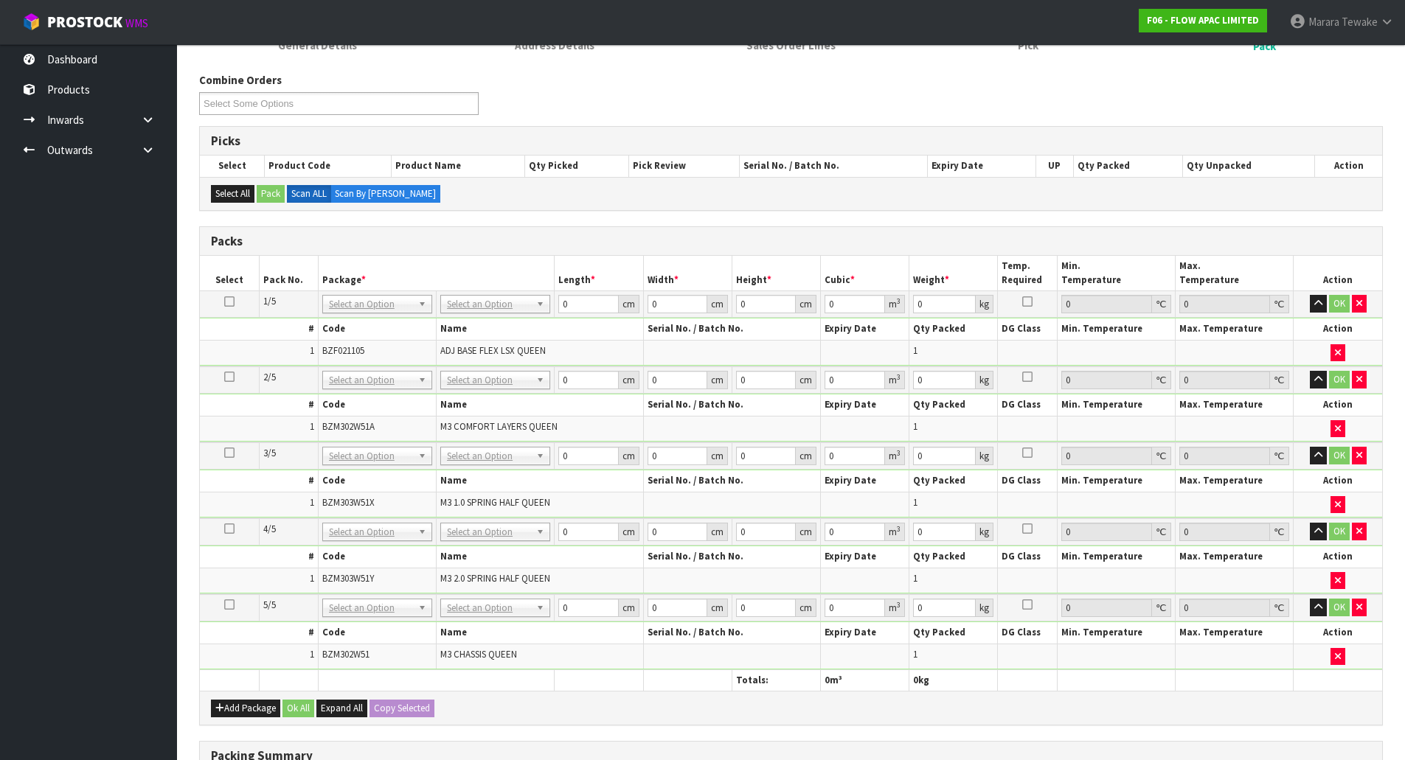
drag, startPoint x: 487, startPoint y: 307, endPoint x: 493, endPoint y: 327, distance: 21.5
click at [231, 302] on icon at bounding box center [229, 302] width 10 height 1
click at [405, 713] on button "Copy Selected" at bounding box center [402, 709] width 65 height 18
click at [405, 713] on span "Confirm" at bounding box center [390, 708] width 32 height 13
type input "5"
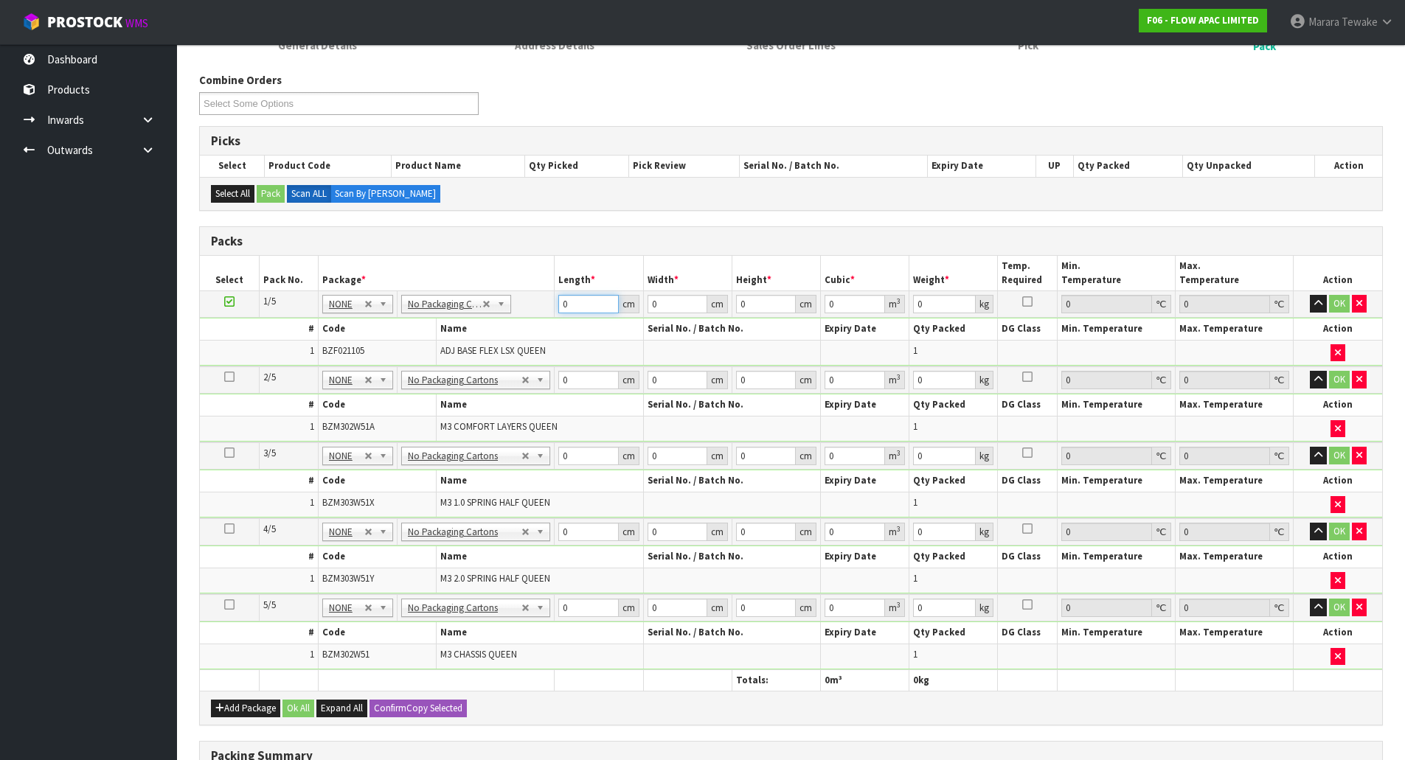
click at [527, 282] on table "Select Pack No. Package * Length * Width * Height * Cubic * Weight * Temp. Requ…" at bounding box center [791, 473] width 1182 height 435
type input "153"
type input "105"
type input "1"
type input "0.016065"
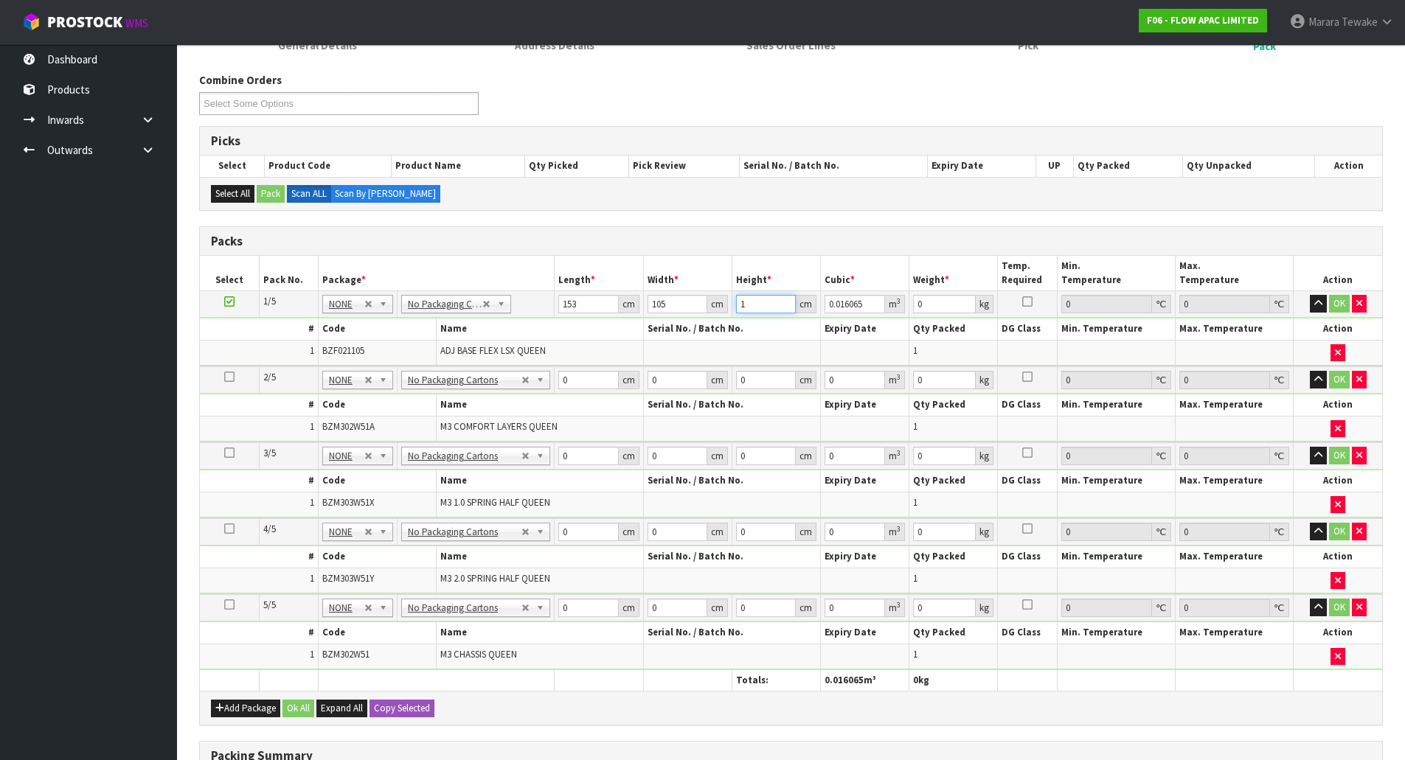
type input "19"
type input "0.305235"
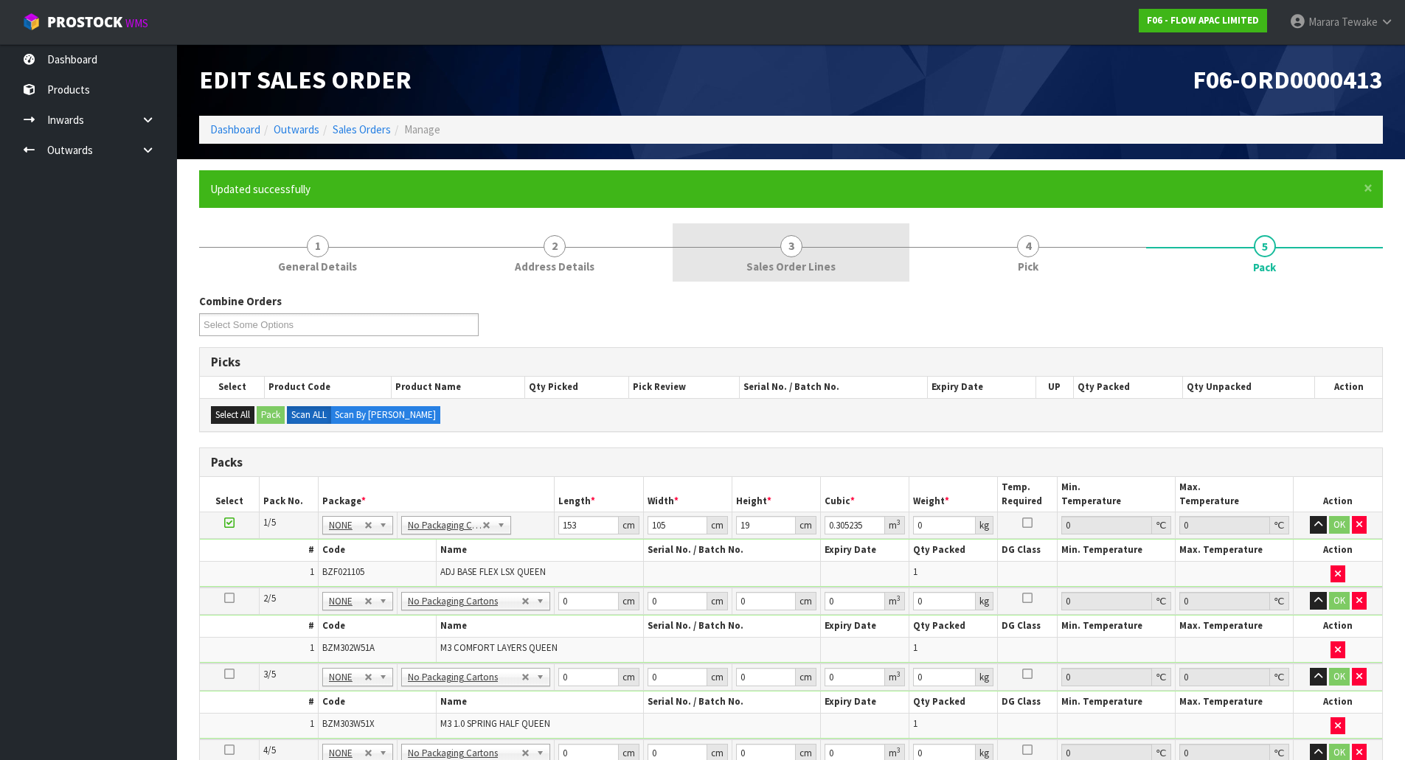
click at [842, 254] on link "3 Sales Order Lines" at bounding box center [791, 252] width 237 height 58
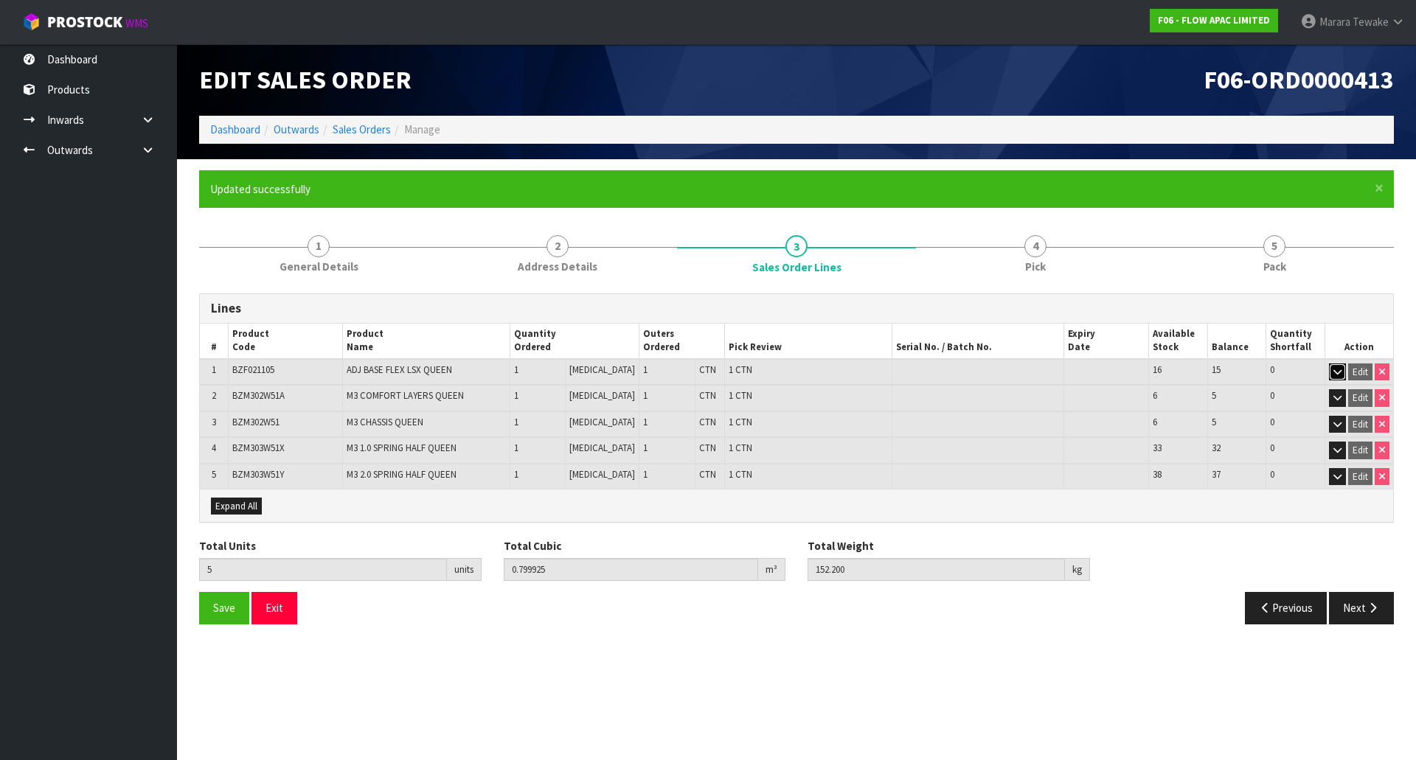
click at [1338, 366] on button "button" at bounding box center [1337, 373] width 17 height 18
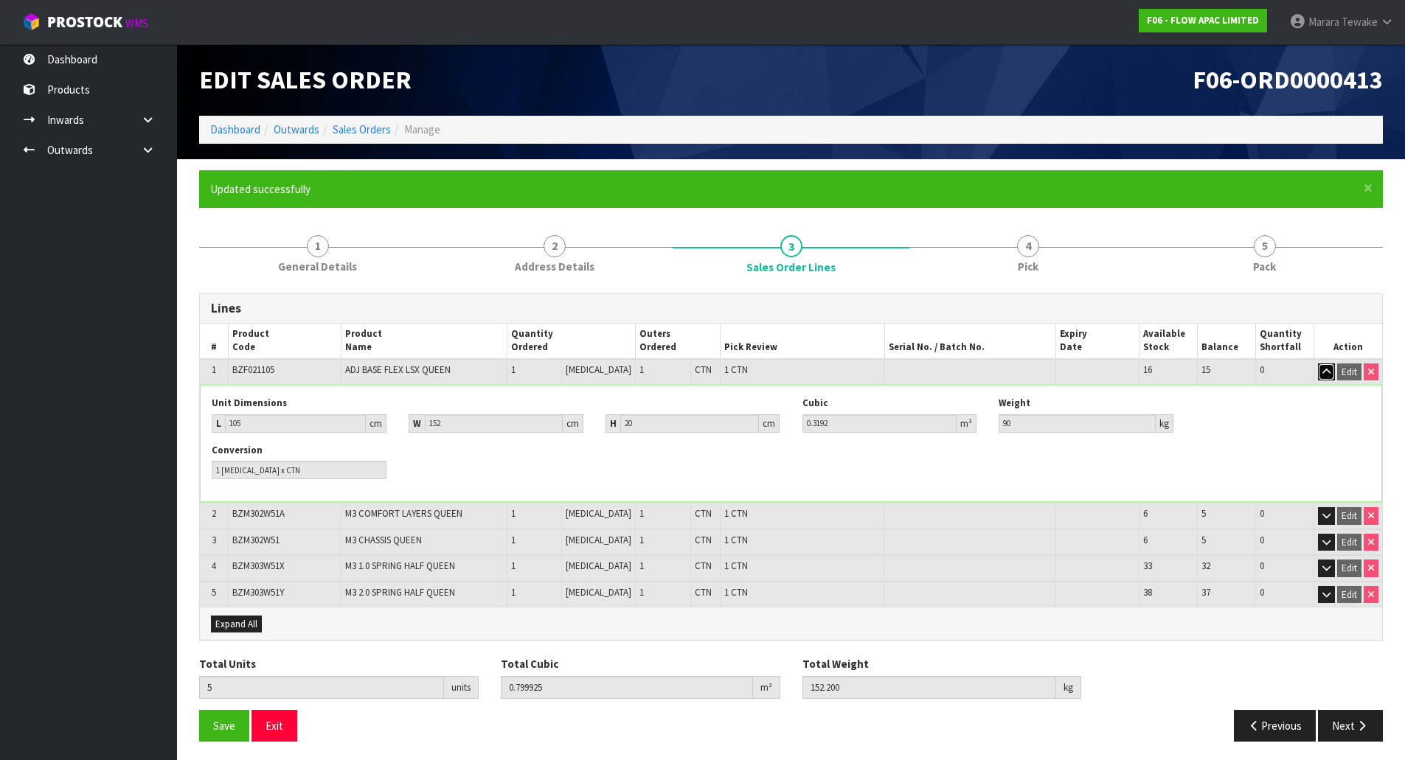
click at [1328, 369] on icon "button" at bounding box center [1326, 372] width 8 height 10
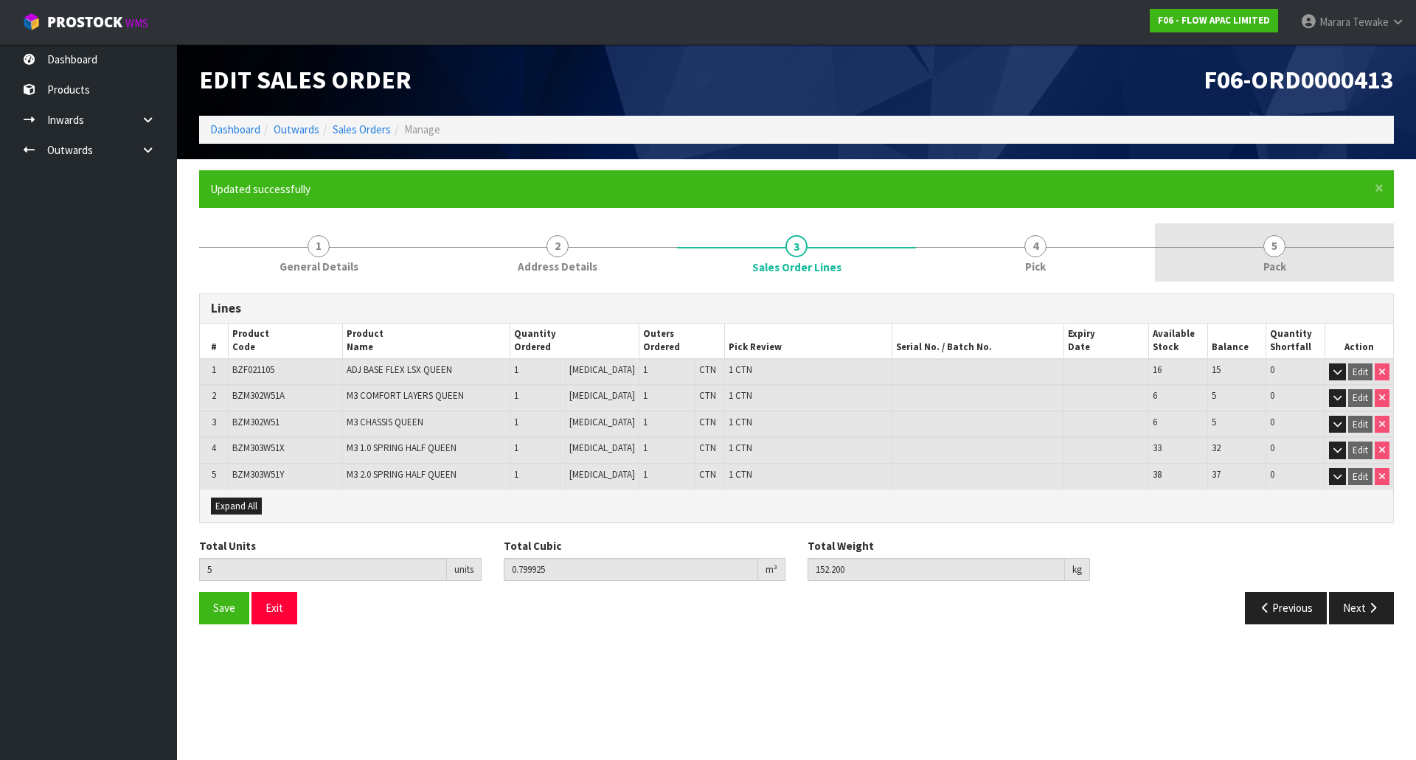
click at [1266, 249] on span "5" at bounding box center [1274, 246] width 22 height 22
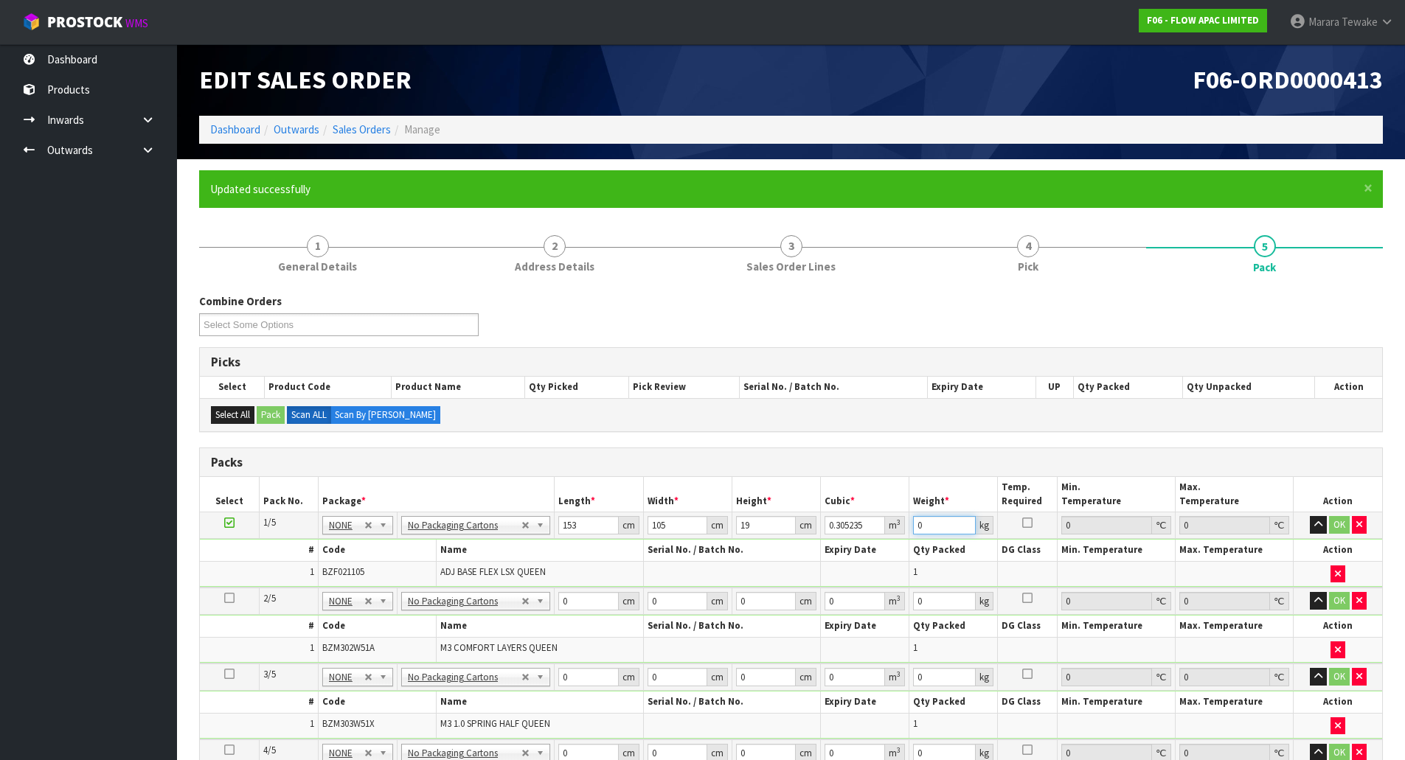
drag, startPoint x: 940, startPoint y: 527, endPoint x: 856, endPoint y: 492, distance: 91.2
click at [876, 499] on table "Select Pack No. Package * Length * Width * Height * Cubic * Weight * Temp. Requ…" at bounding box center [791, 694] width 1182 height 435
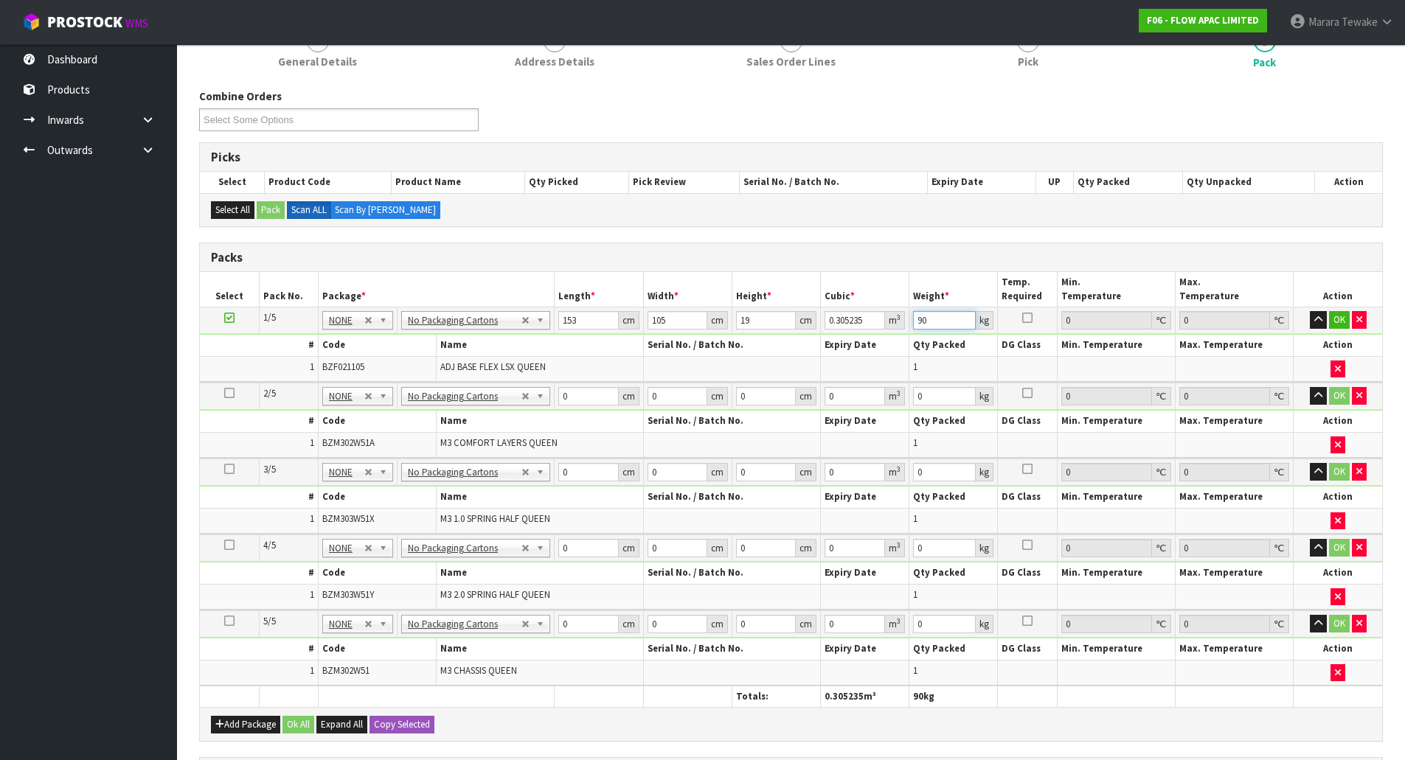
scroll to position [221, 0]
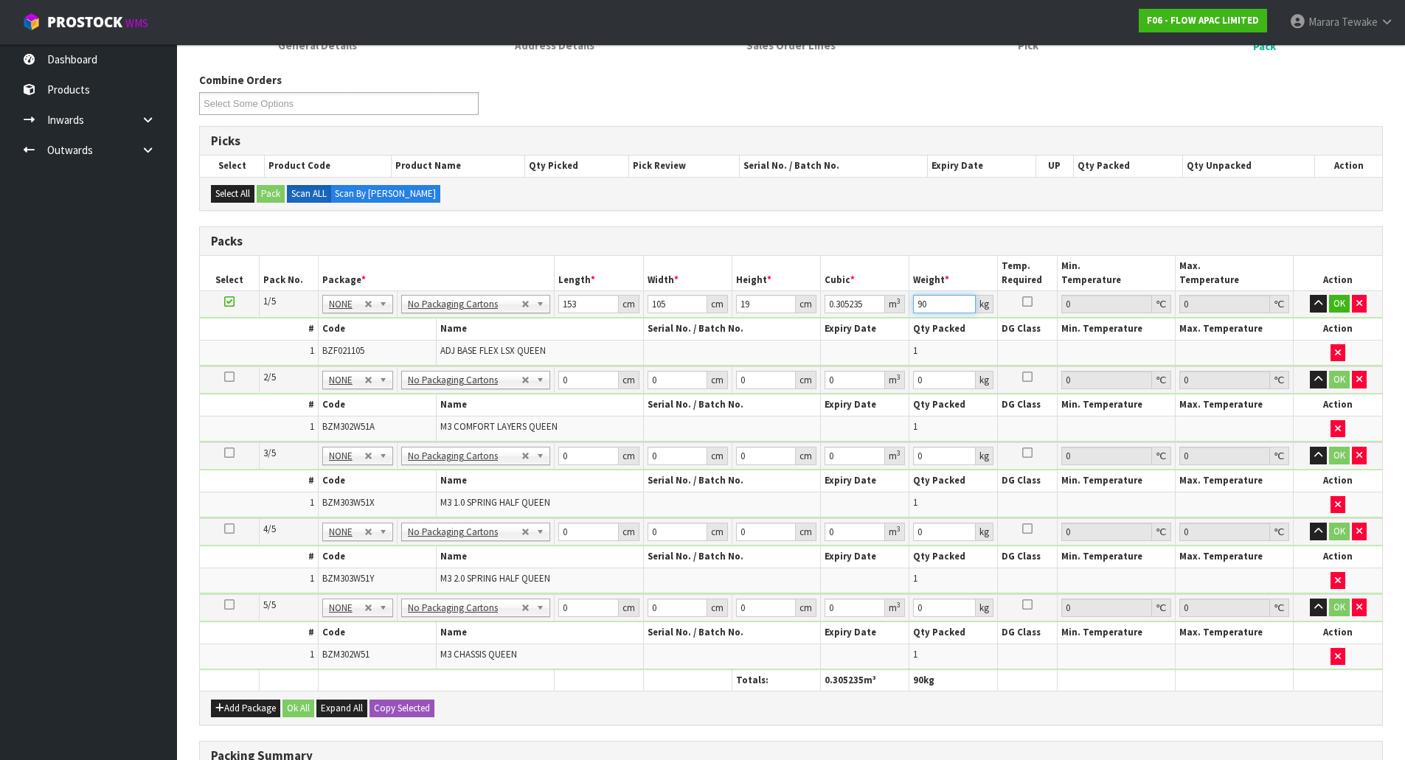
type input "90"
drag, startPoint x: 584, startPoint y: 386, endPoint x: 551, endPoint y: 344, distance: 53.6
click at [542, 357] on table "Select Pack No. Package * Length * Width * Height * Cubic * Weight * Temp. Requ…" at bounding box center [791, 473] width 1182 height 435
click at [1342, 297] on button "OK" at bounding box center [1339, 304] width 21 height 18
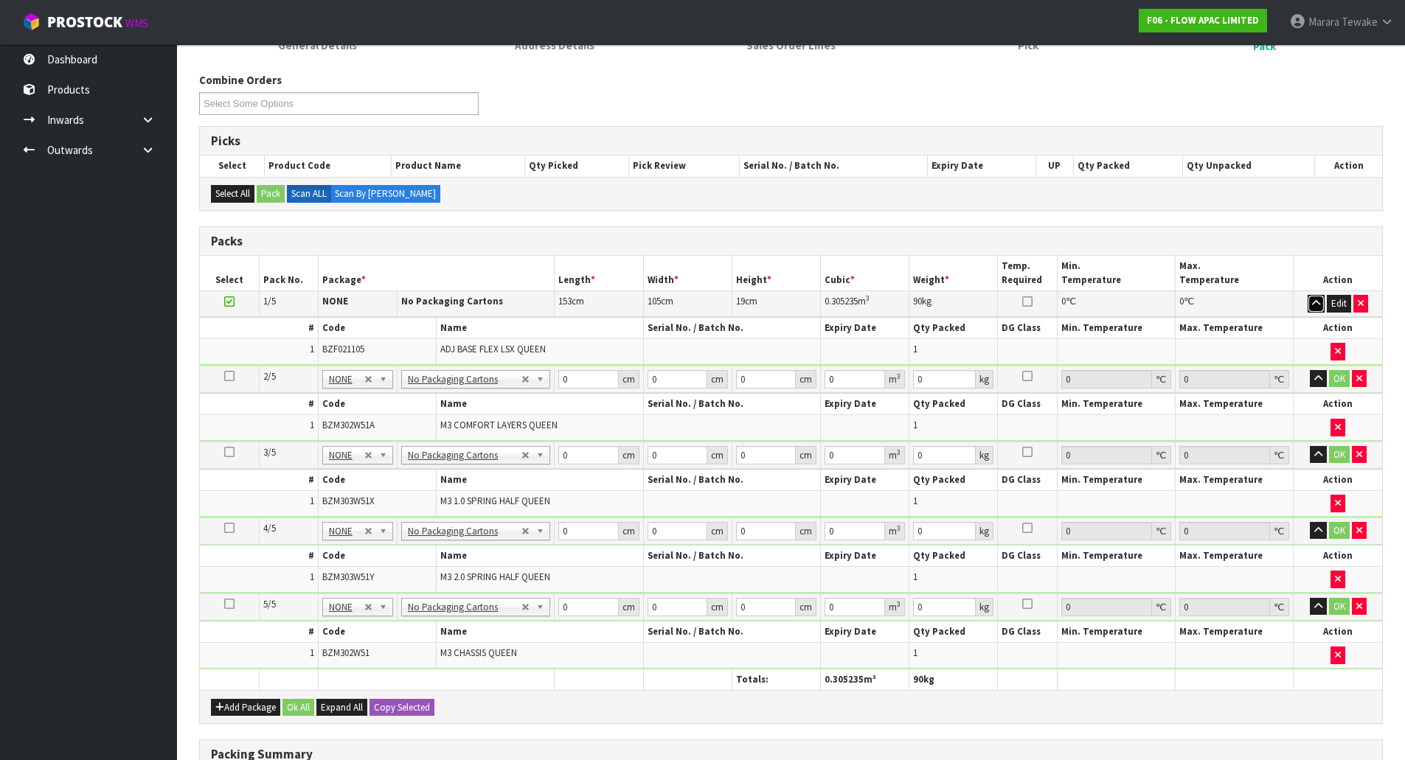
click at [1318, 299] on icon "button" at bounding box center [1316, 304] width 8 height 10
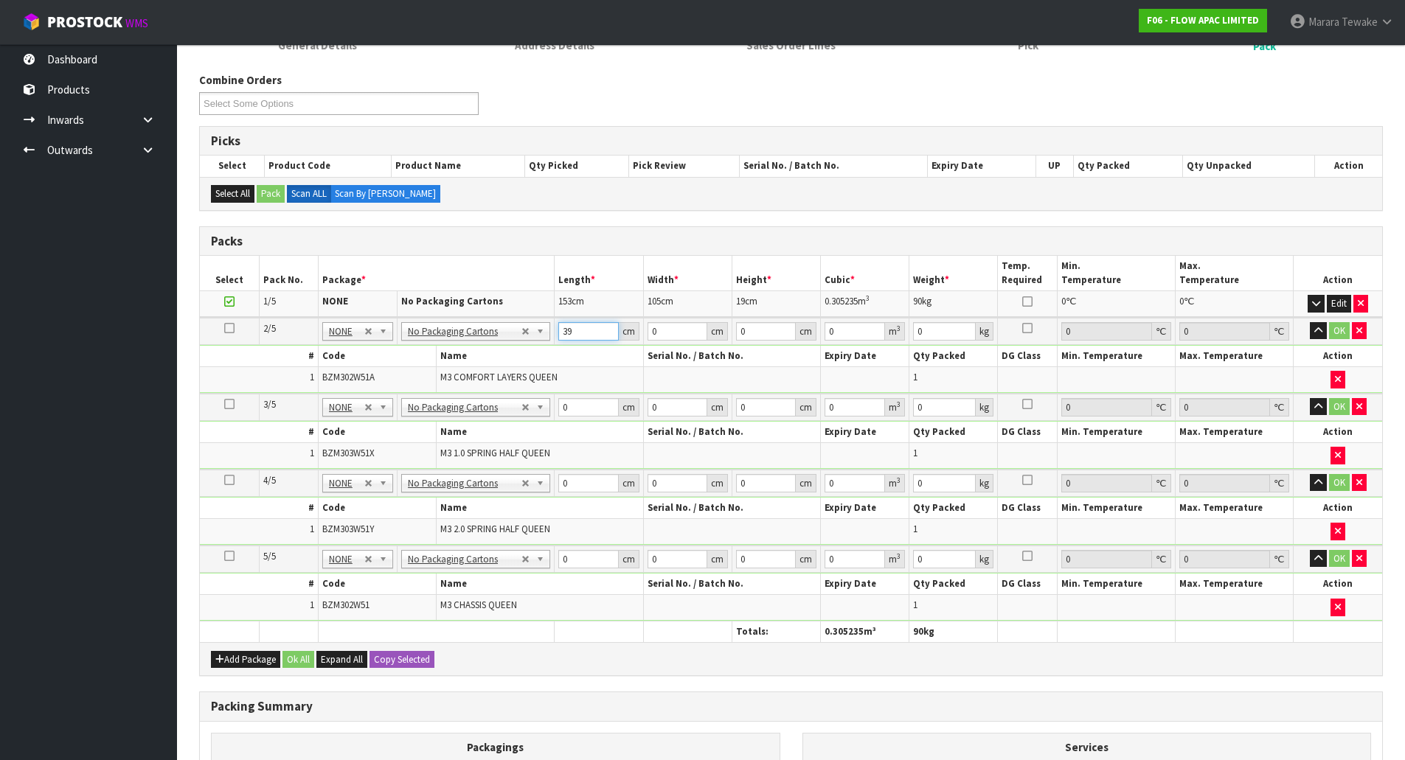
type input "39"
type input "1"
type input "0.001521"
type input "11"
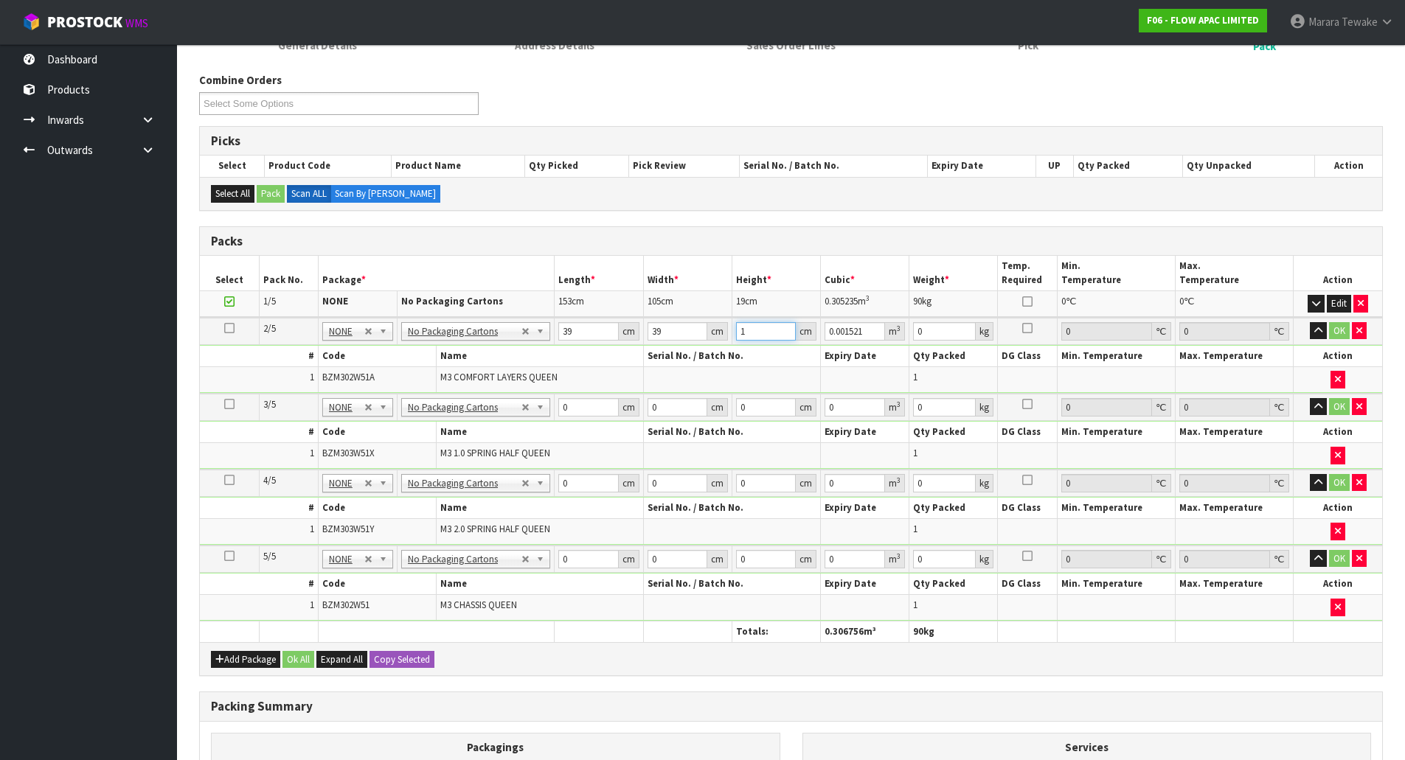
type input "0.016731"
type input "110"
type input "0.16731"
type input "110"
type input "19"
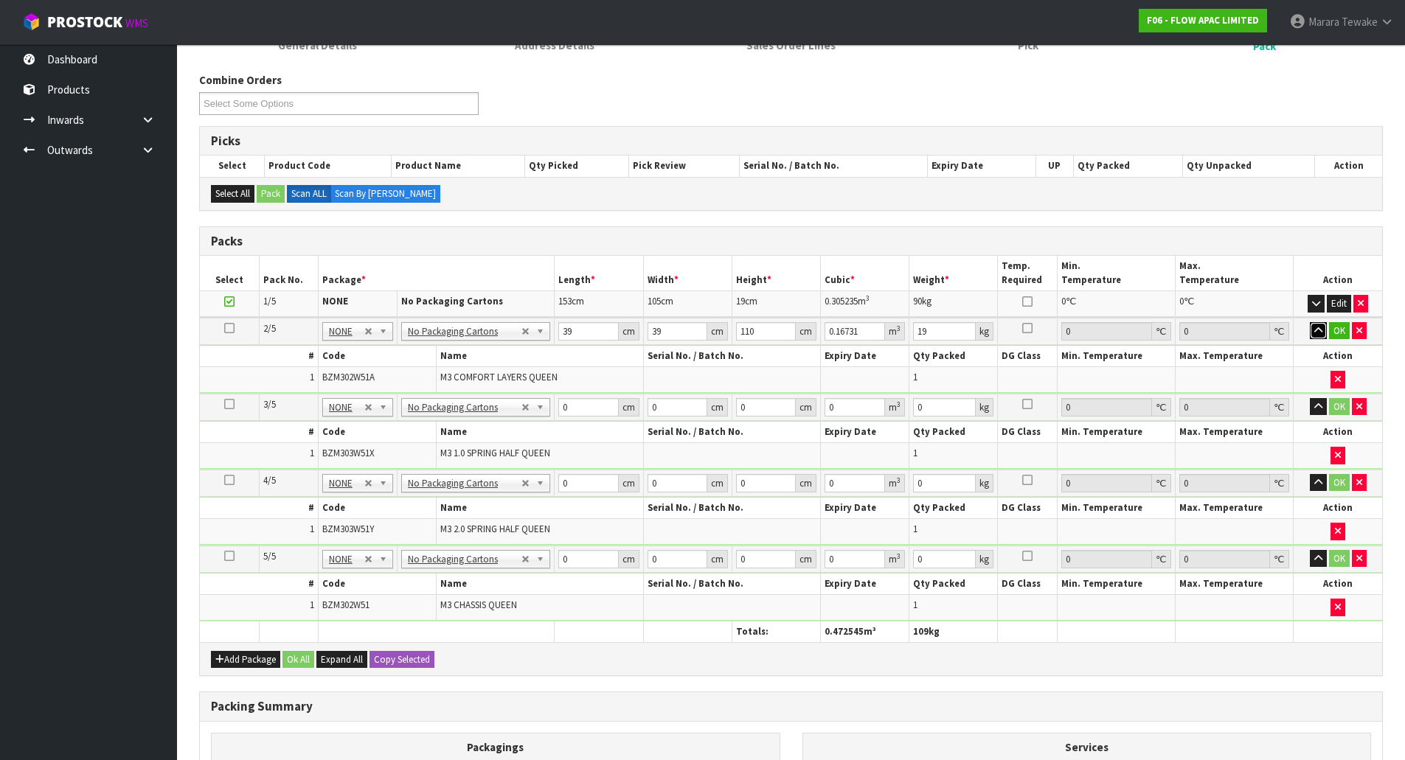
click at [1310, 322] on button "button" at bounding box center [1318, 331] width 17 height 18
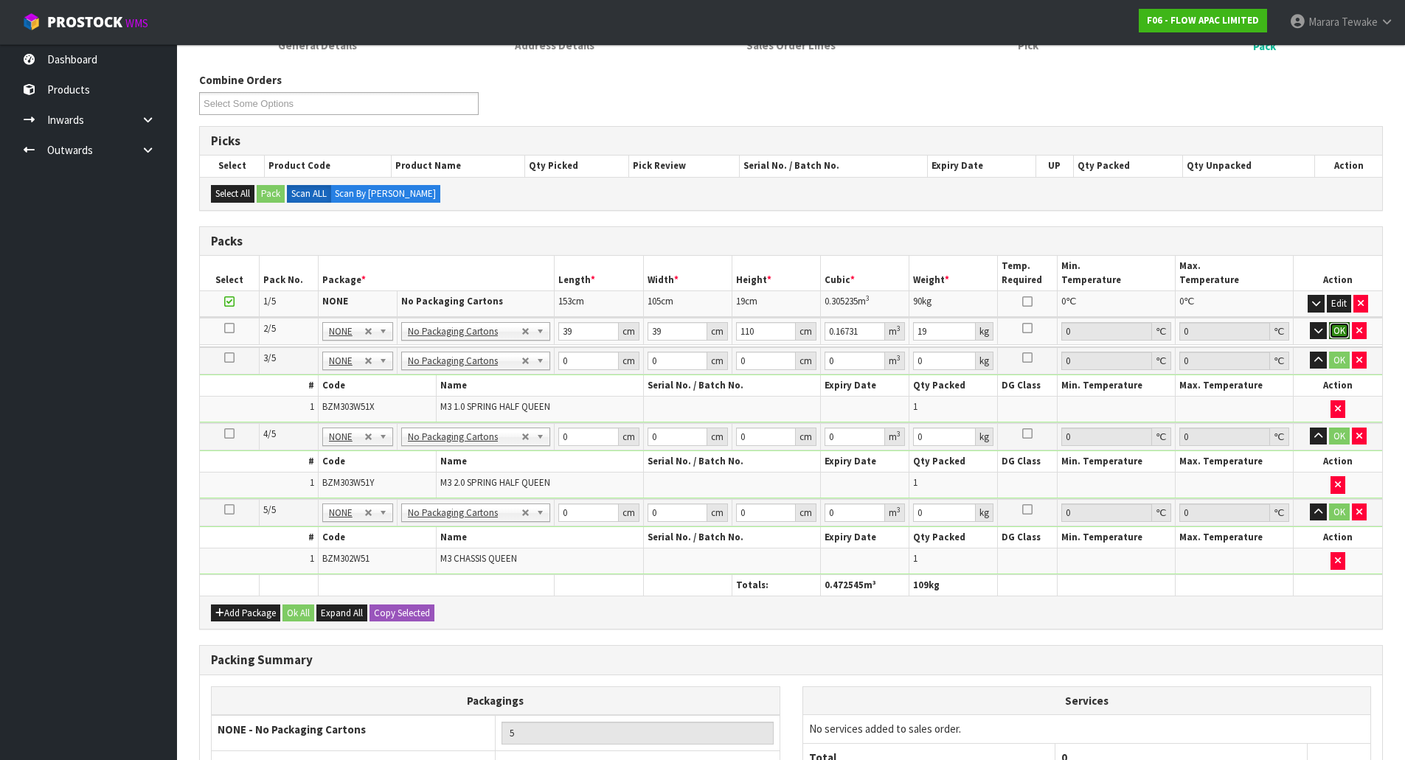
click button "OK" at bounding box center [1339, 331] width 21 height 18
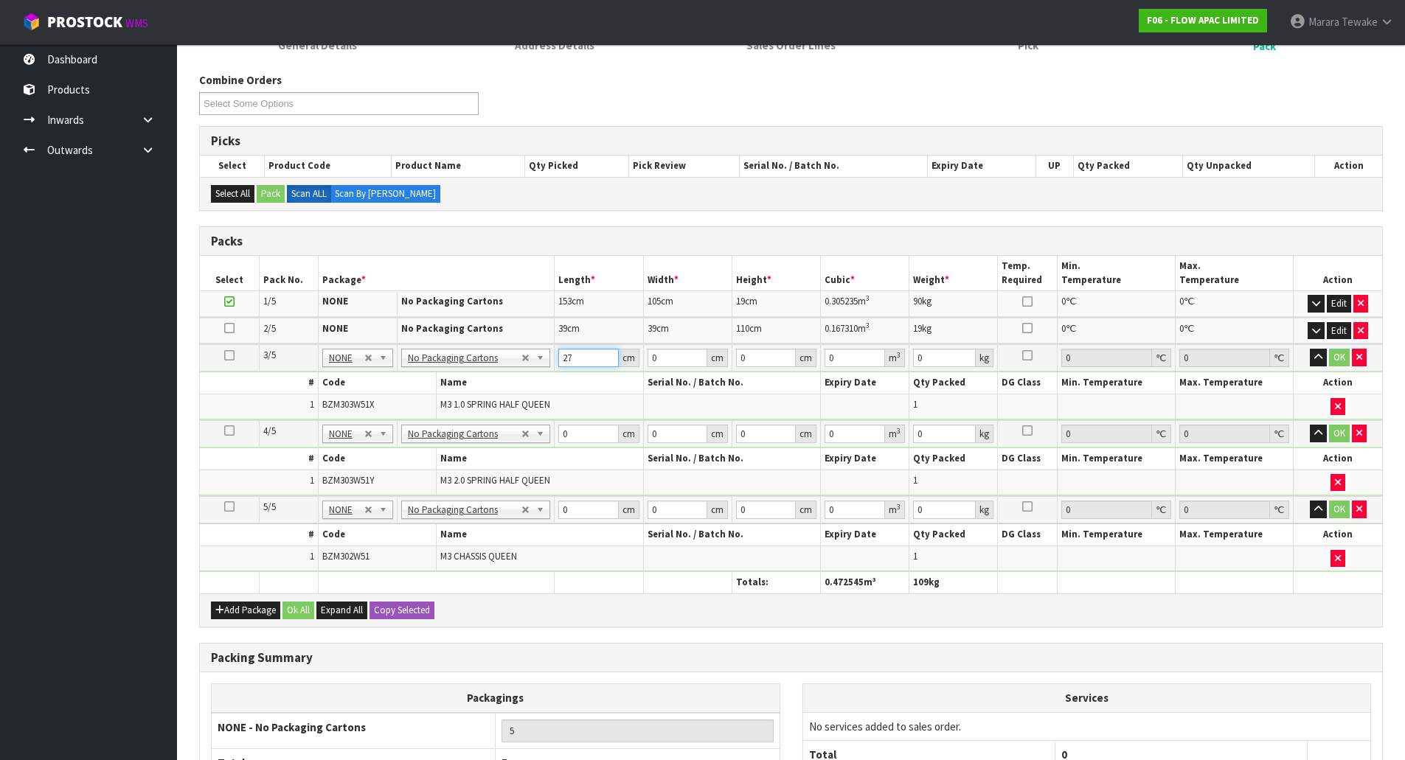
type input "27"
type input "26"
type input "9"
type input "0.006318"
type input "91"
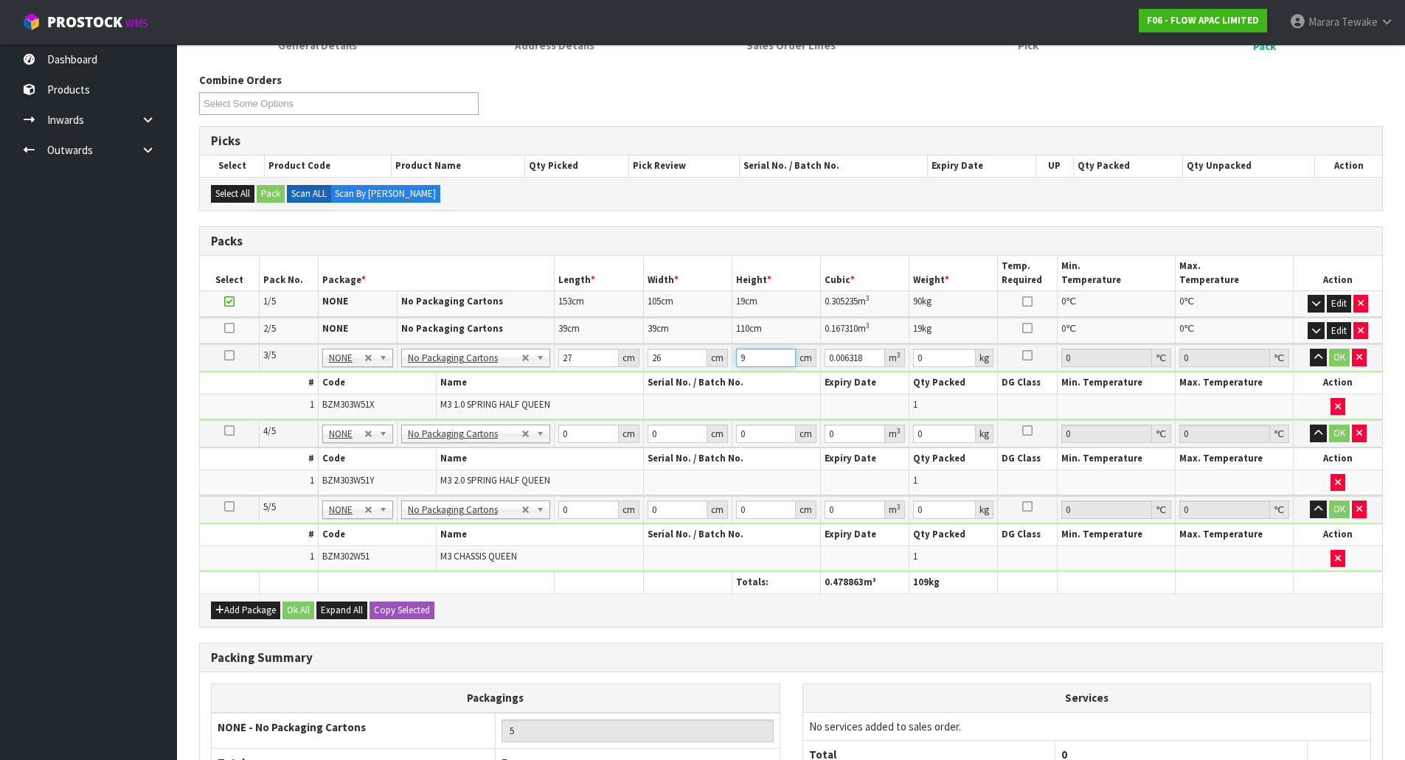
type input "0.063882"
type input "91"
type input "13"
click at [1310, 349] on button "button" at bounding box center [1318, 358] width 17 height 18
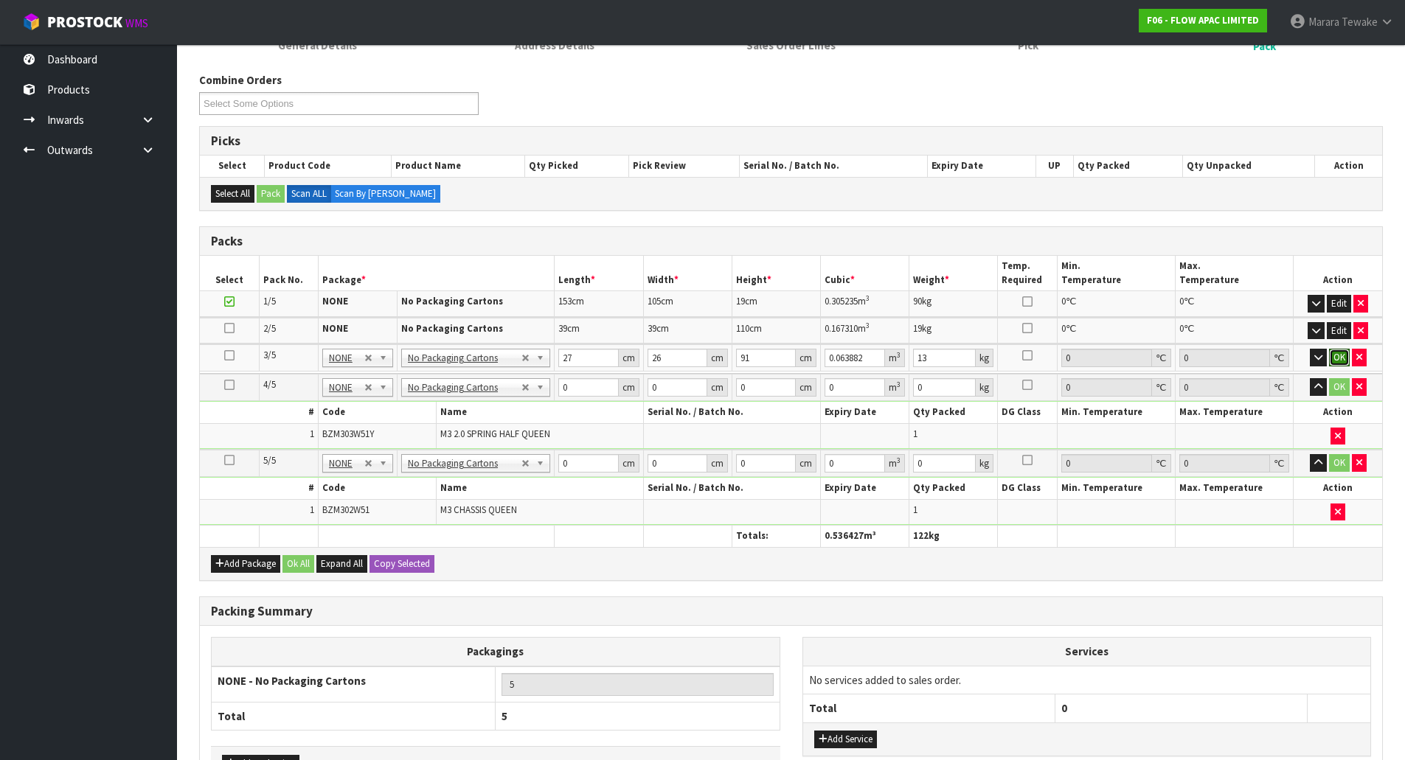
click button "OK" at bounding box center [1339, 358] width 21 height 18
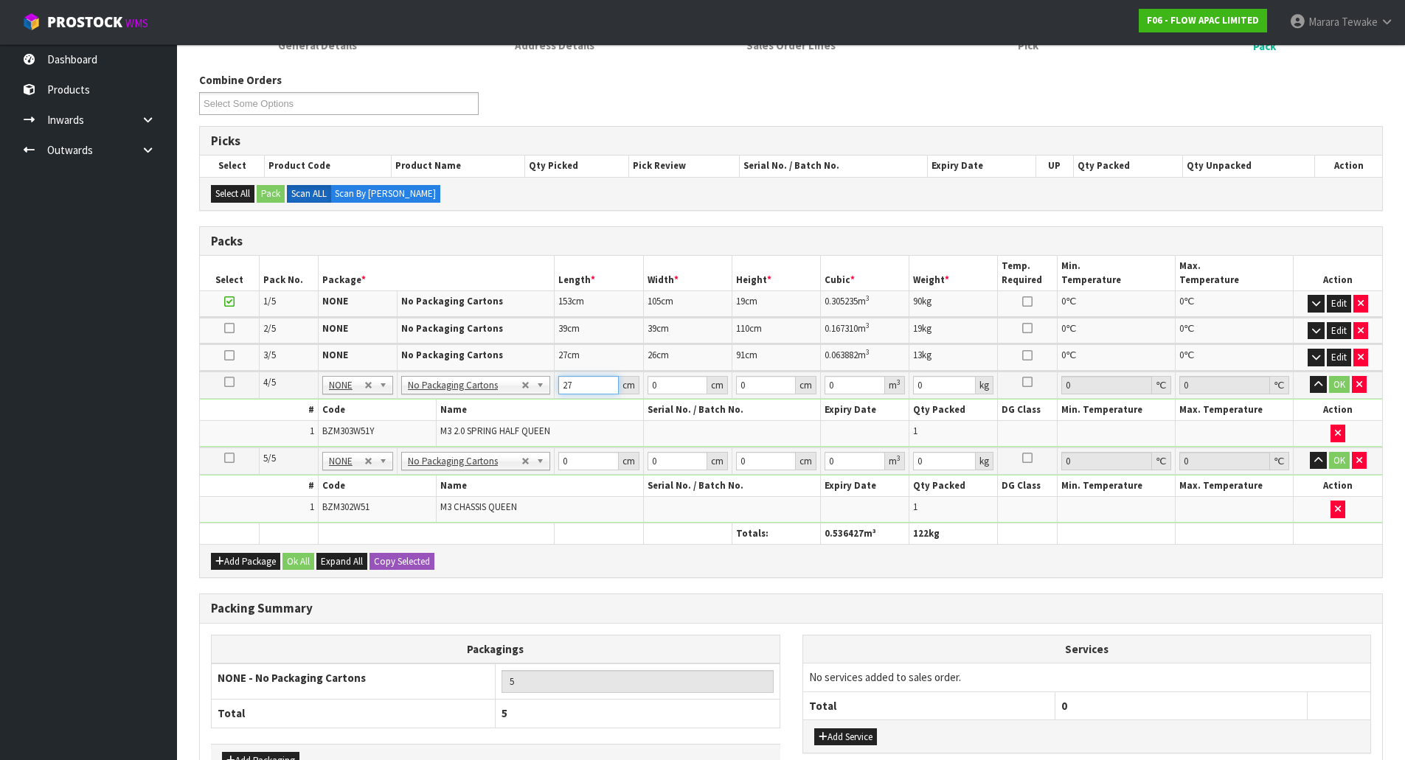
type input "27"
type input "26"
type input "9"
type input "0.006318"
type input "91"
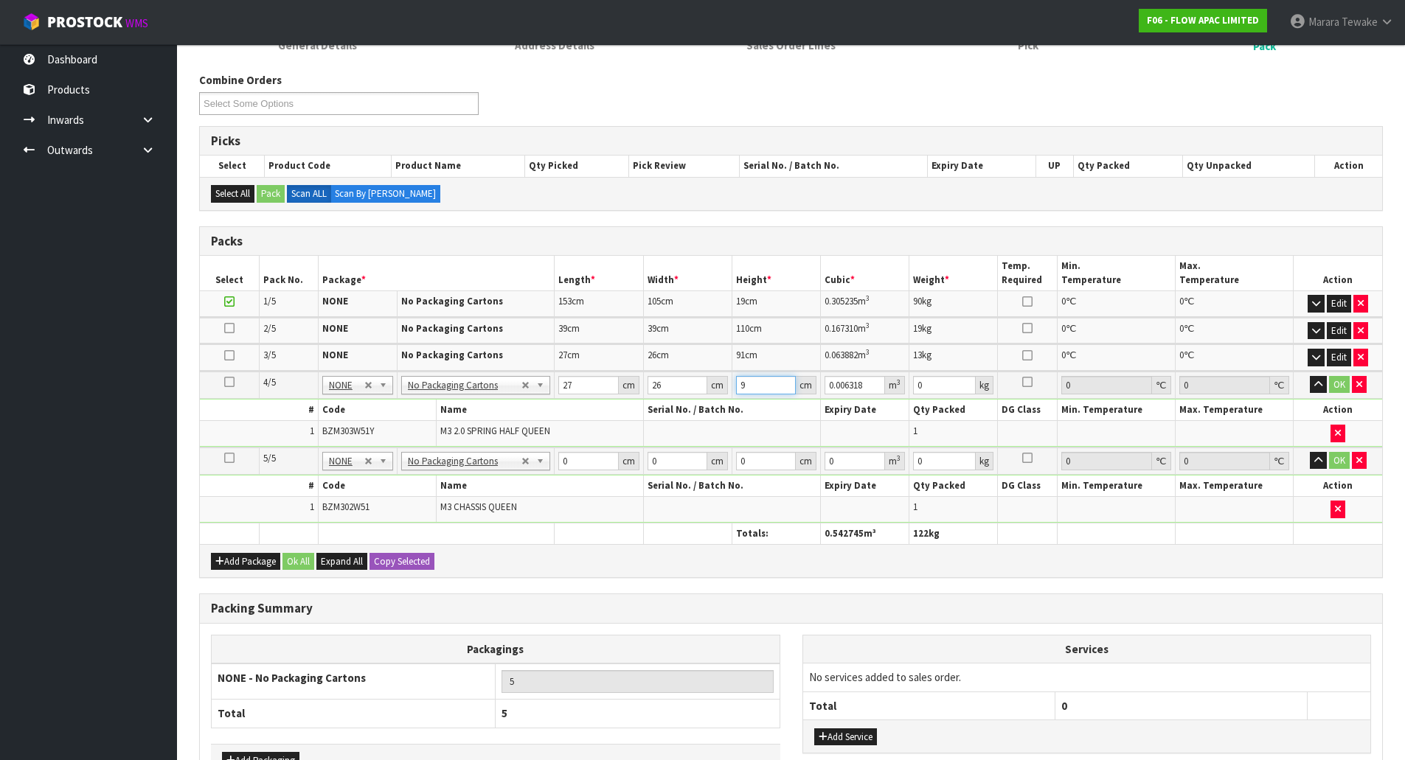
type input "0.063882"
type input "91"
type input "12"
click at [1310, 376] on button "button" at bounding box center [1318, 385] width 17 height 18
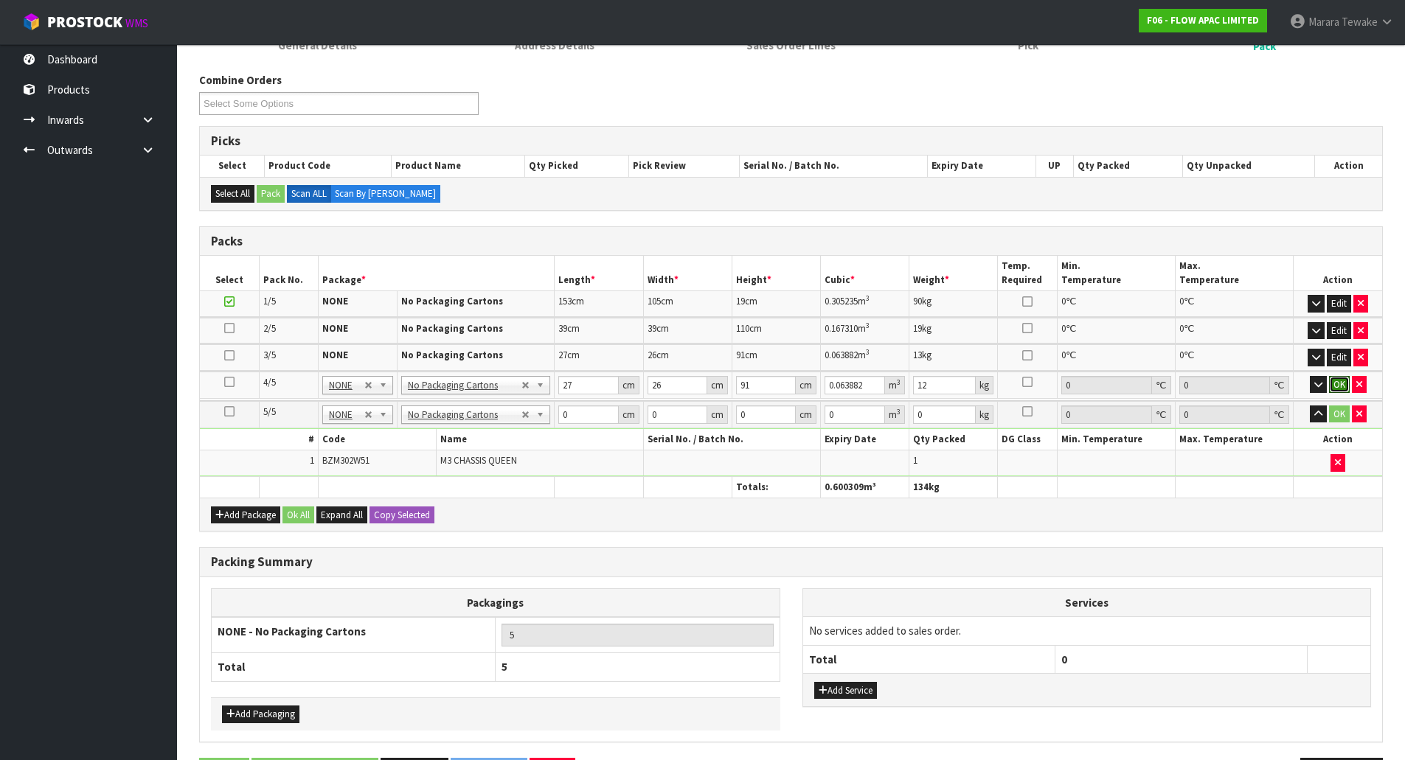
click button "OK" at bounding box center [1339, 385] width 21 height 18
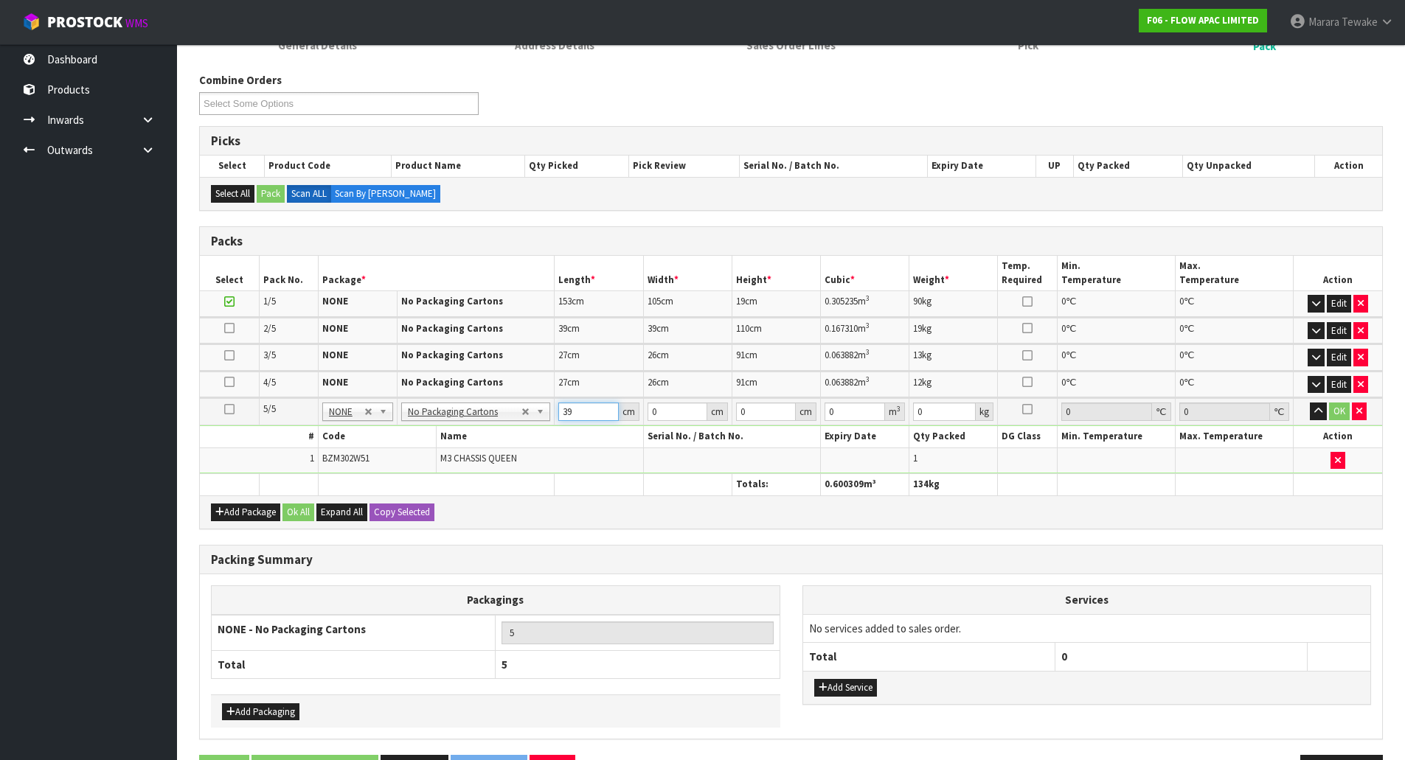
type input "39"
type input "1"
type input "0.001521"
type input "13"
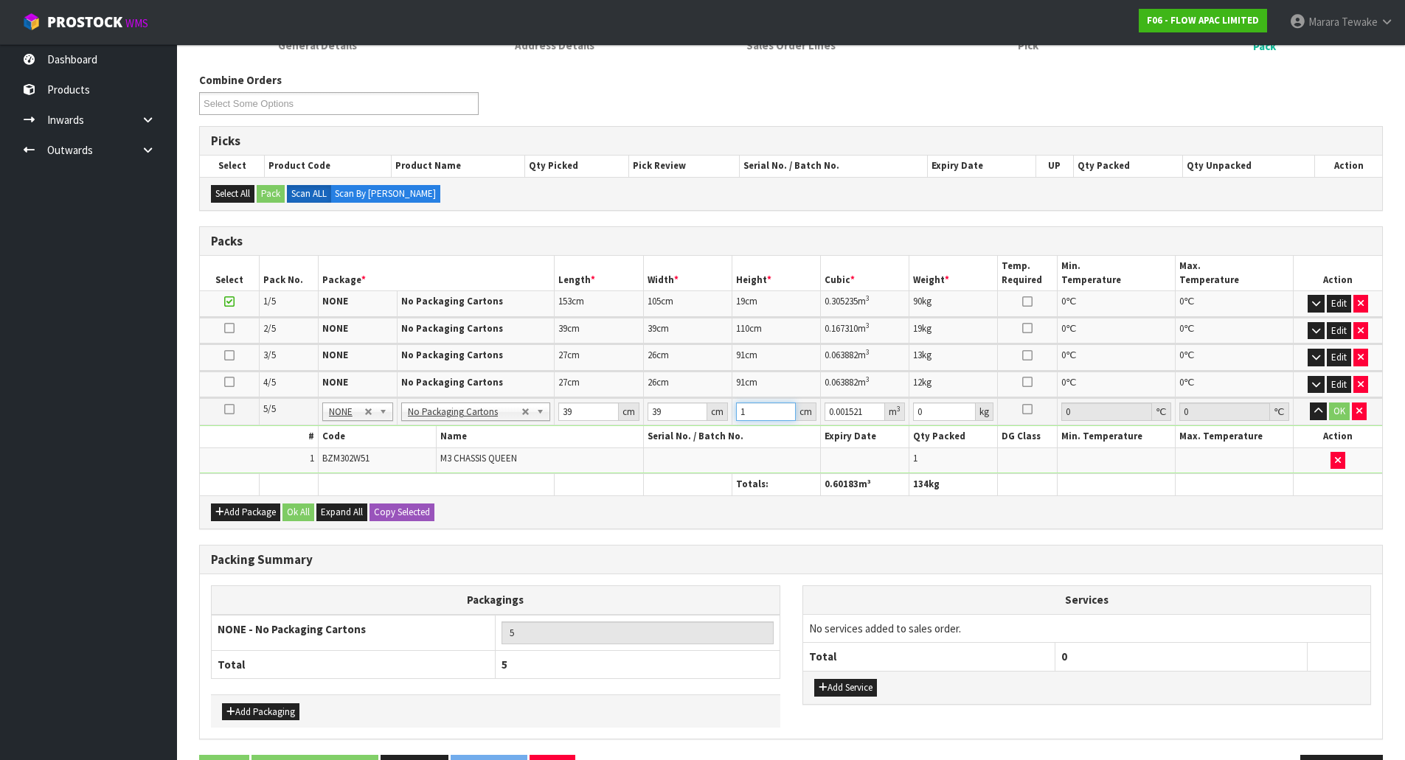
type input "0.019773"
type input "133"
type input "0.202293"
type input "133"
type input "18"
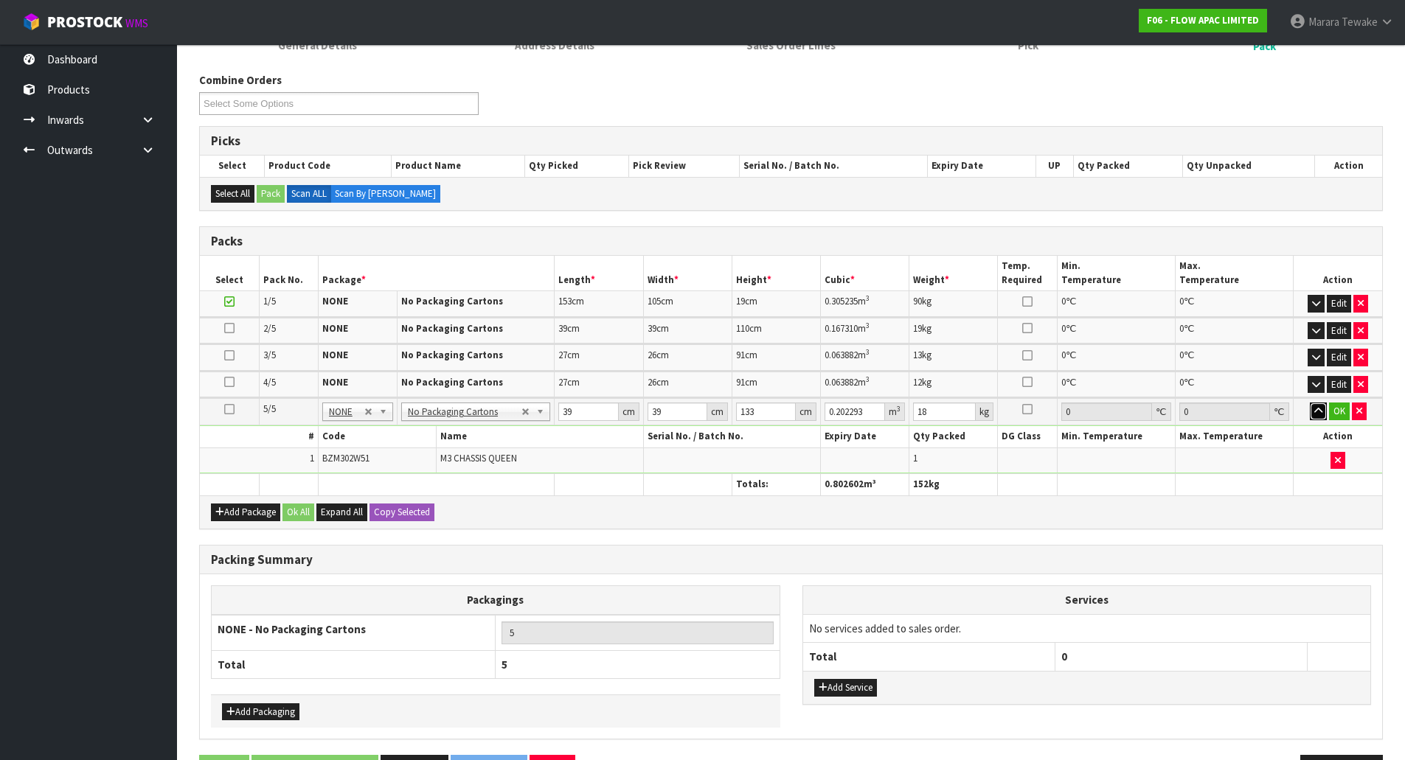
click at [1310, 403] on button "button" at bounding box center [1318, 412] width 17 height 18
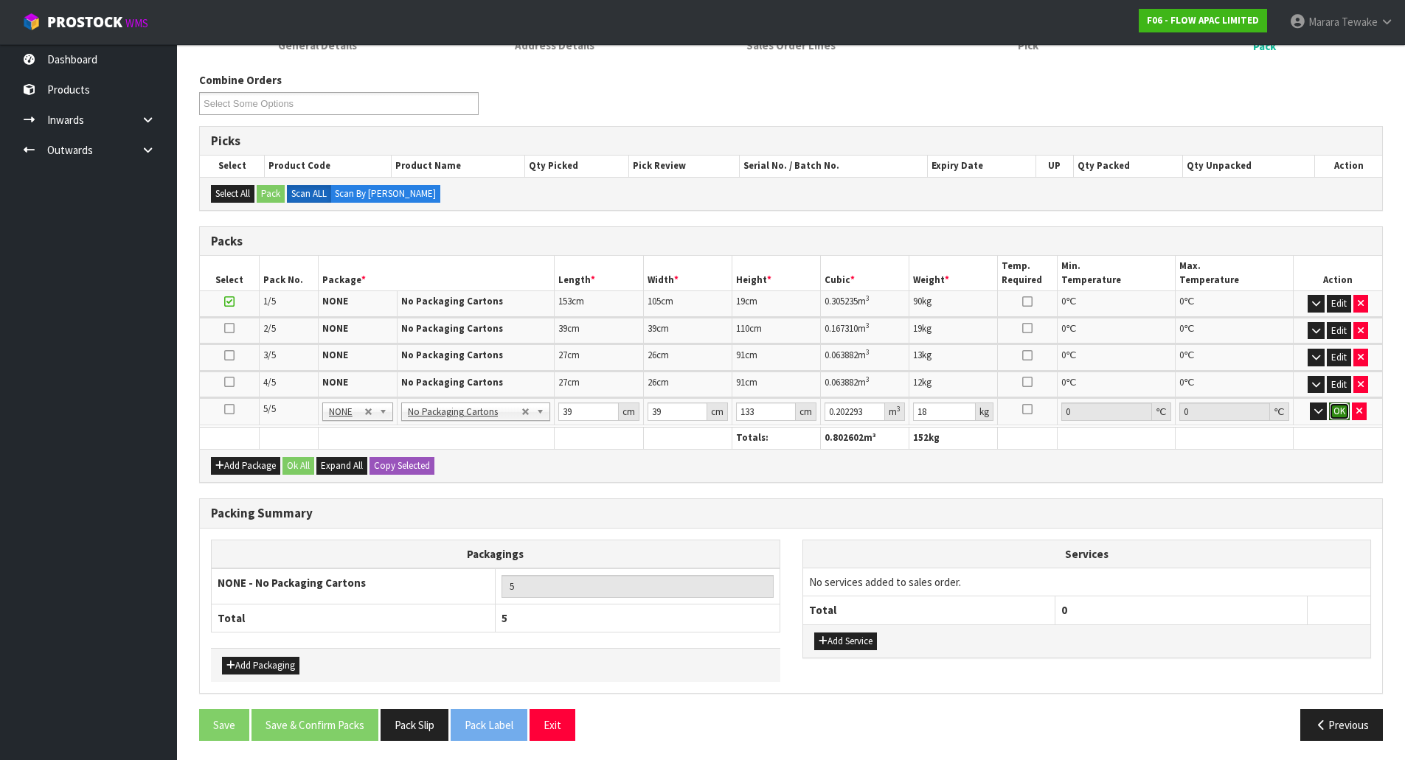
click button "OK" at bounding box center [1339, 412] width 21 height 18
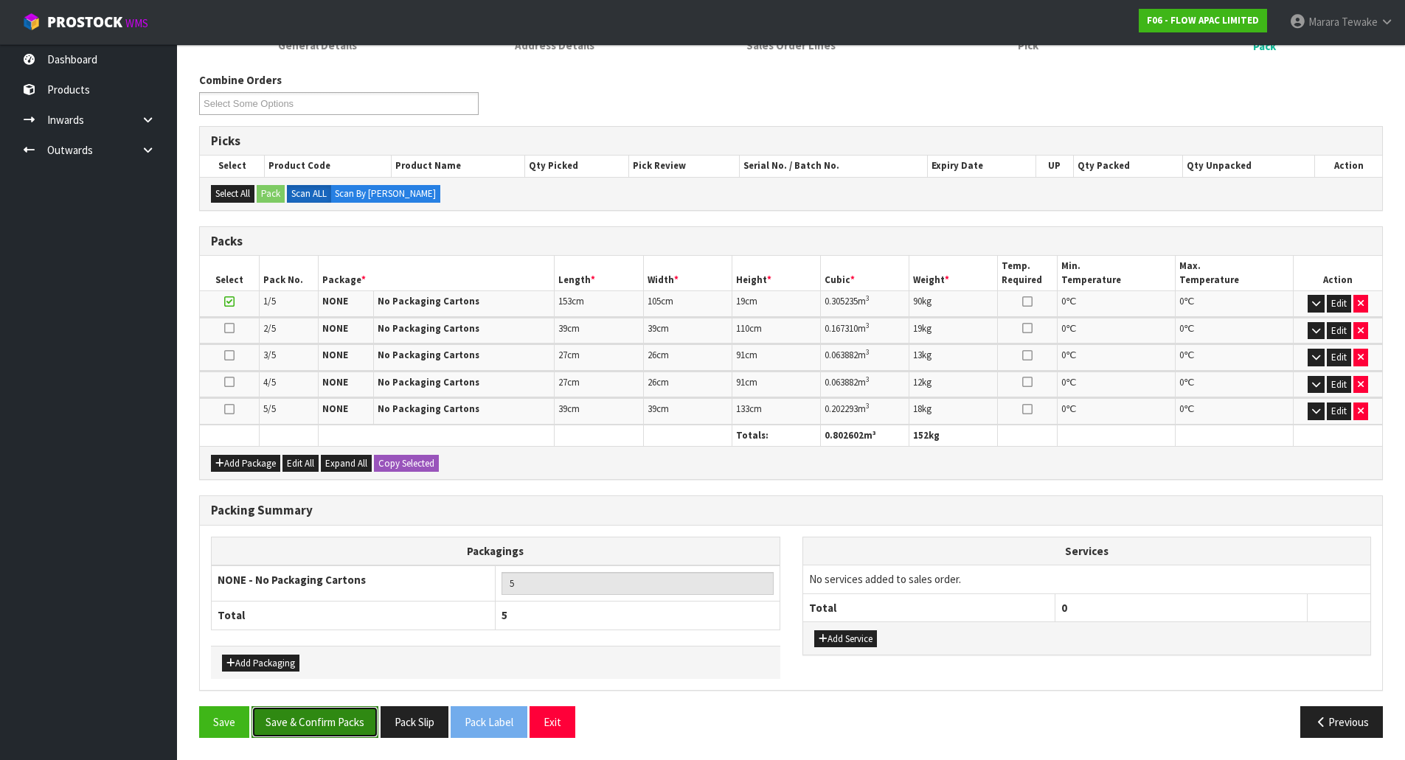
click at [349, 723] on button "Save & Confirm Packs" at bounding box center [315, 723] width 127 height 32
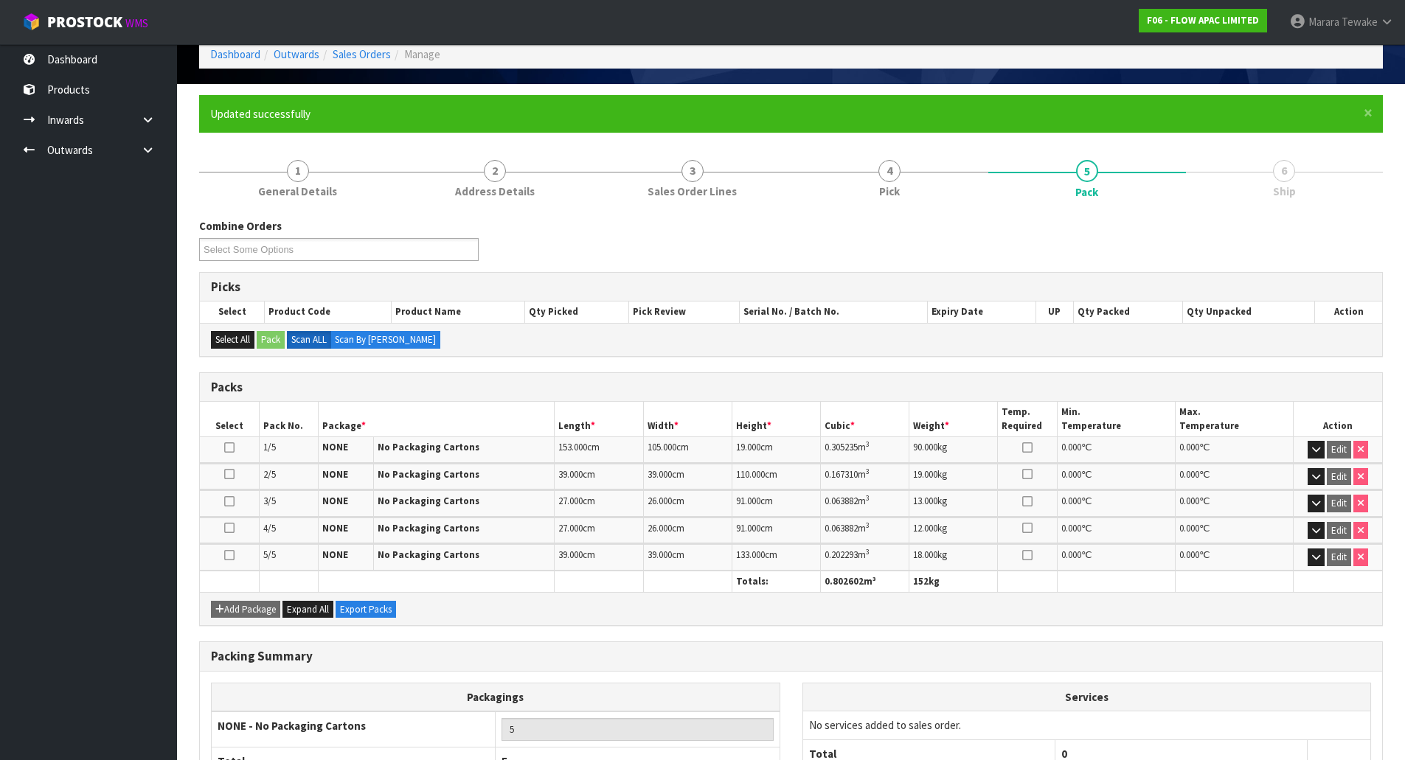
scroll to position [188, 0]
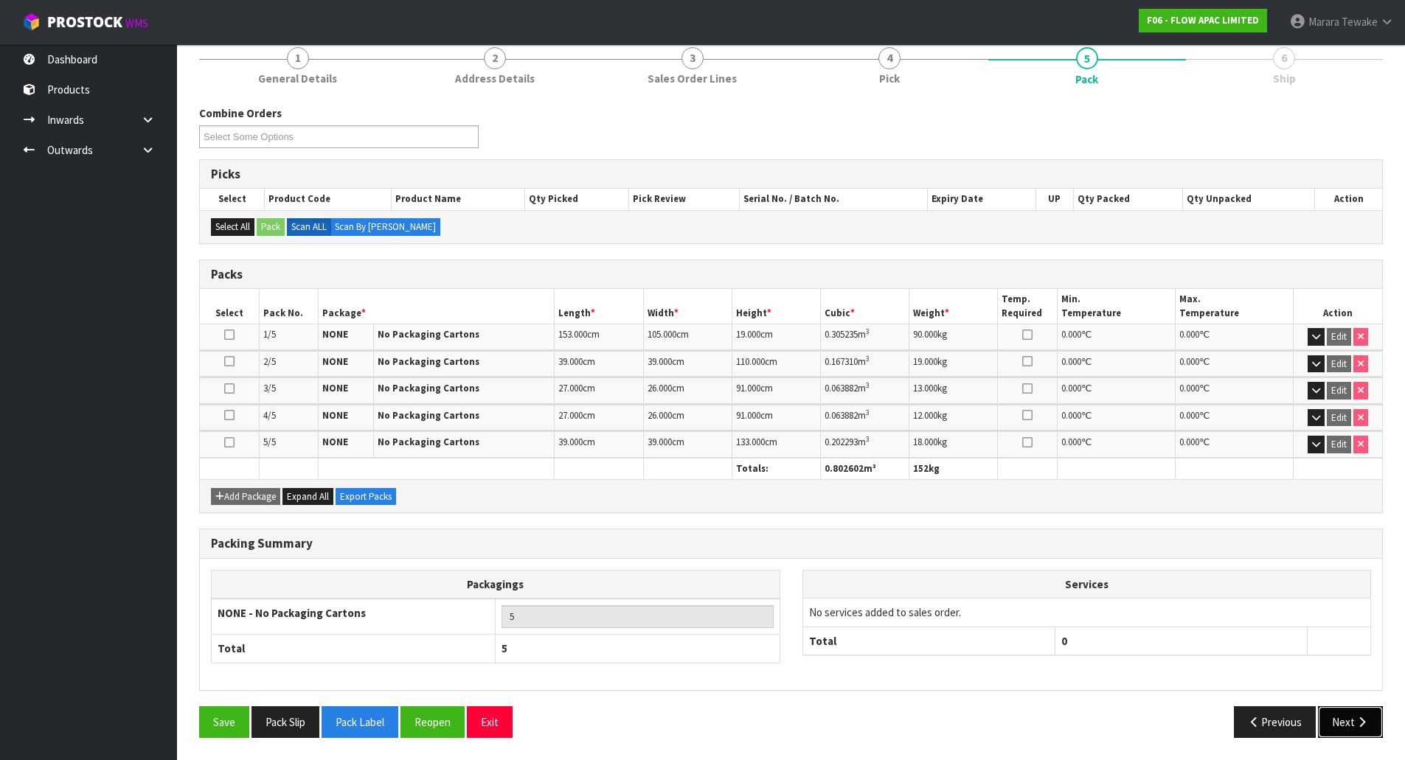
click at [1352, 723] on button "Next" at bounding box center [1350, 723] width 65 height 32
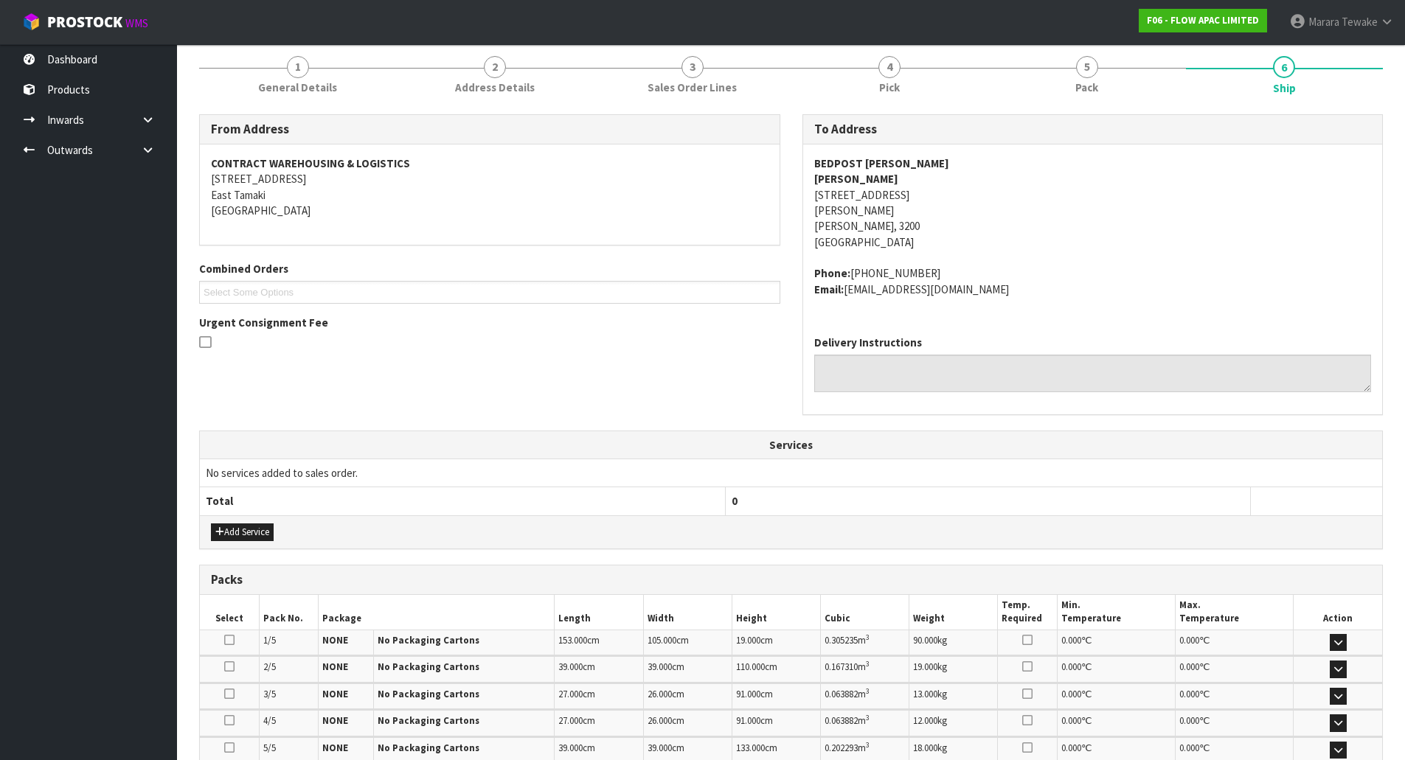
scroll to position [0, 0]
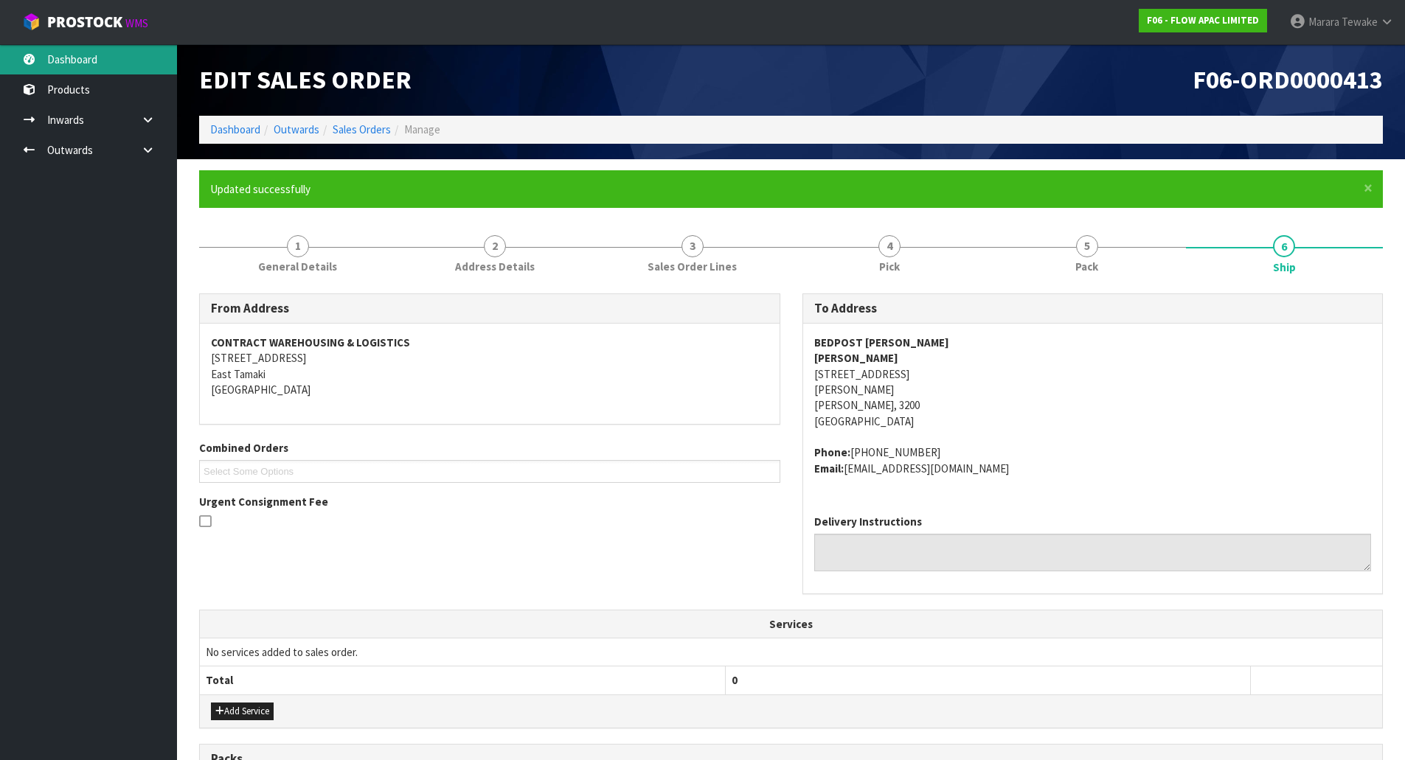
click at [143, 52] on link "Dashboard" at bounding box center [88, 59] width 177 height 30
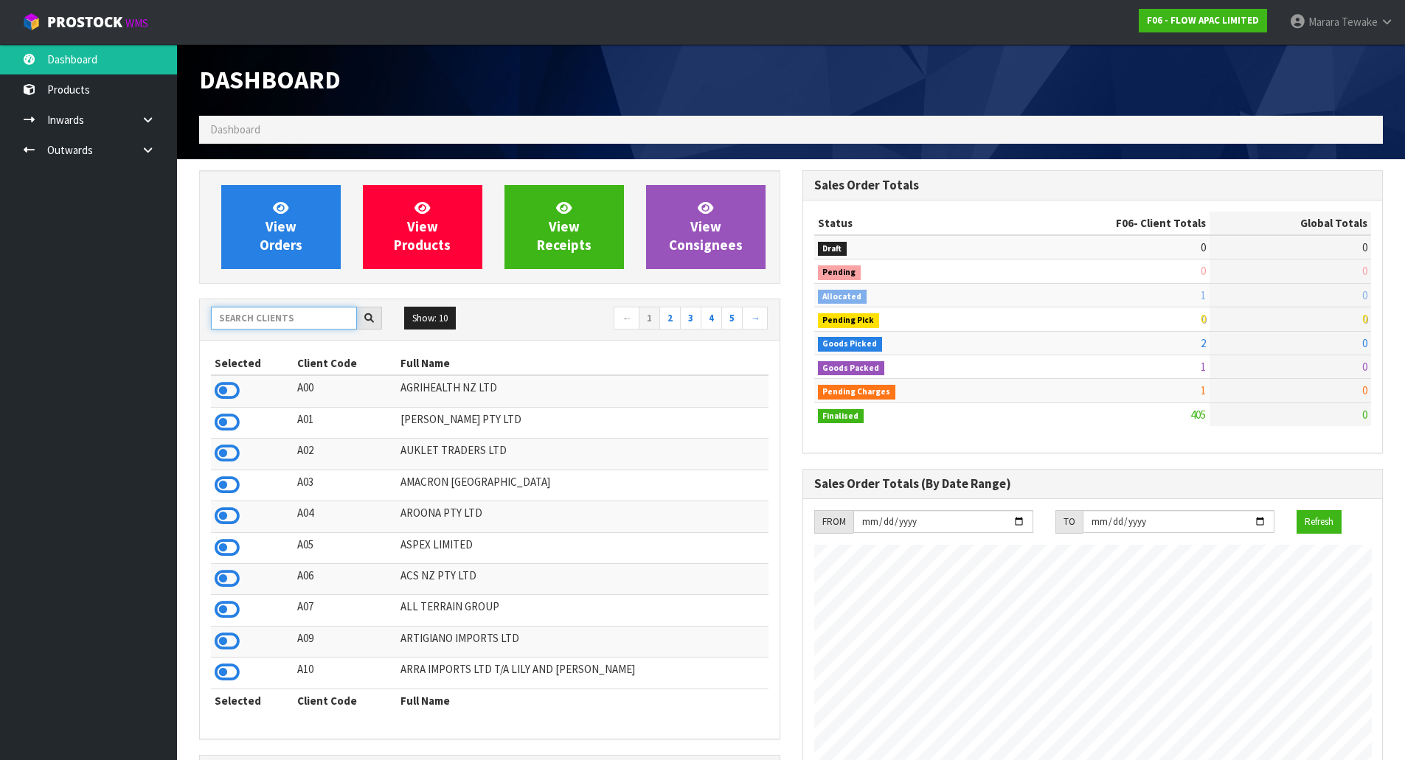
scroll to position [1117, 603]
click at [336, 316] on input "text" at bounding box center [284, 318] width 146 height 23
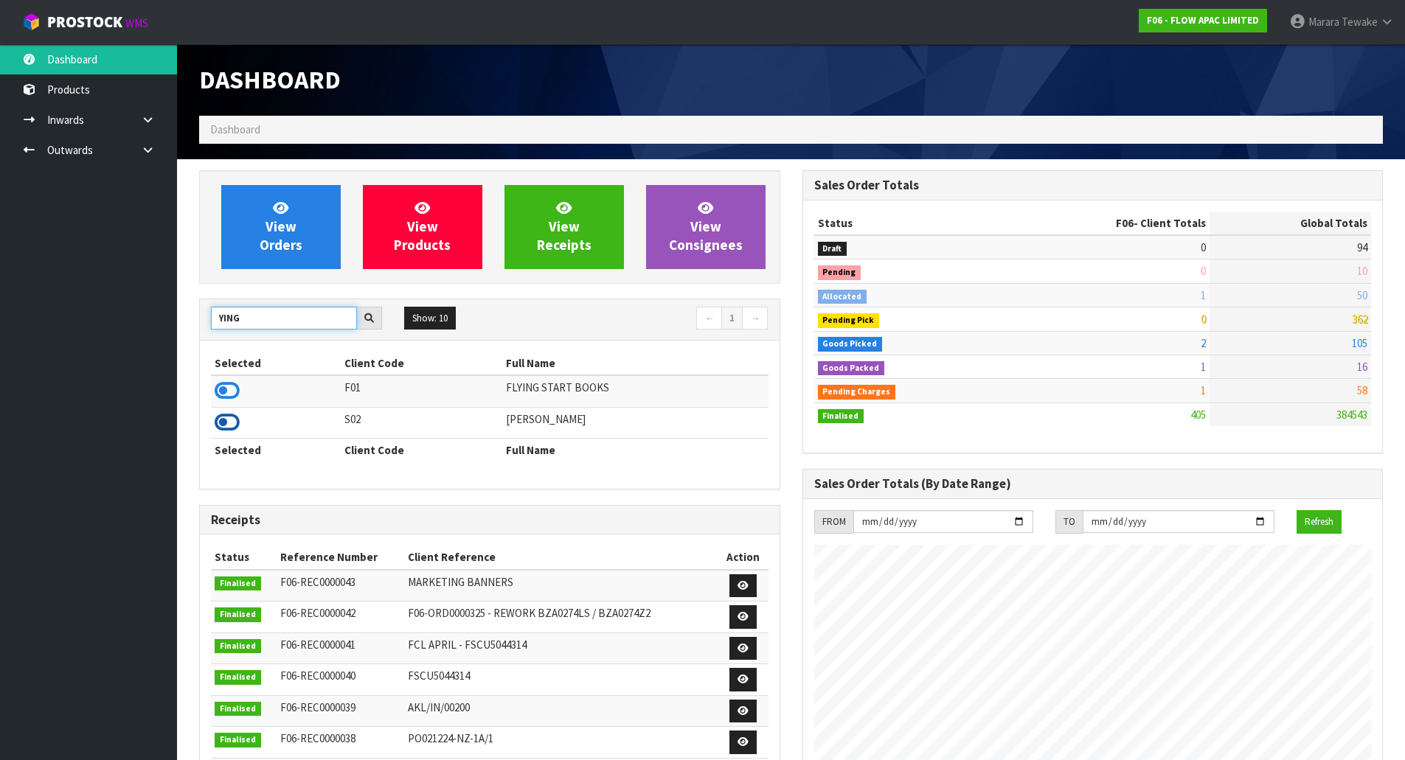
type input "YING"
click at [235, 421] on icon at bounding box center [227, 423] width 25 height 22
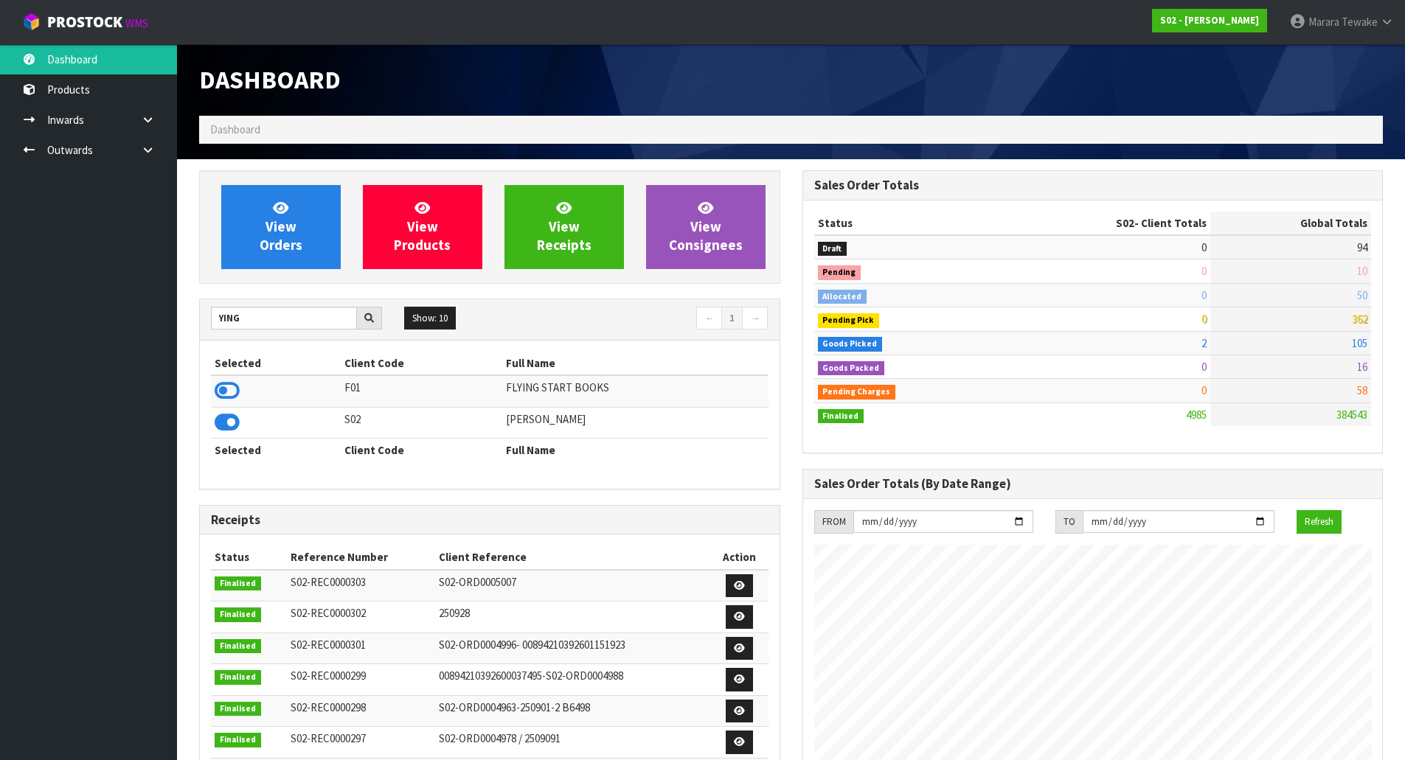
scroll to position [1069, 603]
click at [291, 240] on span "View Orders" at bounding box center [281, 226] width 43 height 55
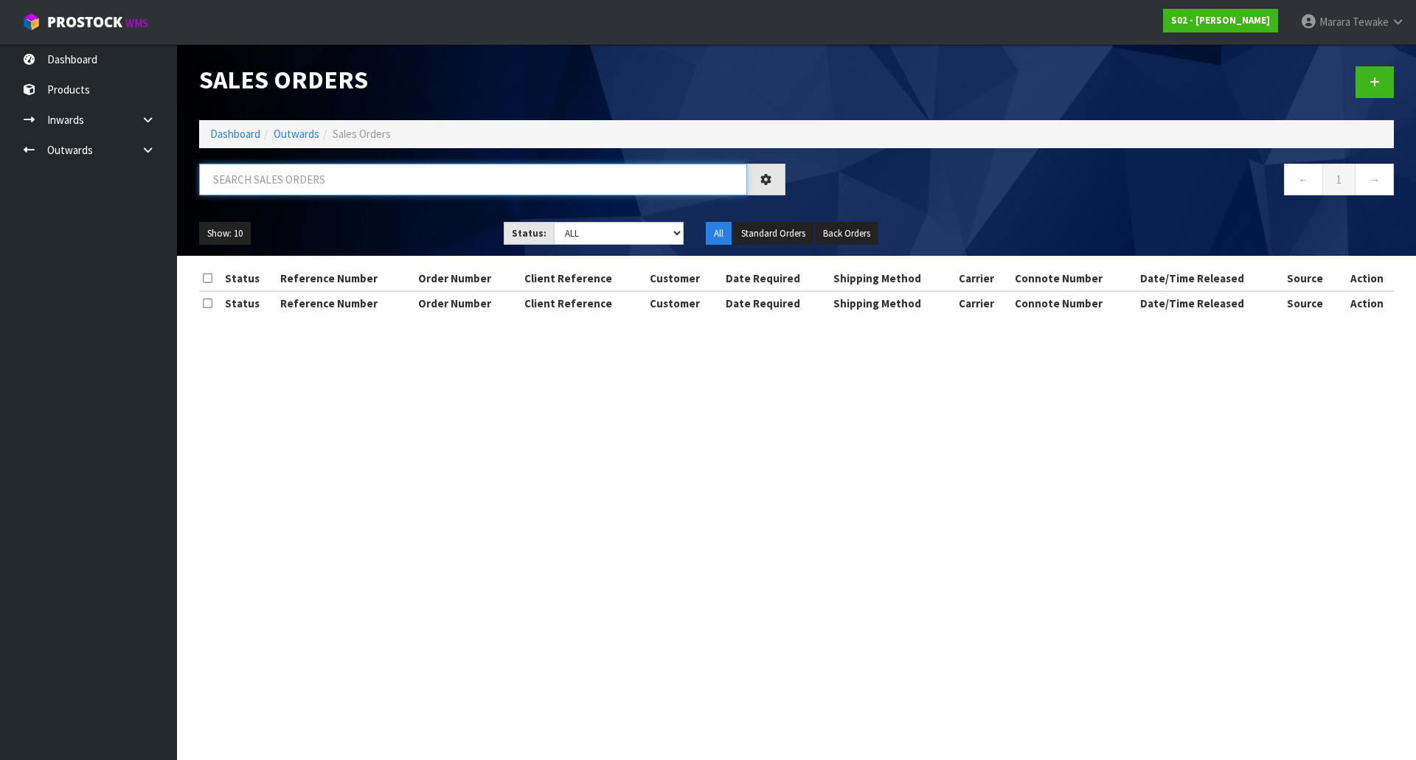
click at [281, 178] on input "text" at bounding box center [473, 180] width 548 height 32
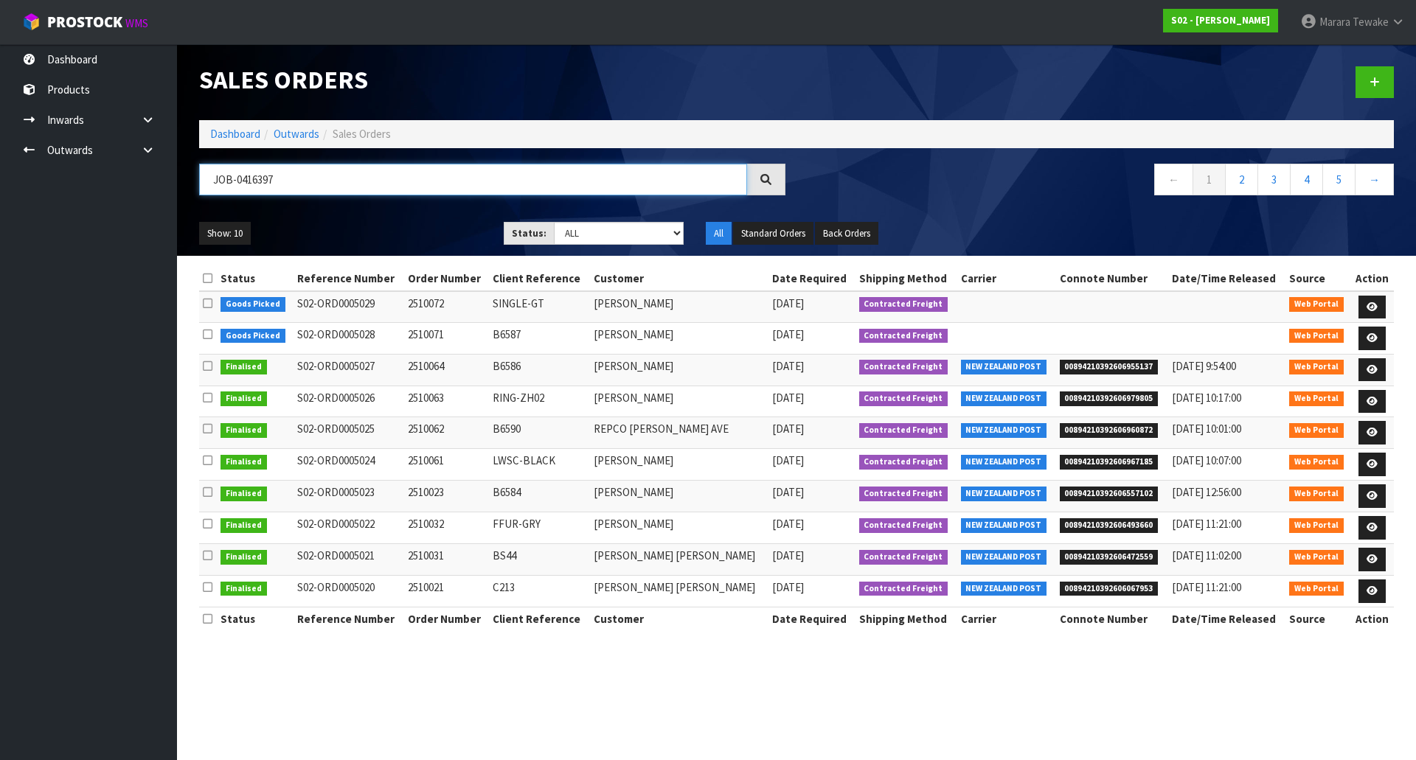
type input "JOB-0416397"
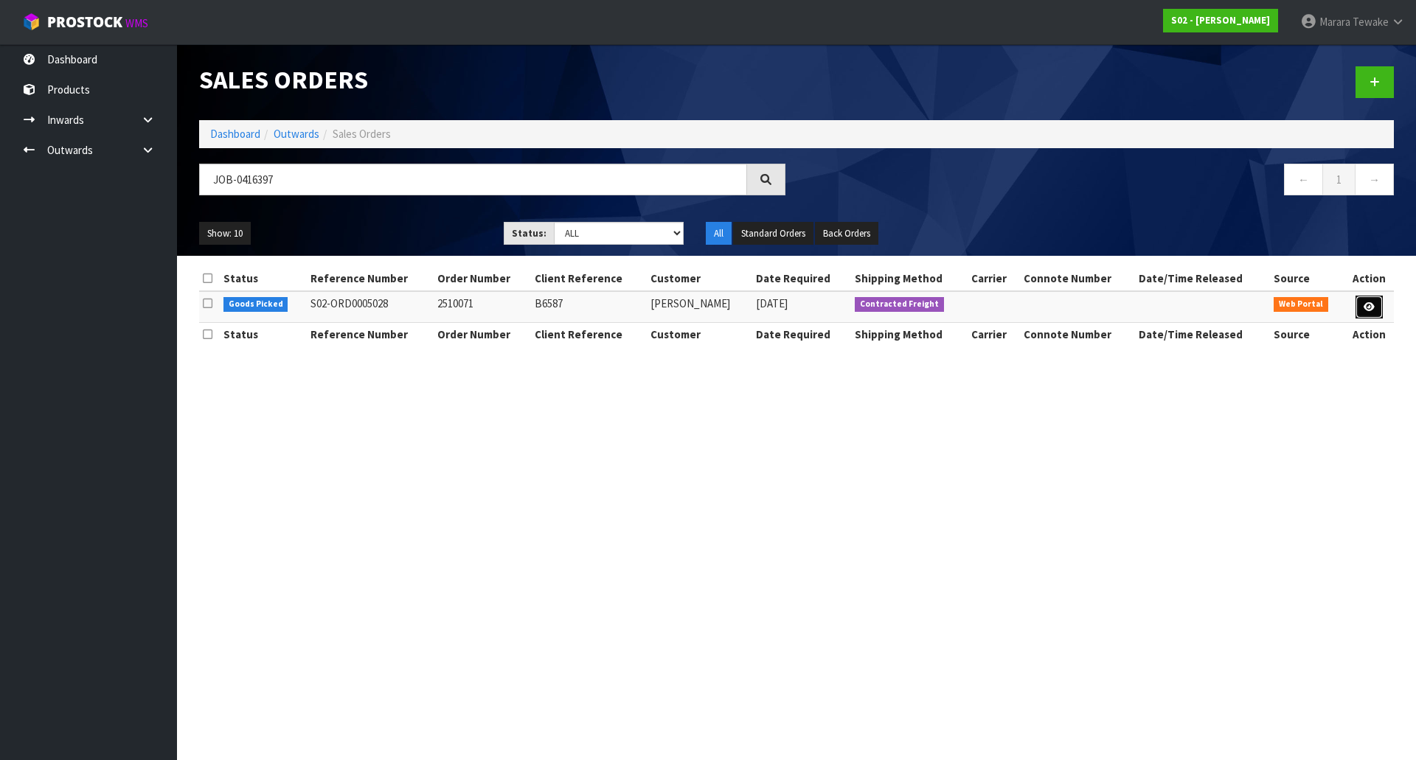
click at [1372, 307] on icon at bounding box center [1369, 307] width 11 height 10
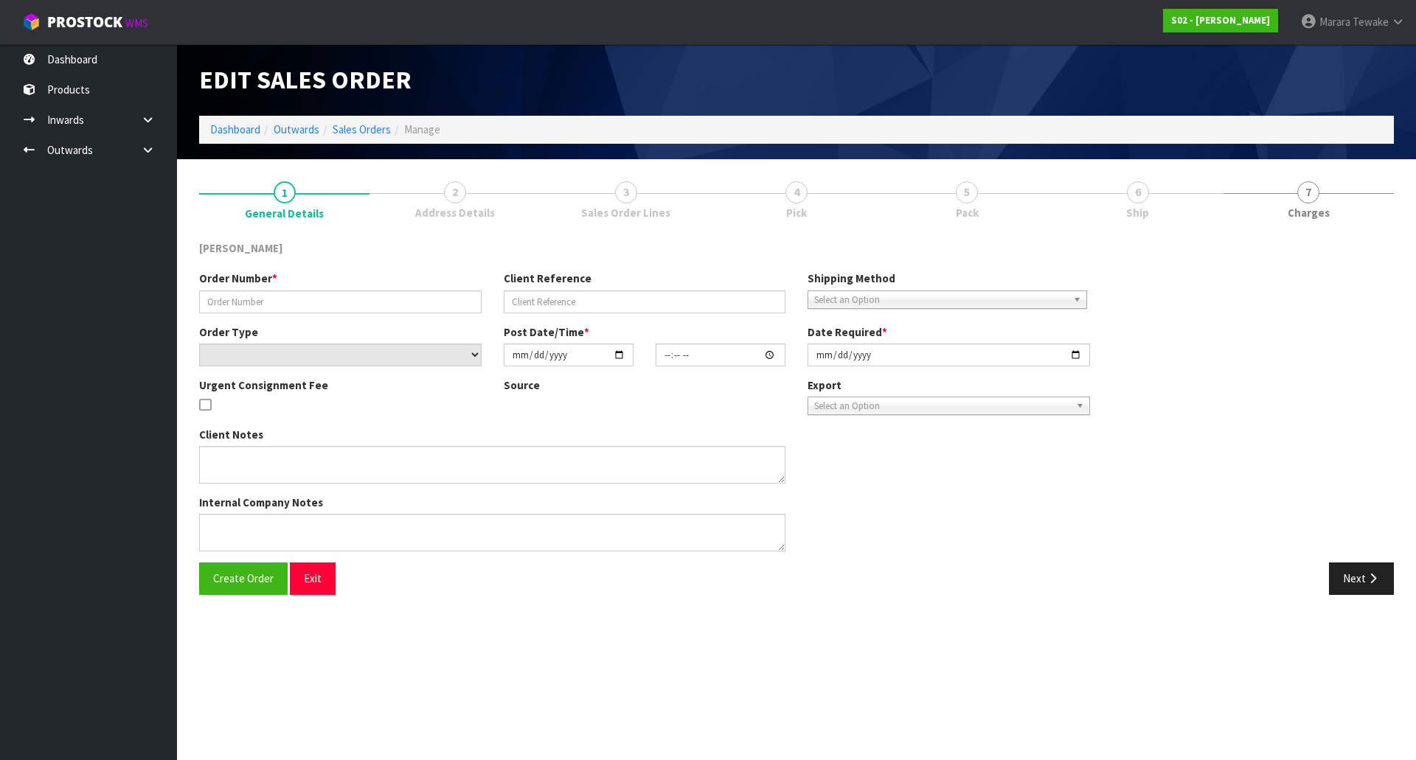
type input "2510071"
type input "B6587"
select select "number:0"
type input "[DATE]"
type input "00:17:00.000"
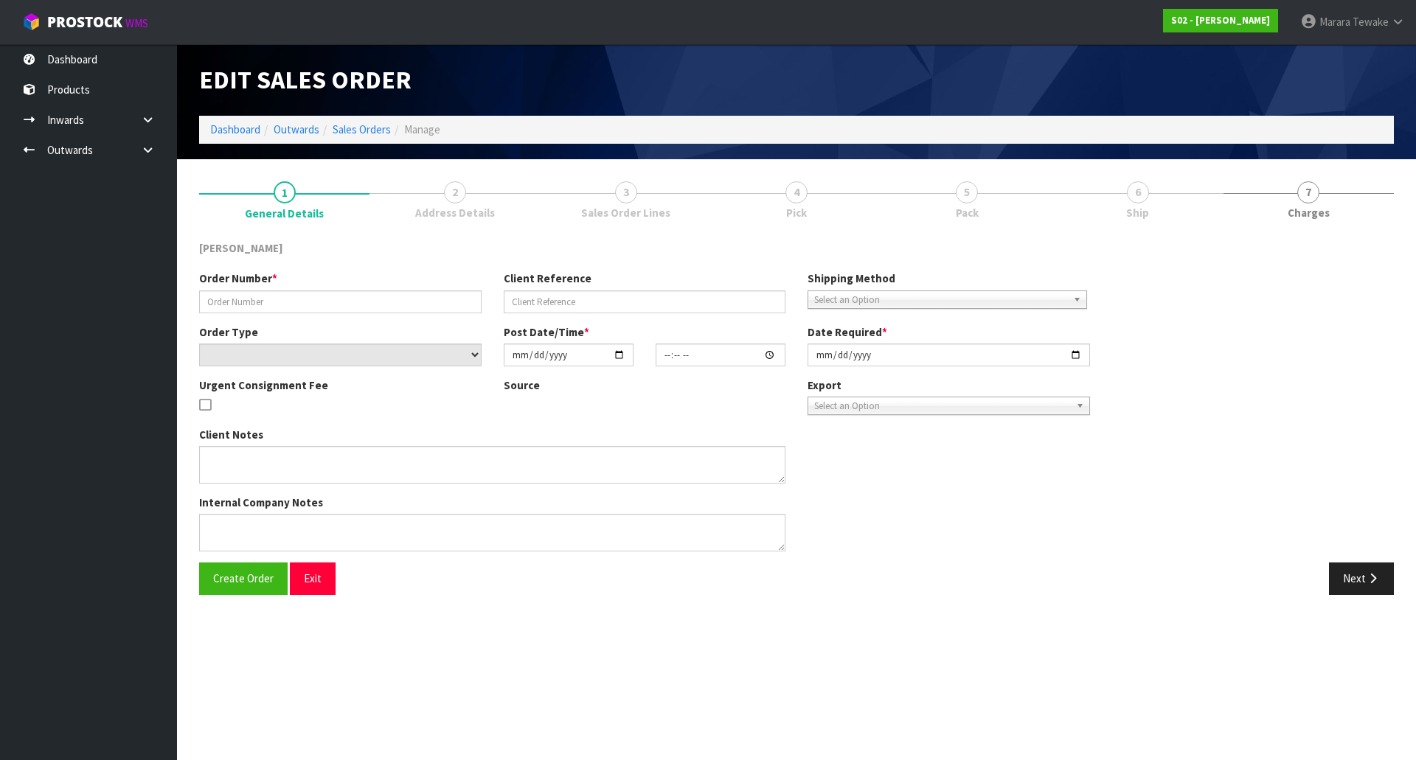
type input "[DATE]"
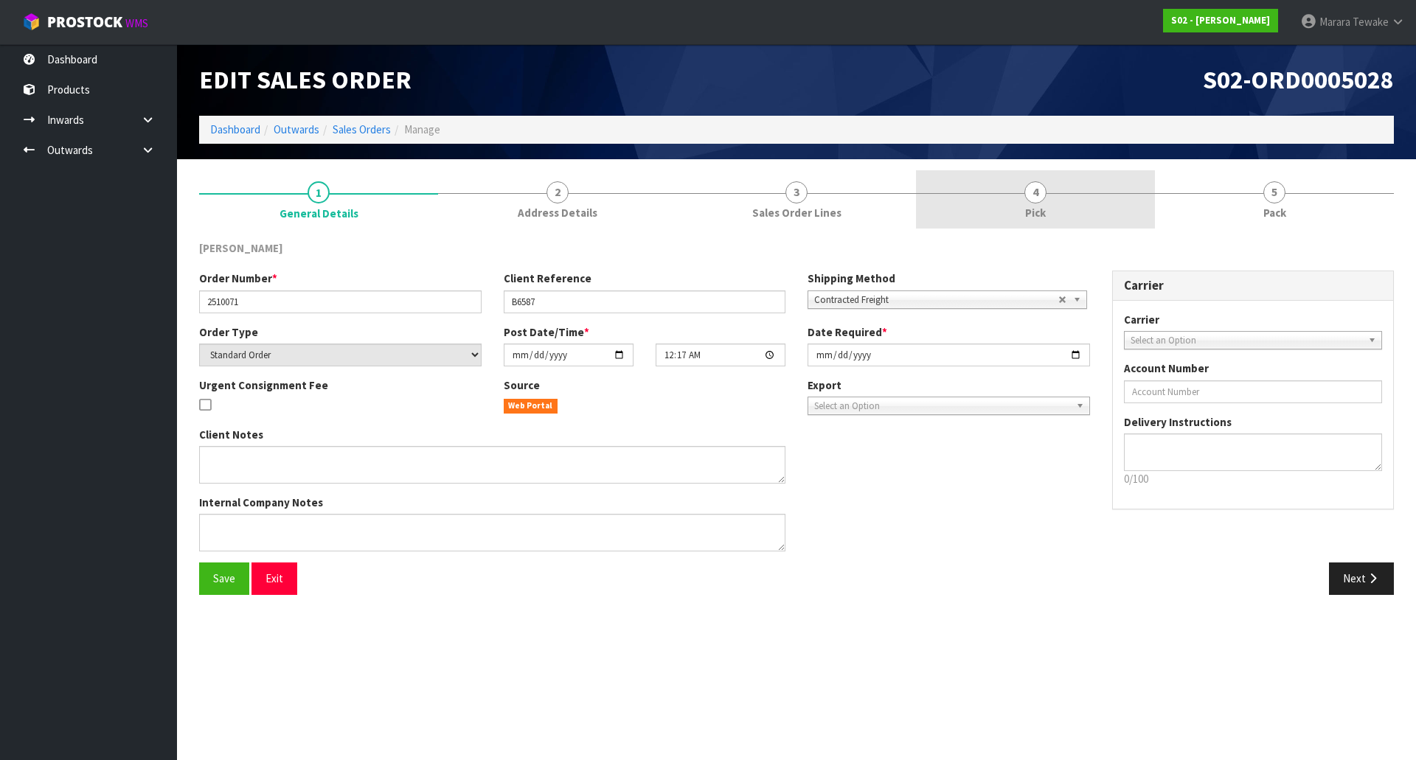
click at [1071, 179] on link "4 Pick" at bounding box center [1035, 199] width 239 height 58
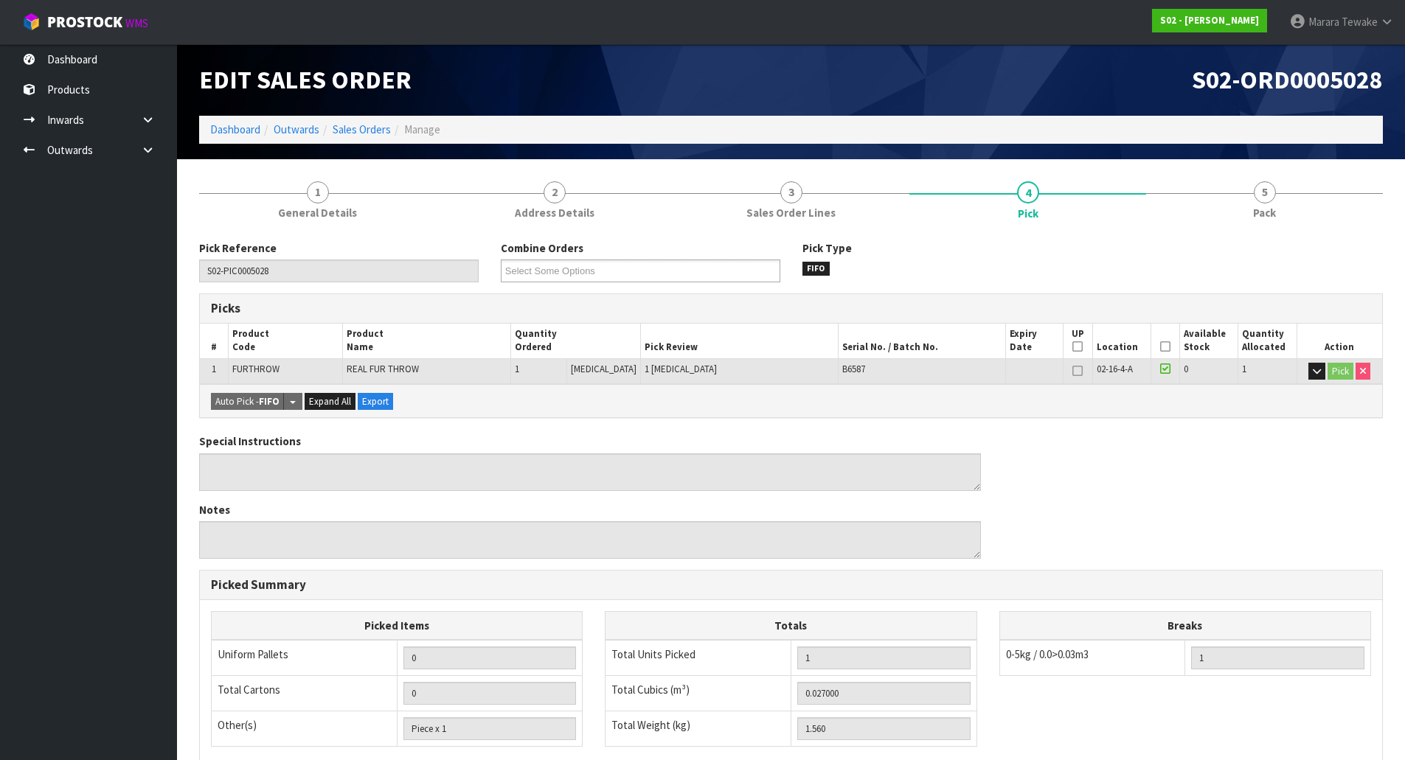
drag, startPoint x: 1160, startPoint y: 342, endPoint x: 1154, endPoint y: 352, distance: 11.7
click at [1161, 347] on icon at bounding box center [1165, 347] width 10 height 1
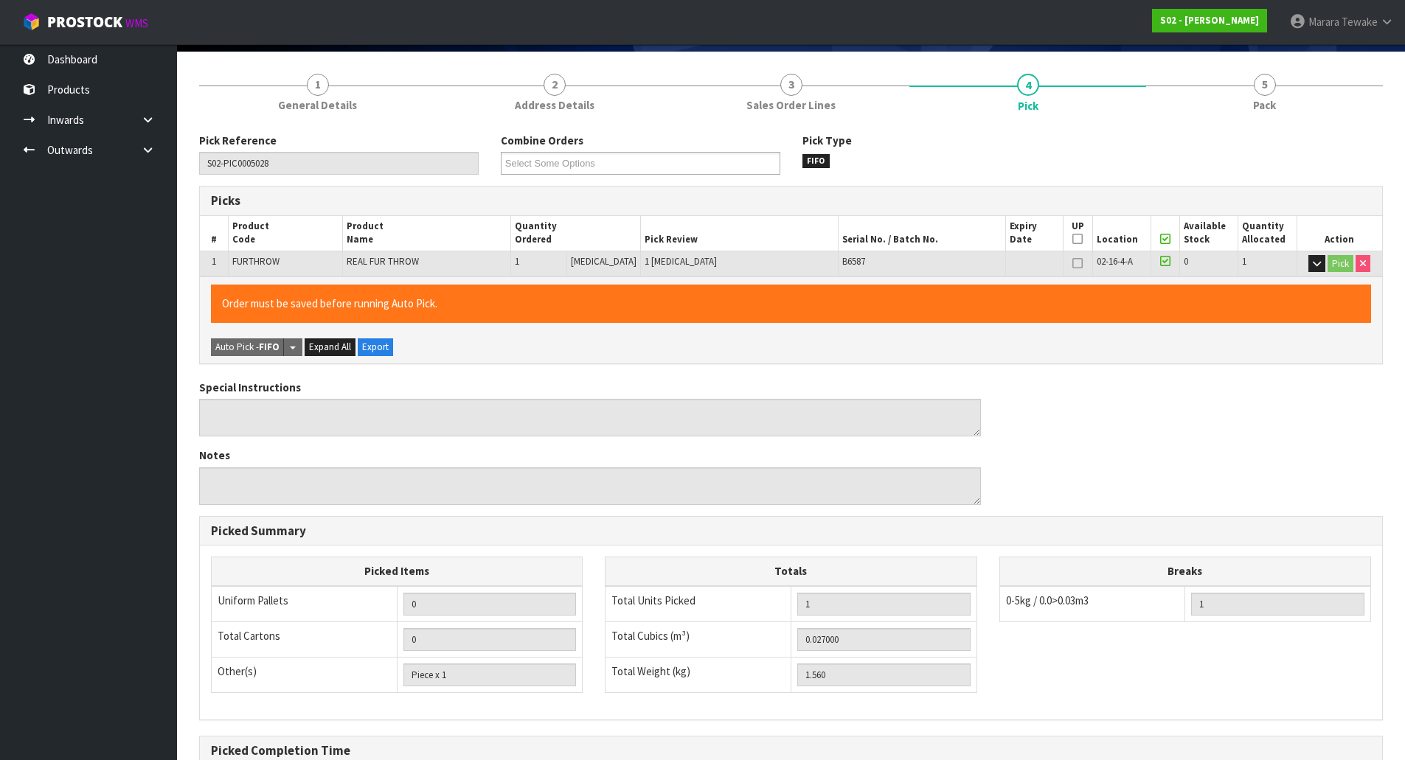
scroll to position [270, 0]
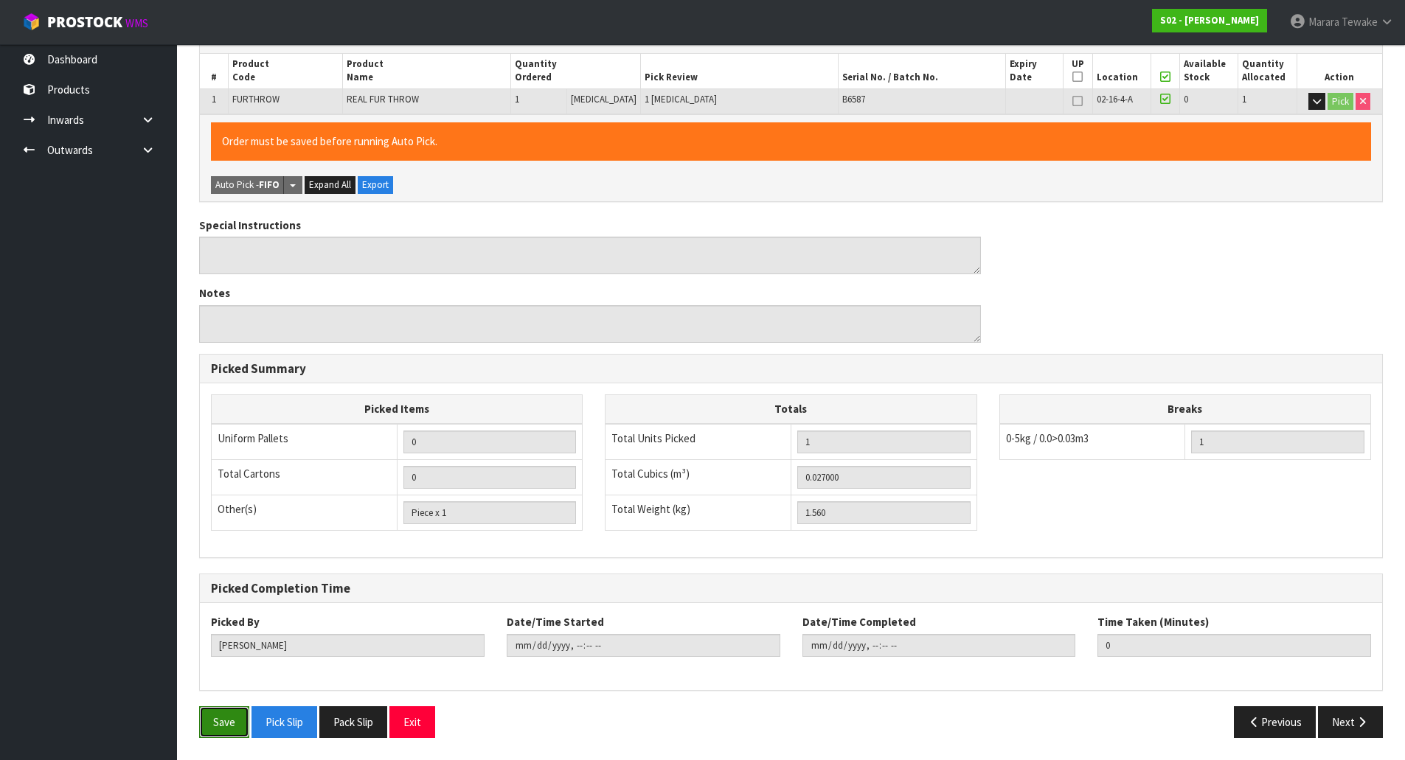
click at [209, 720] on button "Save" at bounding box center [224, 723] width 50 height 32
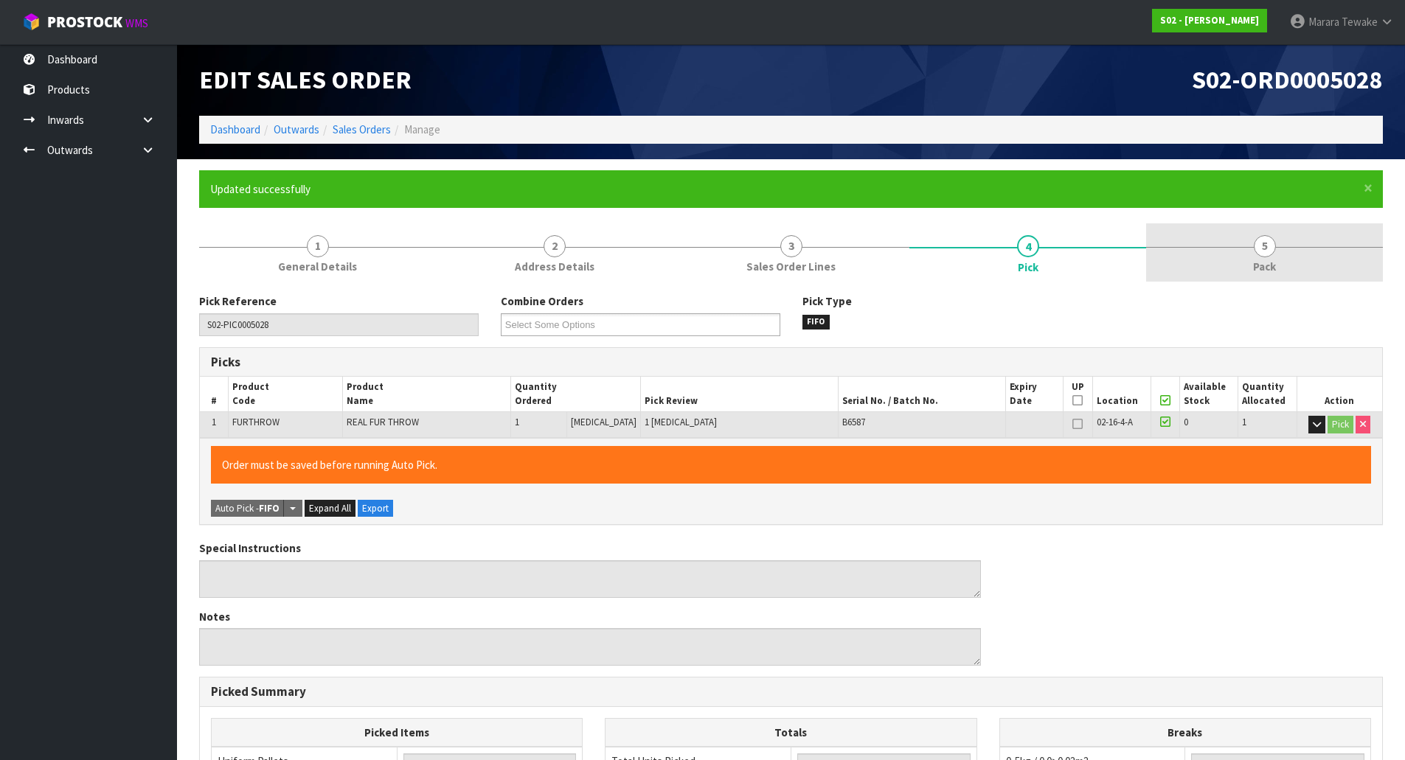
type input "[DATE]T13:27:52"
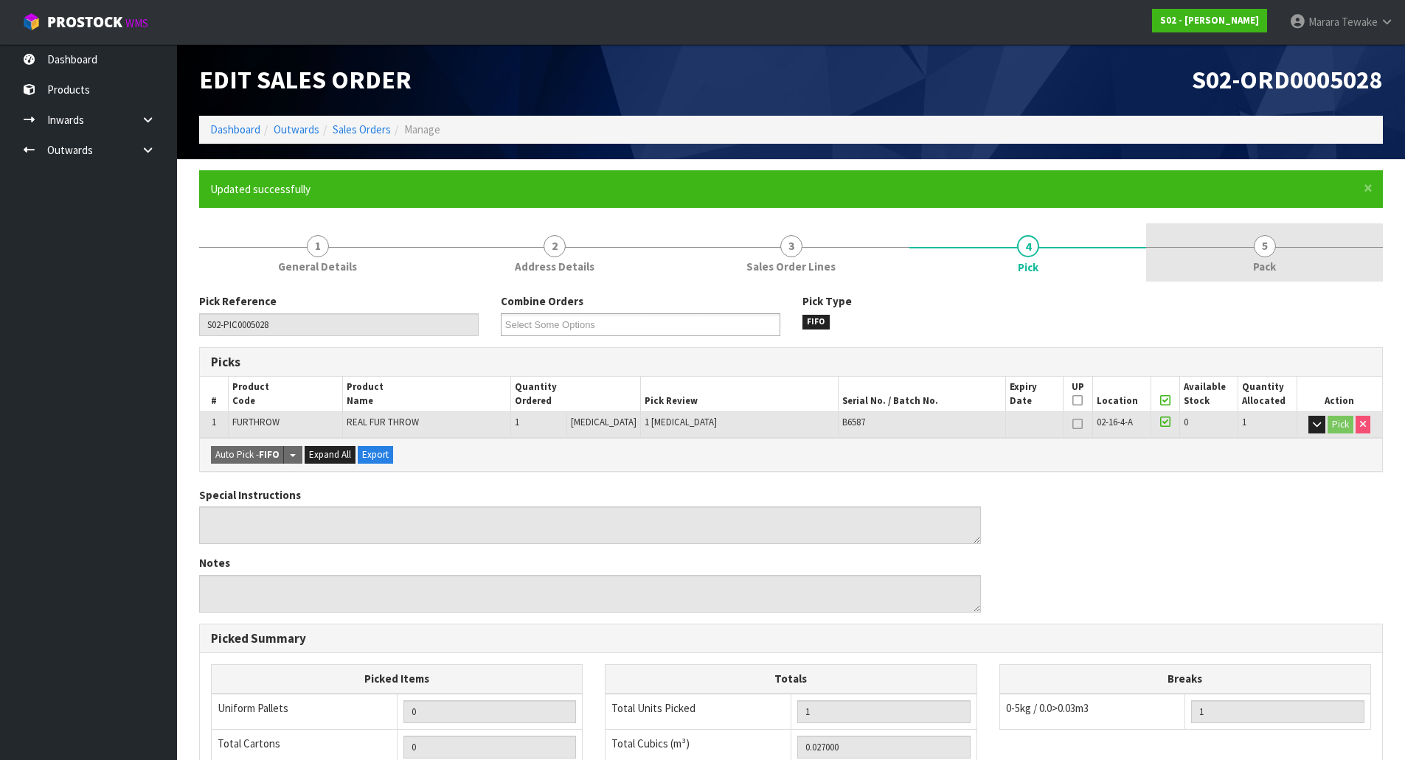
click at [1308, 243] on link "5 Pack" at bounding box center [1264, 252] width 237 height 58
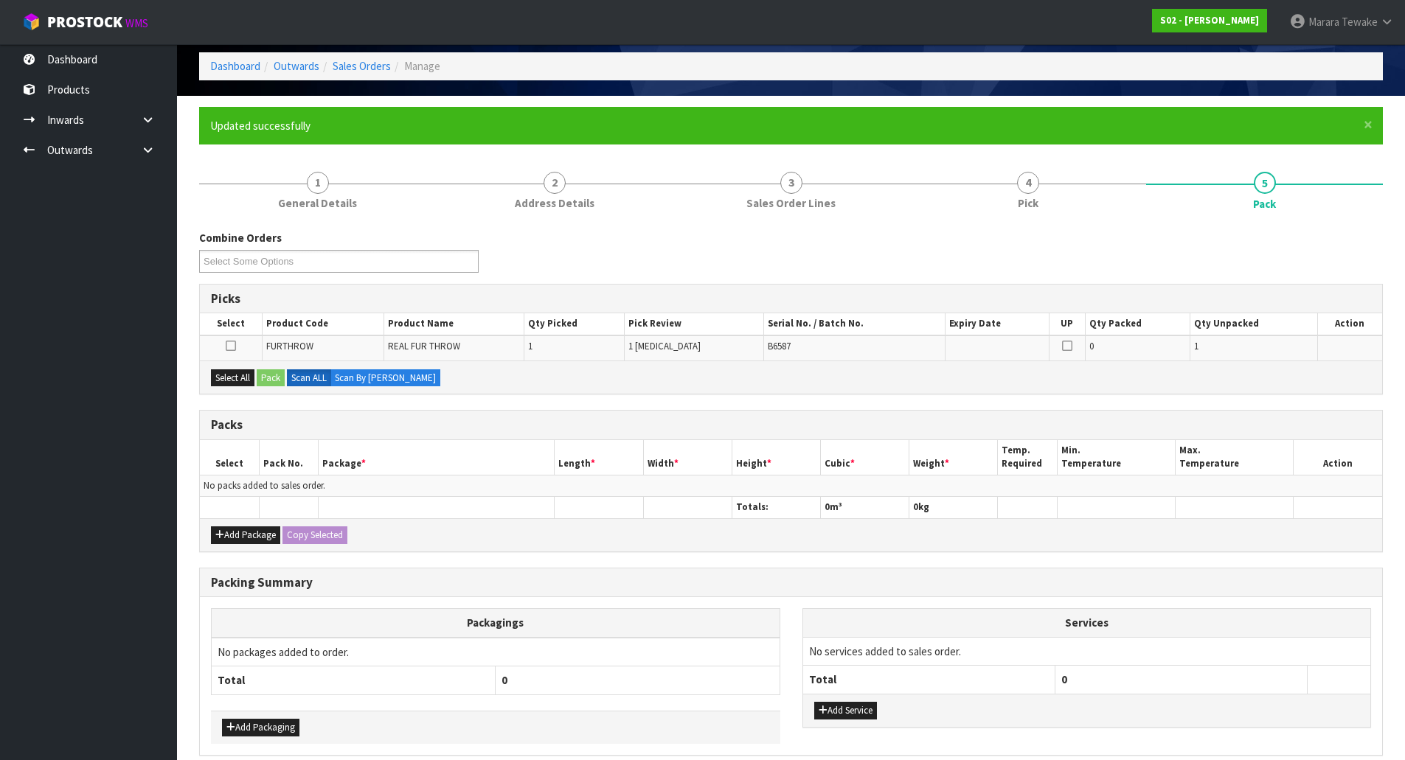
scroll to position [128, 0]
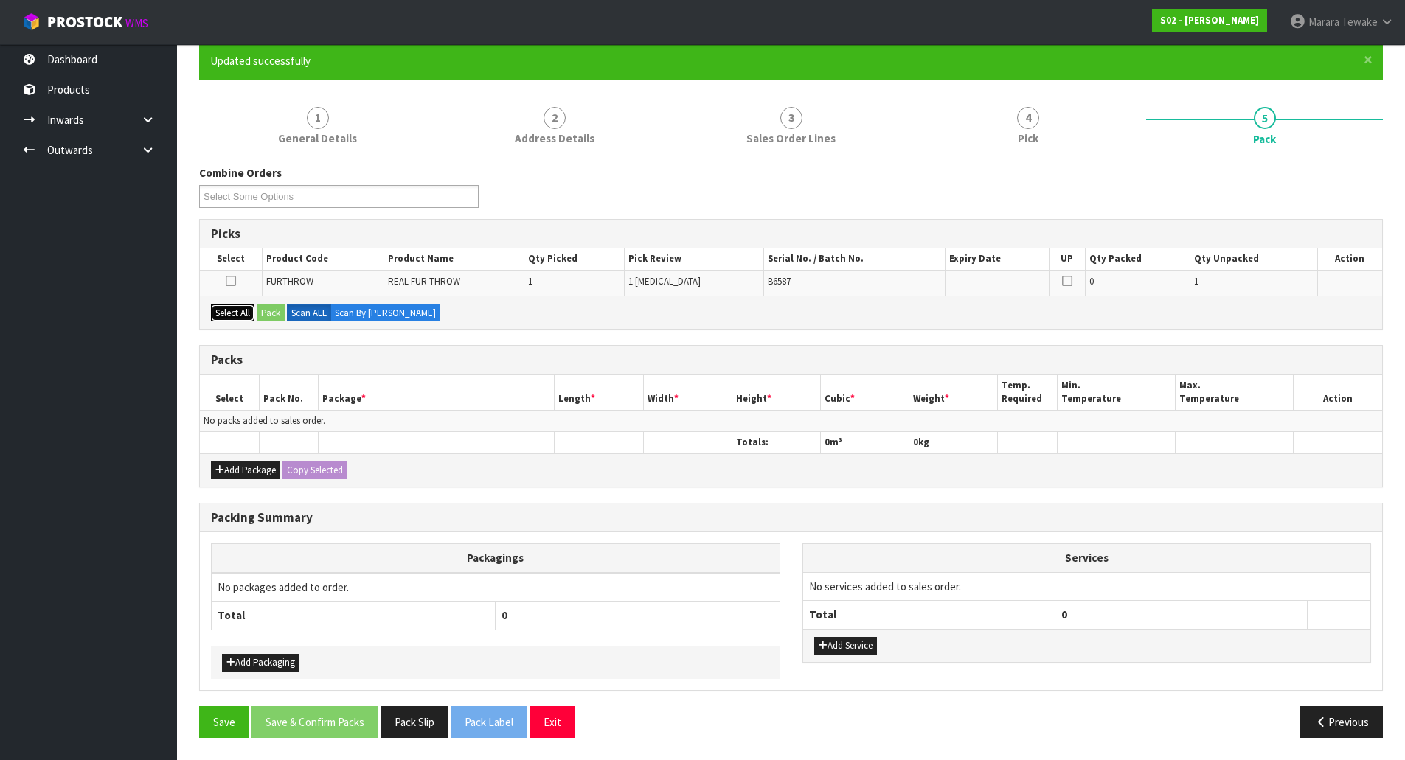
drag, startPoint x: 242, startPoint y: 307, endPoint x: 273, endPoint y: 305, distance: 31.0
click at [248, 307] on button "Select All" at bounding box center [233, 314] width 44 height 18
click at [275, 305] on button "Pack" at bounding box center [271, 314] width 28 height 18
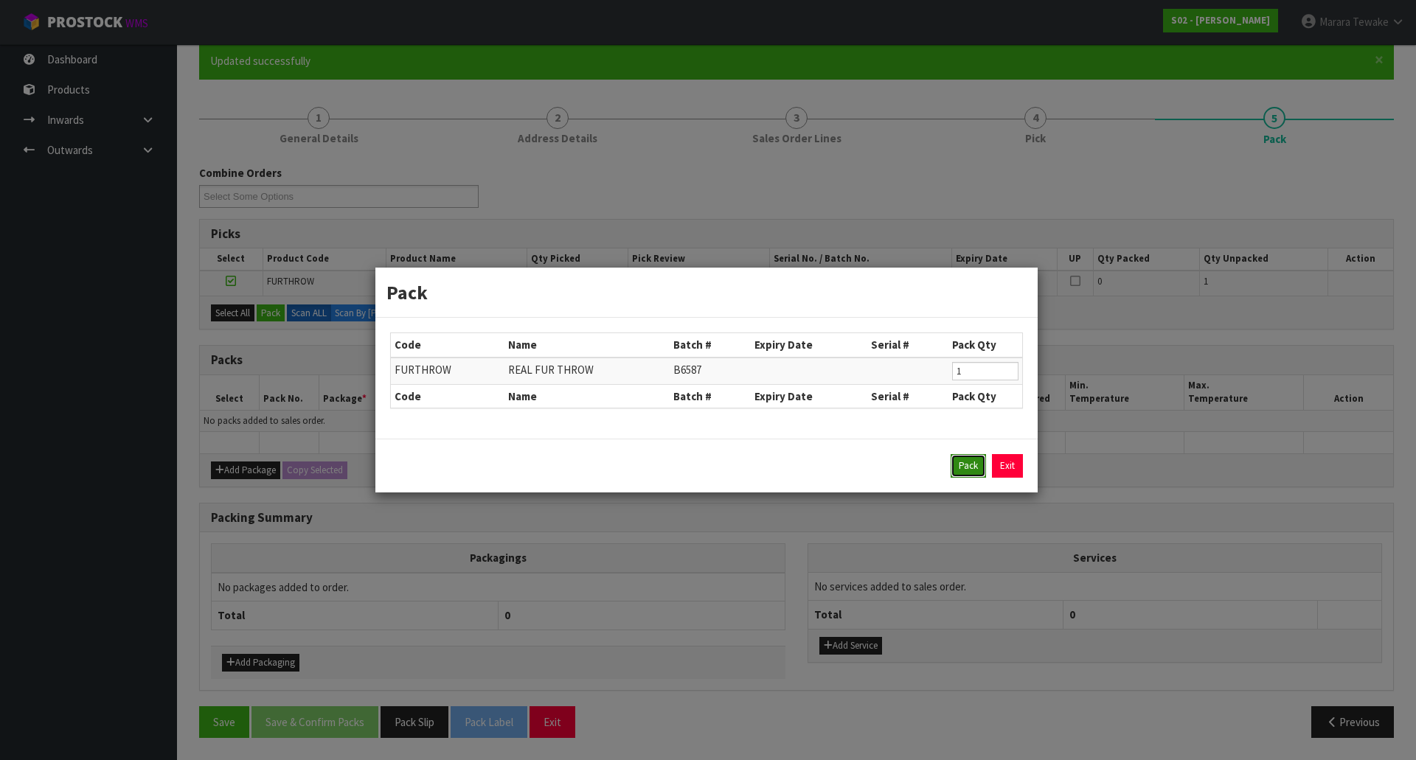
click at [969, 466] on button "Pack" at bounding box center [968, 466] width 35 height 24
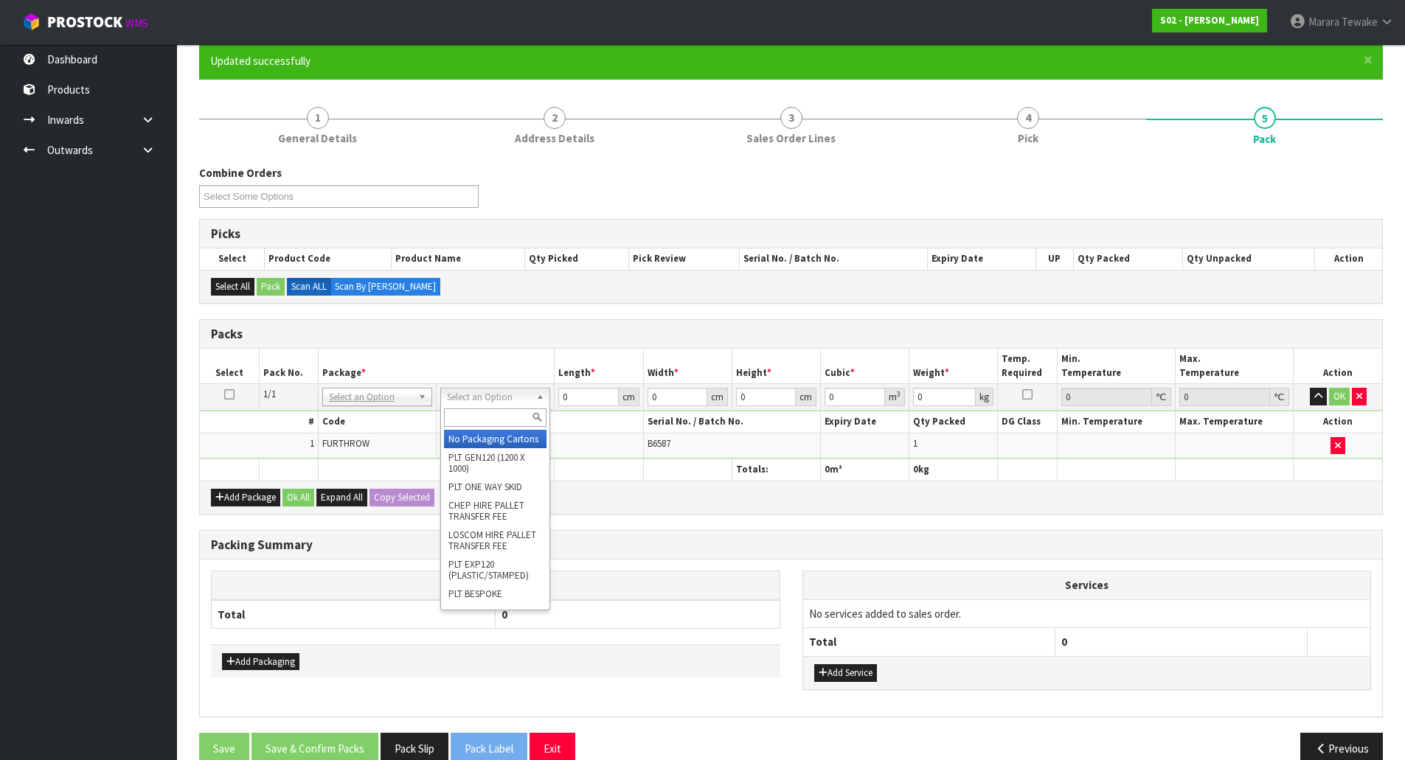
click at [474, 427] on input "text" at bounding box center [495, 418] width 103 height 18
type input "OC"
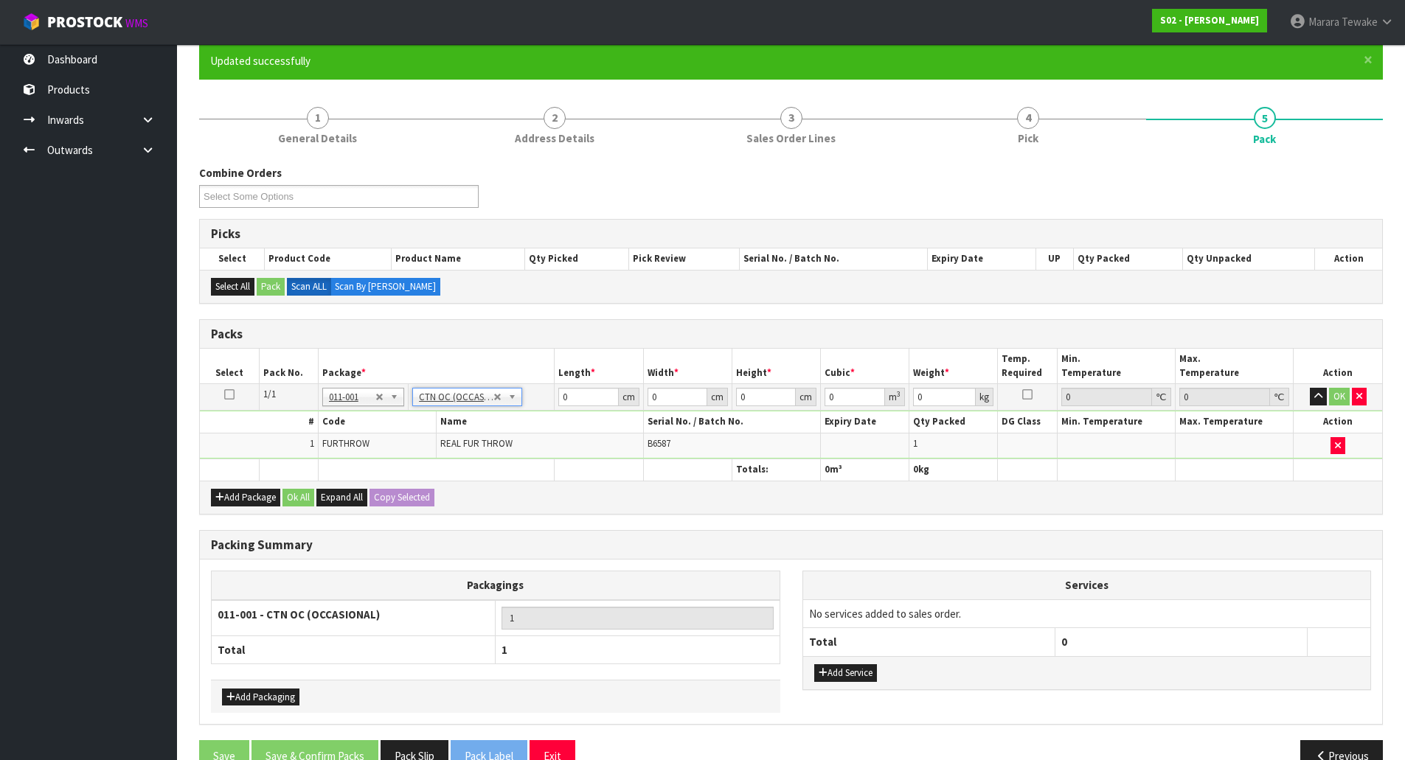
type input "1.56"
drag, startPoint x: 575, startPoint y: 399, endPoint x: 460, endPoint y: 297, distance: 154.7
click at [521, 382] on table "Select Pack No. Package * Length * Width * Height * Cubic * Weight * Temp. Requ…" at bounding box center [791, 414] width 1182 height 131
type input "35"
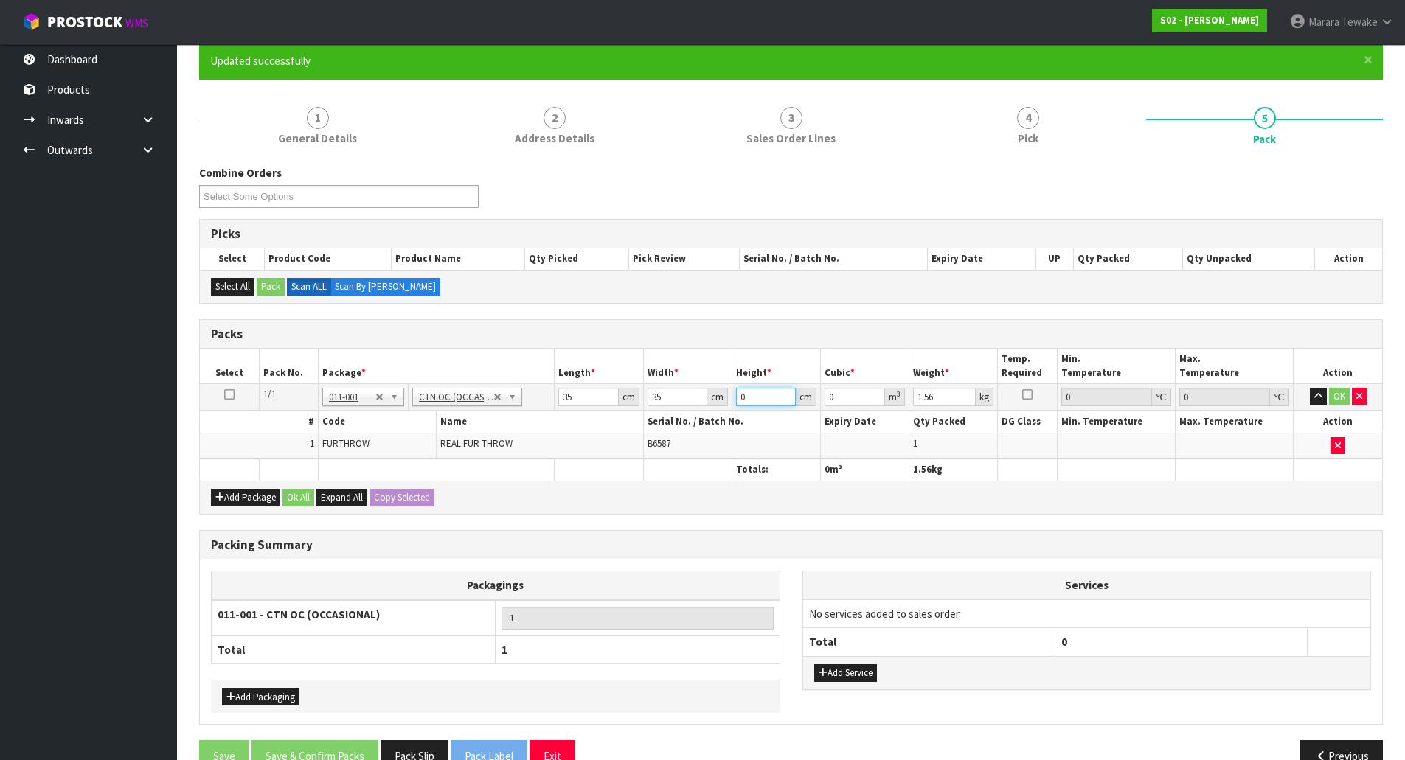
type input "3"
type input "0.003675"
type input "30"
type input "0.03675"
type input "30"
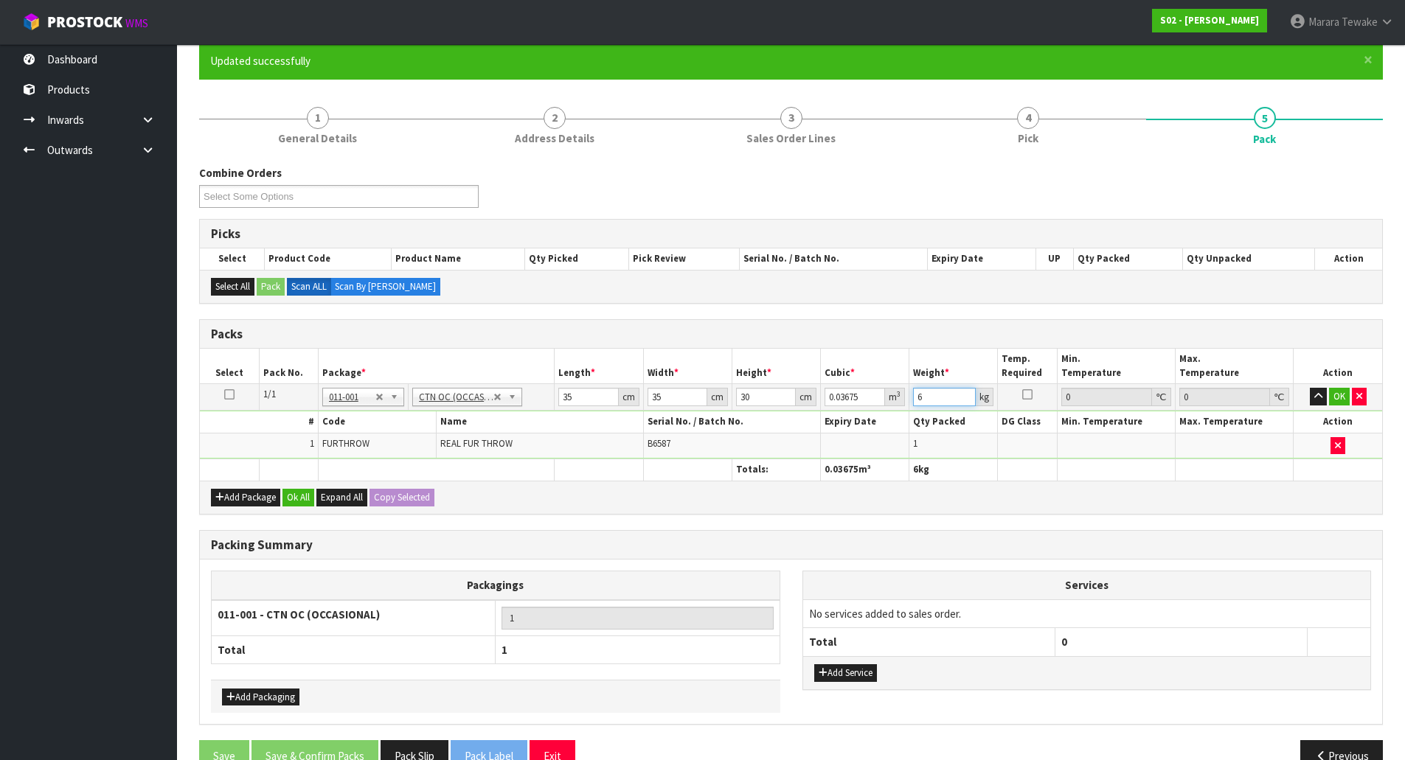
type input "6"
click at [1310, 388] on button "button" at bounding box center [1318, 397] width 17 height 18
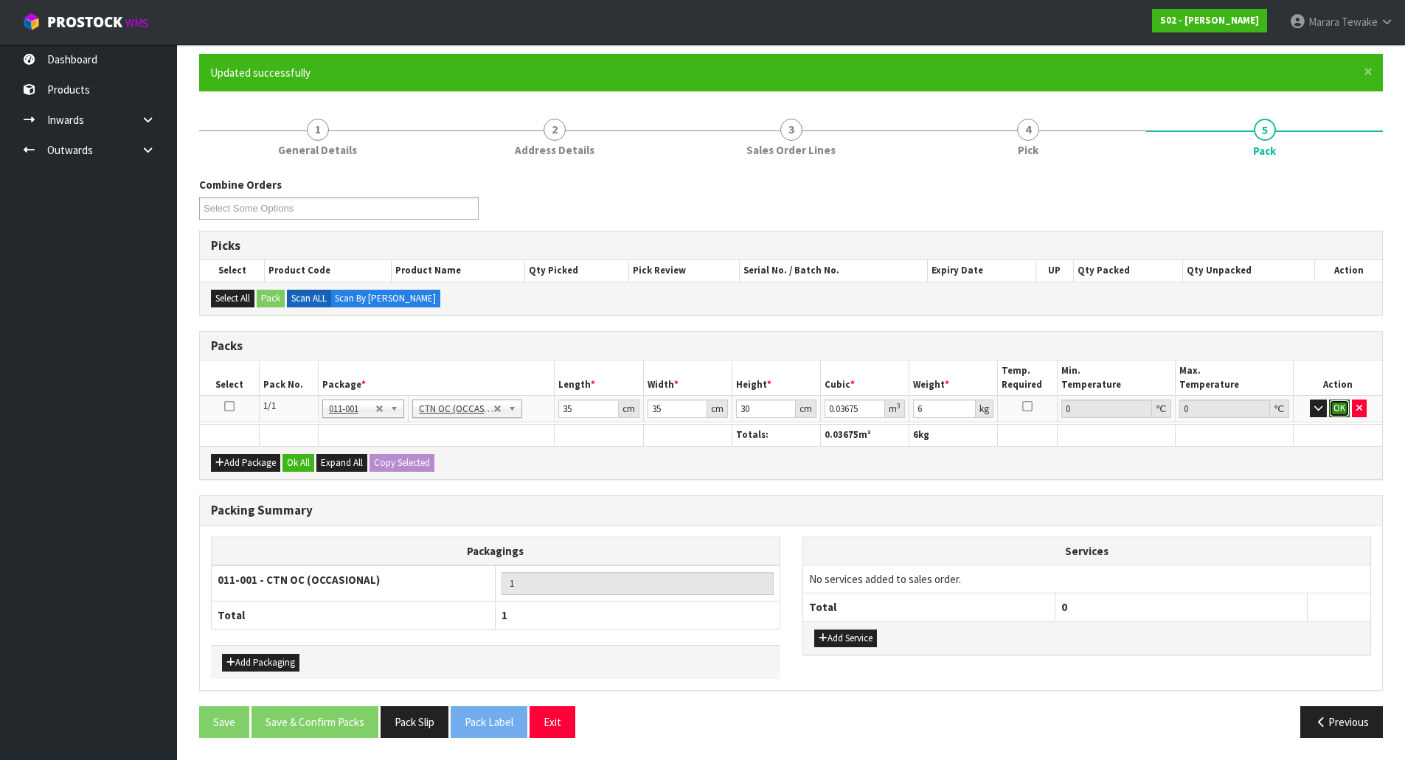
click button "OK" at bounding box center [1339, 409] width 21 height 18
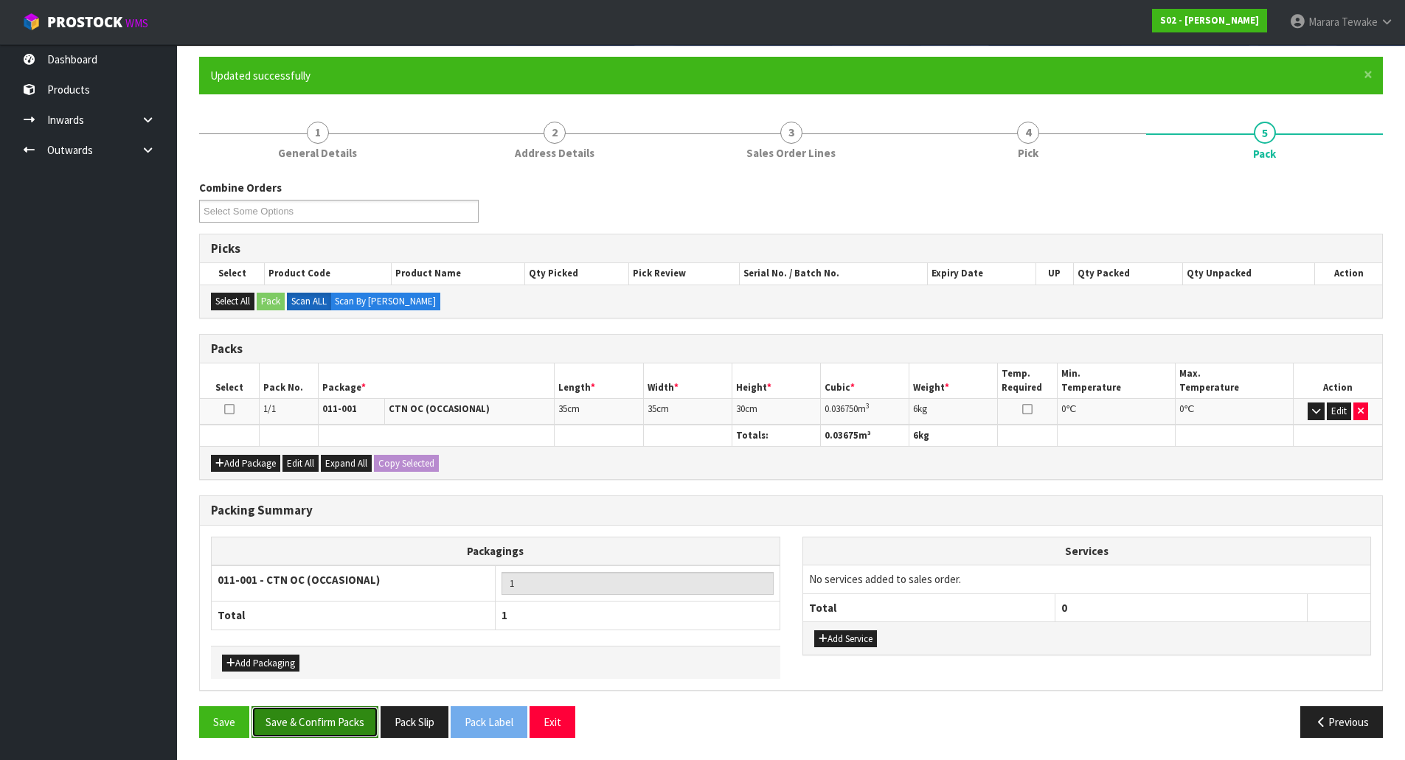
drag, startPoint x: 348, startPoint y: 729, endPoint x: 359, endPoint y: 727, distance: 11.2
click at [349, 729] on button "Save & Confirm Packs" at bounding box center [315, 723] width 127 height 32
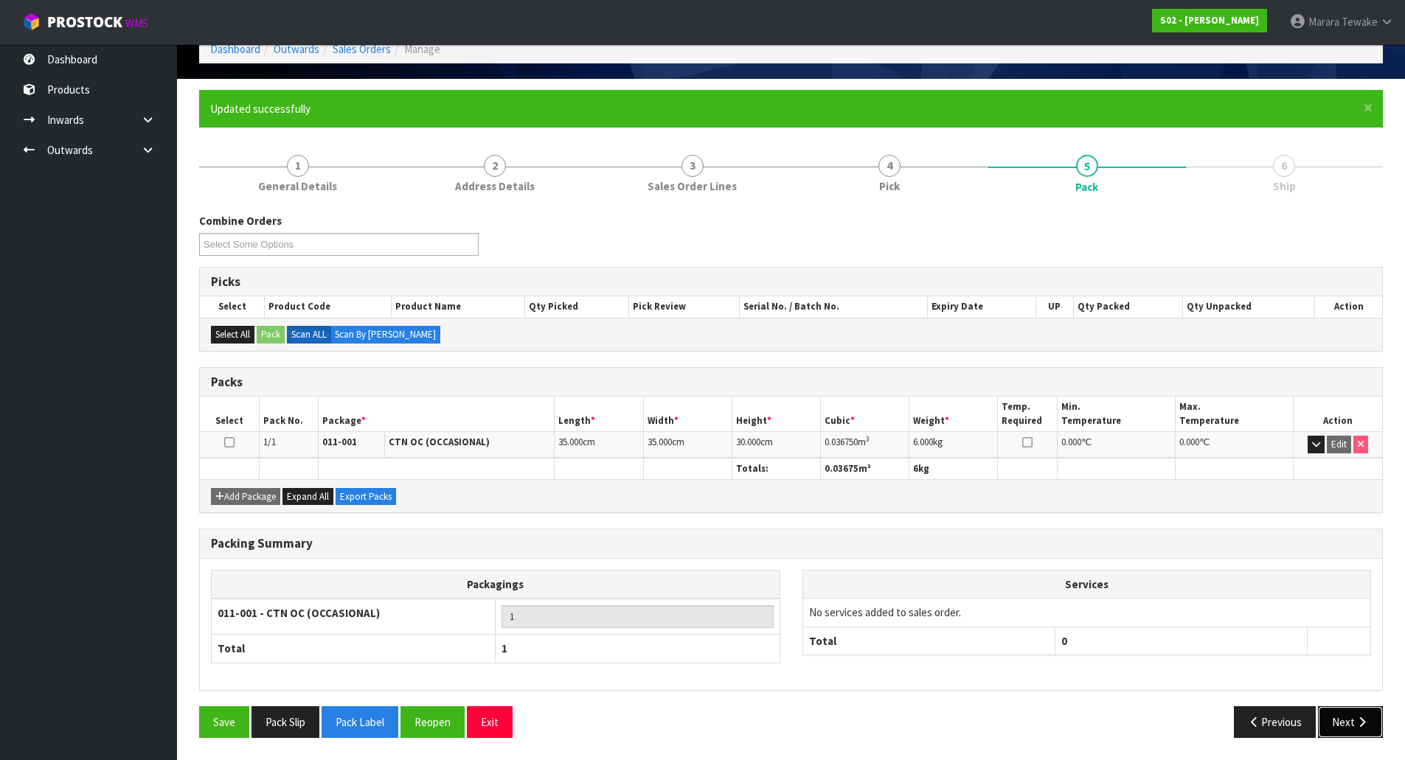
click at [1336, 722] on button "Next" at bounding box center [1350, 723] width 65 height 32
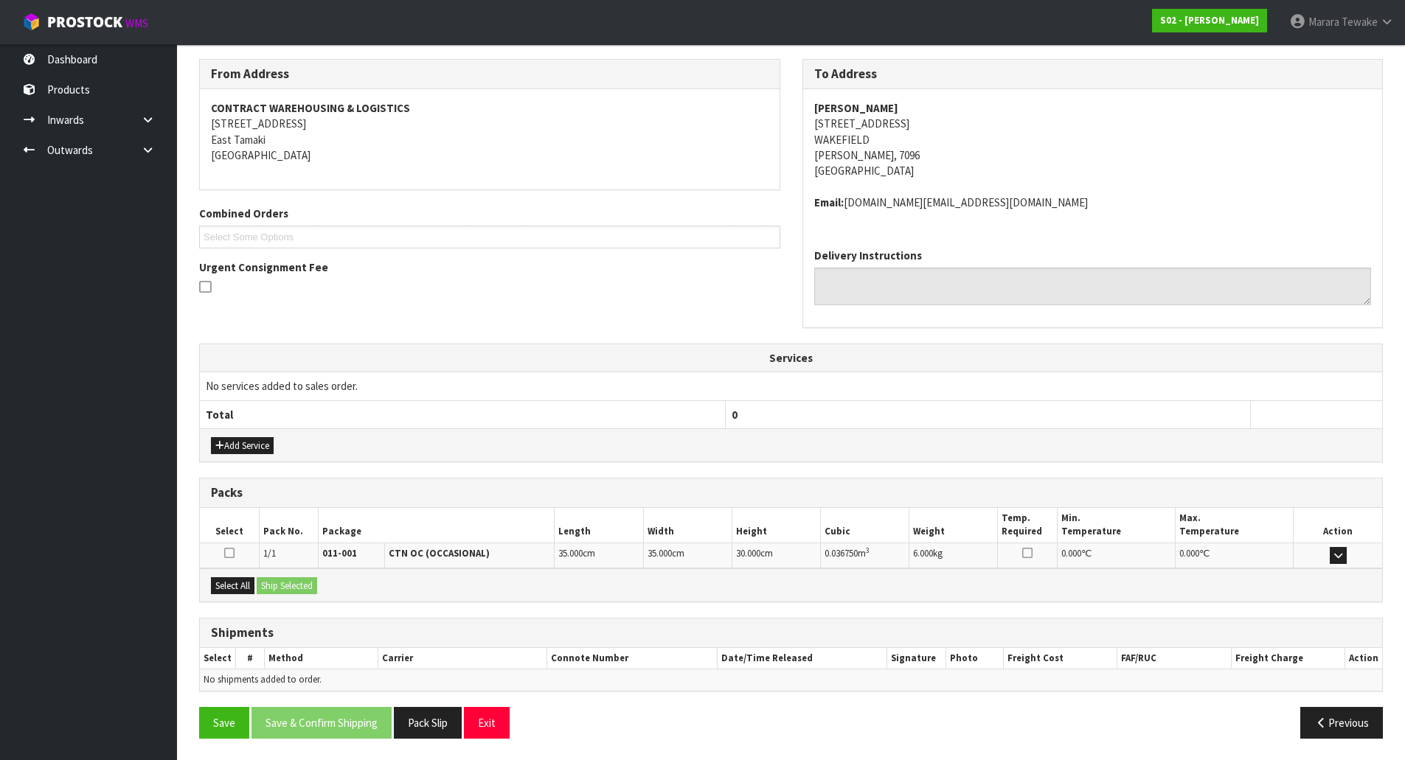
scroll to position [235, 0]
drag, startPoint x: 233, startPoint y: 586, endPoint x: 268, endPoint y: 586, distance: 35.4
click at [237, 586] on button "Select All" at bounding box center [233, 586] width 44 height 18
click at [281, 586] on button "Ship Selected" at bounding box center [287, 586] width 60 height 18
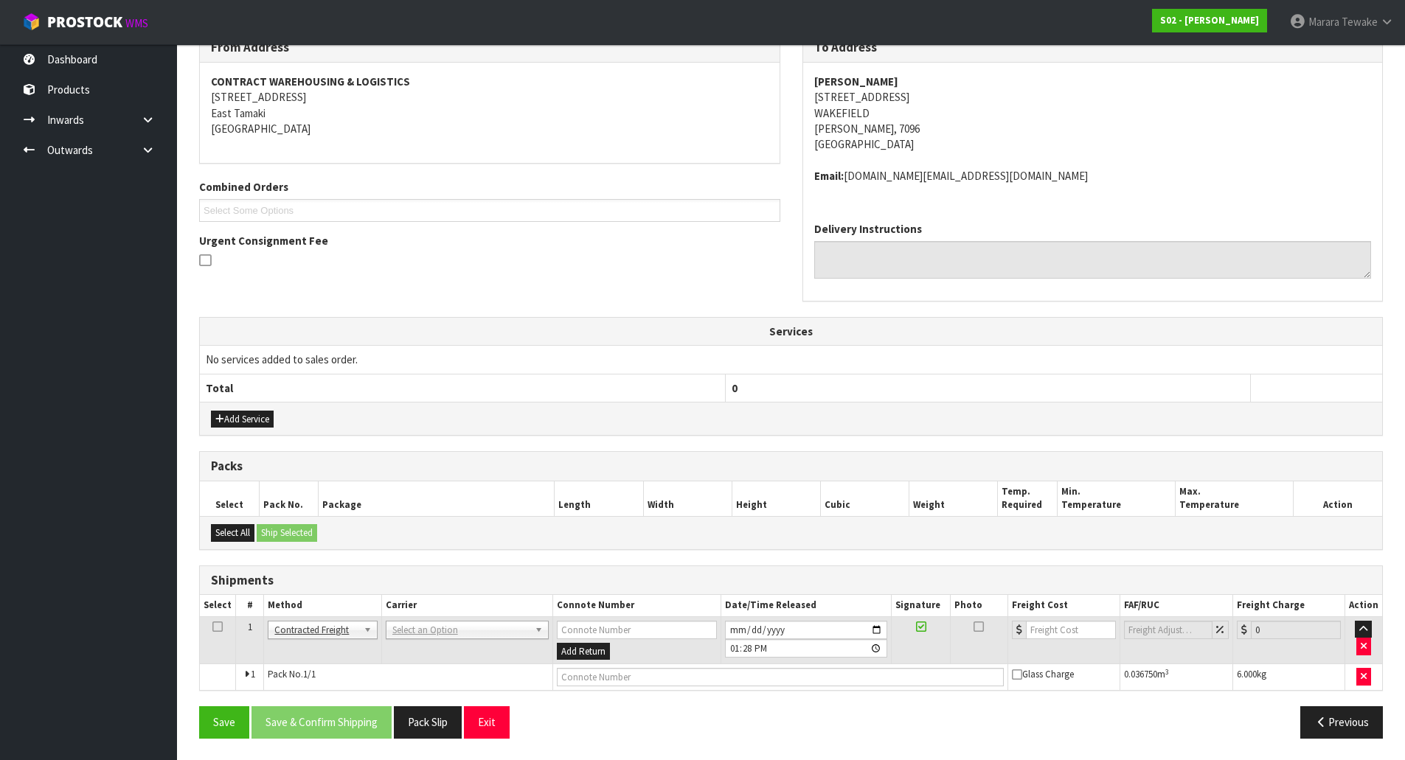
scroll to position [262, 0]
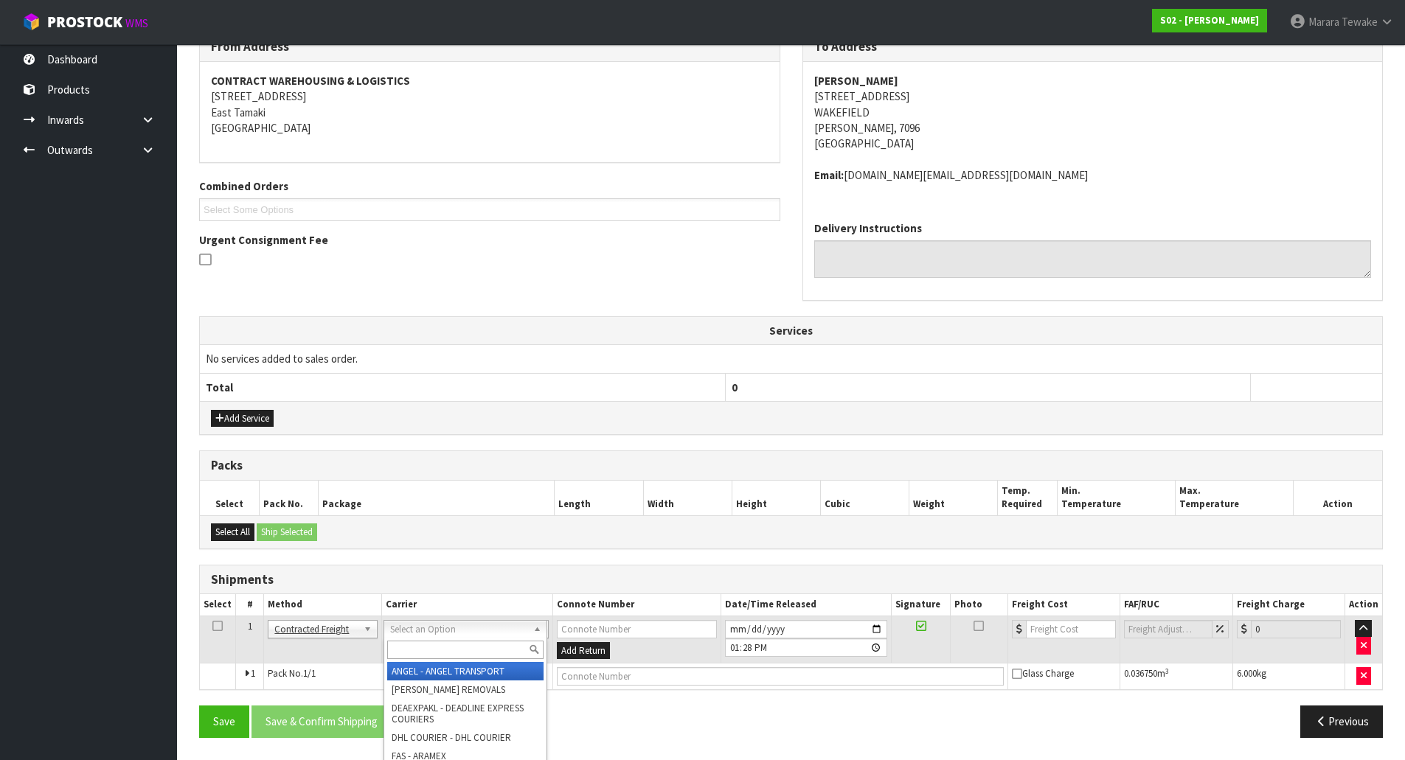
click at [472, 649] on input "text" at bounding box center [465, 650] width 156 height 18
type input "NZP"
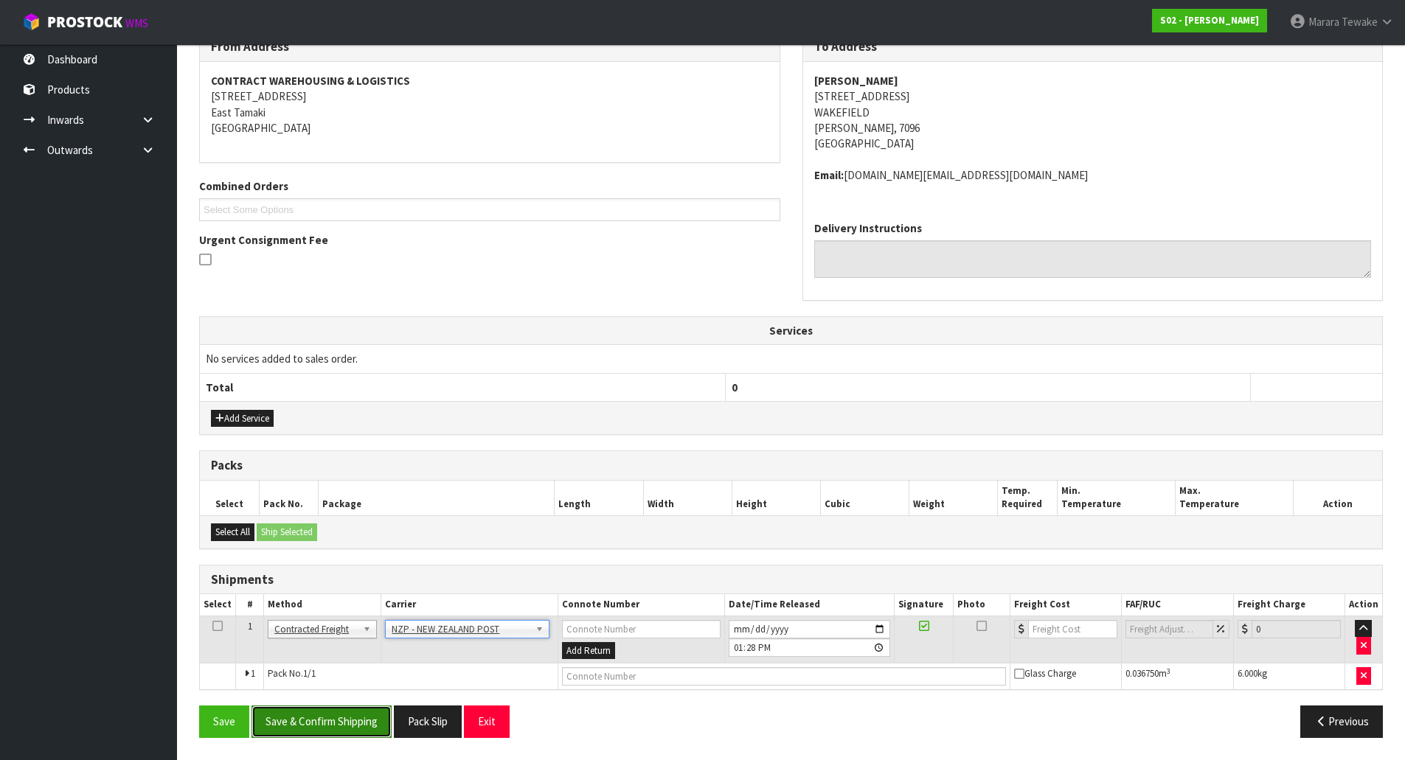
click at [320, 723] on button "Save & Confirm Shipping" at bounding box center [322, 722] width 140 height 32
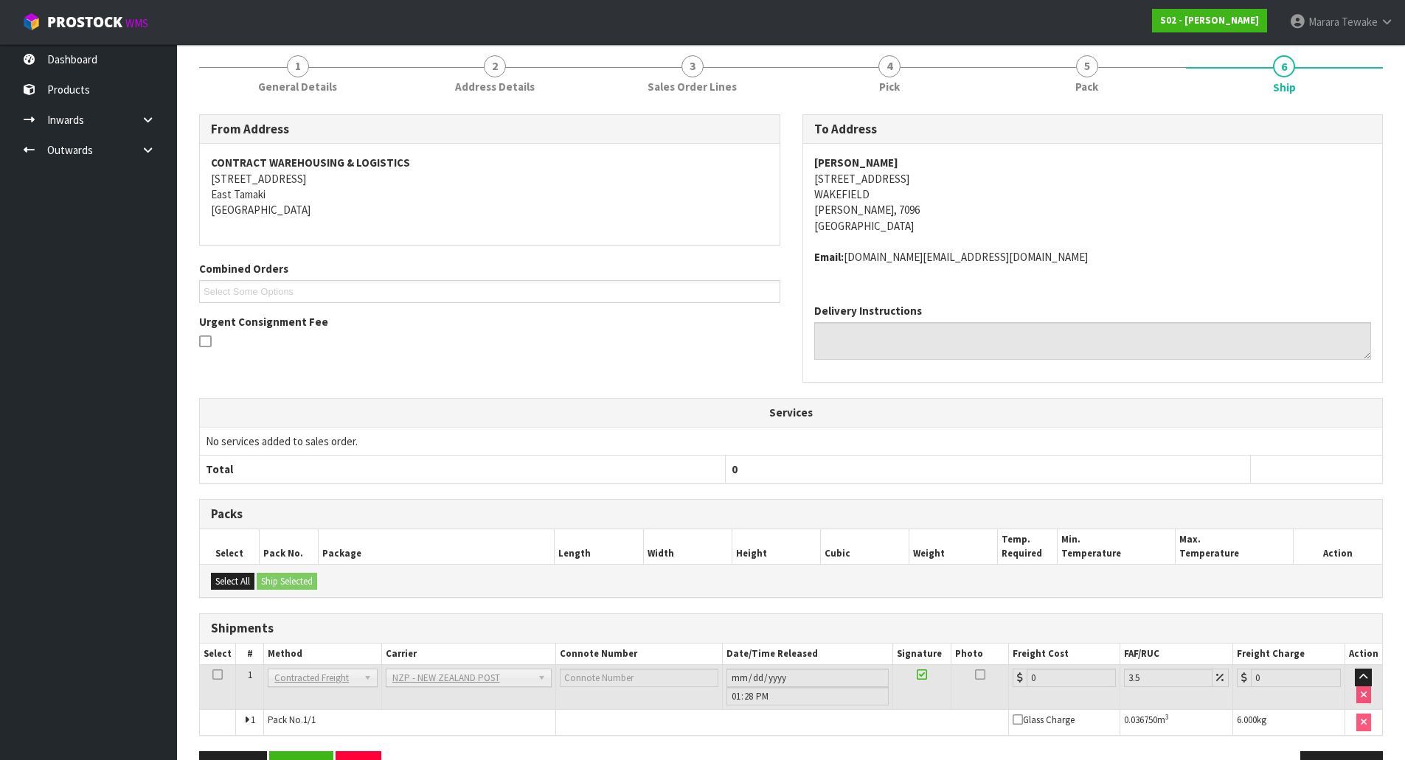
scroll to position [240, 0]
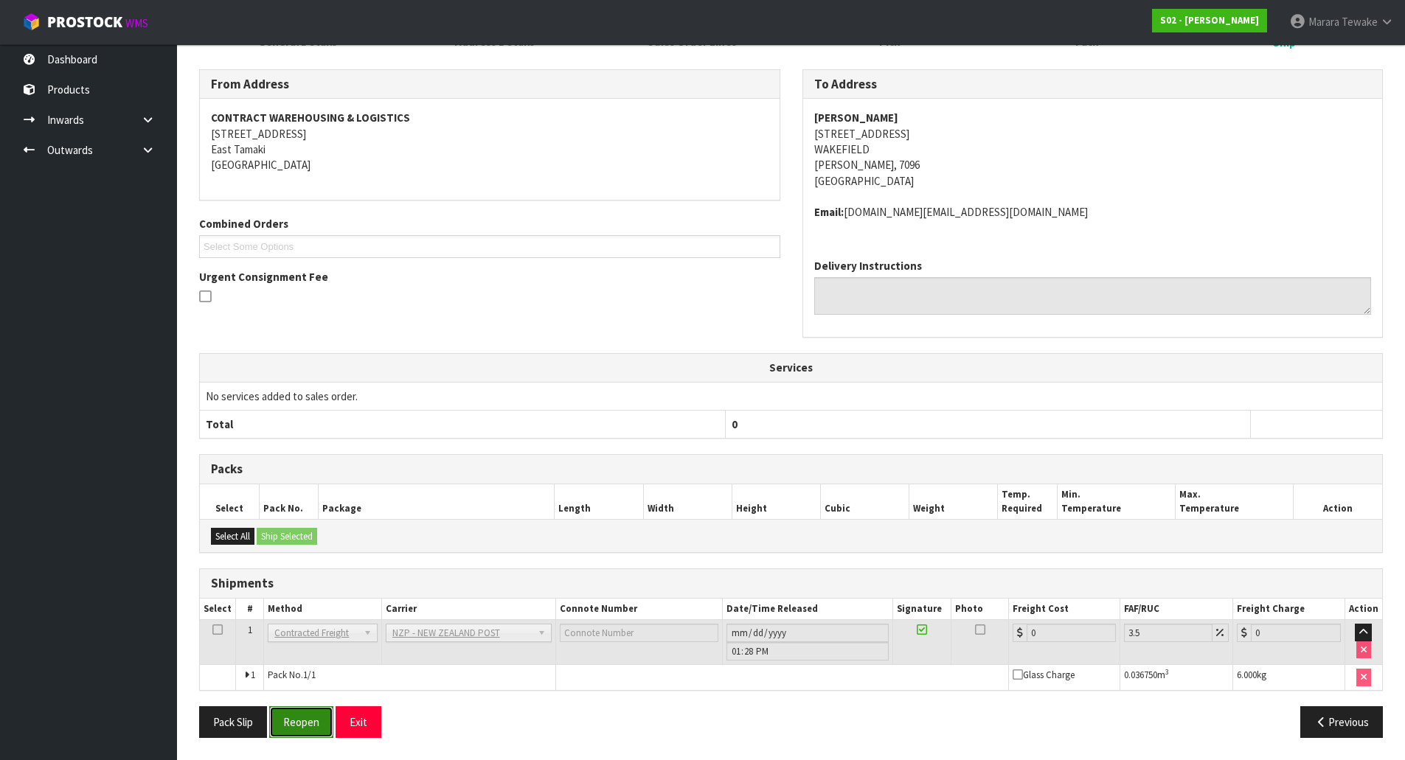
click at [305, 715] on button "Reopen" at bounding box center [301, 723] width 64 height 32
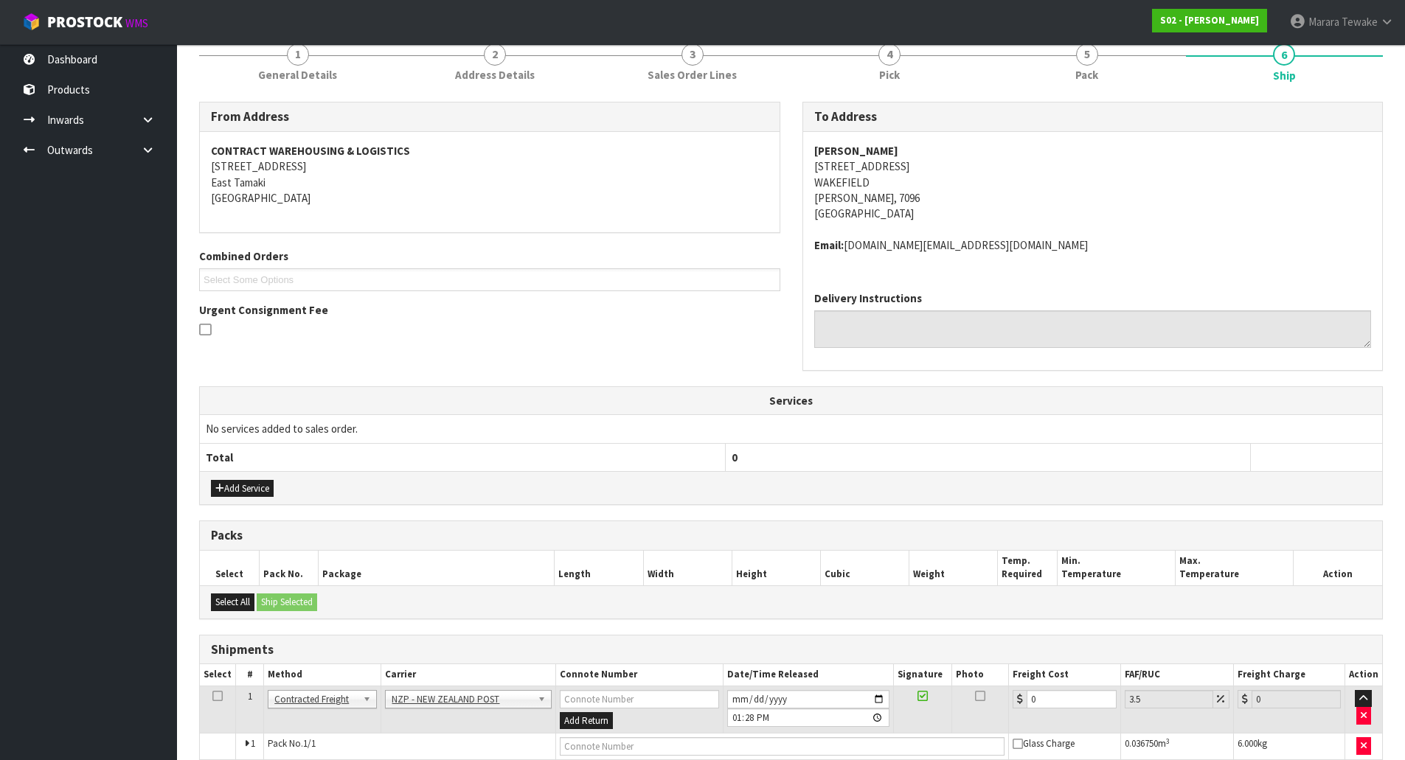
scroll to position [262, 0]
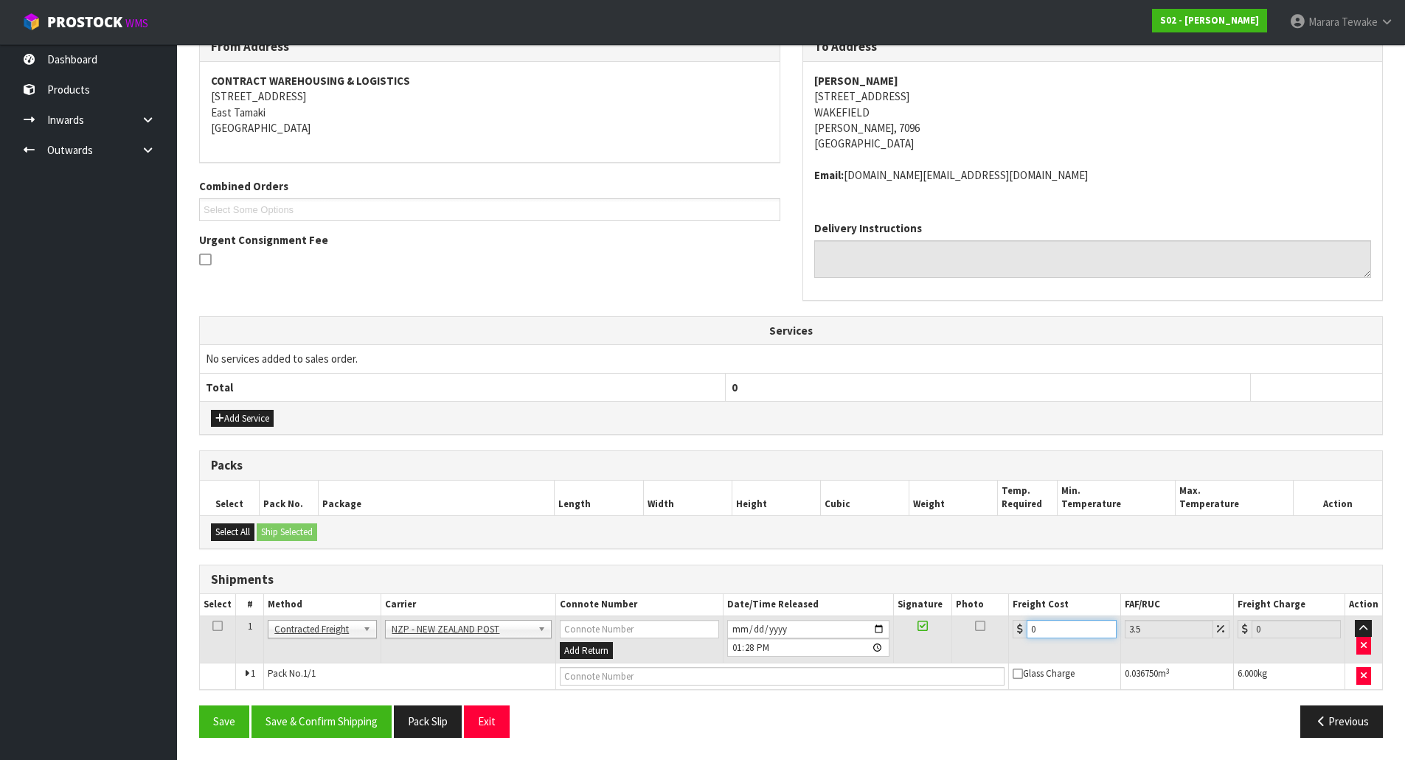
drag, startPoint x: 1049, startPoint y: 630, endPoint x: 960, endPoint y: 602, distance: 93.5
click at [983, 615] on table "Select # Method Carrier Connote Number Date/Time Released Signature Photo Freig…" at bounding box center [791, 641] width 1182 height 95
type input "1"
type input "1.03"
type input "16"
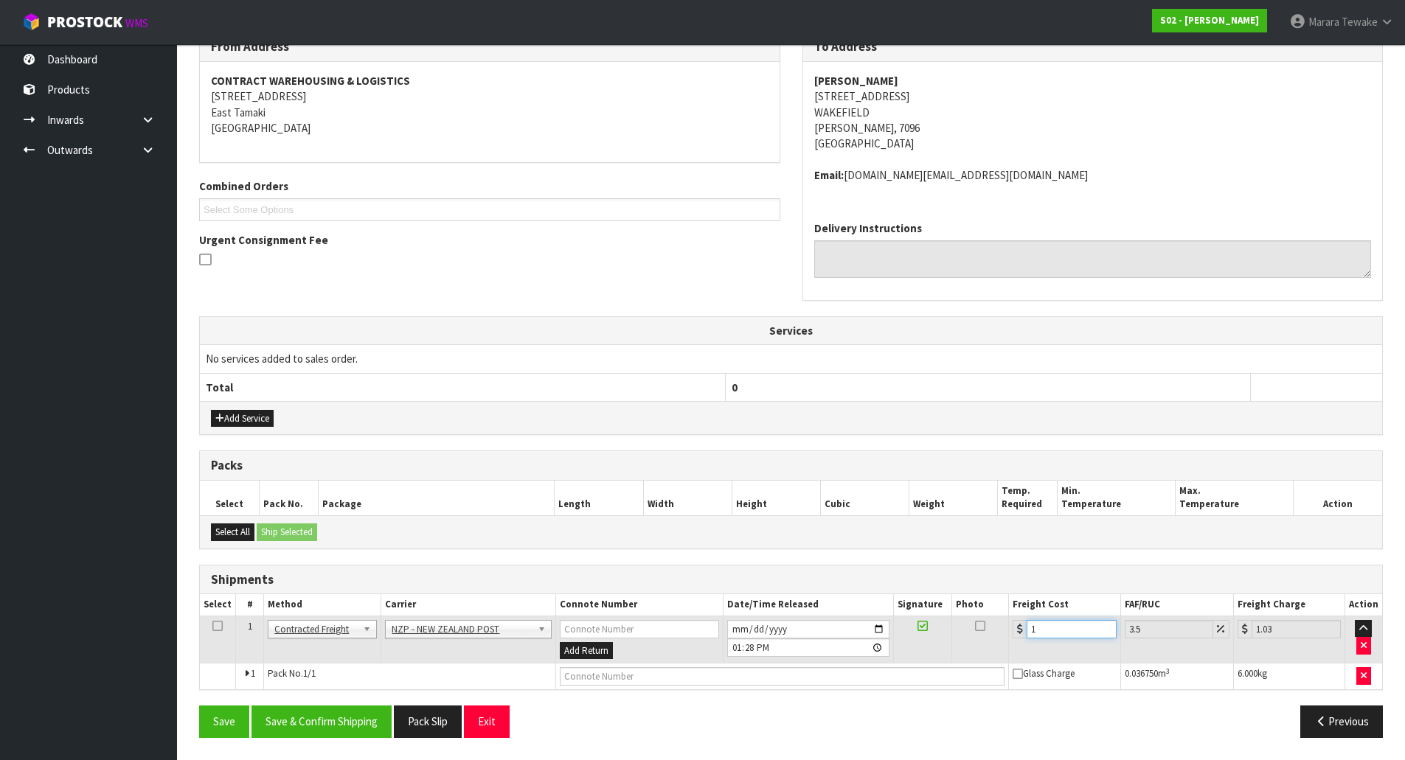
type input "16.56"
type input "16.2"
type input "16.77"
type input "16.20"
click at [323, 720] on button "Save & Confirm Shipping" at bounding box center [322, 722] width 140 height 32
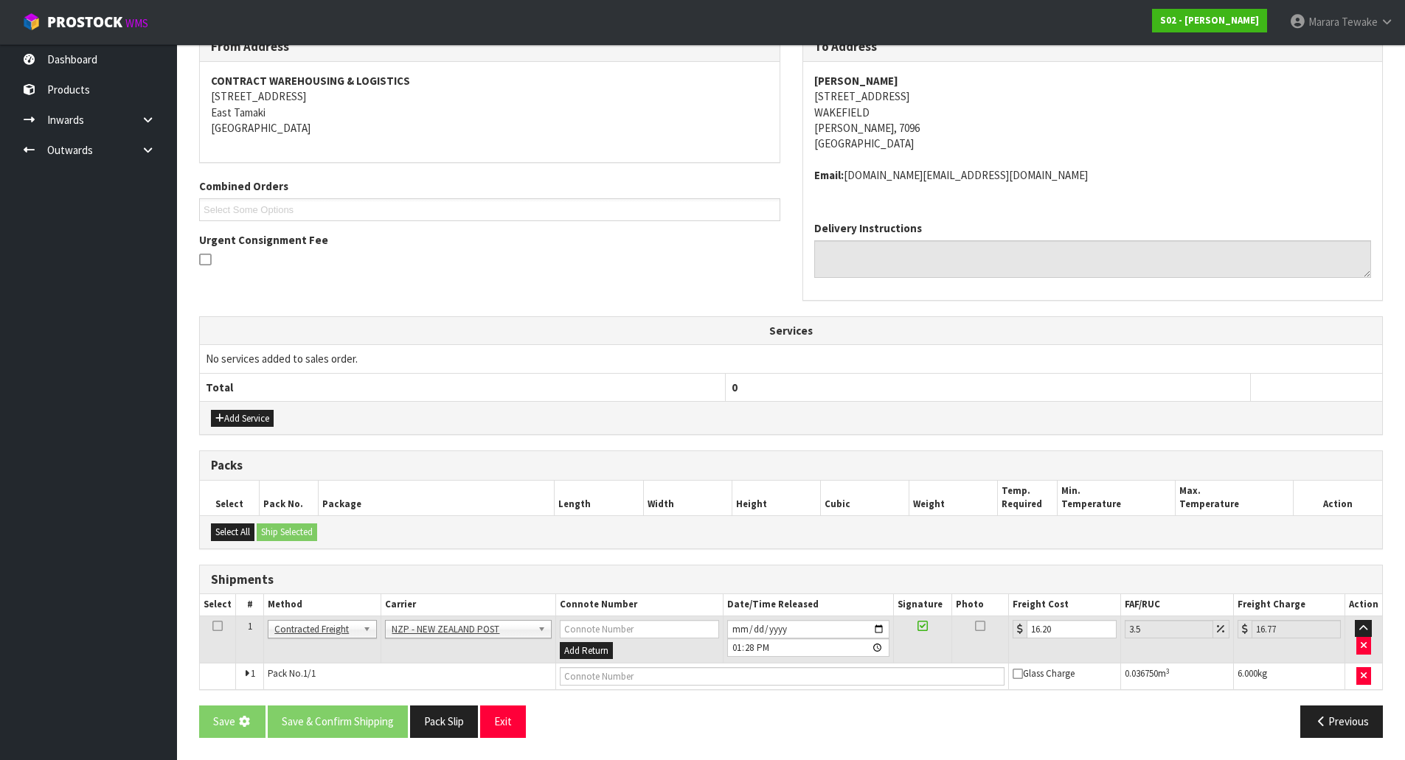
scroll to position [0, 0]
